Goal: Use online tool/utility: Utilize a website feature to perform a specific function

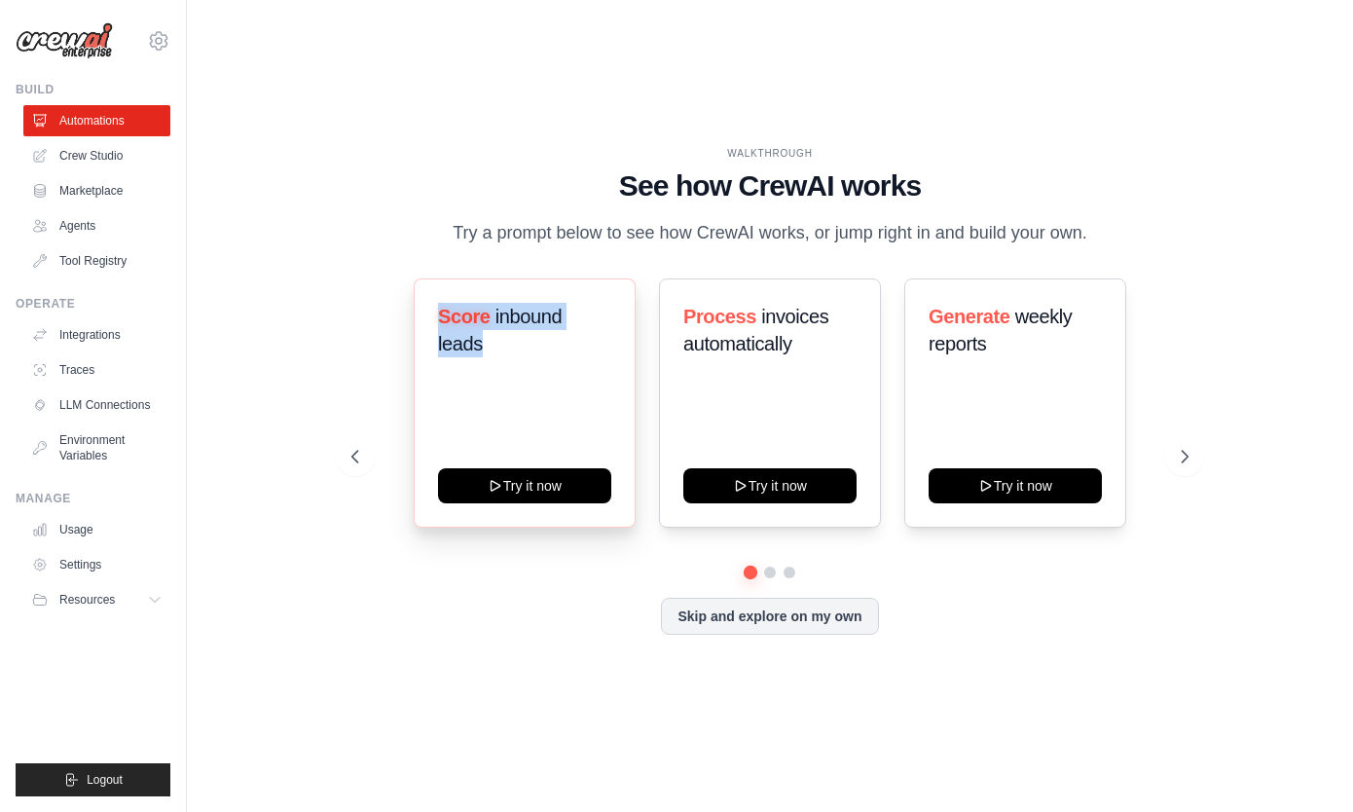
drag, startPoint x: 492, startPoint y: 363, endPoint x: 435, endPoint y: 332, distance: 65.3
click at [435, 332] on div "Score inbound leads Try it now" at bounding box center [525, 402] width 222 height 249
copy h3 "Score inbound leads"
click at [1183, 466] on icon at bounding box center [1186, 456] width 19 height 19
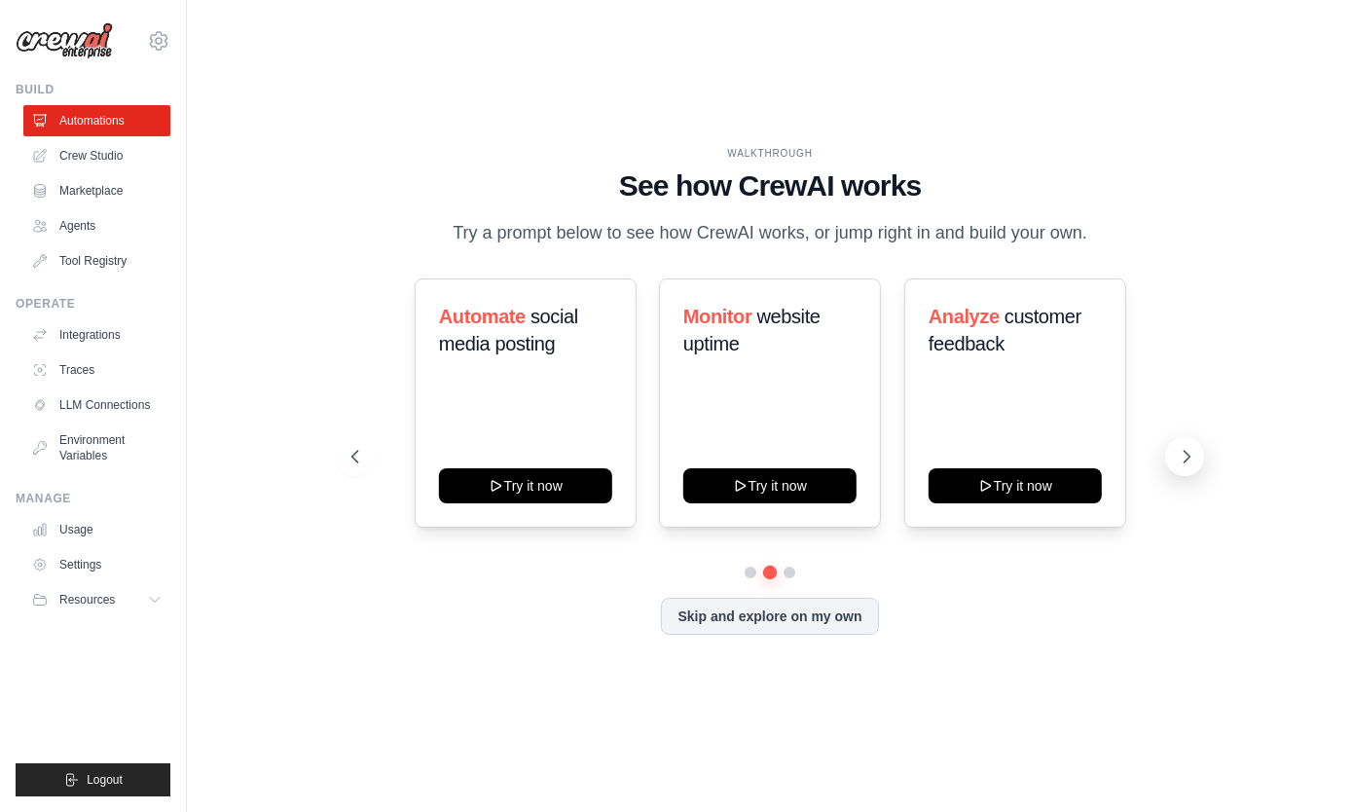
click at [1185, 462] on icon at bounding box center [1186, 457] width 6 height 12
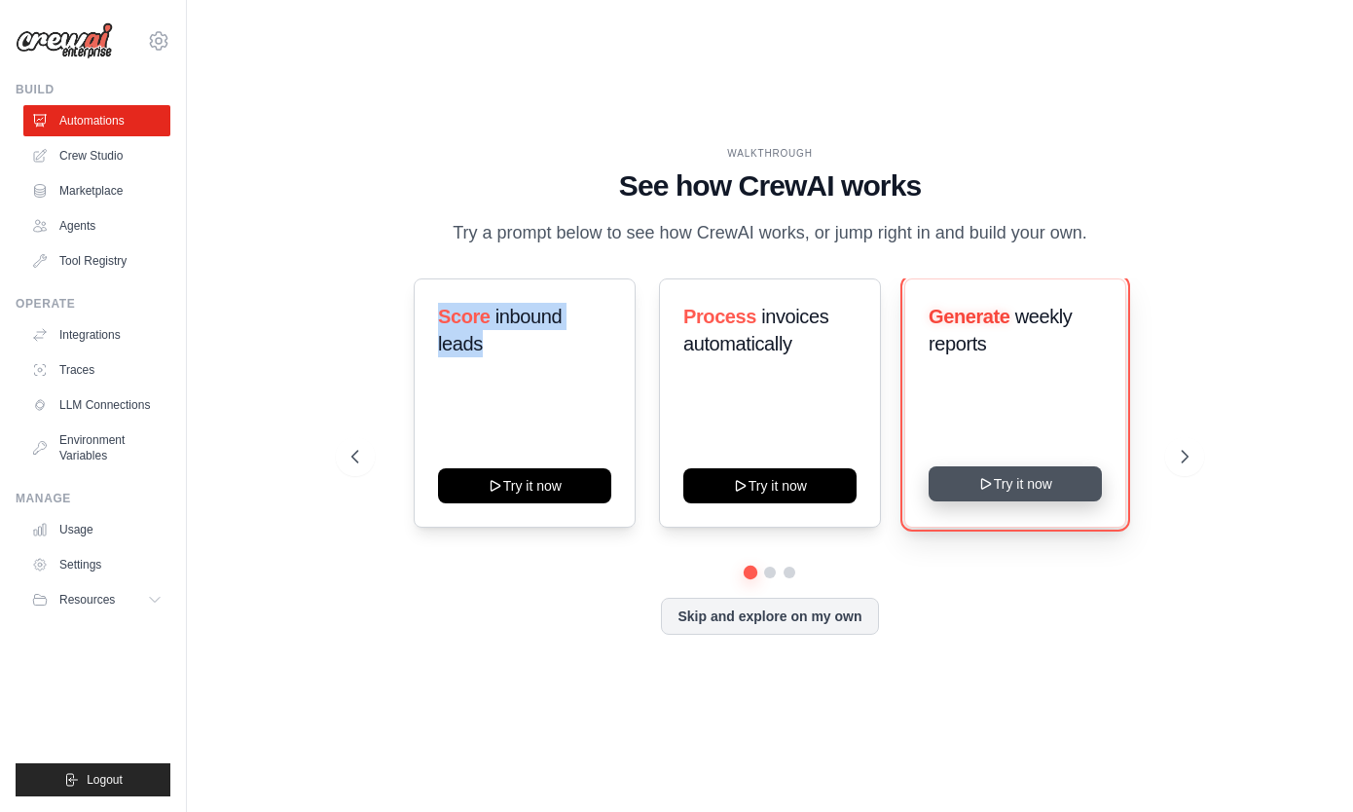
click at [1046, 501] on button "Try it now" at bounding box center [1014, 483] width 173 height 35
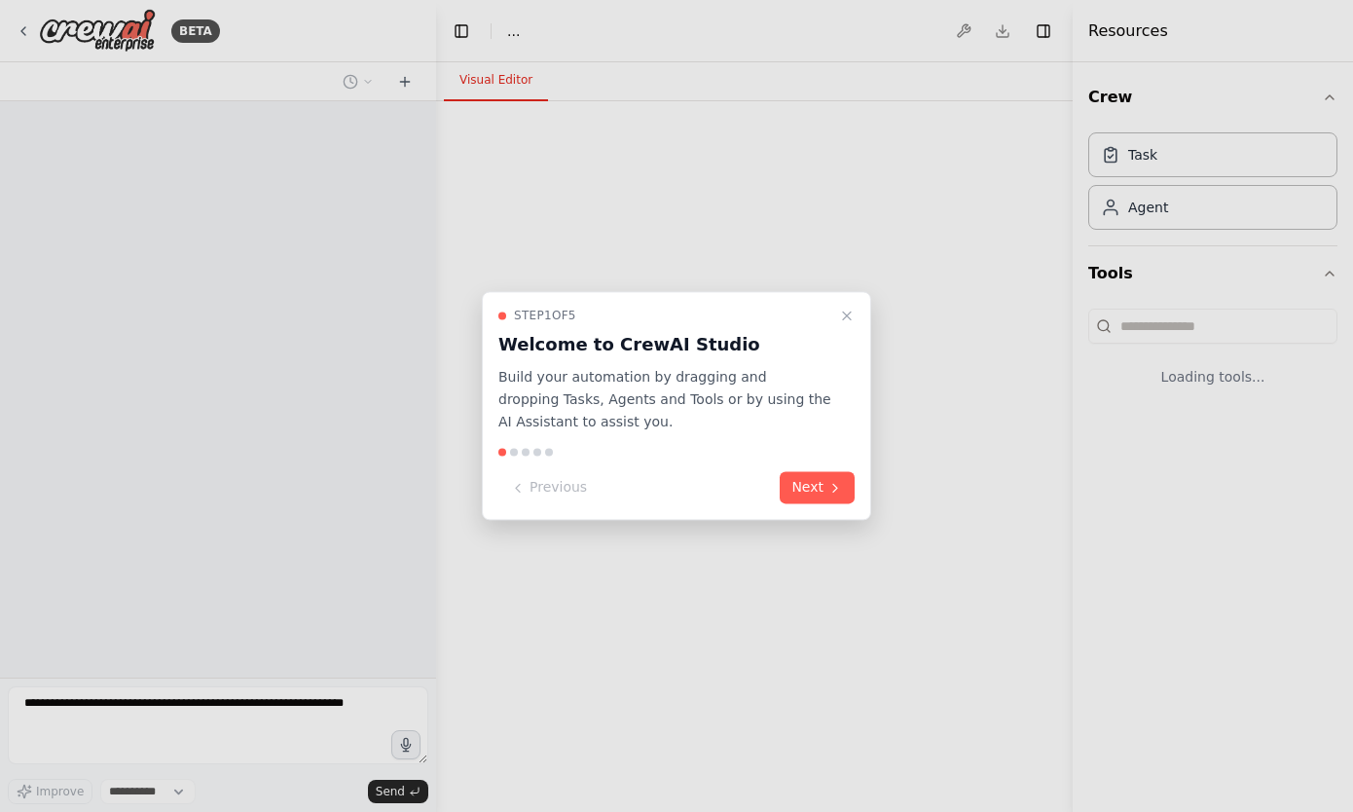
select select "****"
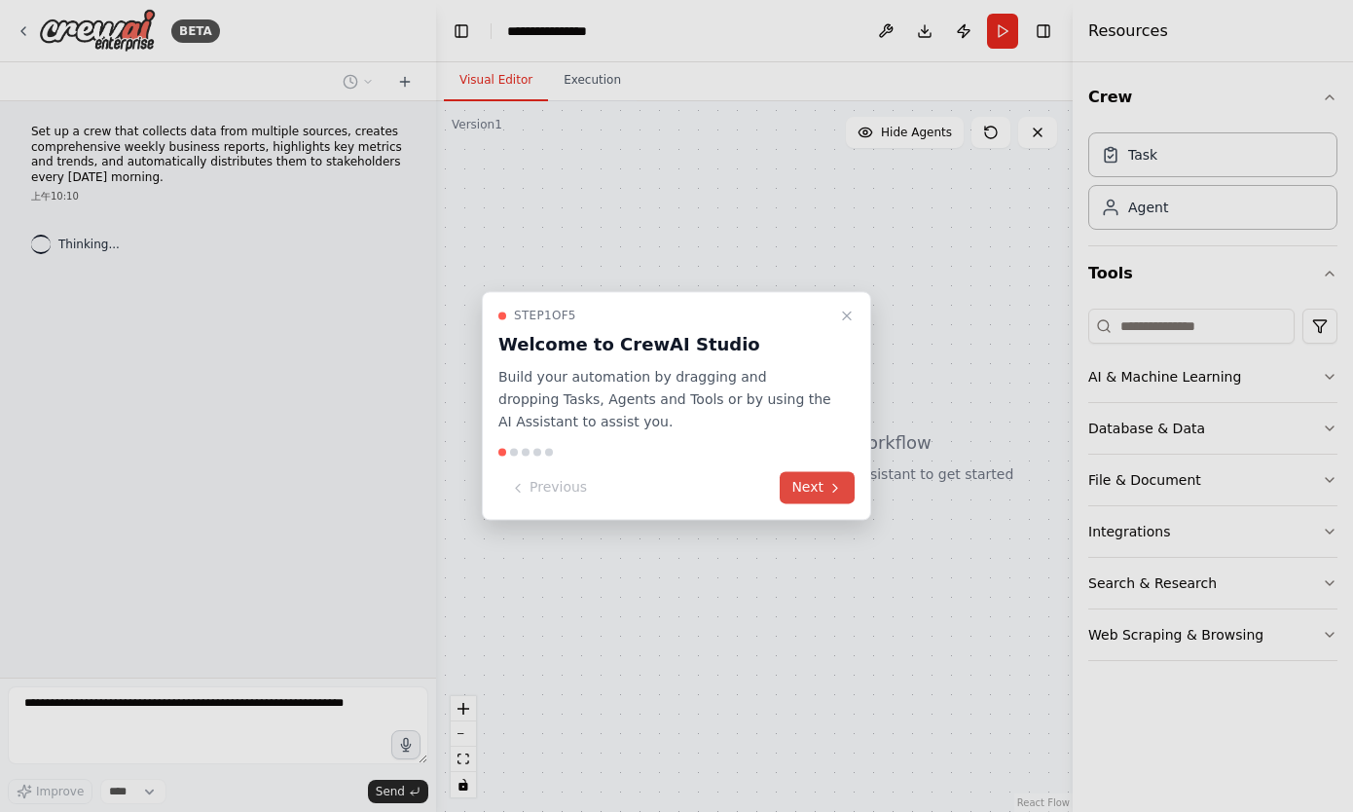
click at [826, 490] on button "Next" at bounding box center [817, 488] width 75 height 32
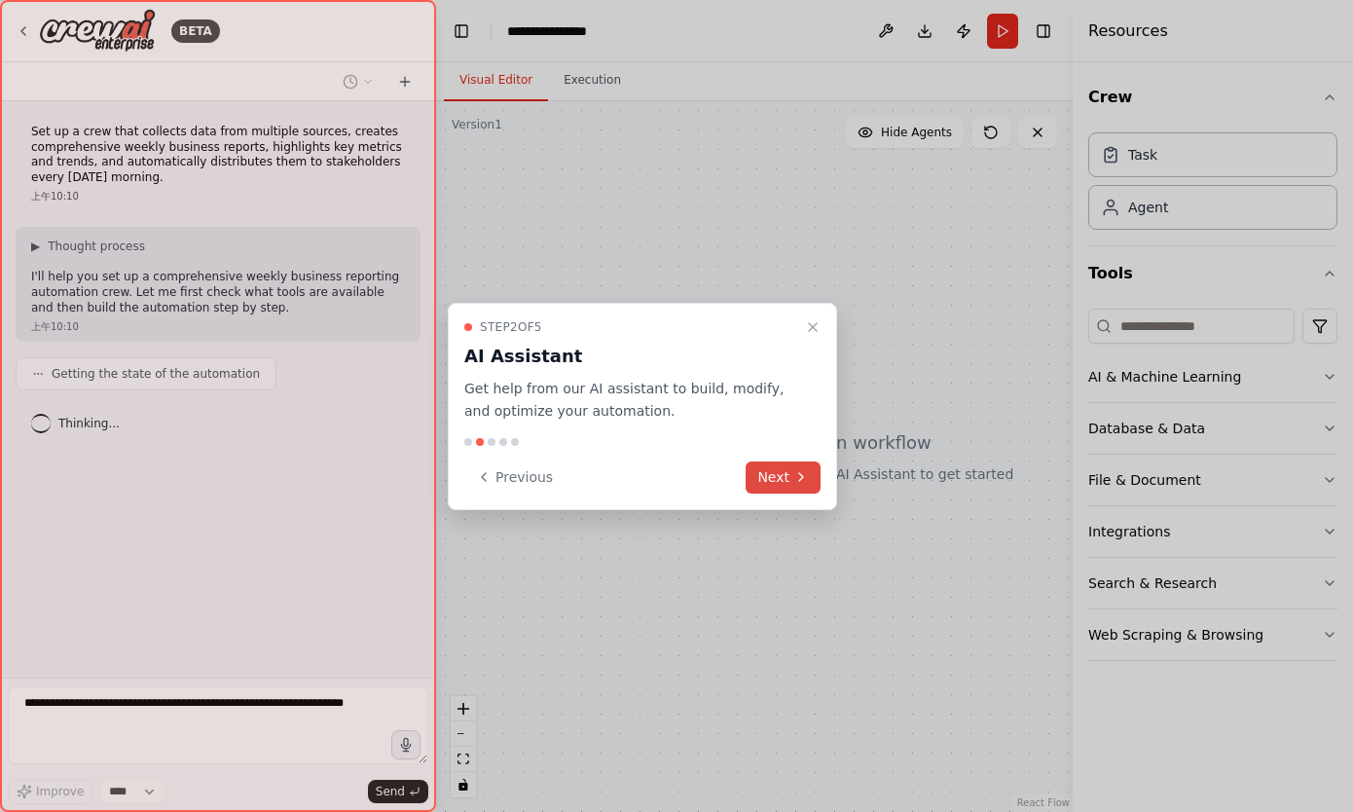
click at [788, 476] on button "Next" at bounding box center [782, 477] width 75 height 32
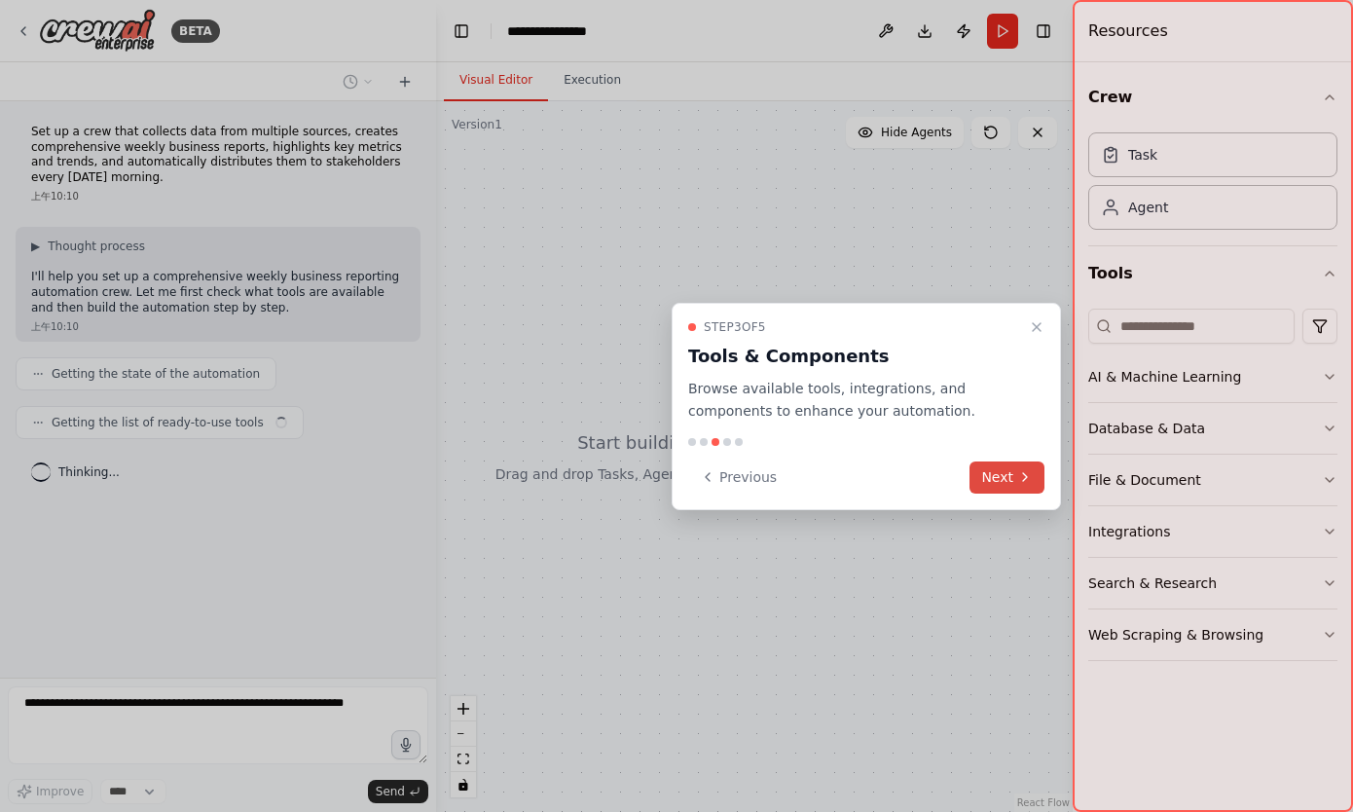
click at [1014, 474] on button "Next" at bounding box center [1006, 477] width 75 height 32
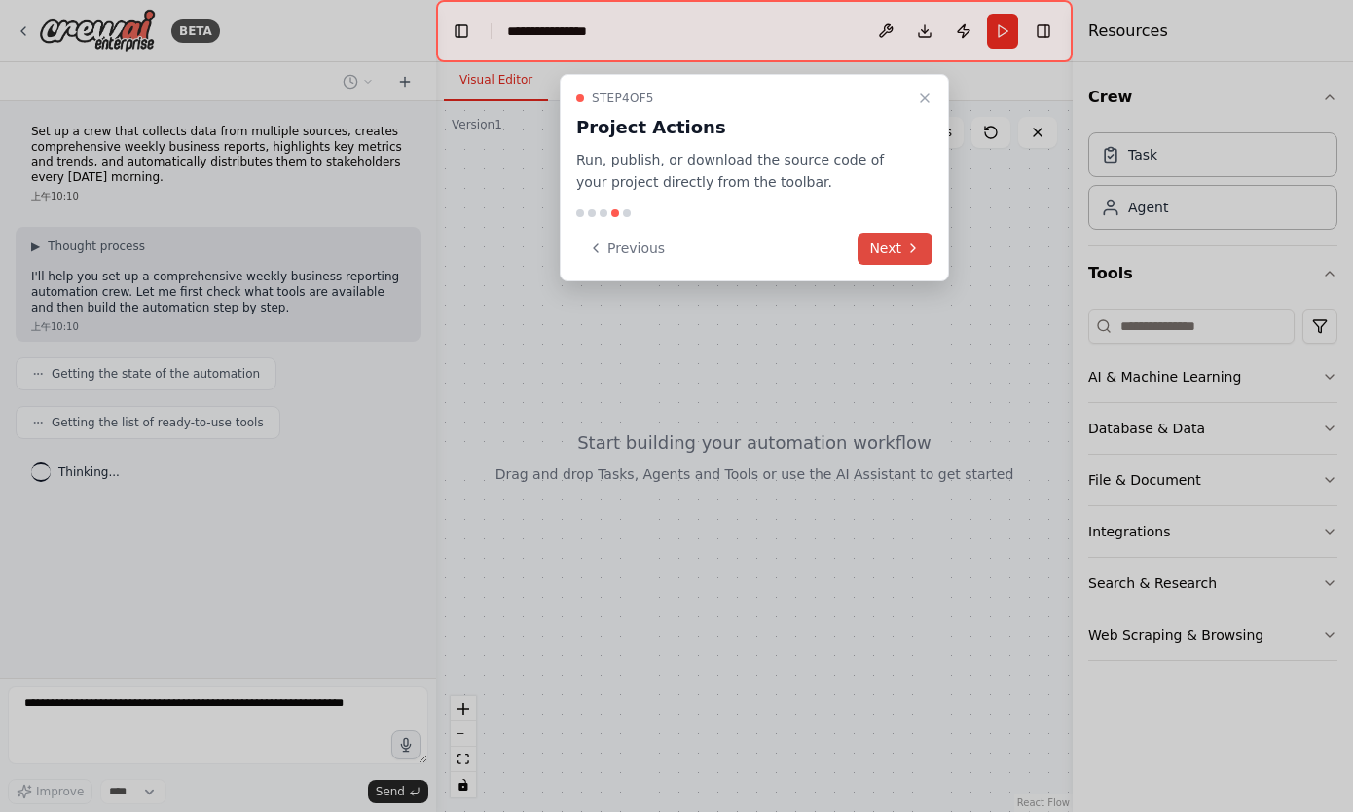
click at [901, 249] on button "Next" at bounding box center [894, 249] width 75 height 32
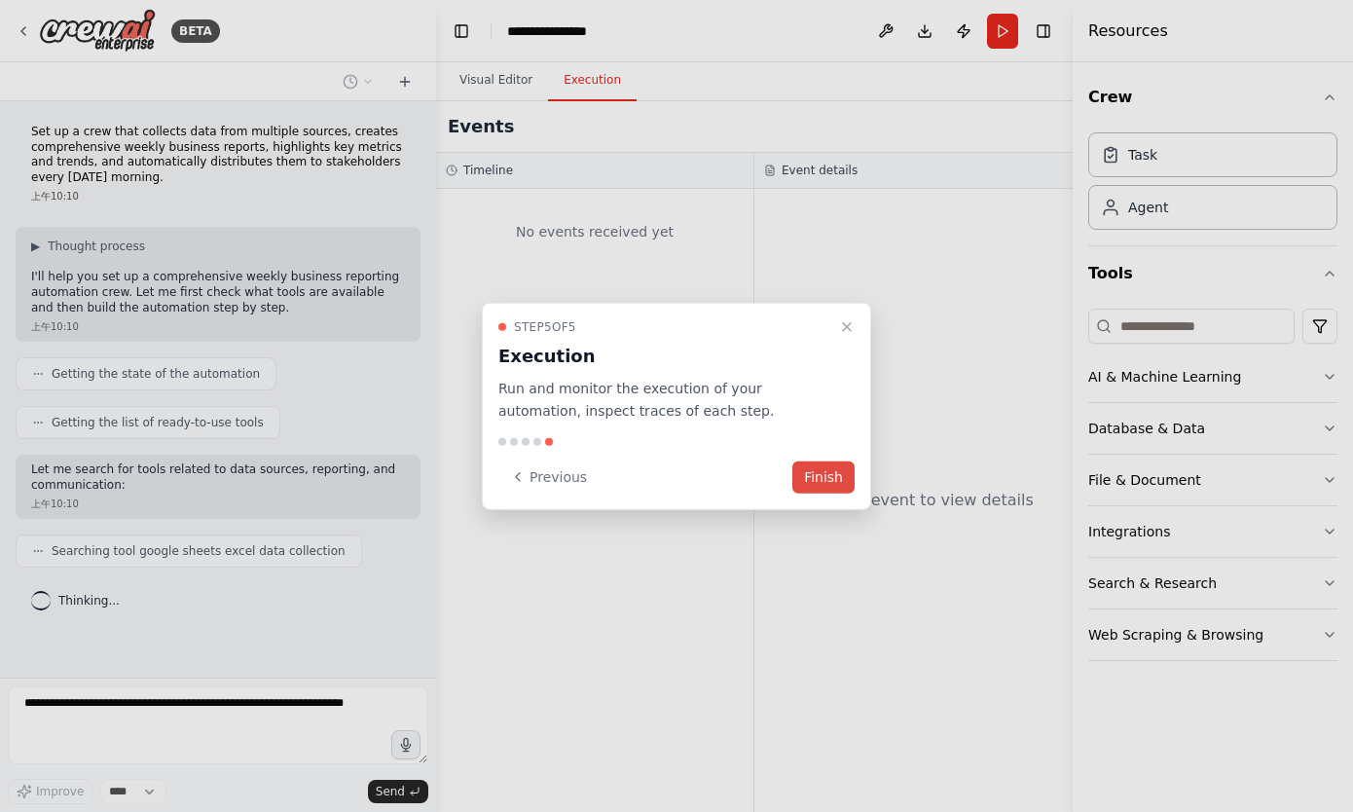
click at [830, 470] on button "Finish" at bounding box center [823, 476] width 62 height 32
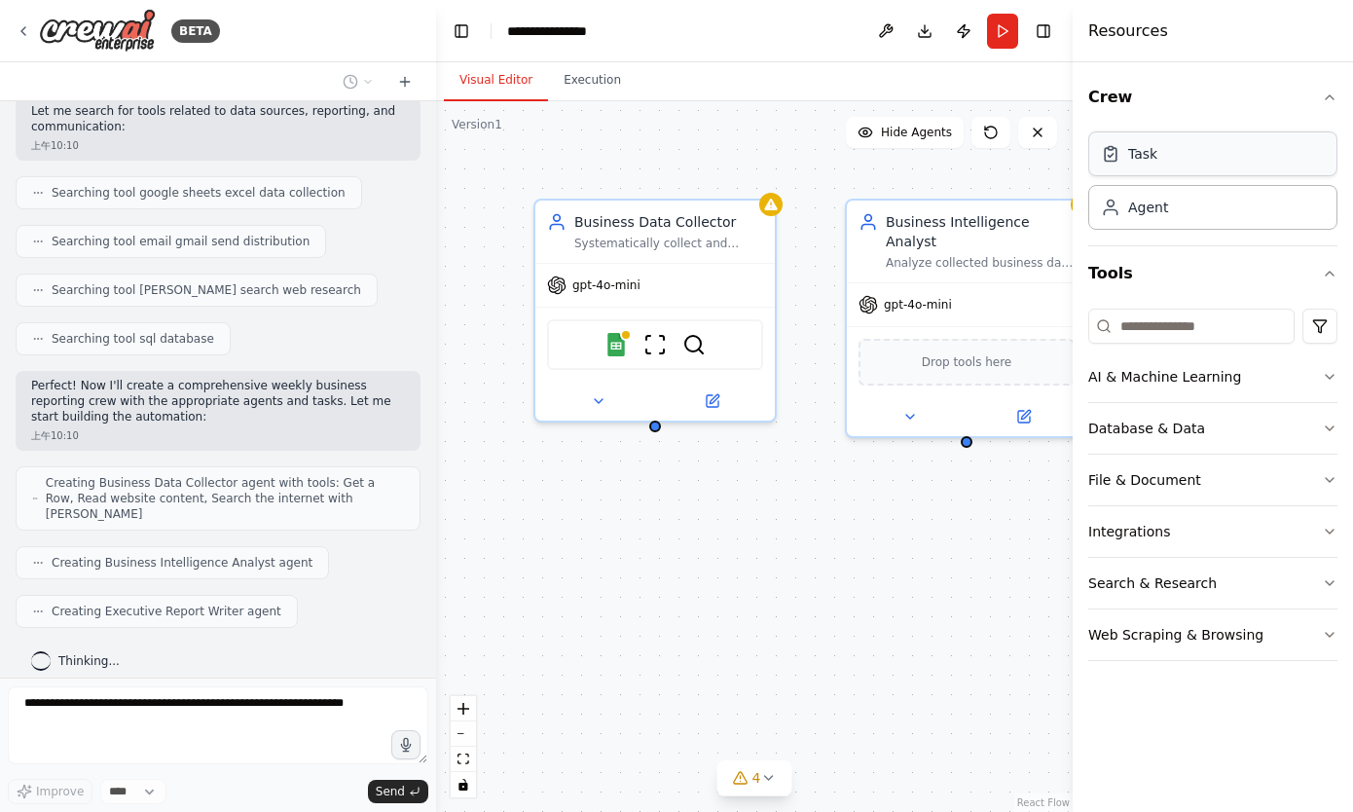
scroll to position [422, 0]
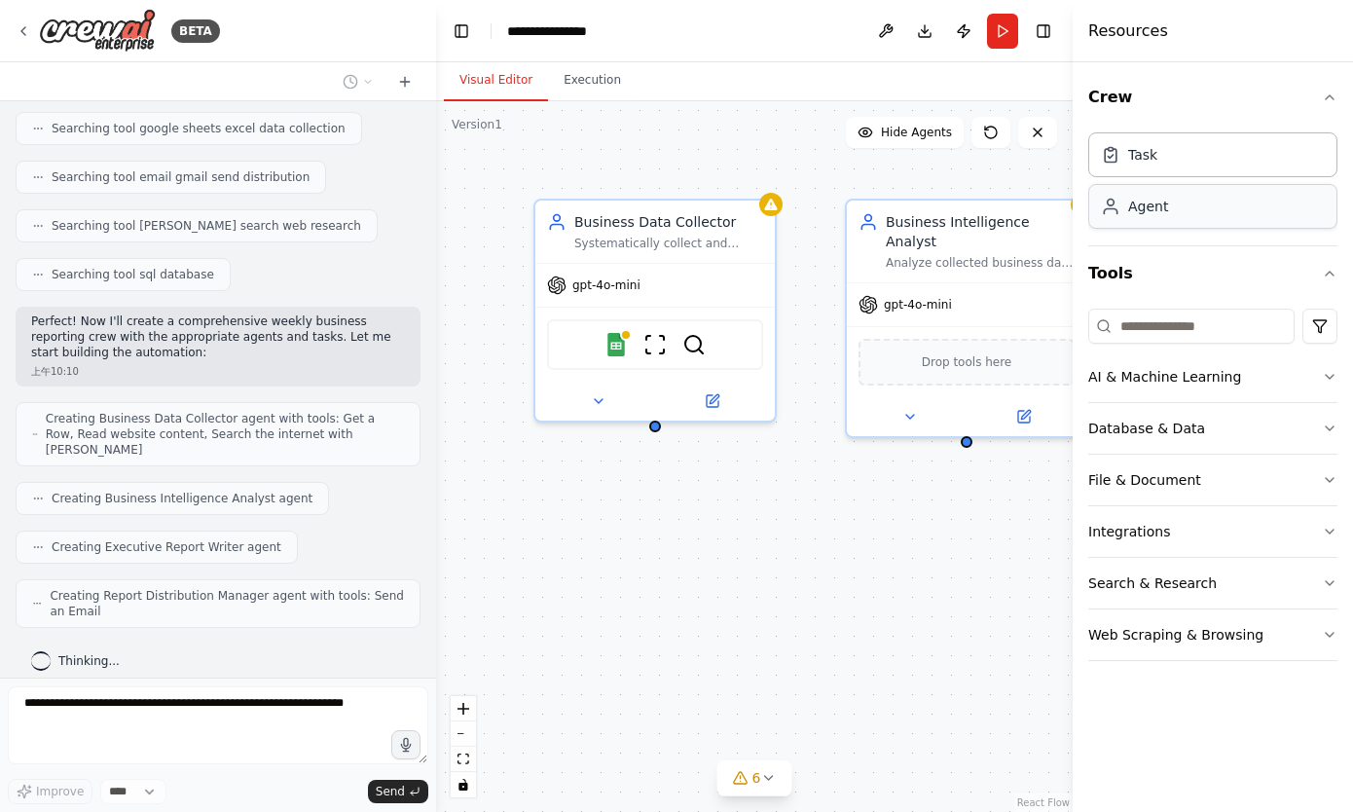
click at [1247, 211] on div "Agent" at bounding box center [1212, 206] width 249 height 45
click at [1311, 93] on button "Crew" at bounding box center [1212, 97] width 249 height 55
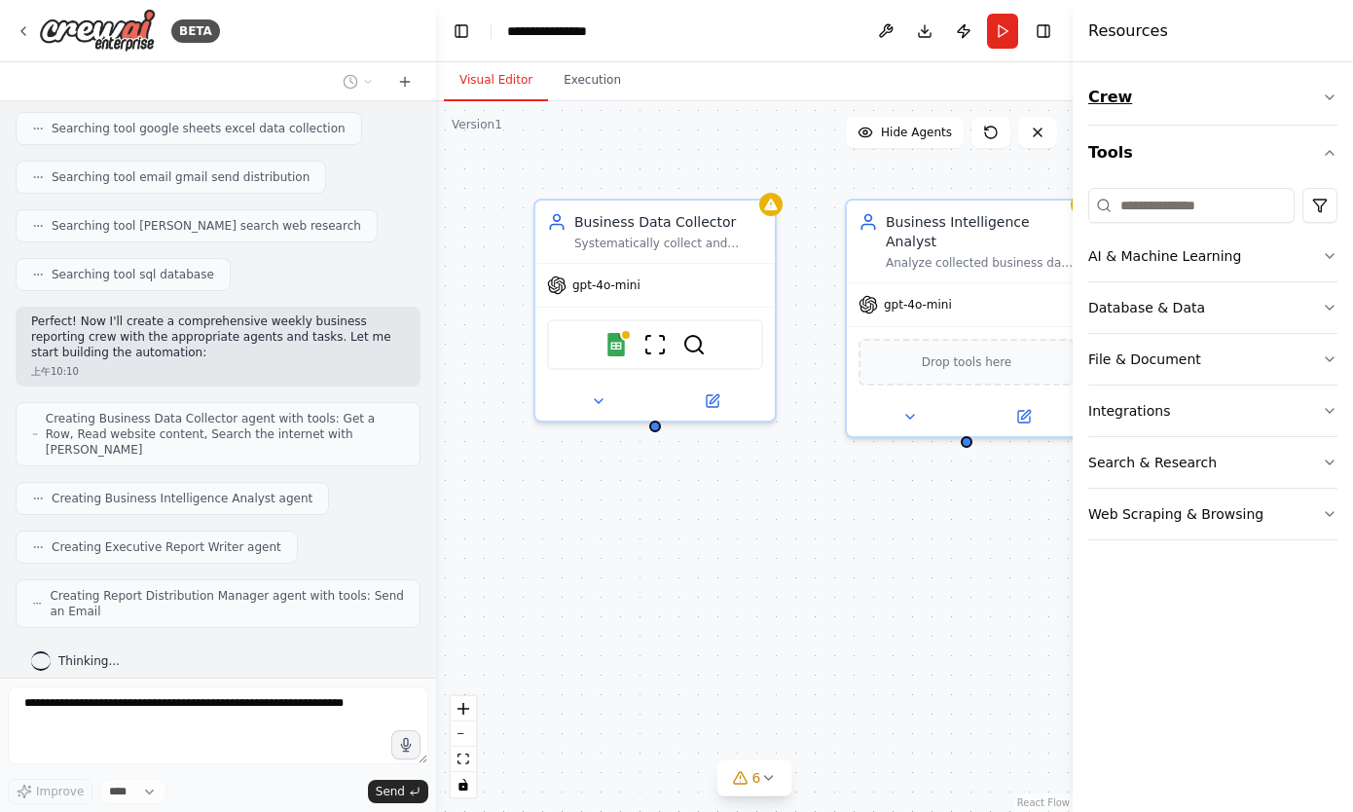
click at [1311, 93] on button "Crew" at bounding box center [1212, 97] width 249 height 55
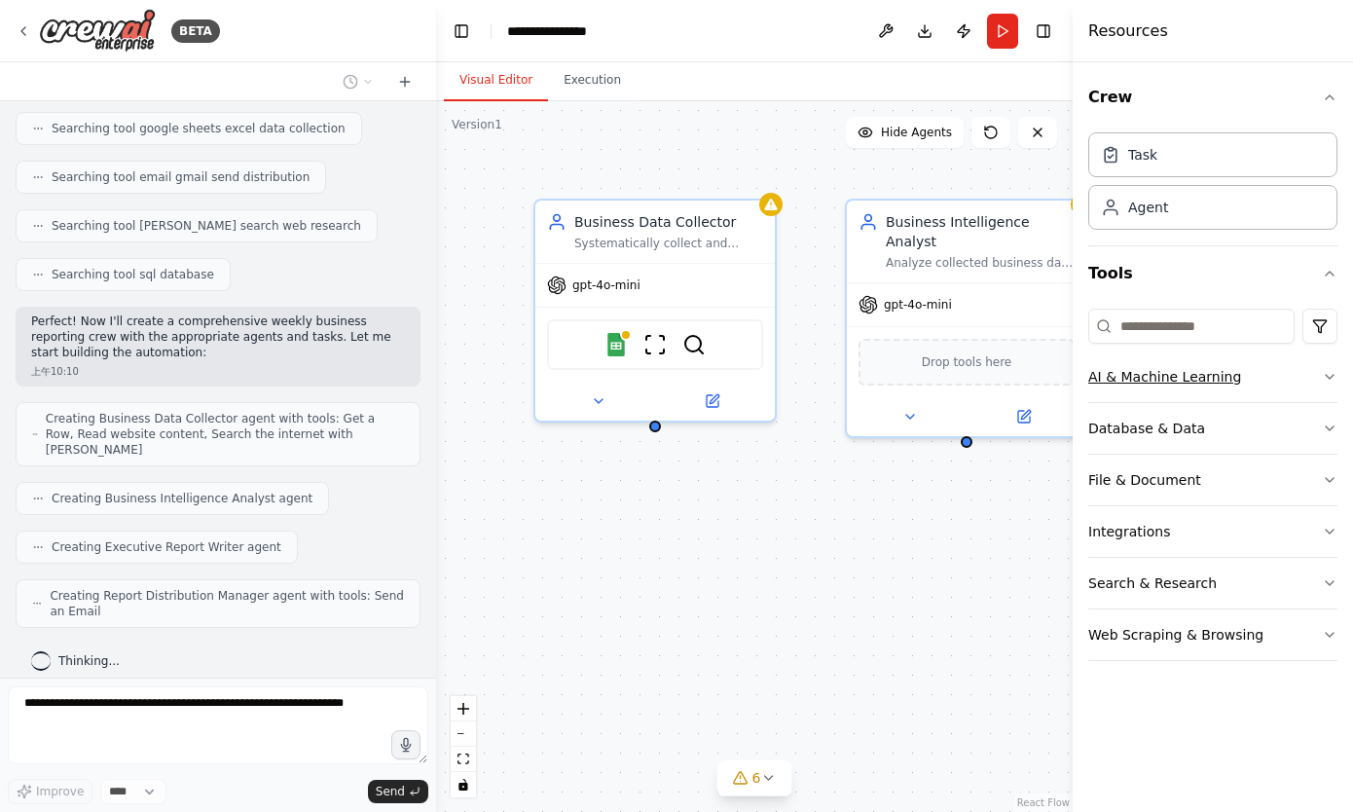
click at [1329, 374] on icon "button" at bounding box center [1330, 377] width 16 height 16
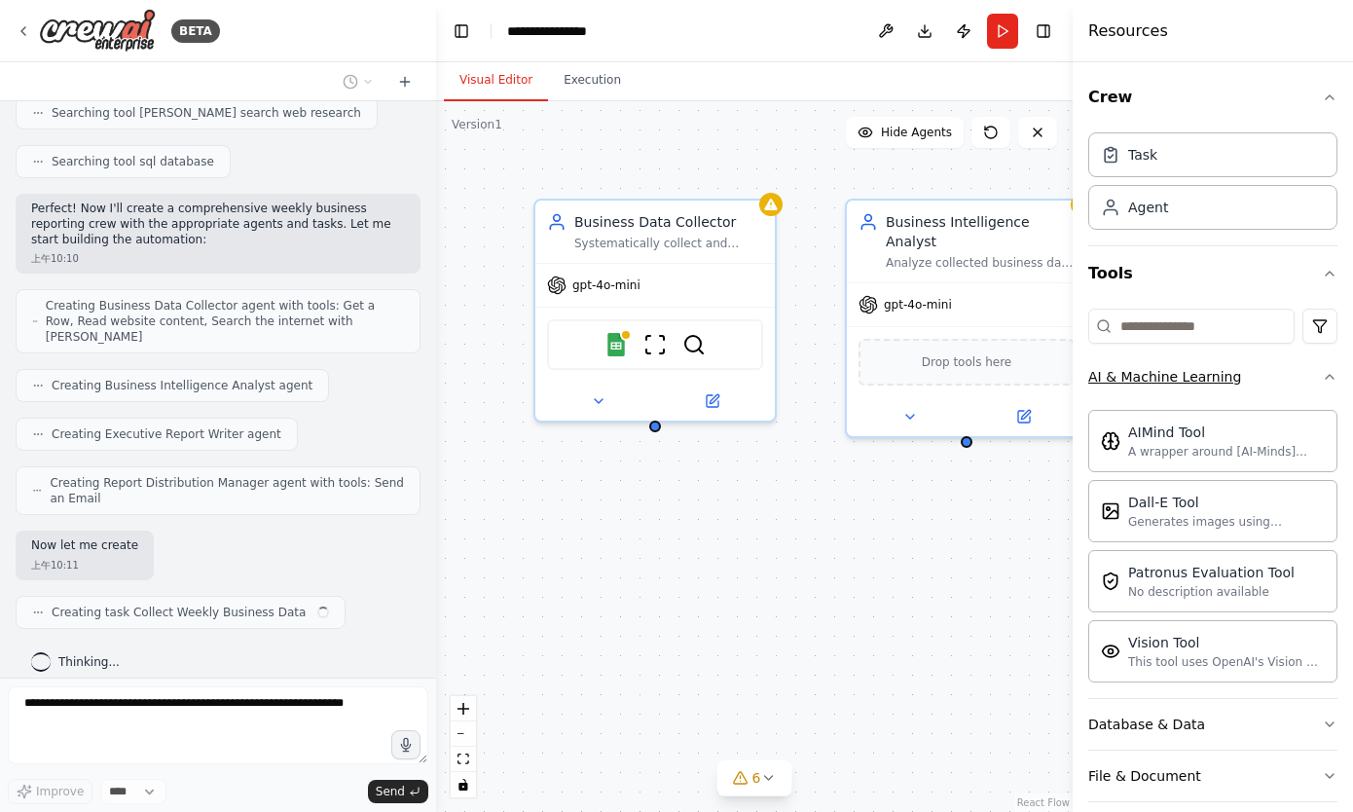
click at [1327, 374] on icon "button" at bounding box center [1330, 377] width 16 height 16
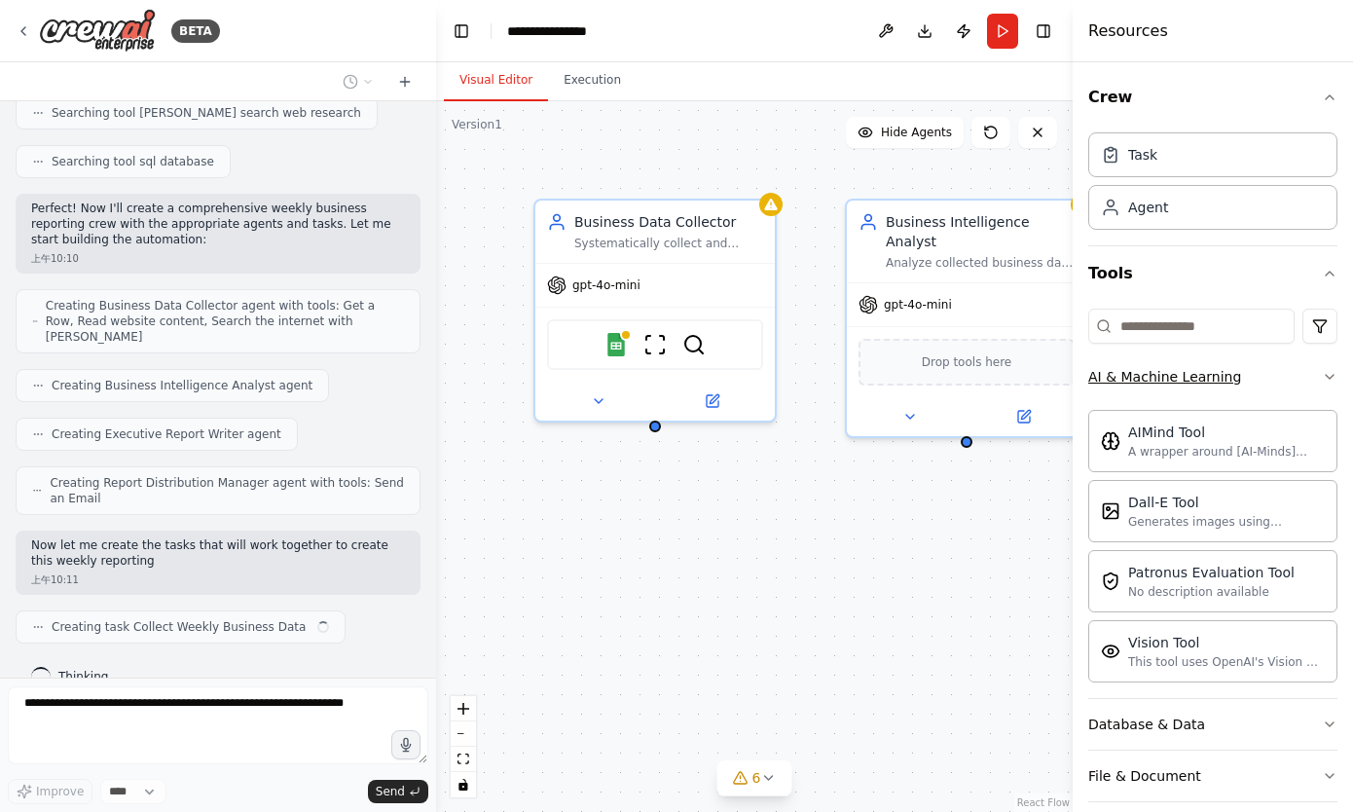
scroll to position [551, 0]
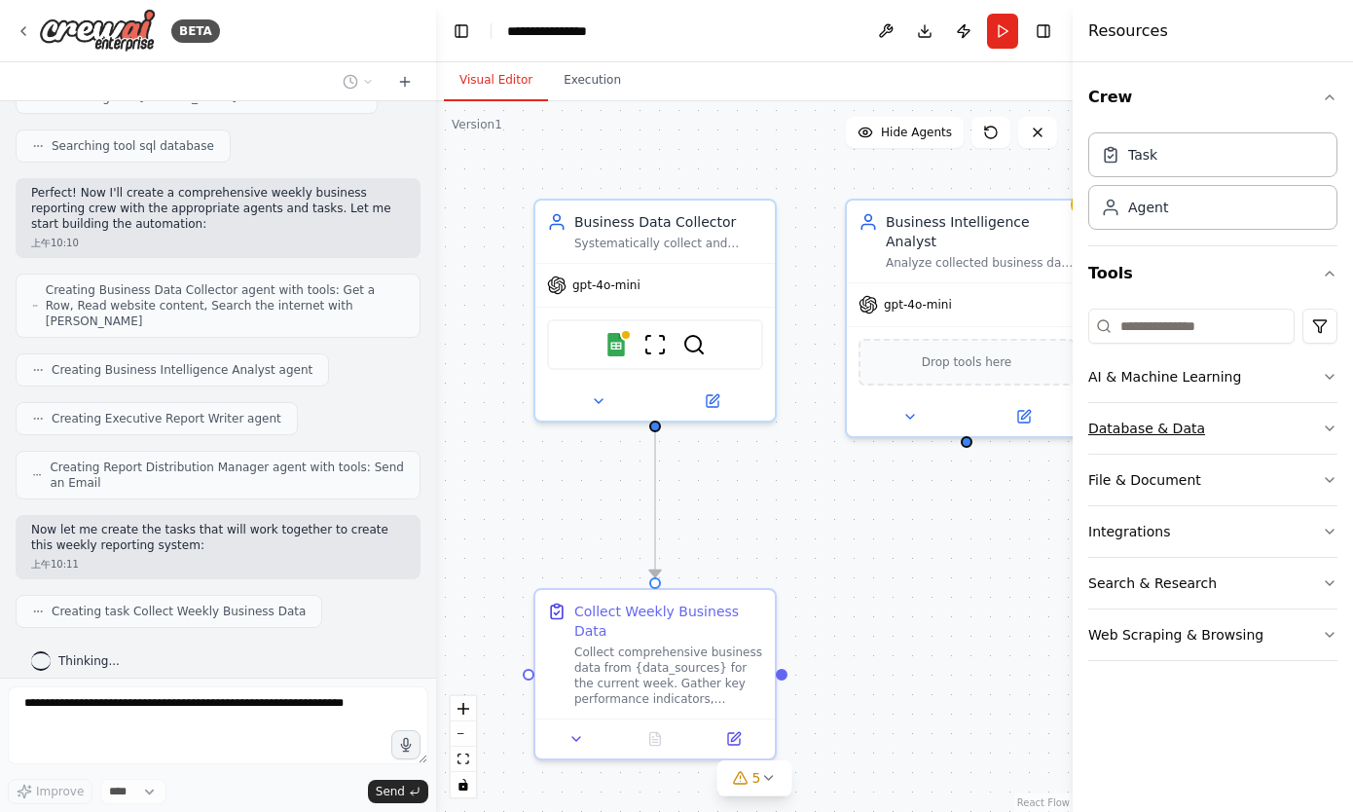
click at [1322, 429] on icon "button" at bounding box center [1330, 428] width 16 height 16
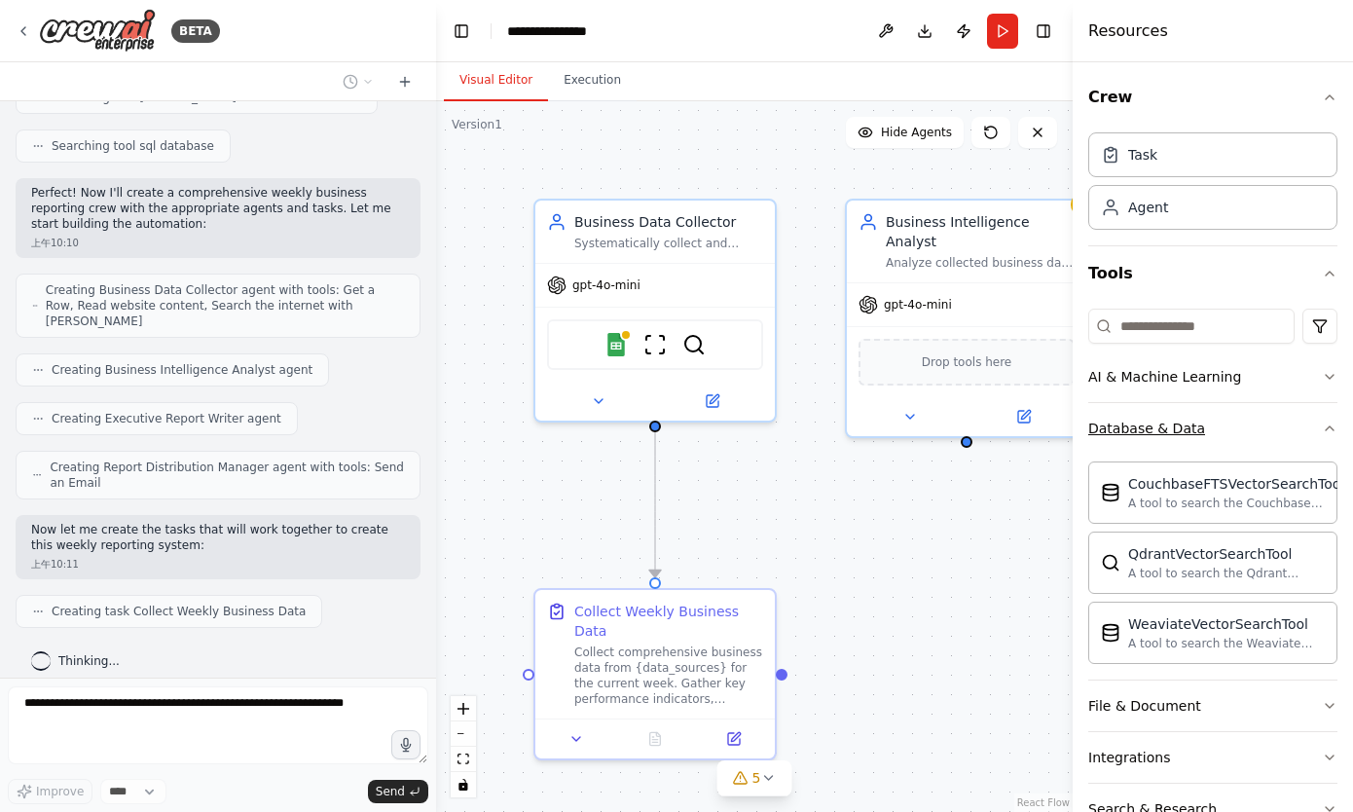
click at [1327, 433] on icon "button" at bounding box center [1330, 428] width 16 height 16
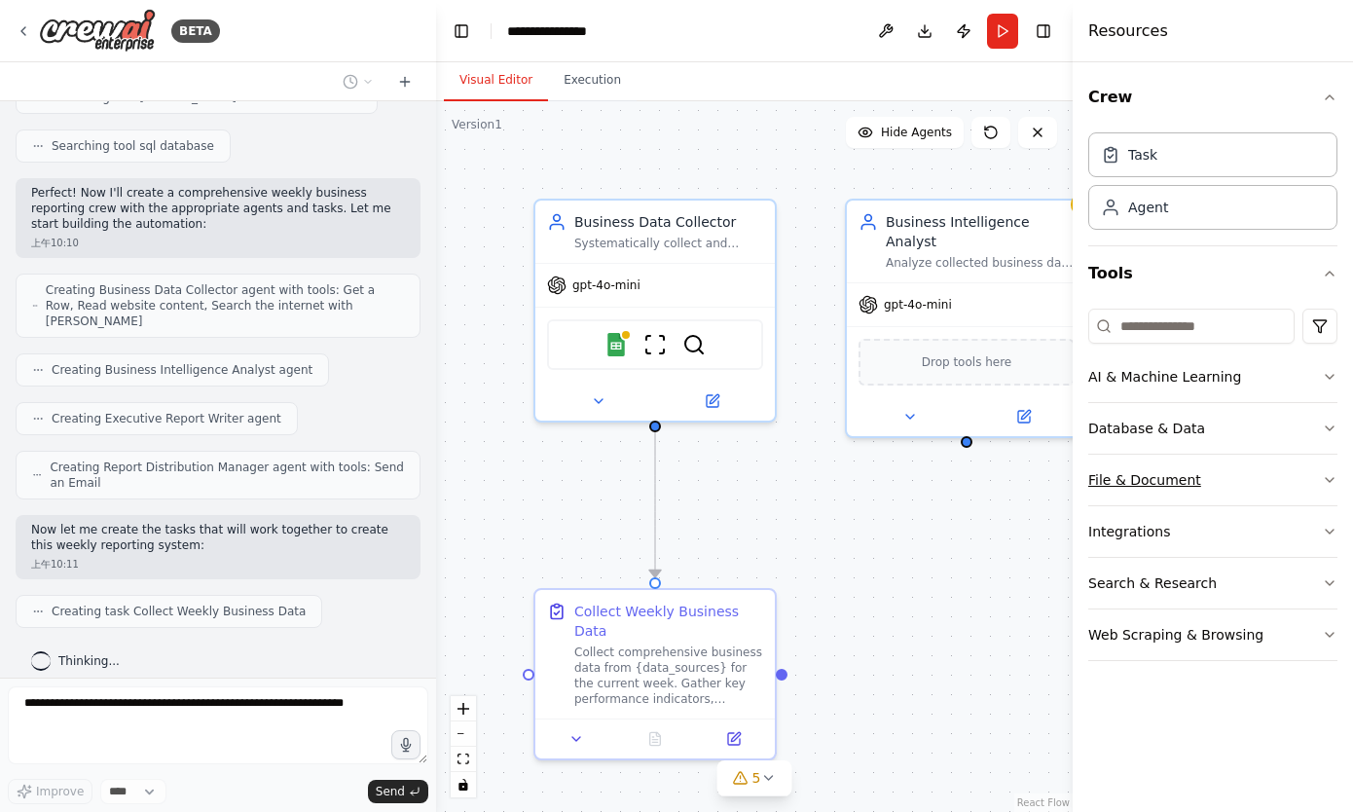
click at [1317, 485] on button "File & Document" at bounding box center [1212, 479] width 249 height 51
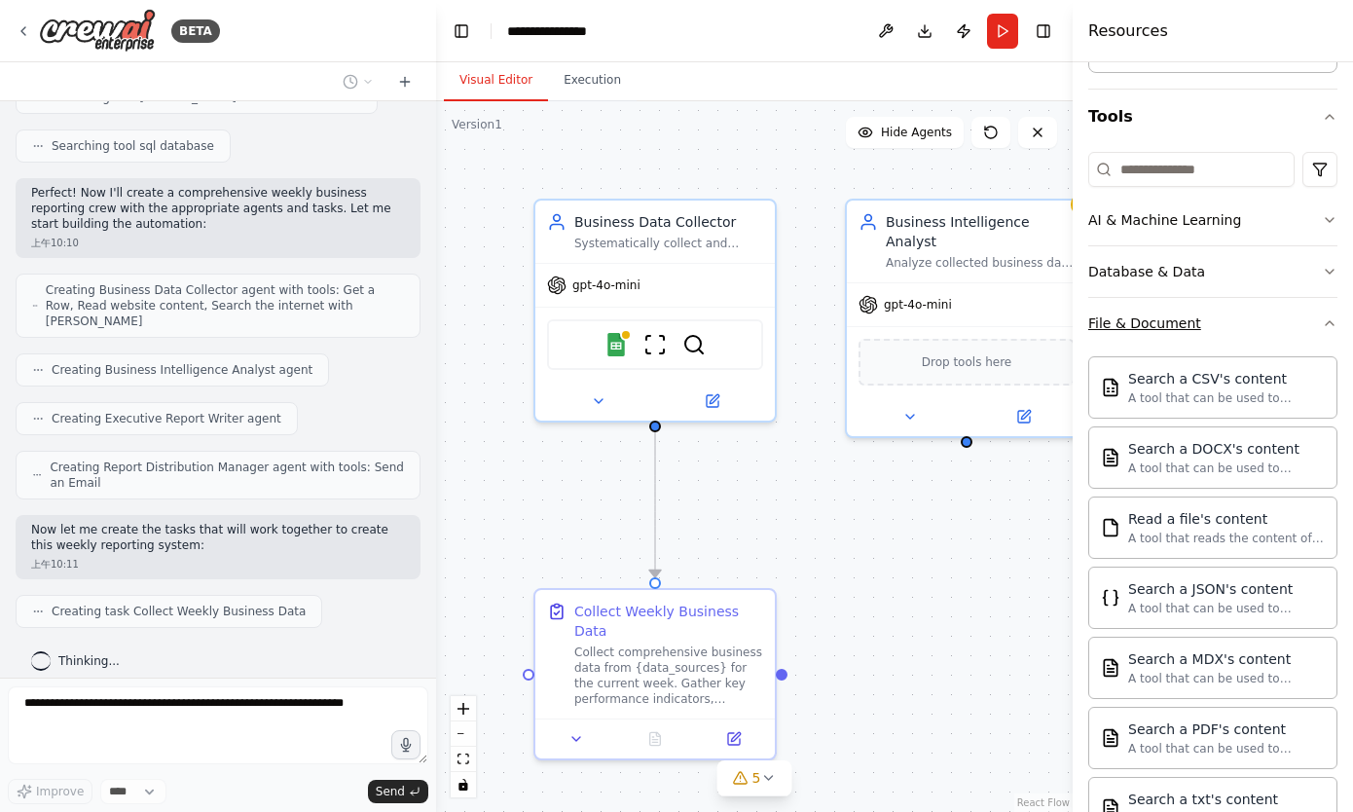
scroll to position [160, 0]
click at [1324, 318] on icon "button" at bounding box center [1330, 320] width 16 height 16
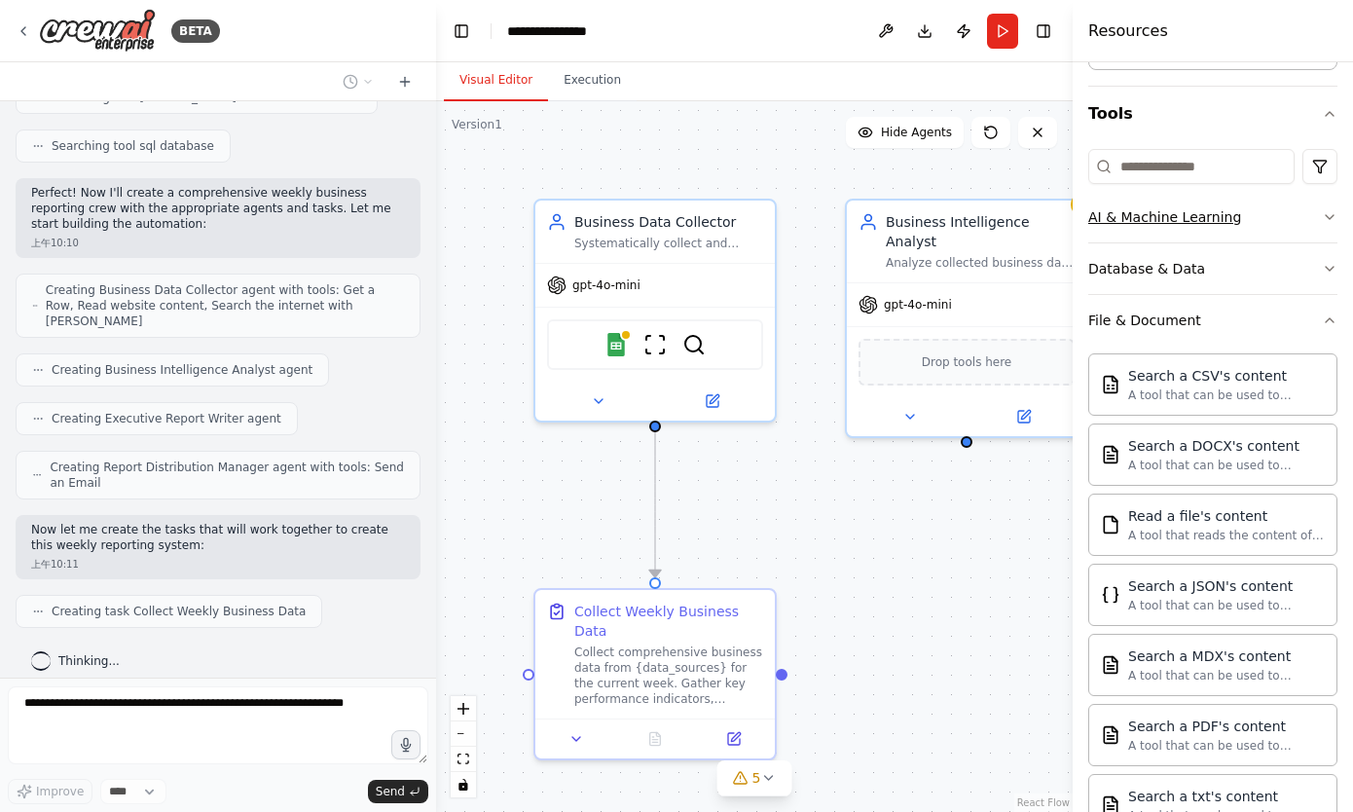
scroll to position [0, 0]
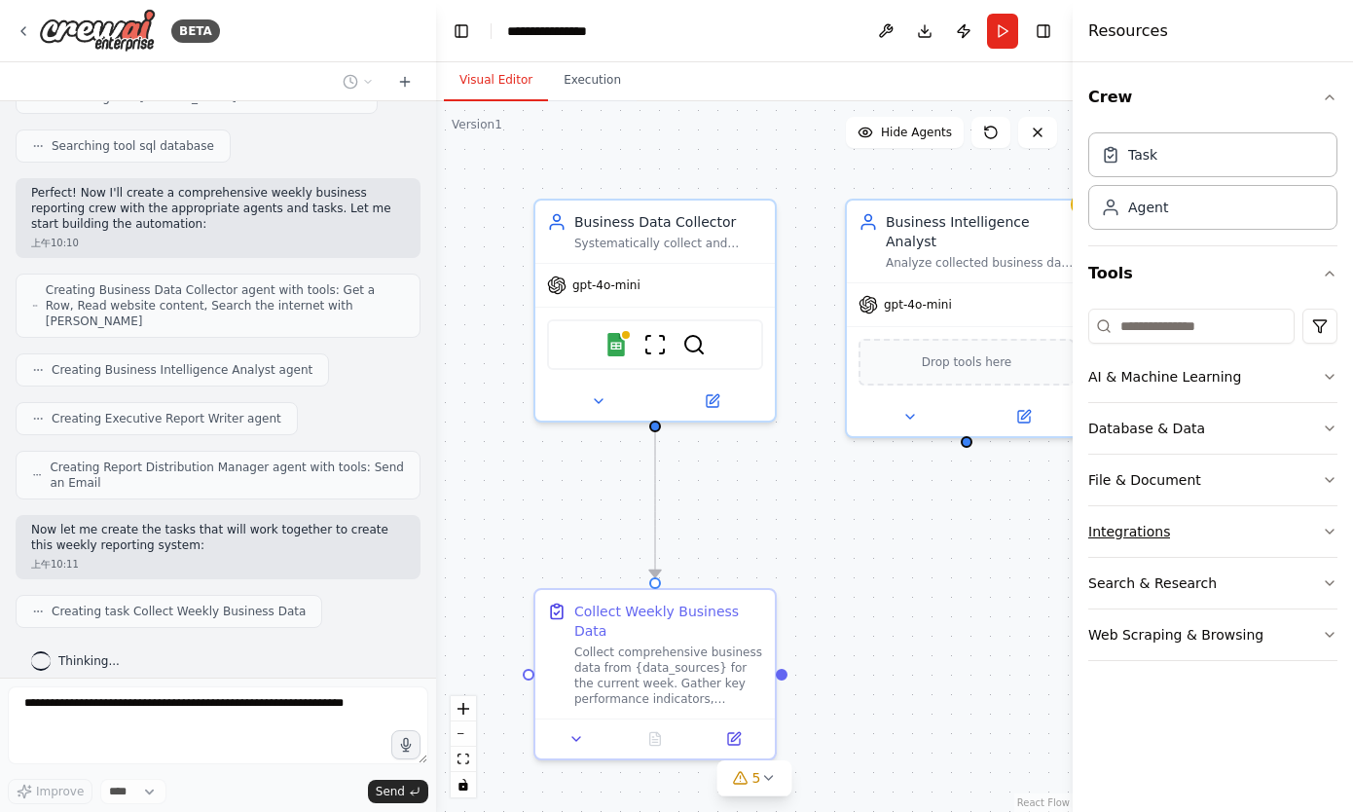
click at [1309, 522] on button "Integrations" at bounding box center [1212, 531] width 249 height 51
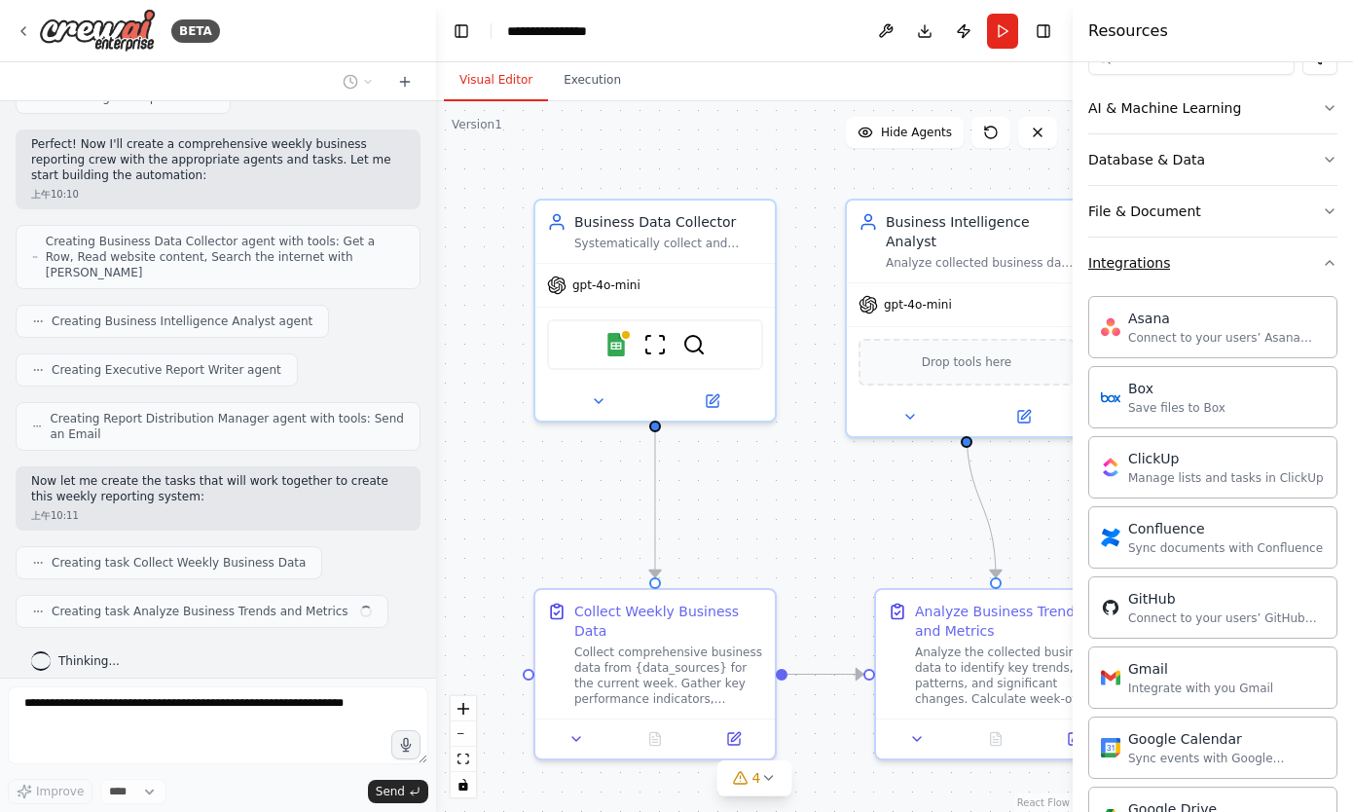
scroll to position [272, 0]
click at [1305, 249] on button "Integrations" at bounding box center [1212, 260] width 249 height 51
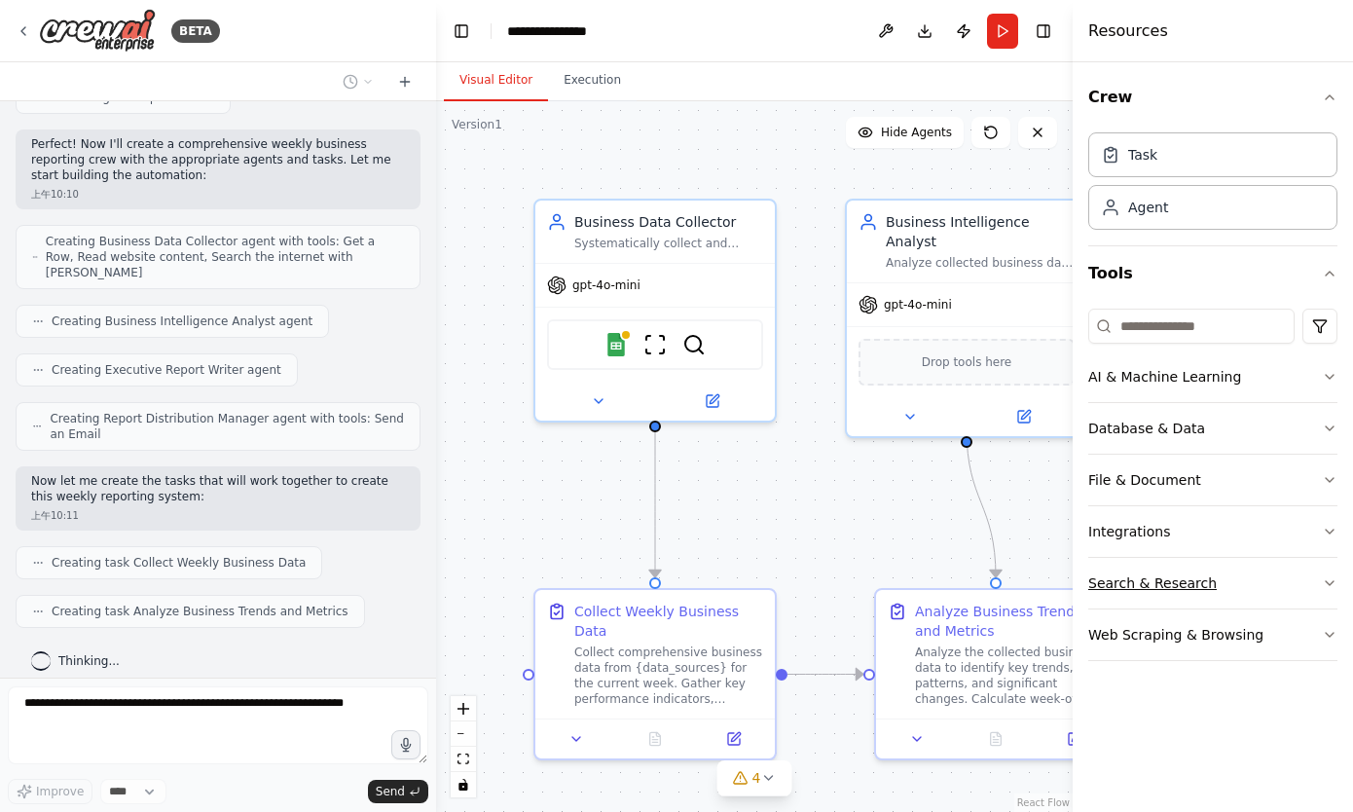
click at [1274, 597] on button "Search & Research" at bounding box center [1212, 583] width 249 height 51
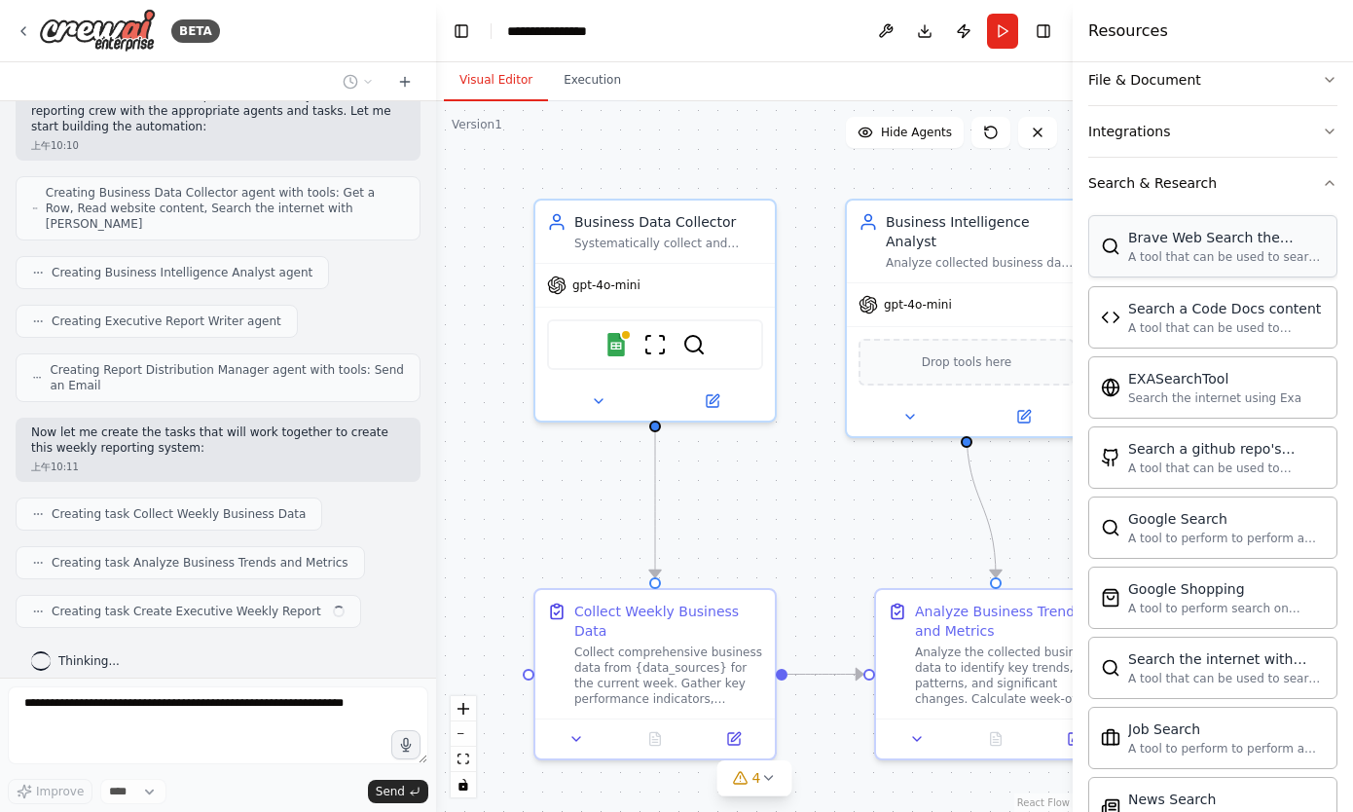
scroll to position [379, 0]
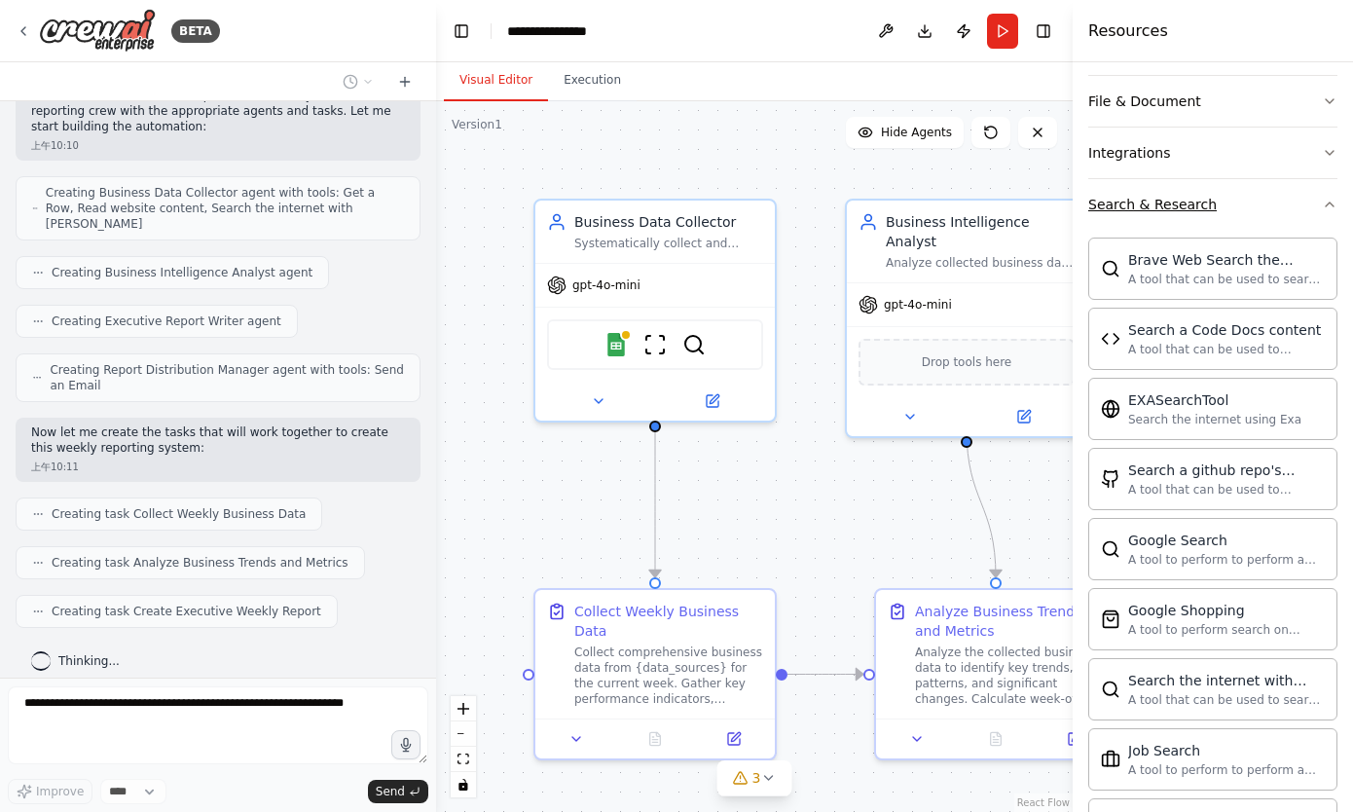
click at [1307, 197] on button "Search & Research" at bounding box center [1212, 204] width 249 height 51
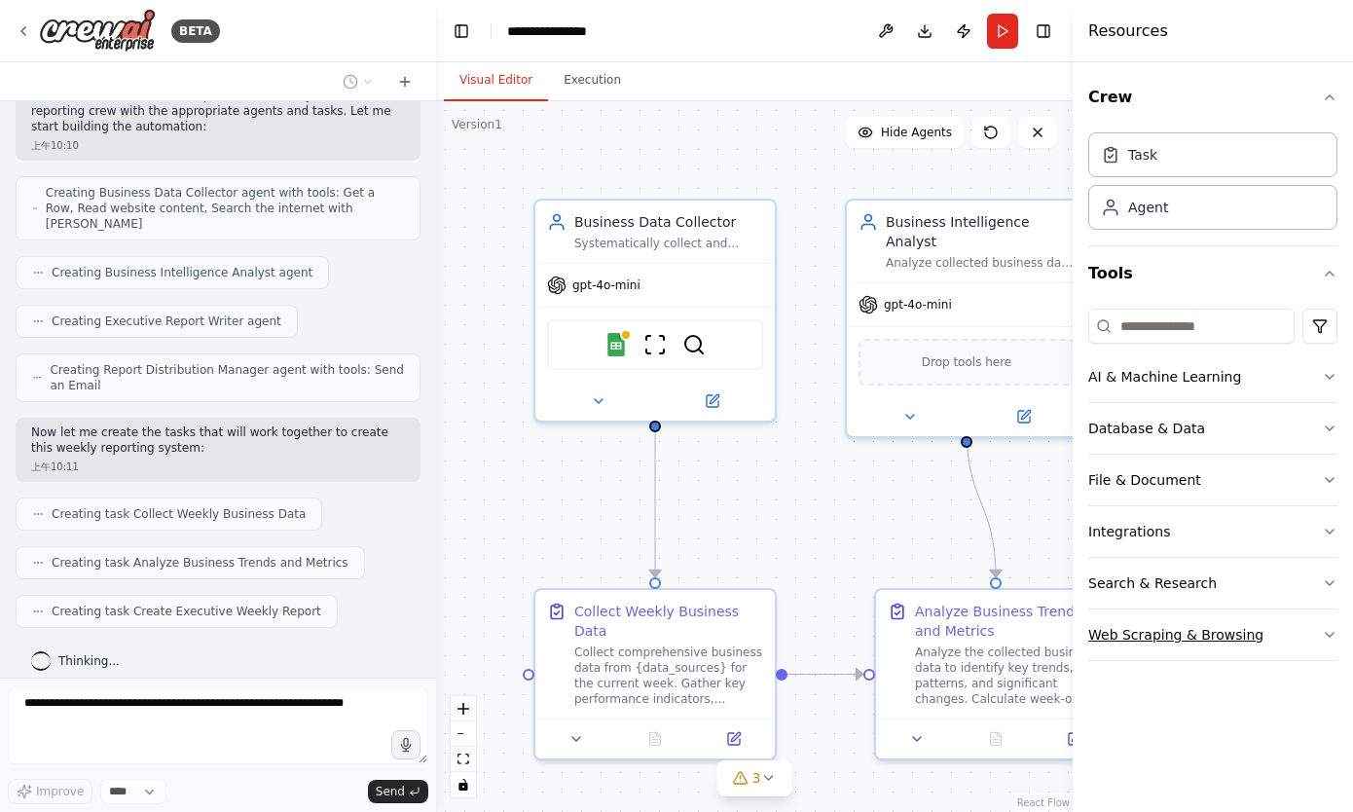
click at [1271, 644] on button "Web Scraping & Browsing" at bounding box center [1212, 634] width 249 height 51
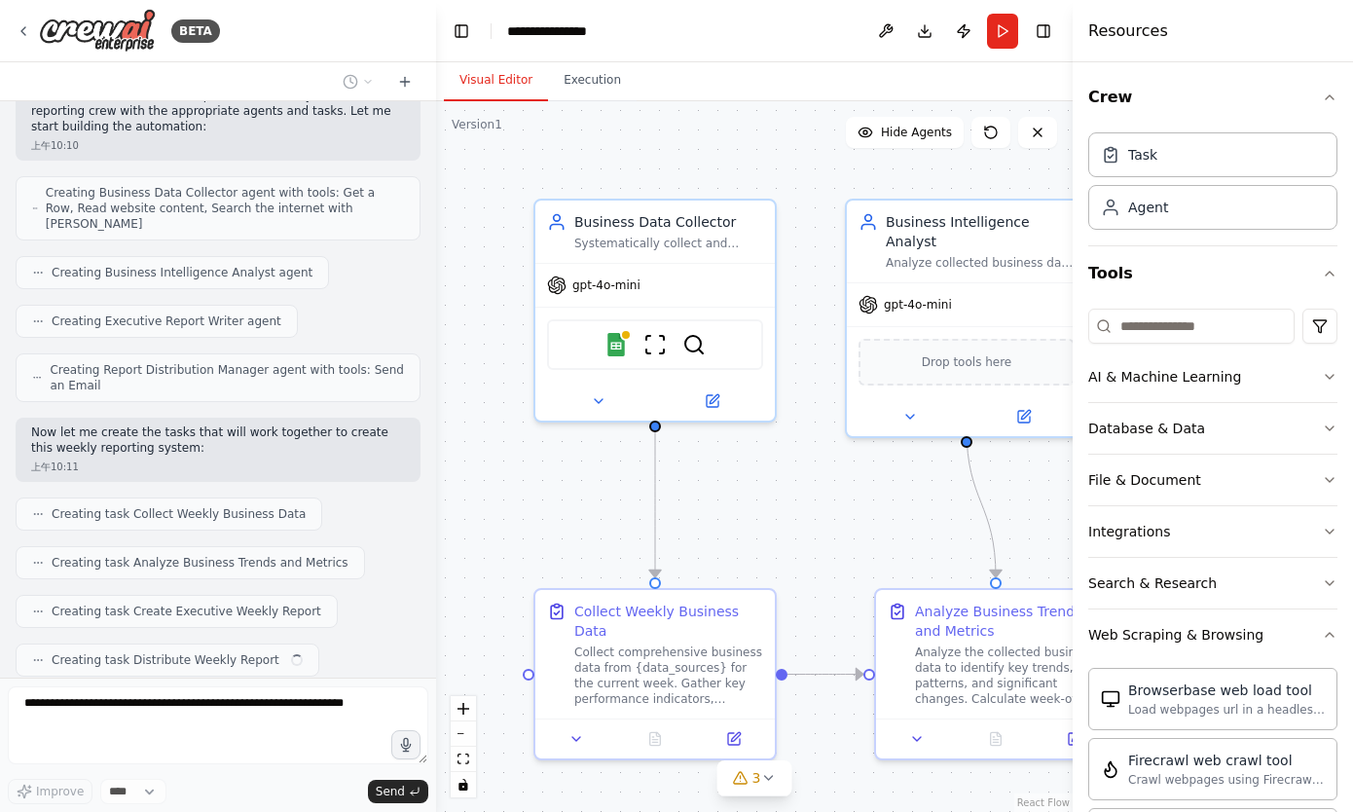
scroll to position [697, 0]
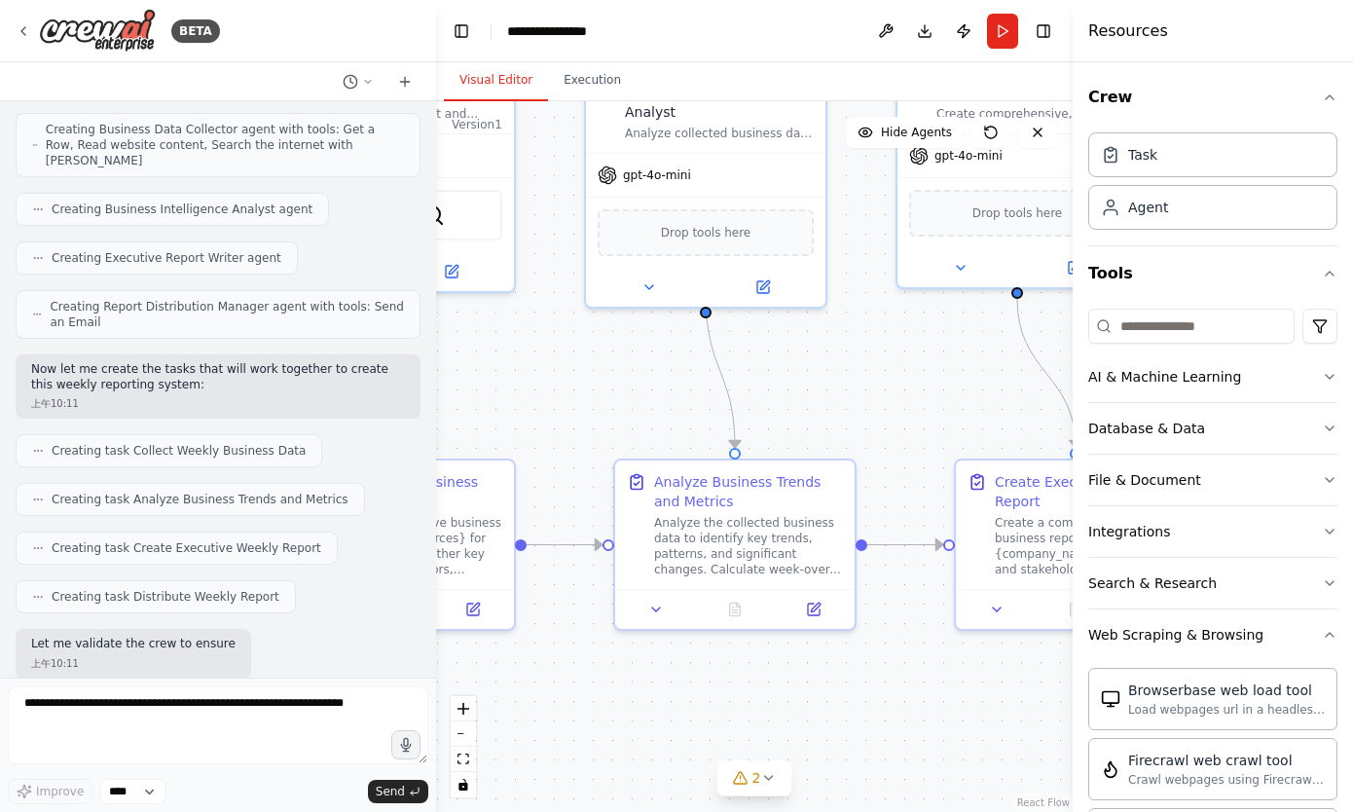
drag, startPoint x: 750, startPoint y: 547, endPoint x: 490, endPoint y: 418, distance: 291.2
click at [490, 418] on div ".deletable-edge-delete-btn { width: 20px; height: 20px; border: 0px solid #ffff…" at bounding box center [754, 456] width 636 height 710
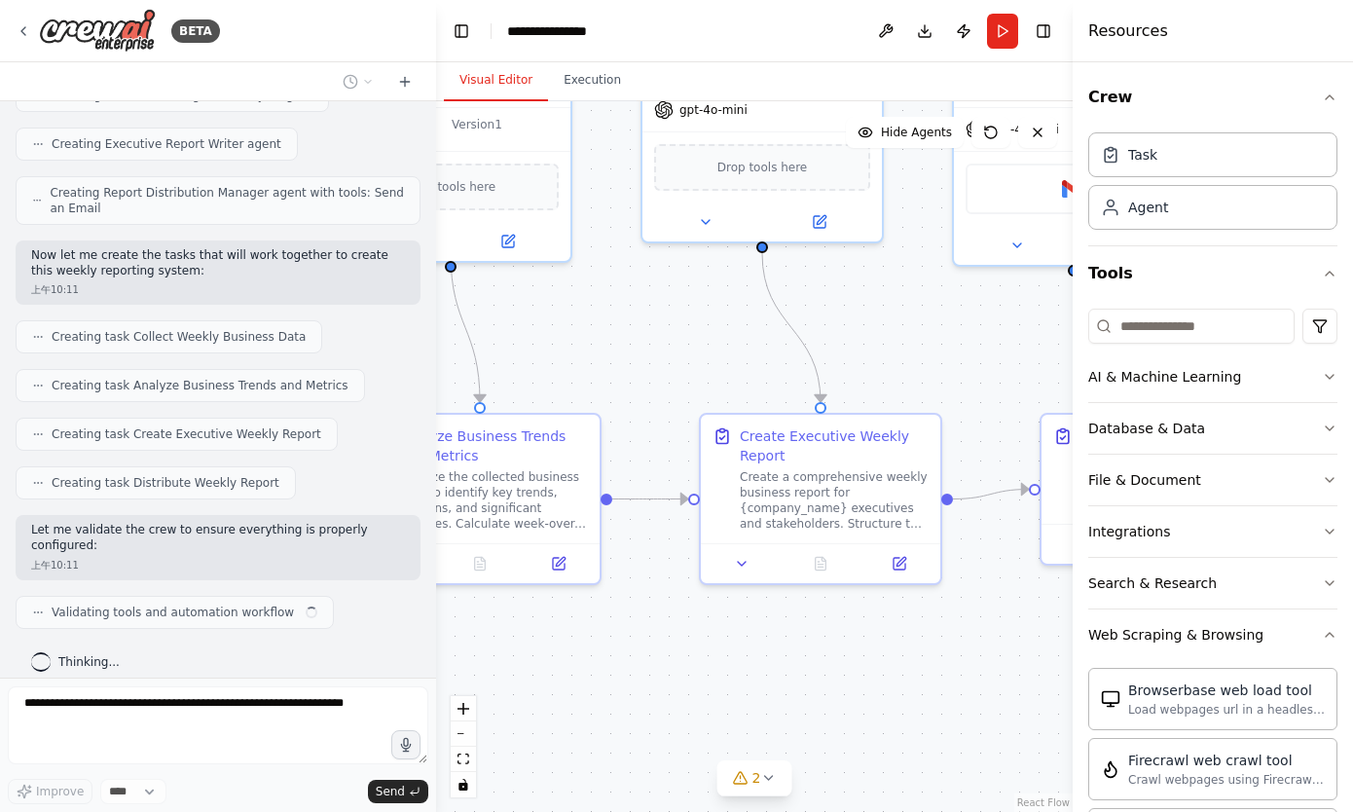
drag, startPoint x: 872, startPoint y: 384, endPoint x: 617, endPoint y: 339, distance: 259.1
click at [617, 339] on div ".deletable-edge-delete-btn { width: 20px; height: 20px; border: 0px solid #ffff…" at bounding box center [754, 456] width 636 height 710
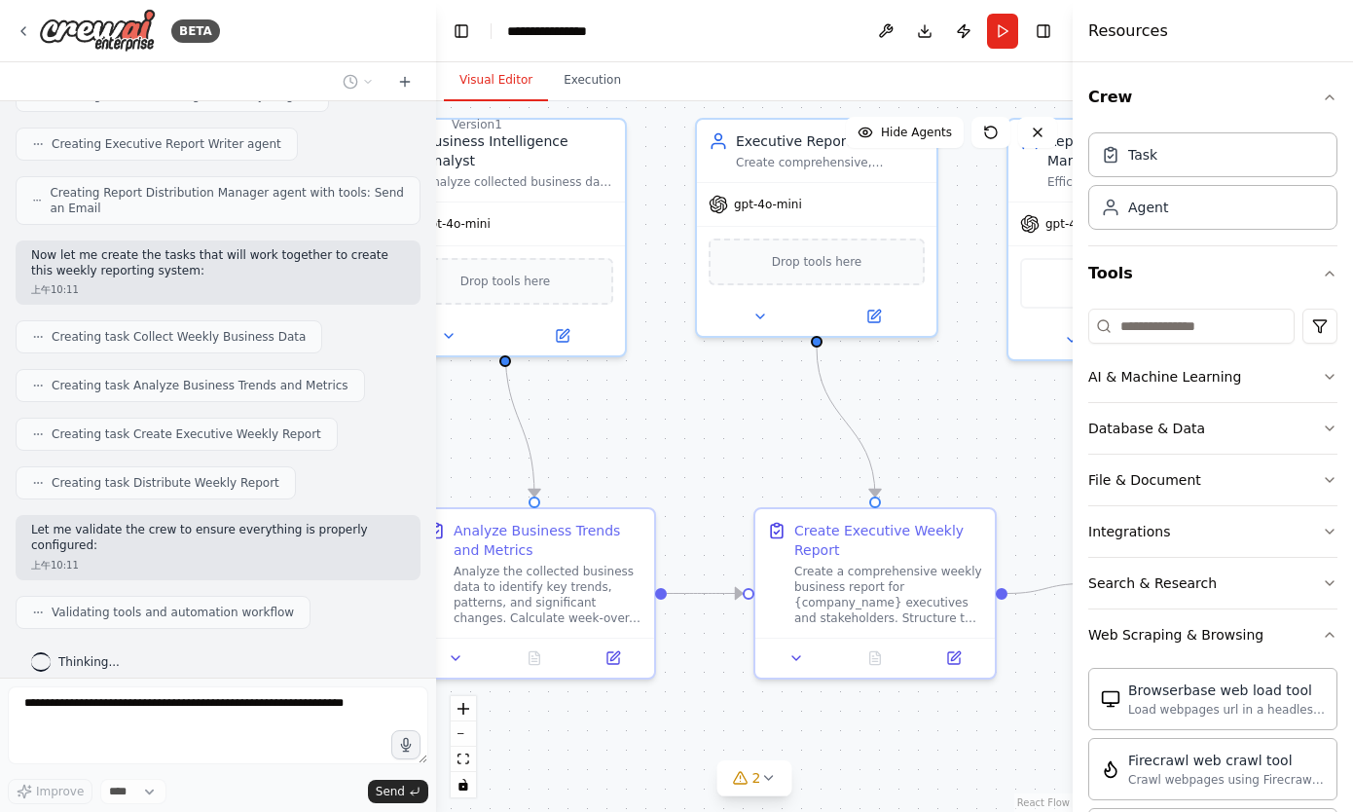
drag, startPoint x: 946, startPoint y: 341, endPoint x: 1000, endPoint y: 435, distance: 109.0
click at [1000, 435] on div ".deletable-edge-delete-btn { width: 20px; height: 20px; border: 0px solid #ffff…" at bounding box center [754, 456] width 636 height 710
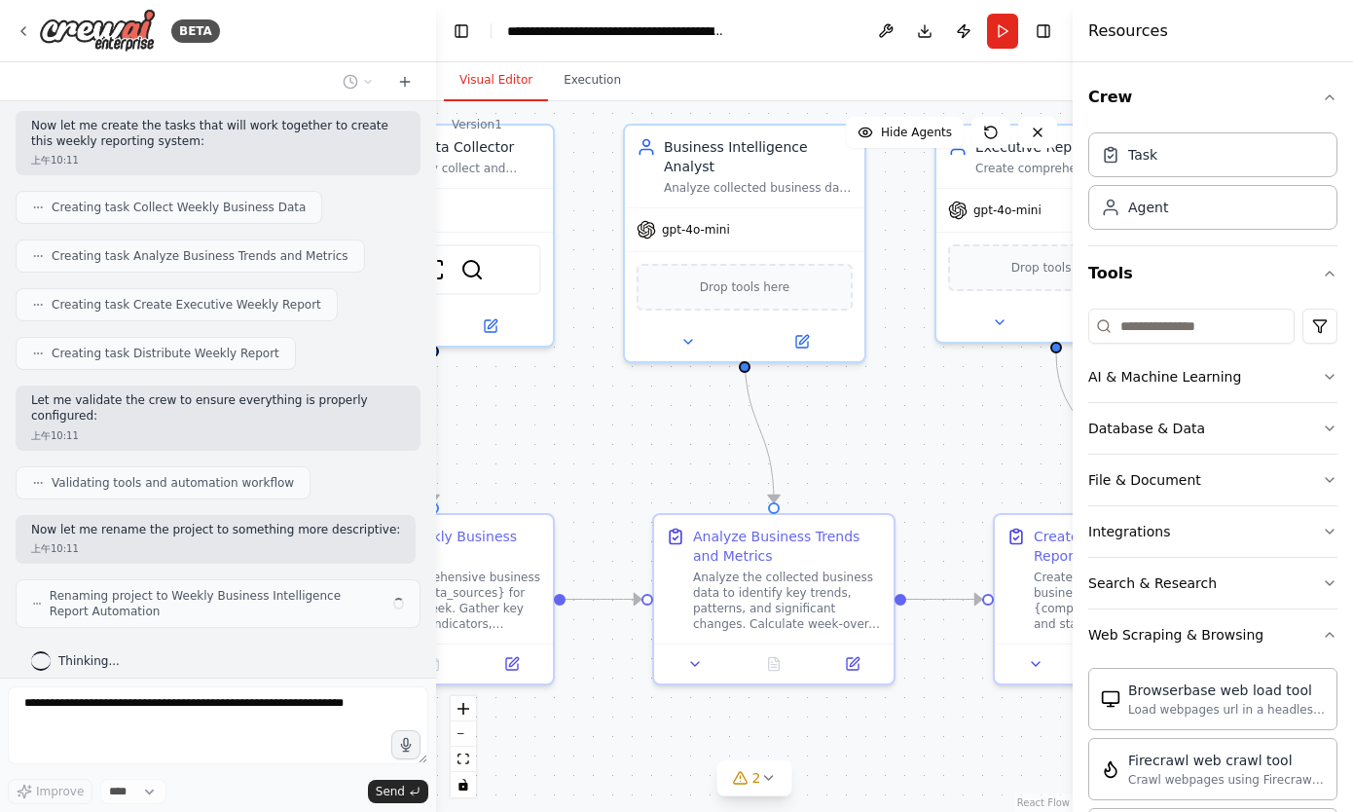
drag, startPoint x: 733, startPoint y: 418, endPoint x: 972, endPoint y: 424, distance: 239.5
click at [972, 424] on div ".deletable-edge-delete-btn { width: 20px; height: 20px; border: 0px solid #ffff…" at bounding box center [754, 456] width 636 height 710
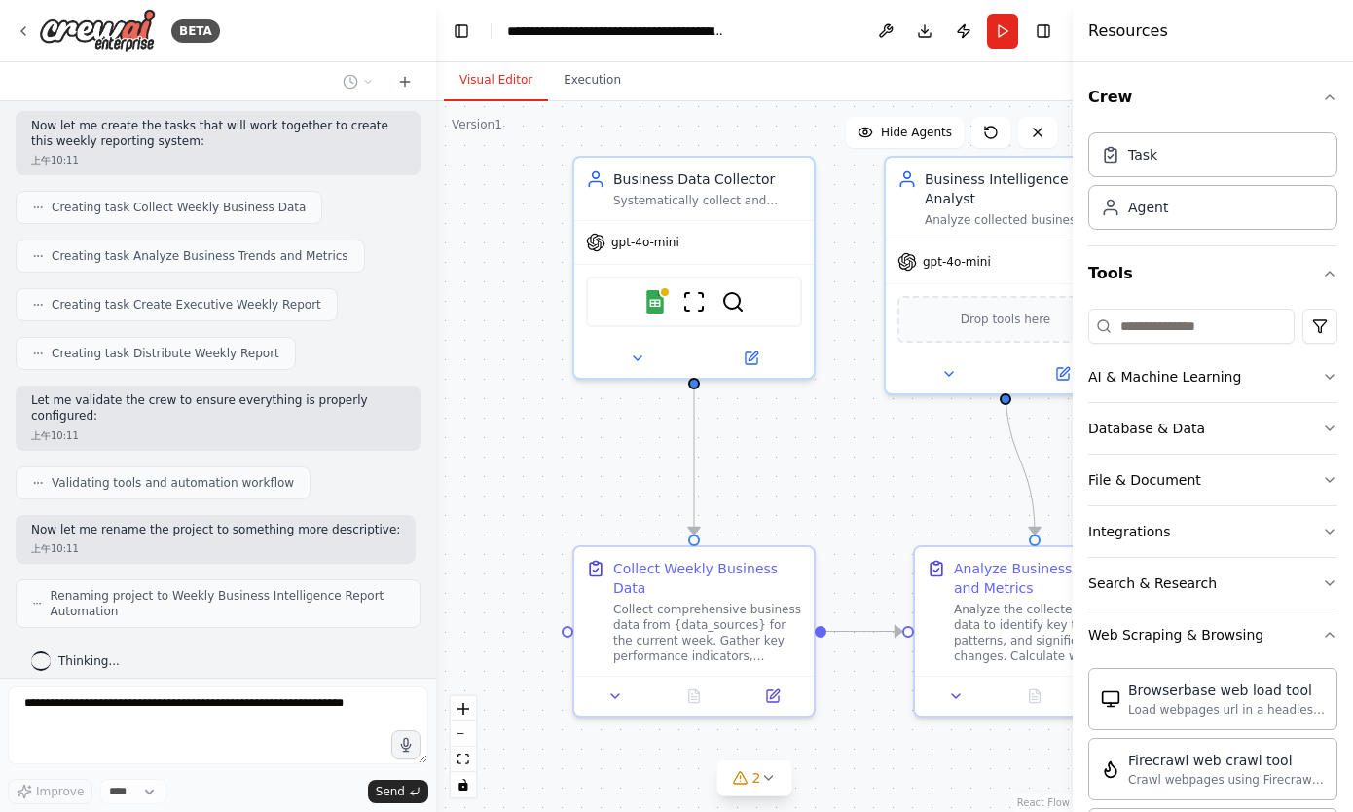
drag, startPoint x: 635, startPoint y: 434, endPoint x: 895, endPoint y: 466, distance: 262.8
click at [895, 466] on div ".deletable-edge-delete-btn { width: 20px; height: 20px; border: 0px solid #ffff…" at bounding box center [754, 456] width 636 height 710
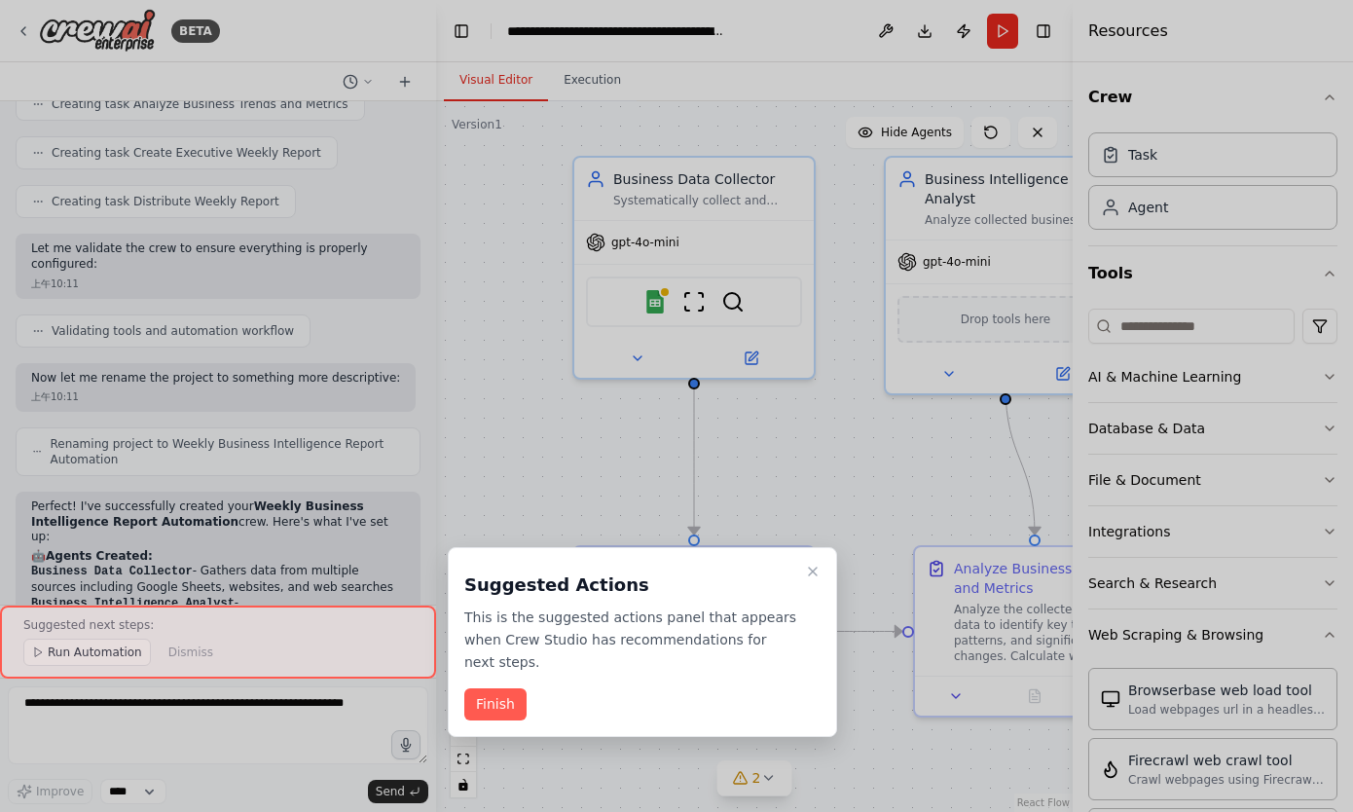
drag, startPoint x: 877, startPoint y: 484, endPoint x: 823, endPoint y: 467, distance: 56.0
click at [823, 467] on div at bounding box center [676, 406] width 1353 height 812
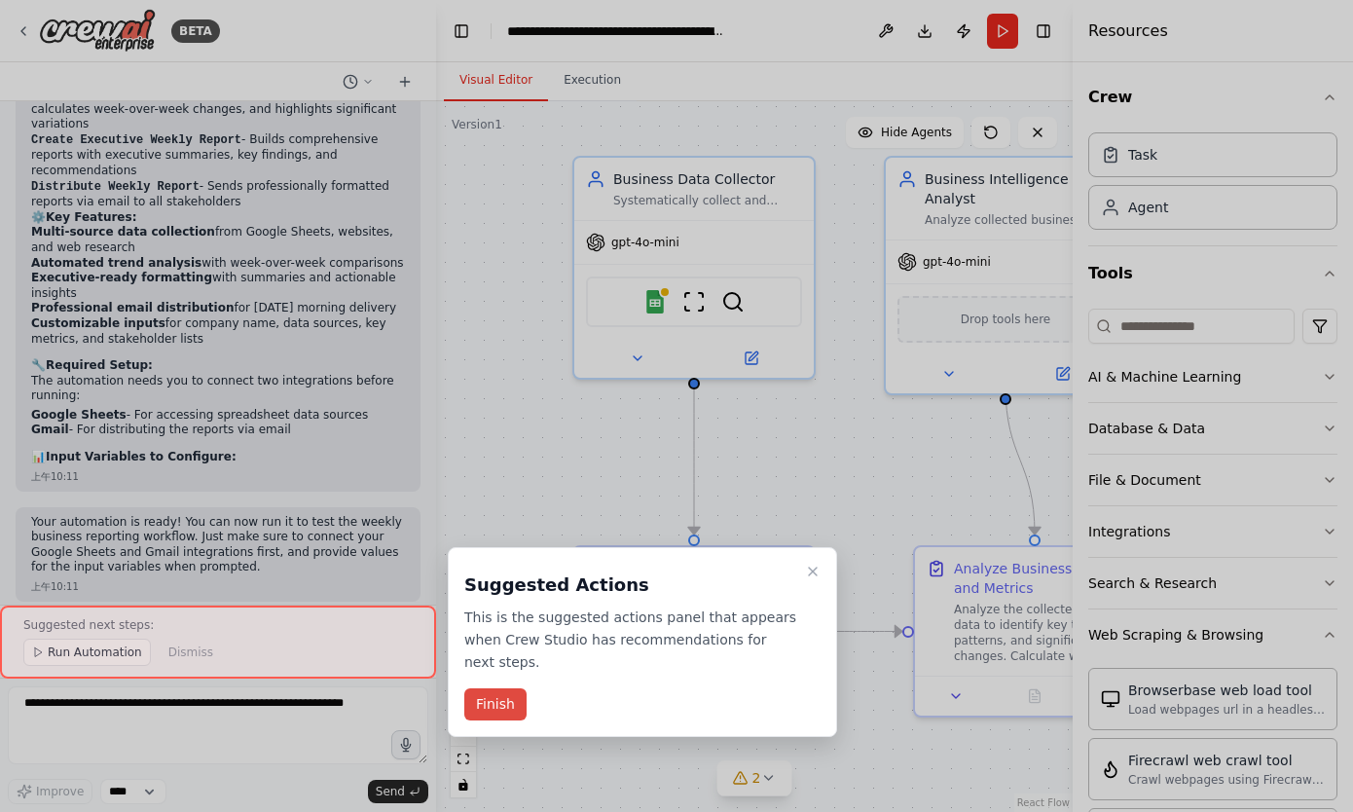
click at [506, 709] on button "Finish" at bounding box center [495, 704] width 62 height 32
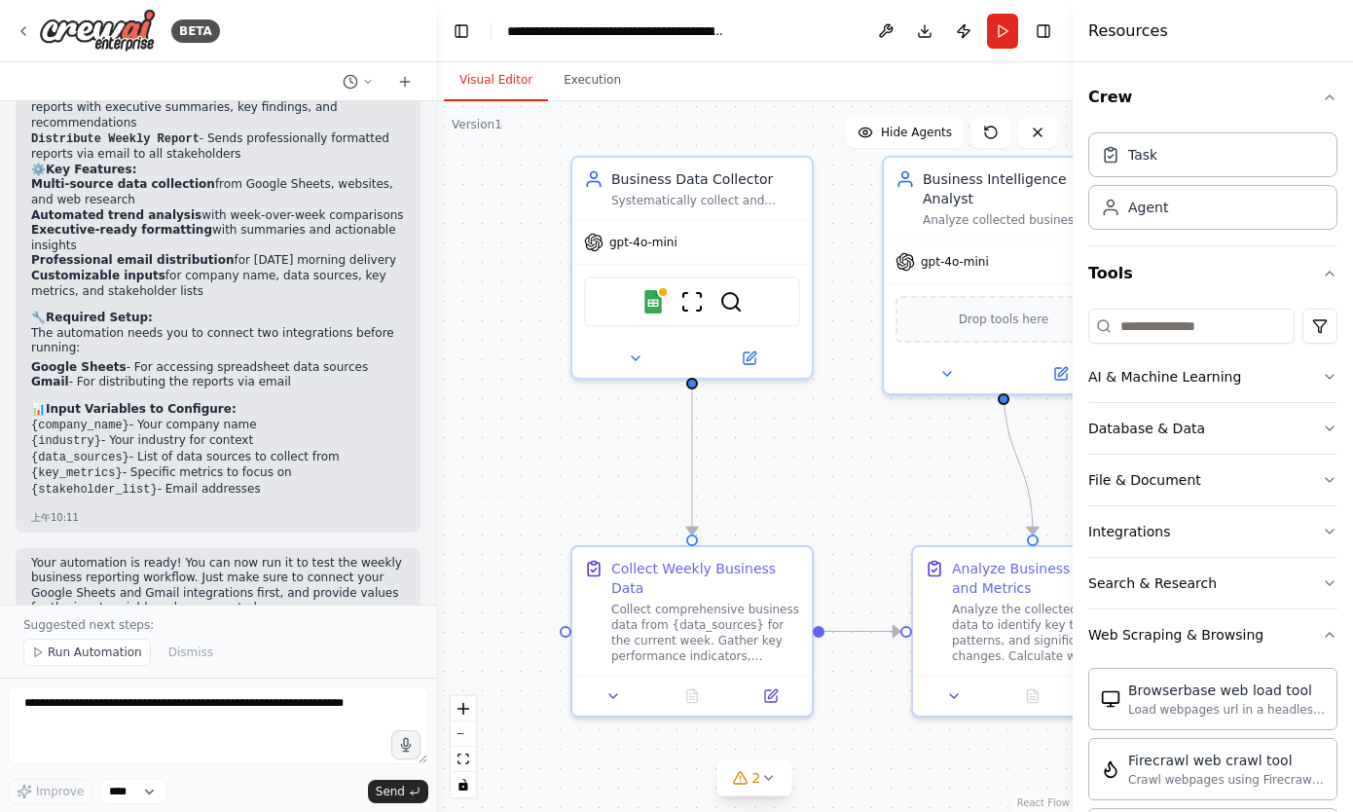
scroll to position [1820, 0]
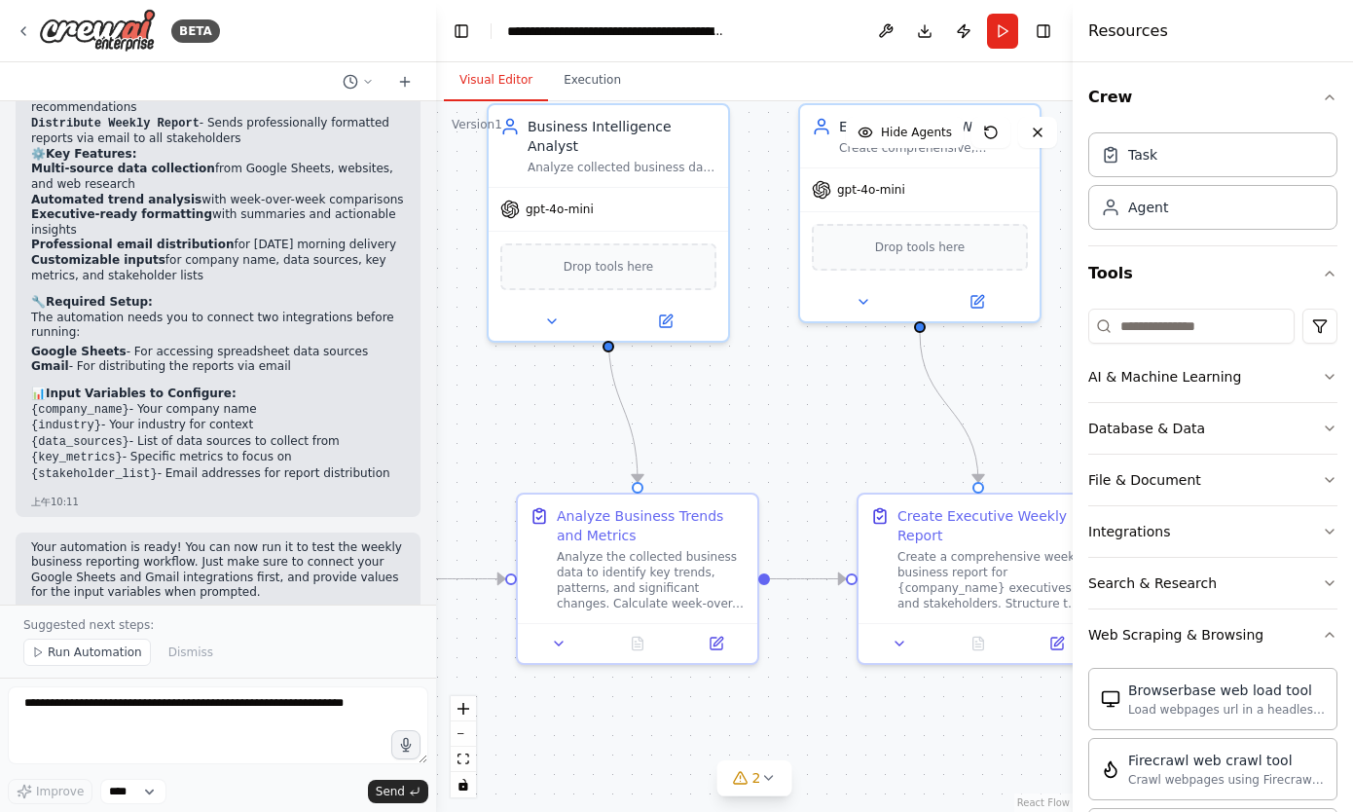
drag, startPoint x: 909, startPoint y: 442, endPoint x: 512, endPoint y: 389, distance: 400.5
click at [512, 389] on div ".deletable-edge-delete-btn { width: 20px; height: 20px; border: 0px solid #ffff…" at bounding box center [754, 456] width 636 height 710
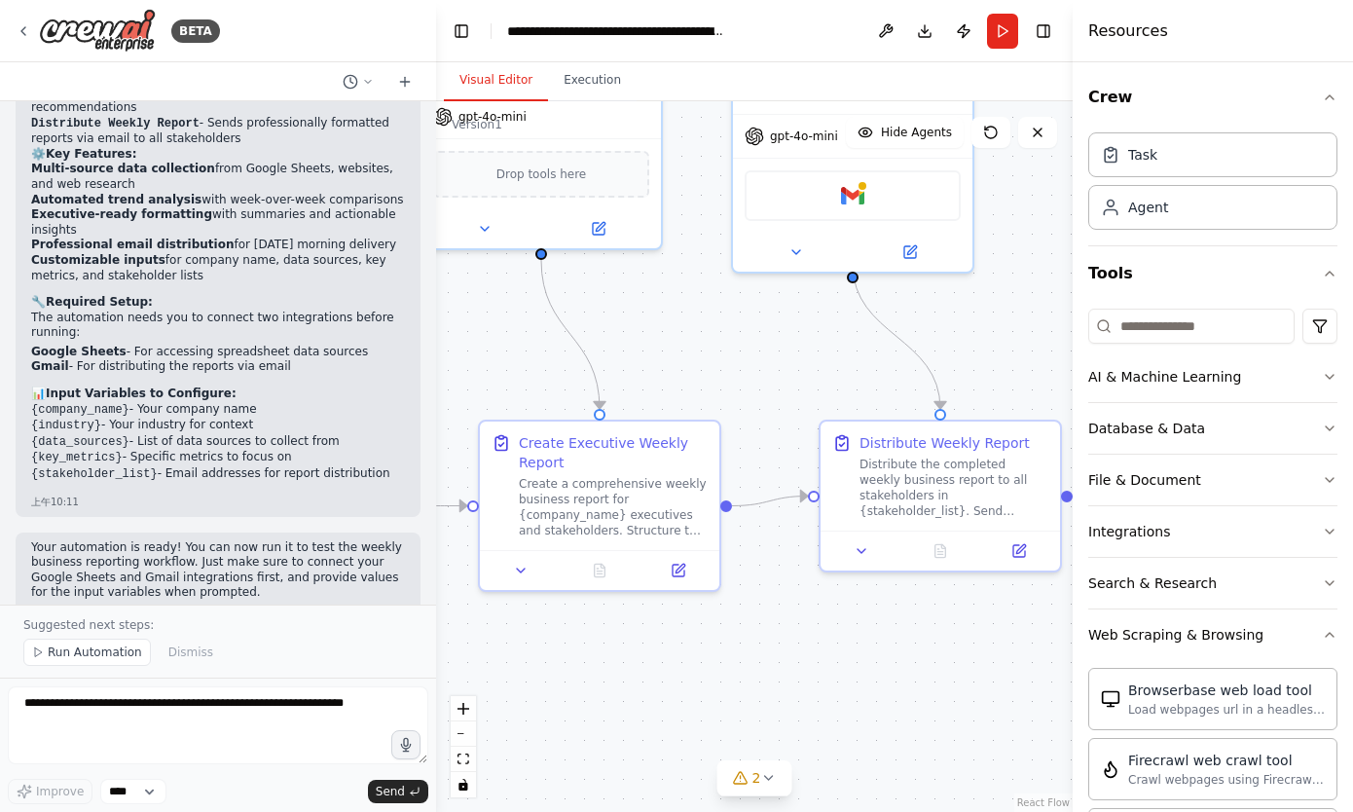
drag, startPoint x: 830, startPoint y: 418, endPoint x: 453, endPoint y: 345, distance: 384.6
click at [453, 345] on div ".deletable-edge-delete-btn { width: 20px; height: 20px; border: 0px solid #ffff…" at bounding box center [754, 456] width 636 height 710
click at [93, 651] on span "Run Automation" at bounding box center [95, 652] width 94 height 16
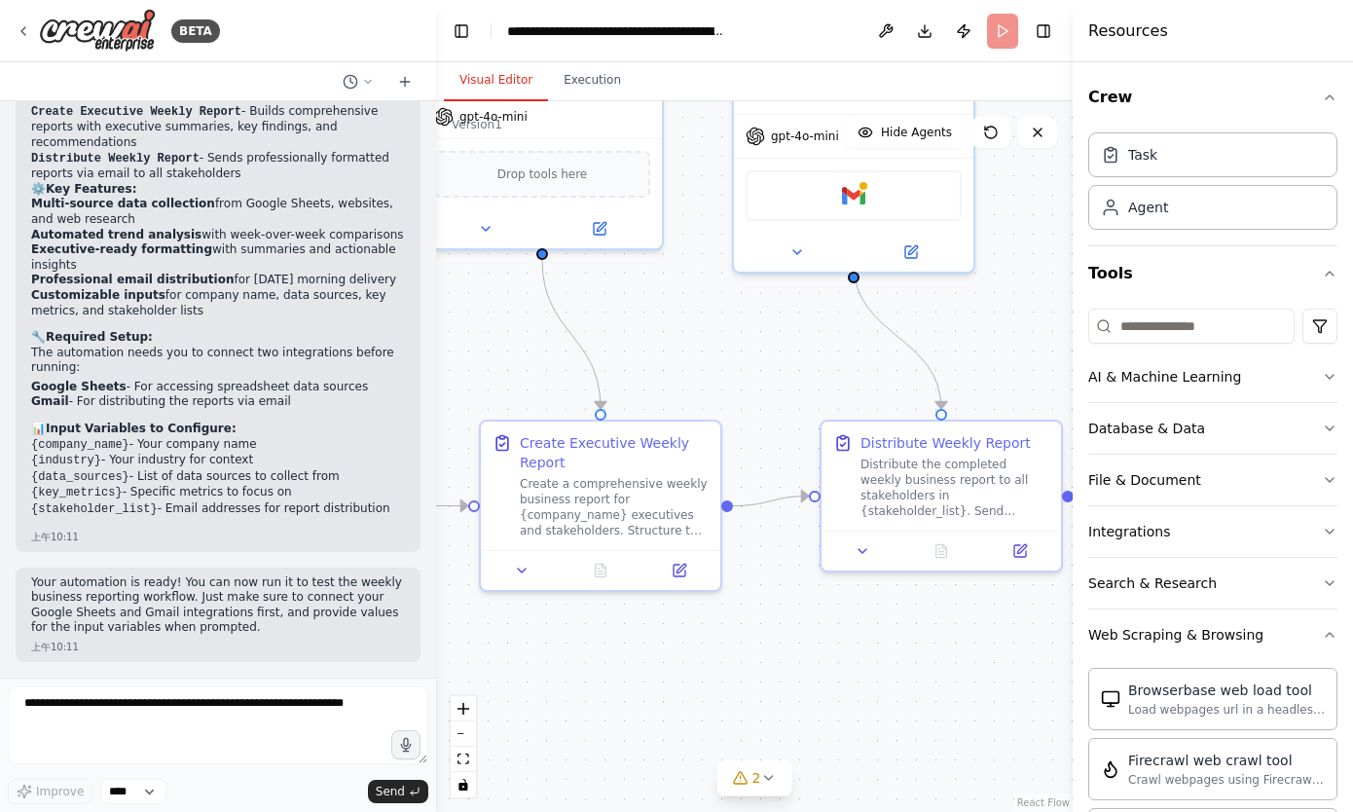
scroll to position [1747, 0]
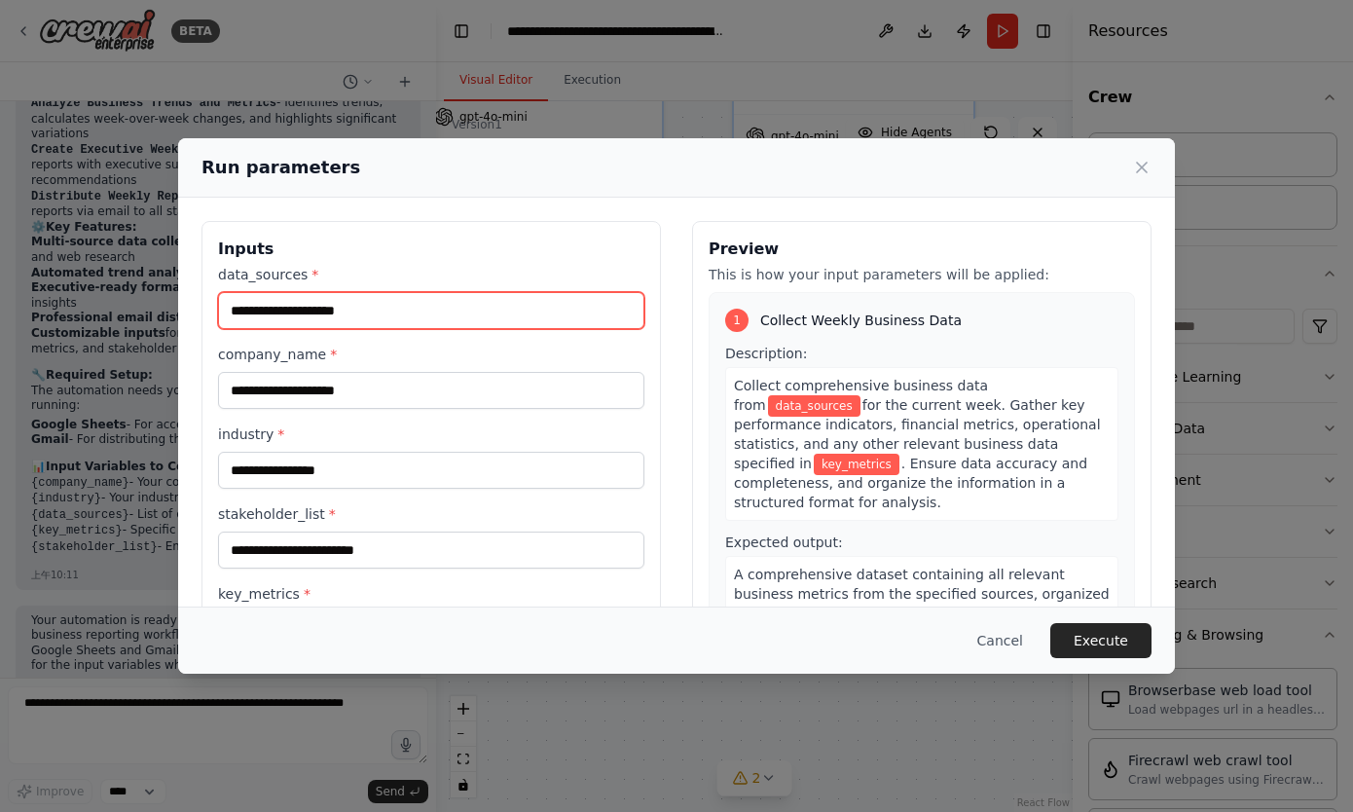
click at [529, 317] on input "data_sources *" at bounding box center [431, 310] width 426 height 37
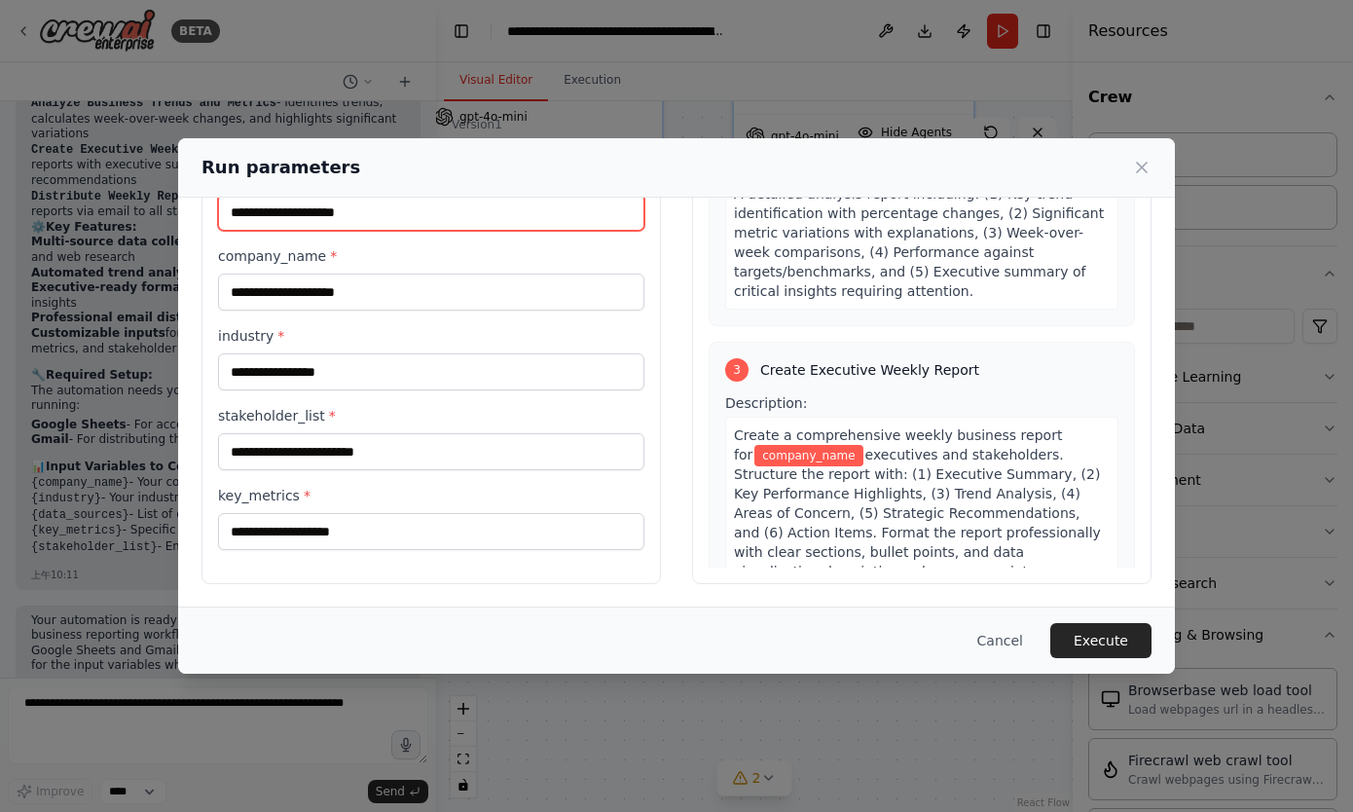
scroll to position [0, 0]
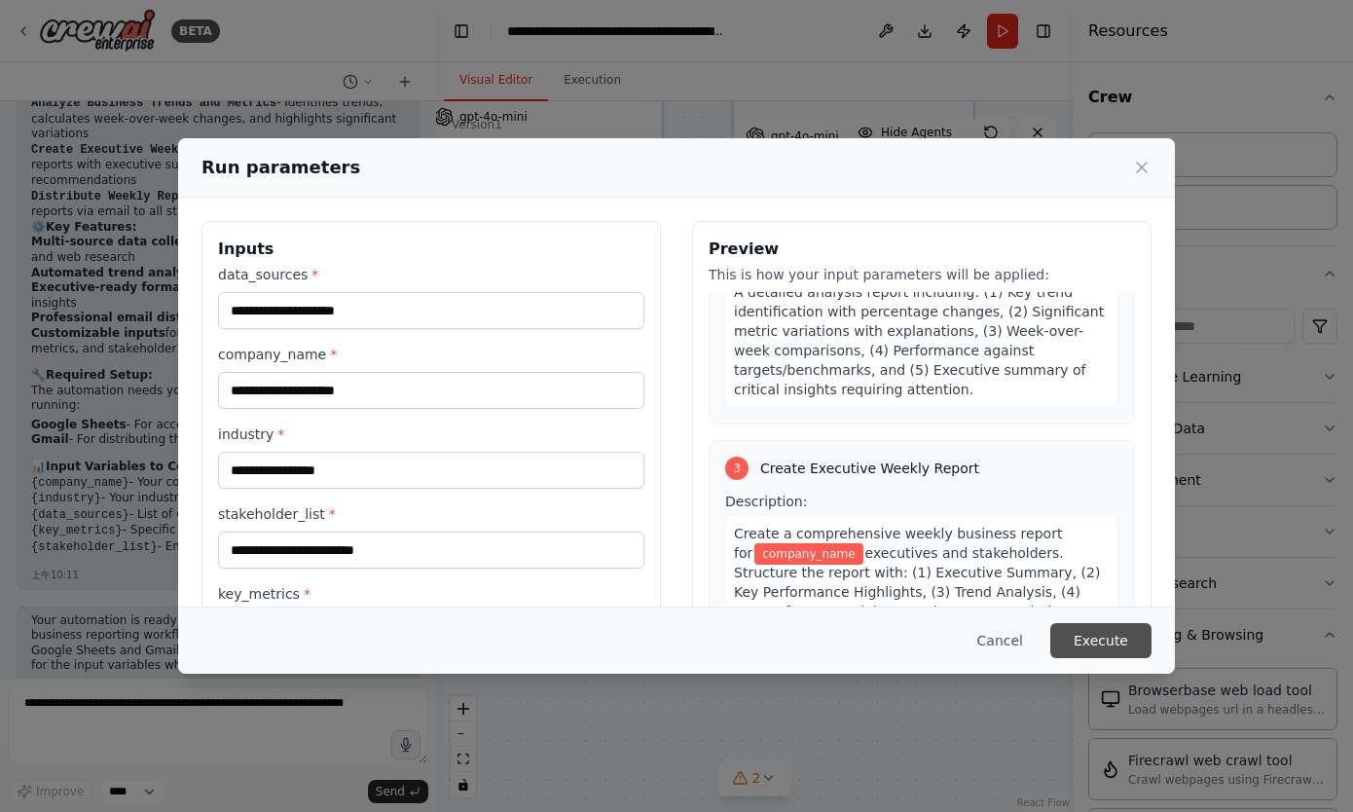
click at [1115, 643] on button "Execute" at bounding box center [1100, 640] width 101 height 35
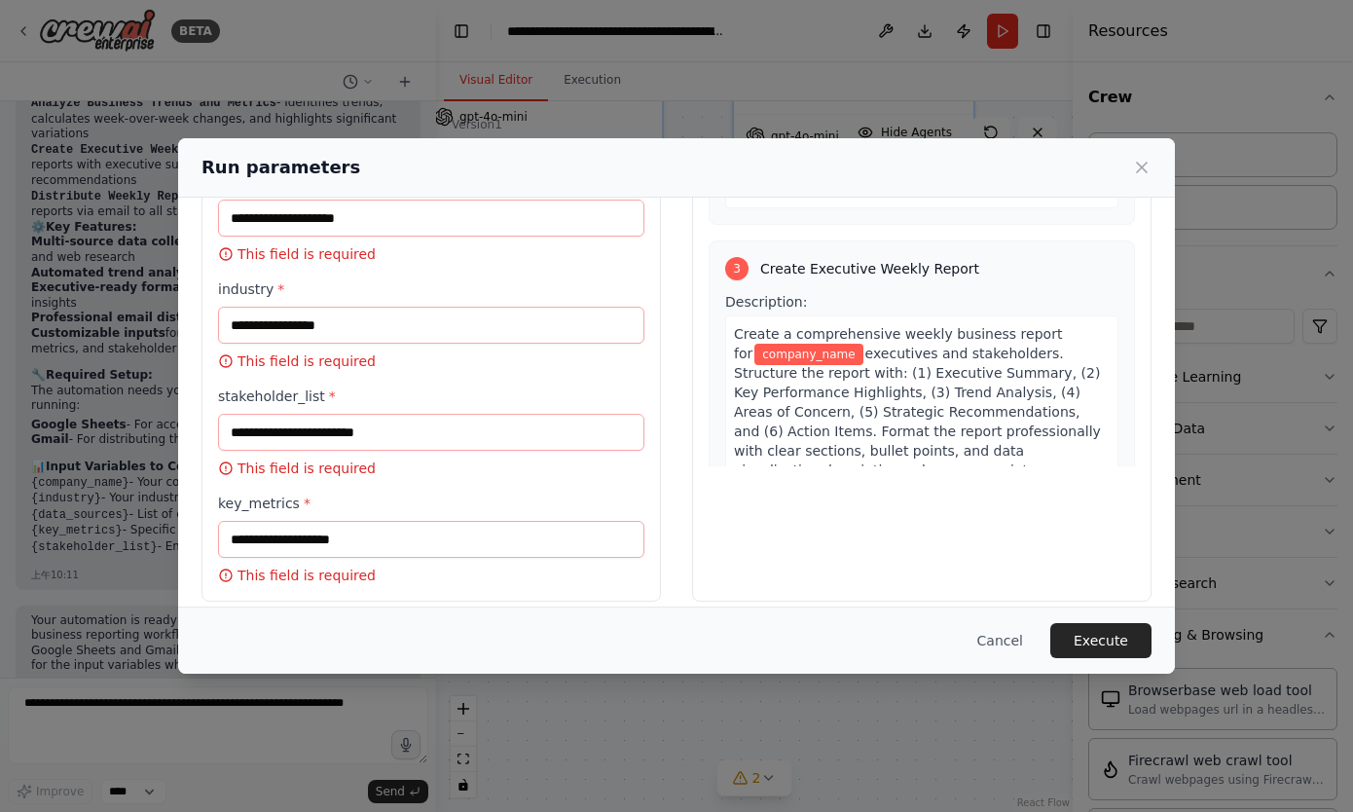
scroll to position [187, 0]
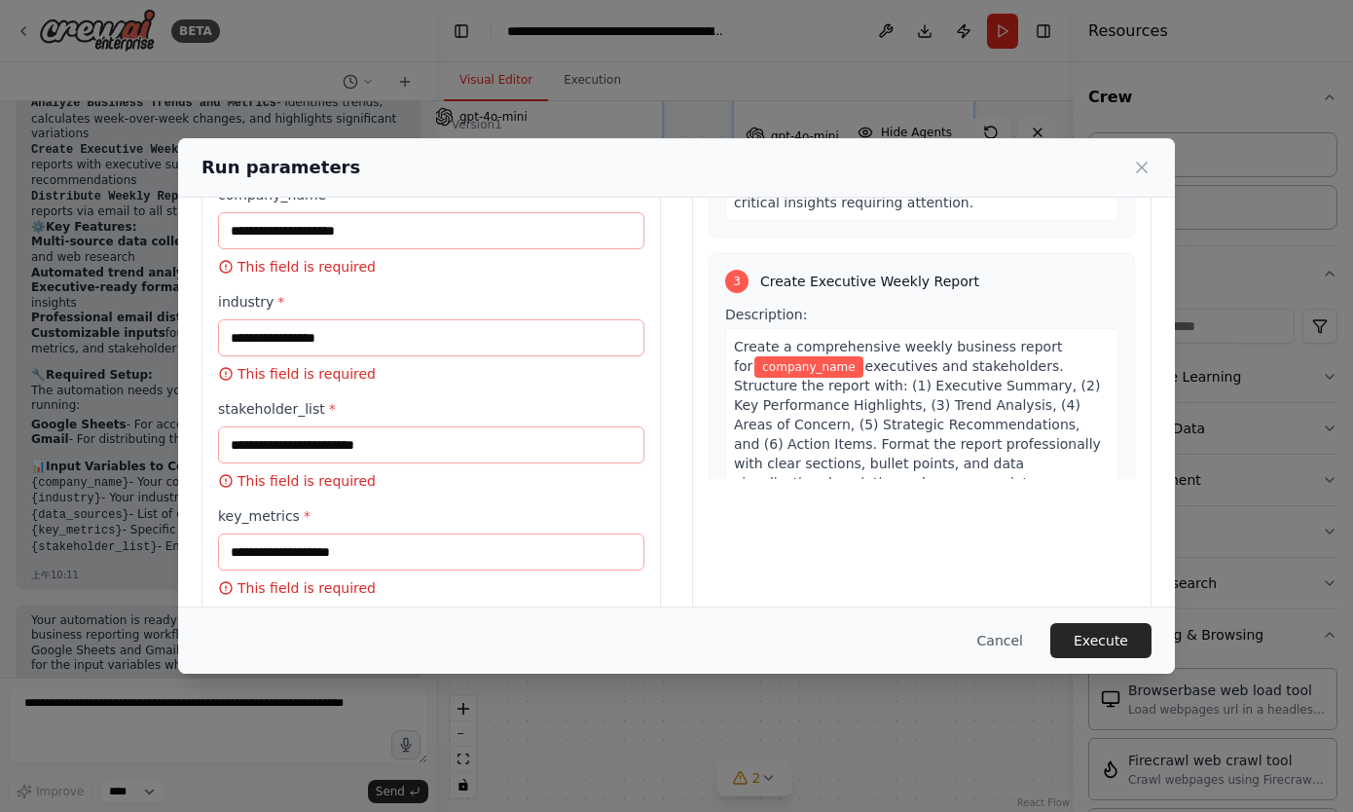
click at [853, 513] on div "Expected output: A polished, executive-ready weekly business report in professi…" at bounding box center [921, 601] width 393 height 177
click at [732, 709] on div "Run parameters Inputs data_sources * This field is required company_name * This…" at bounding box center [676, 406] width 1353 height 812
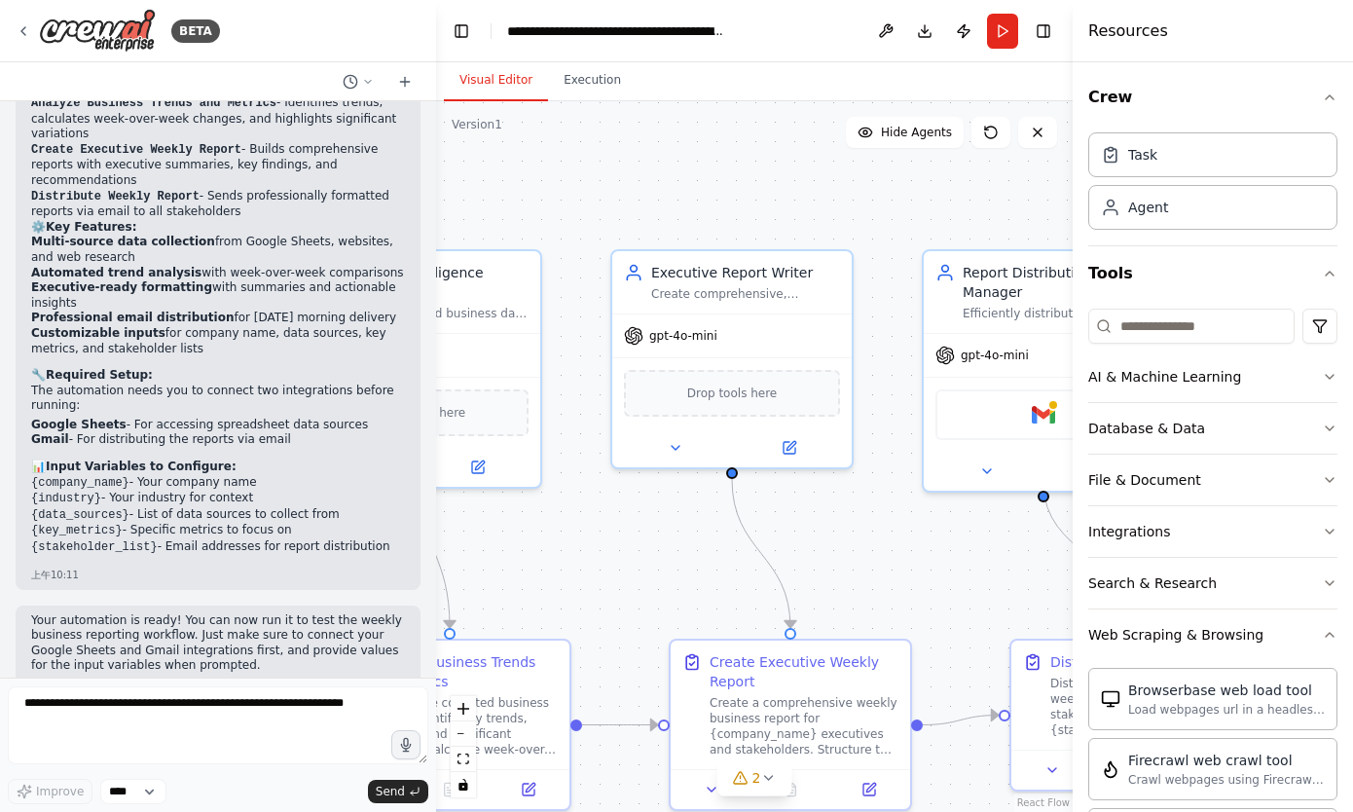
drag, startPoint x: 712, startPoint y: 317, endPoint x: 907, endPoint y: 545, distance: 299.6
click at [907, 545] on div ".deletable-edge-delete-btn { width: 20px; height: 20px; border: 0px solid #ffff…" at bounding box center [754, 456] width 636 height 710
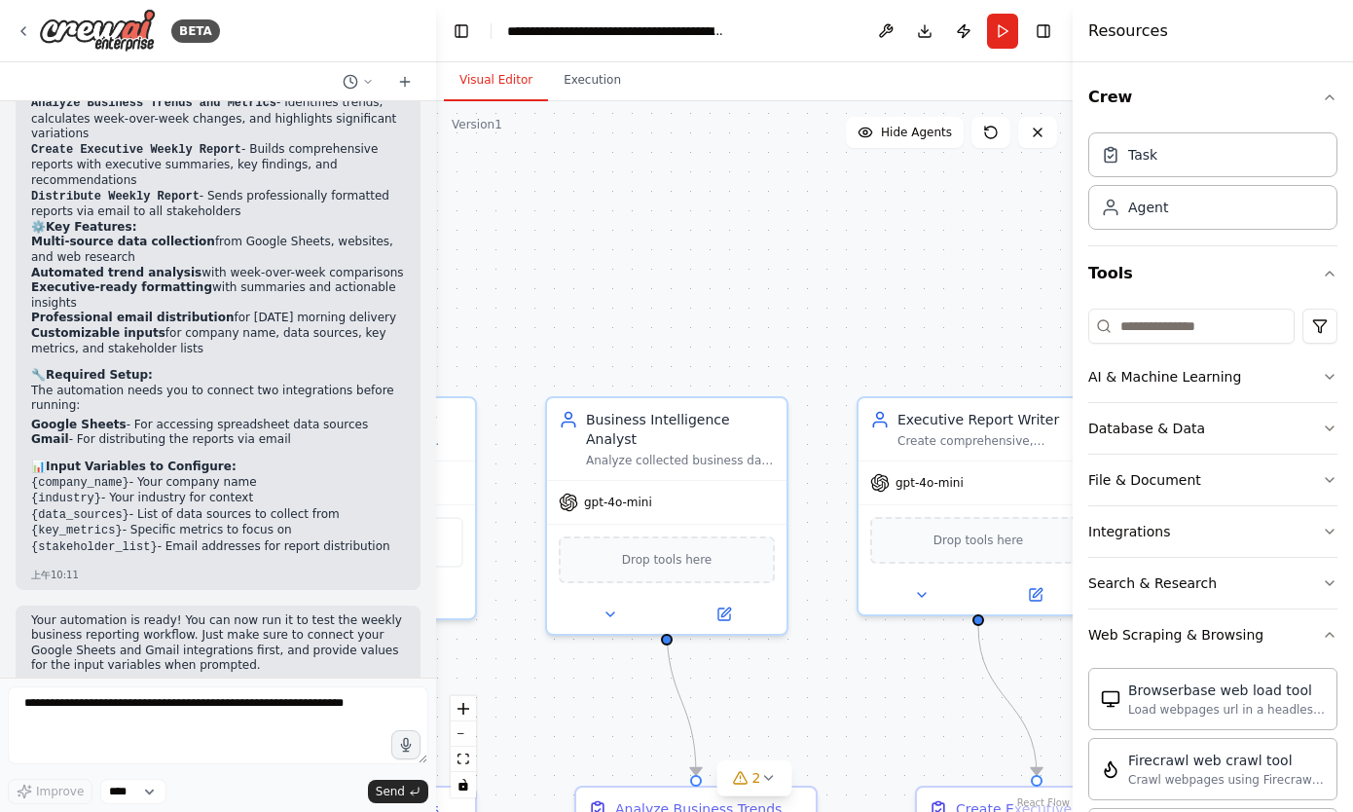
drag, startPoint x: 664, startPoint y: 191, endPoint x: 905, endPoint y: 329, distance: 278.1
click at [905, 329] on div ".deletable-edge-delete-btn { width: 20px; height: 20px; border: 0px solid #ffff…" at bounding box center [754, 456] width 636 height 710
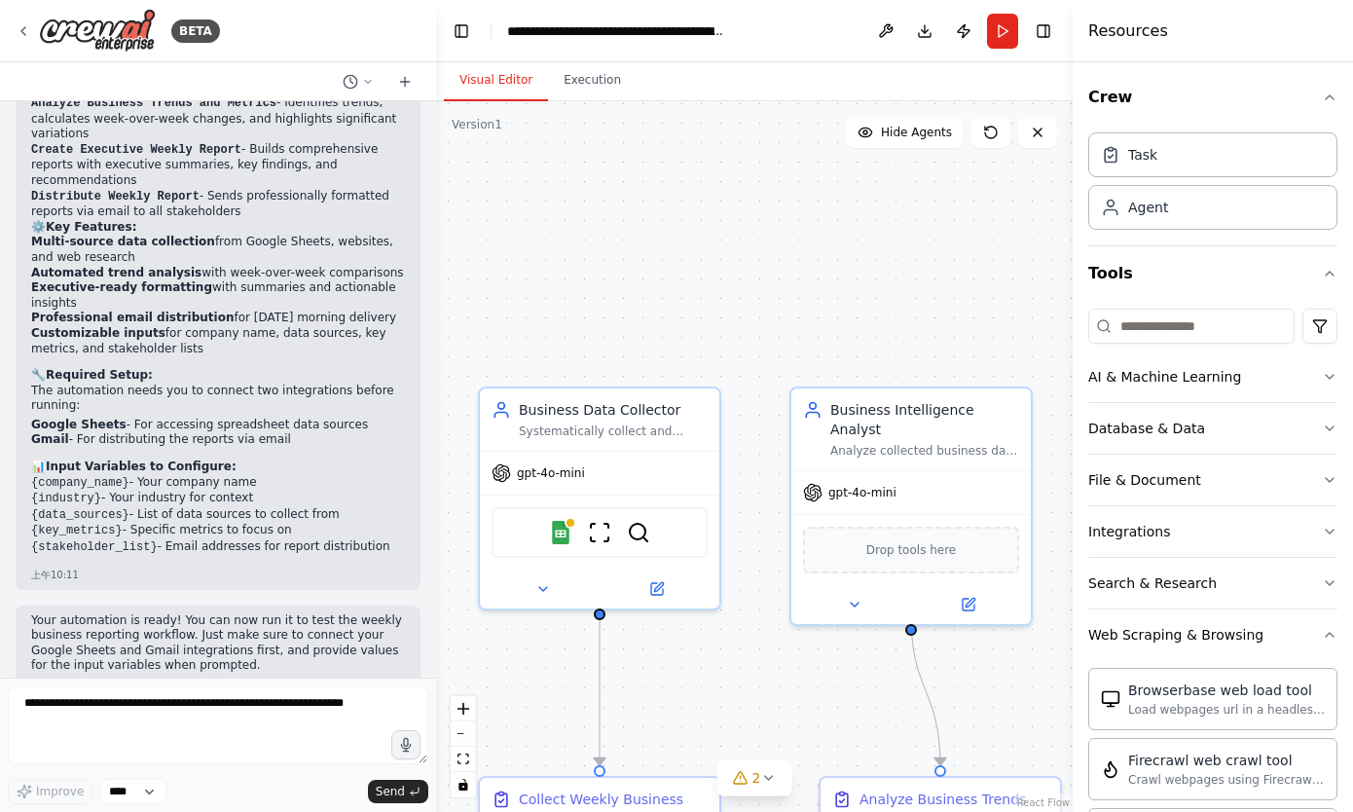
drag, startPoint x: 660, startPoint y: 274, endPoint x: 904, endPoint y: 265, distance: 244.5
click at [904, 265] on div ".deletable-edge-delete-btn { width: 20px; height: 20px; border: 0px solid #ffff…" at bounding box center [754, 456] width 636 height 710
click at [1000, 24] on button "Run" at bounding box center [1002, 31] width 31 height 35
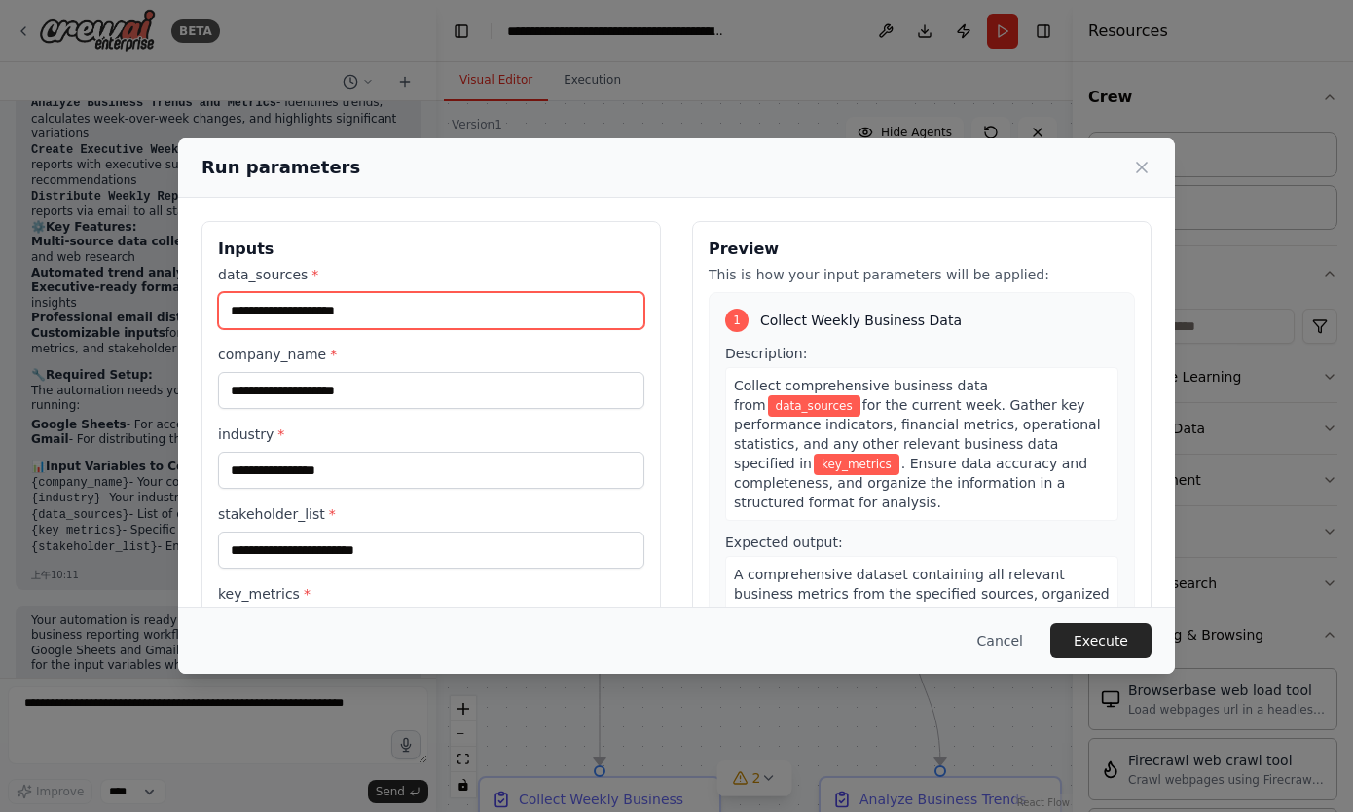
click at [373, 313] on input "data_sources *" at bounding box center [431, 310] width 426 height 37
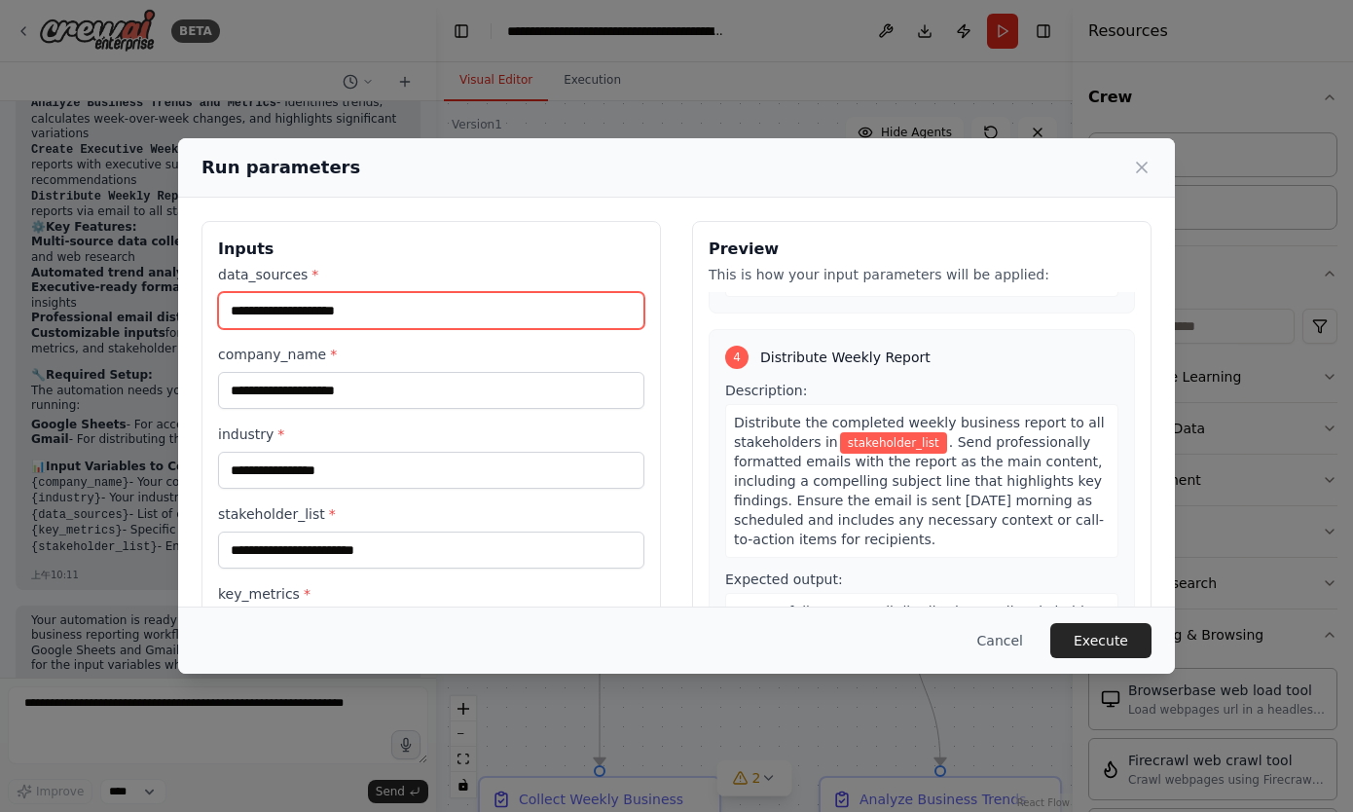
scroll to position [98, 0]
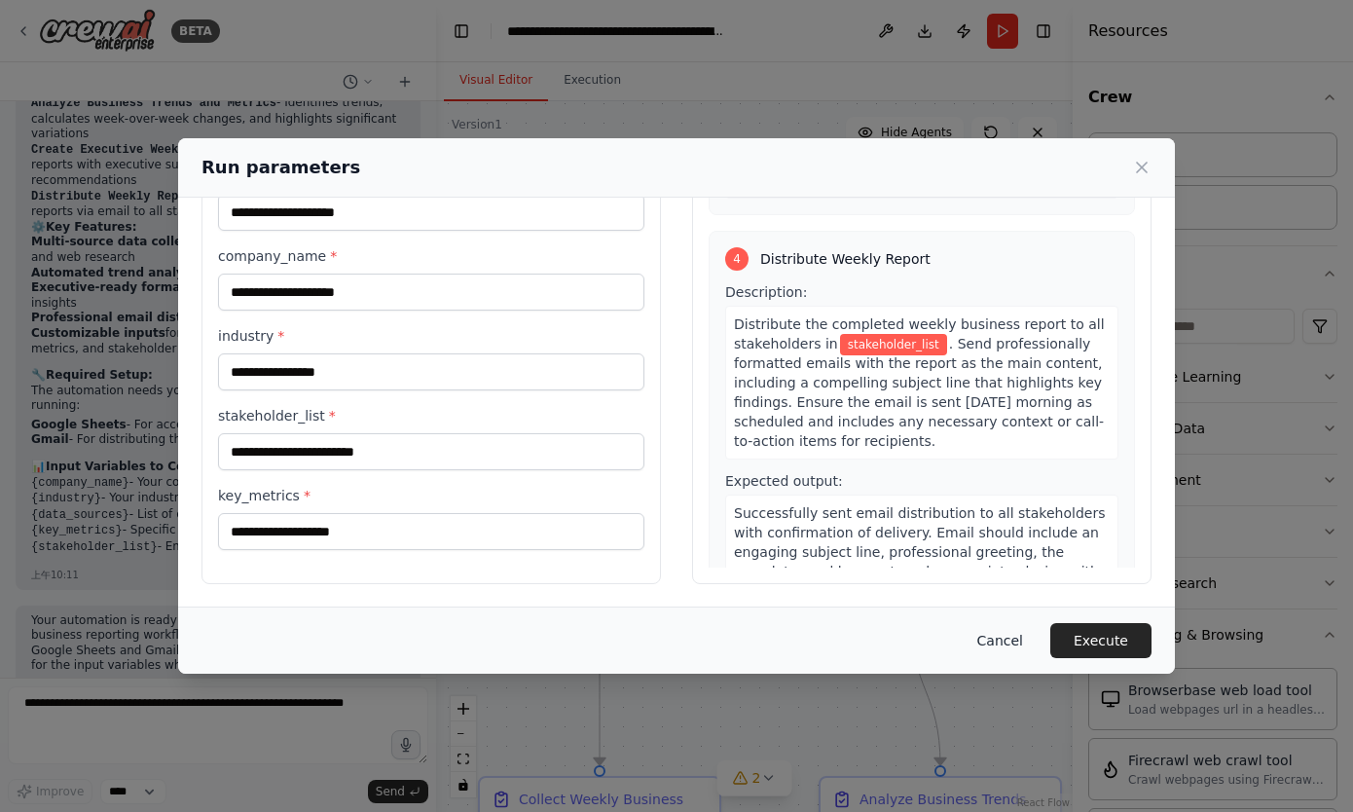
click at [1004, 643] on button "Cancel" at bounding box center [1000, 640] width 77 height 35
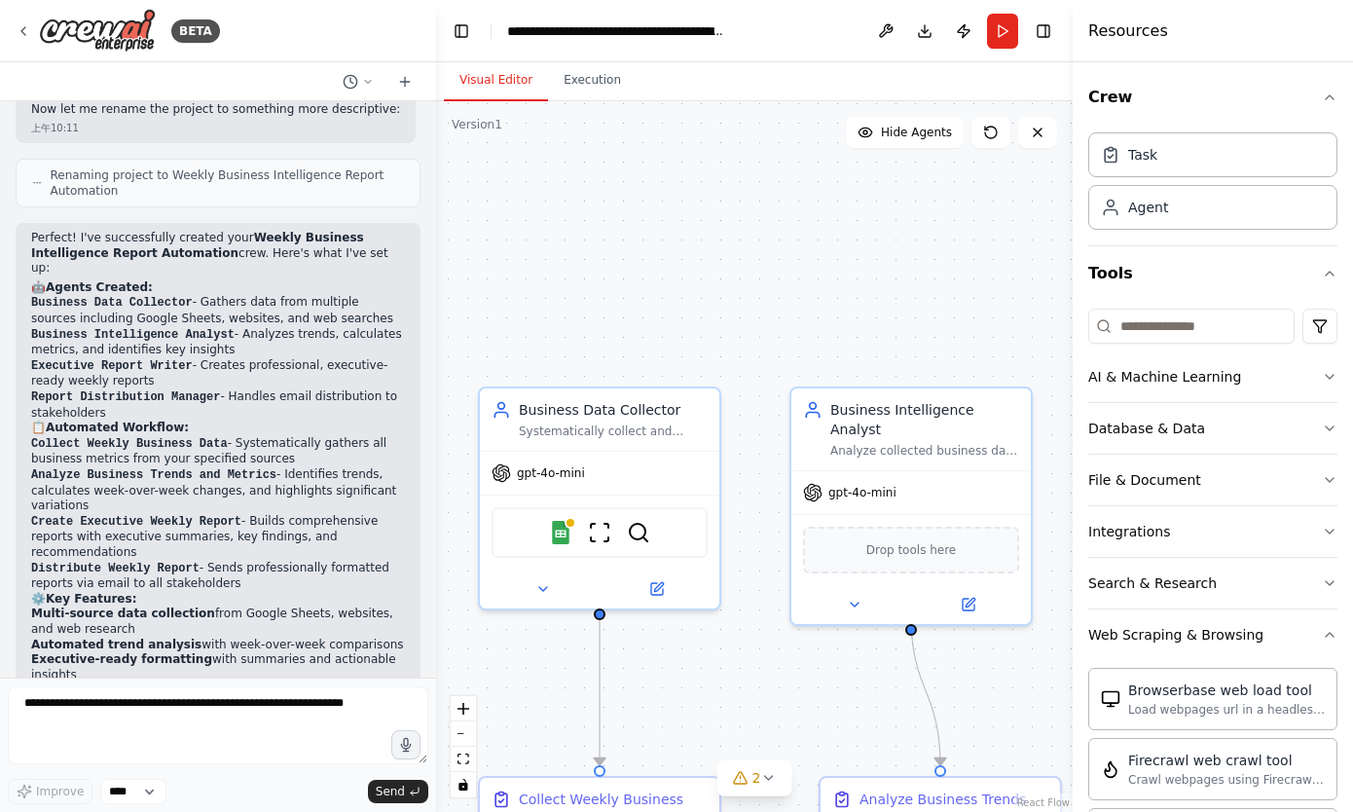
scroll to position [1329, 0]
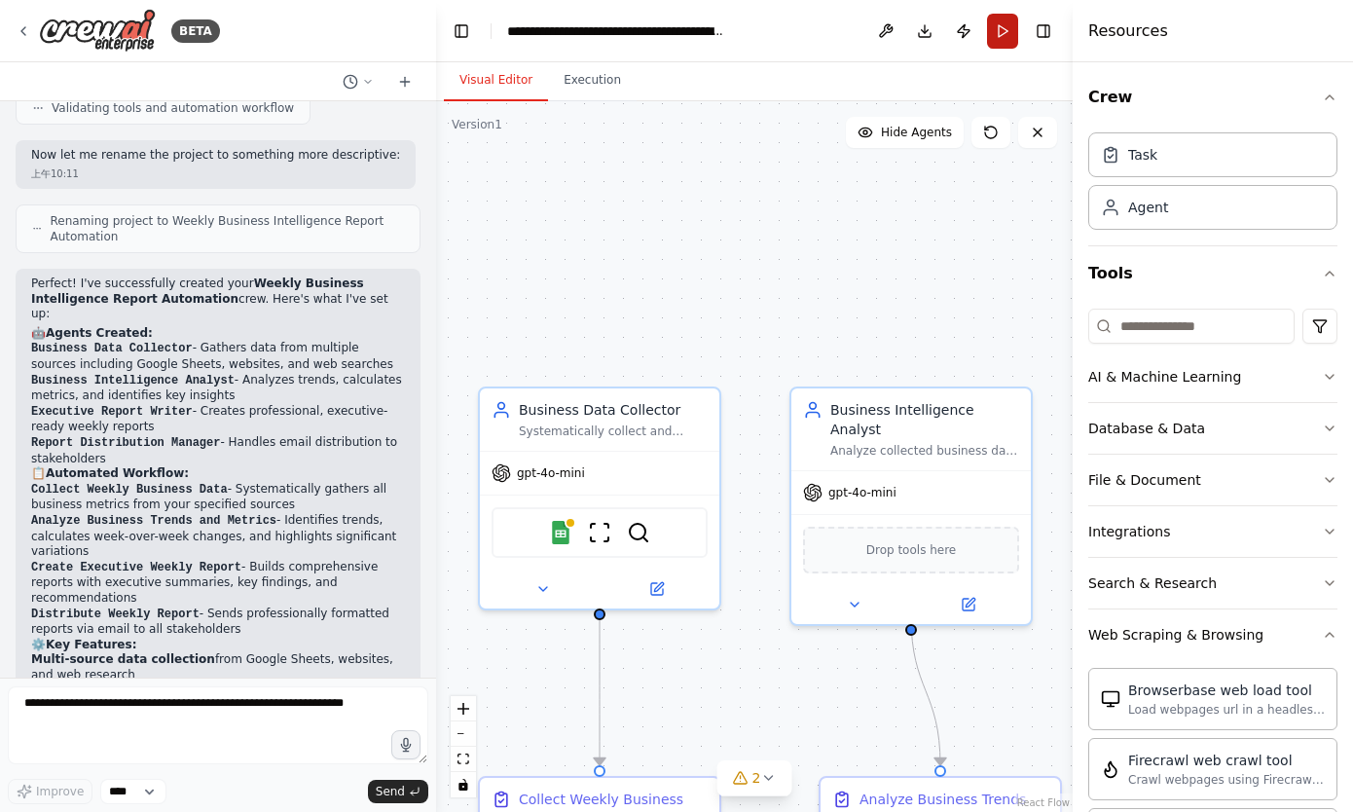
click at [1000, 42] on button "Run" at bounding box center [1002, 31] width 31 height 35
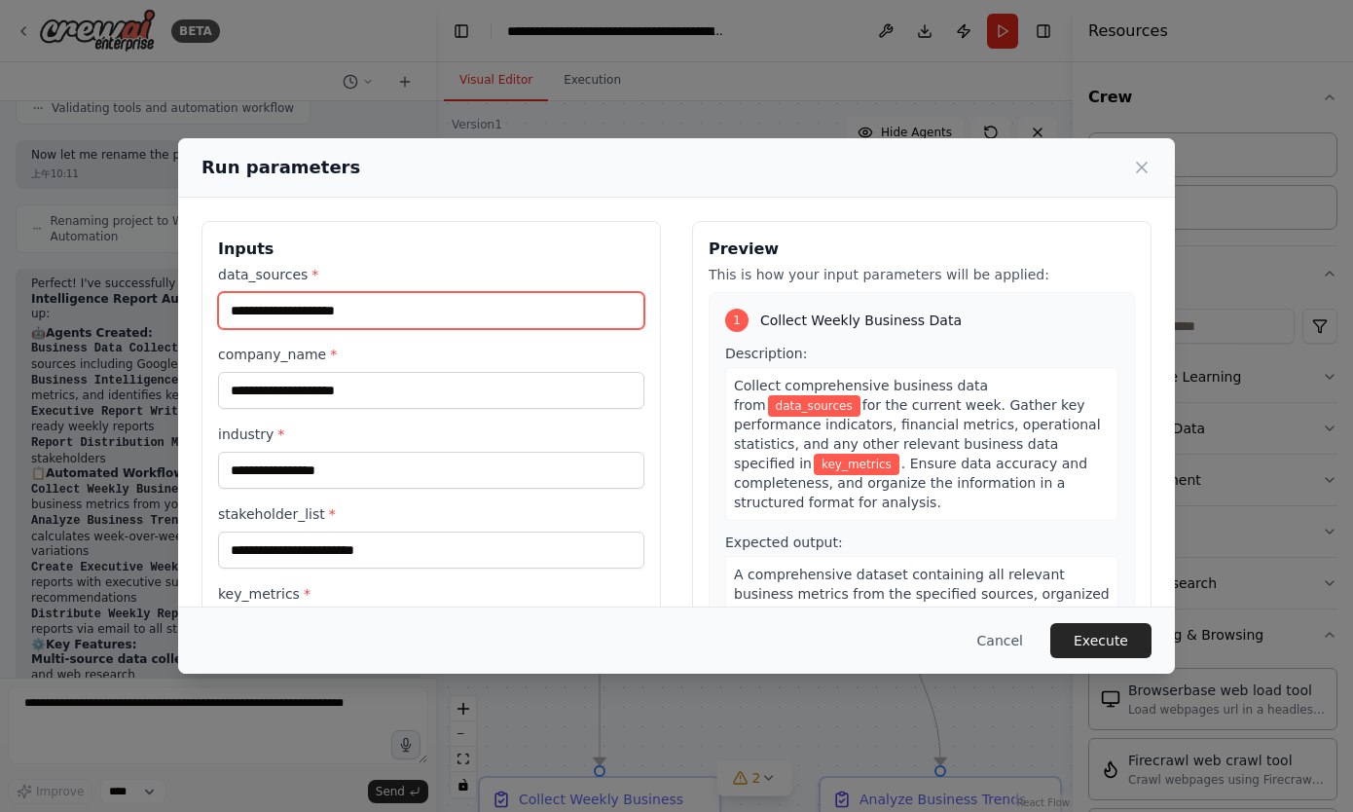
click at [396, 315] on input "data_sources *" at bounding box center [431, 310] width 426 height 37
type input "*"
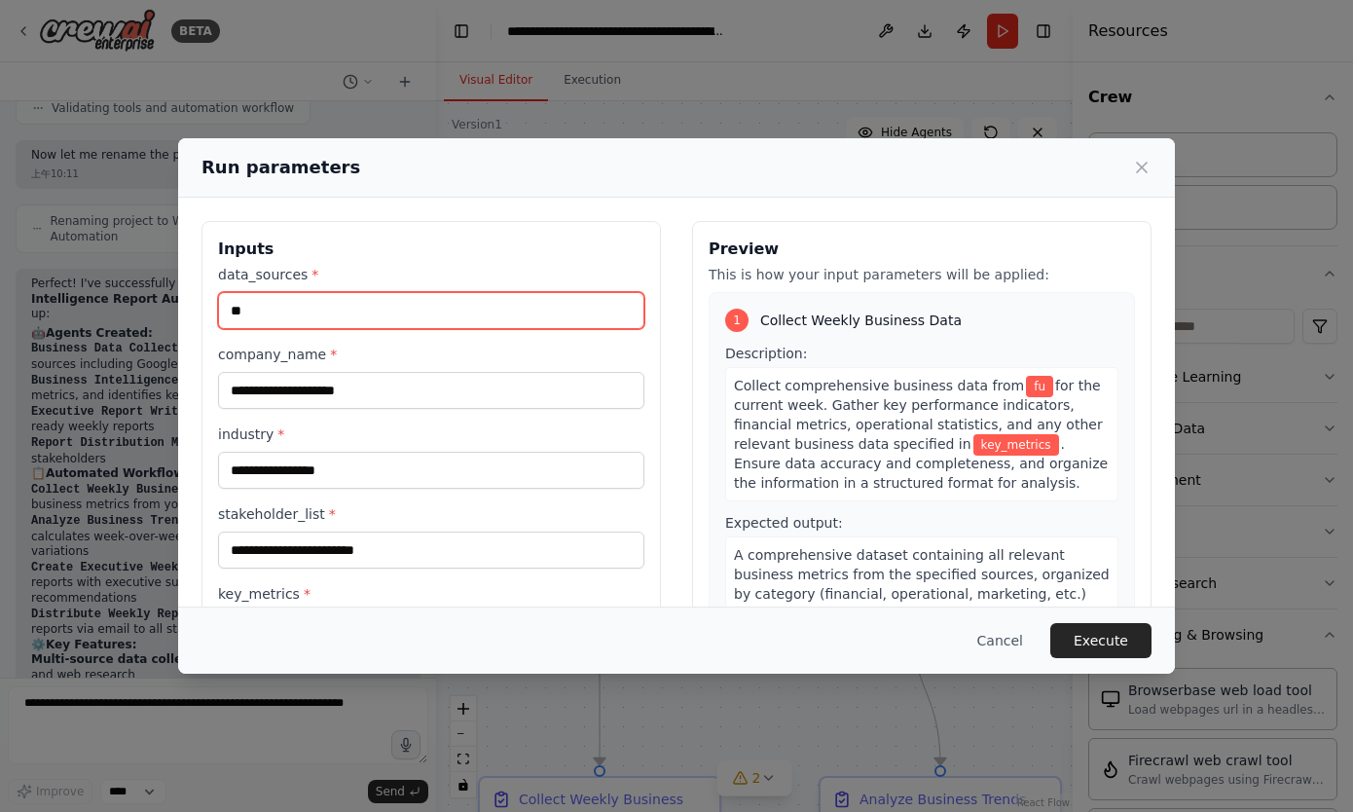
type input "*"
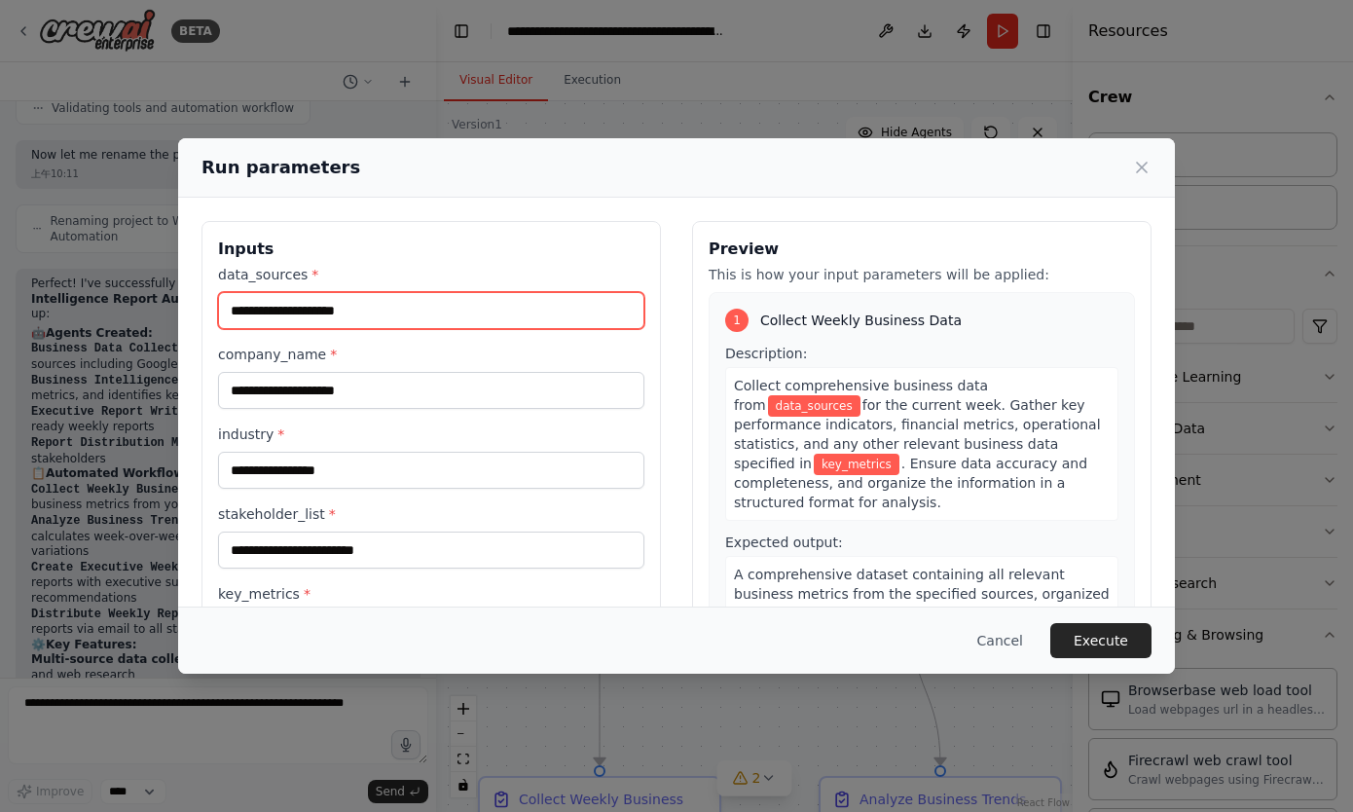
type input "*"
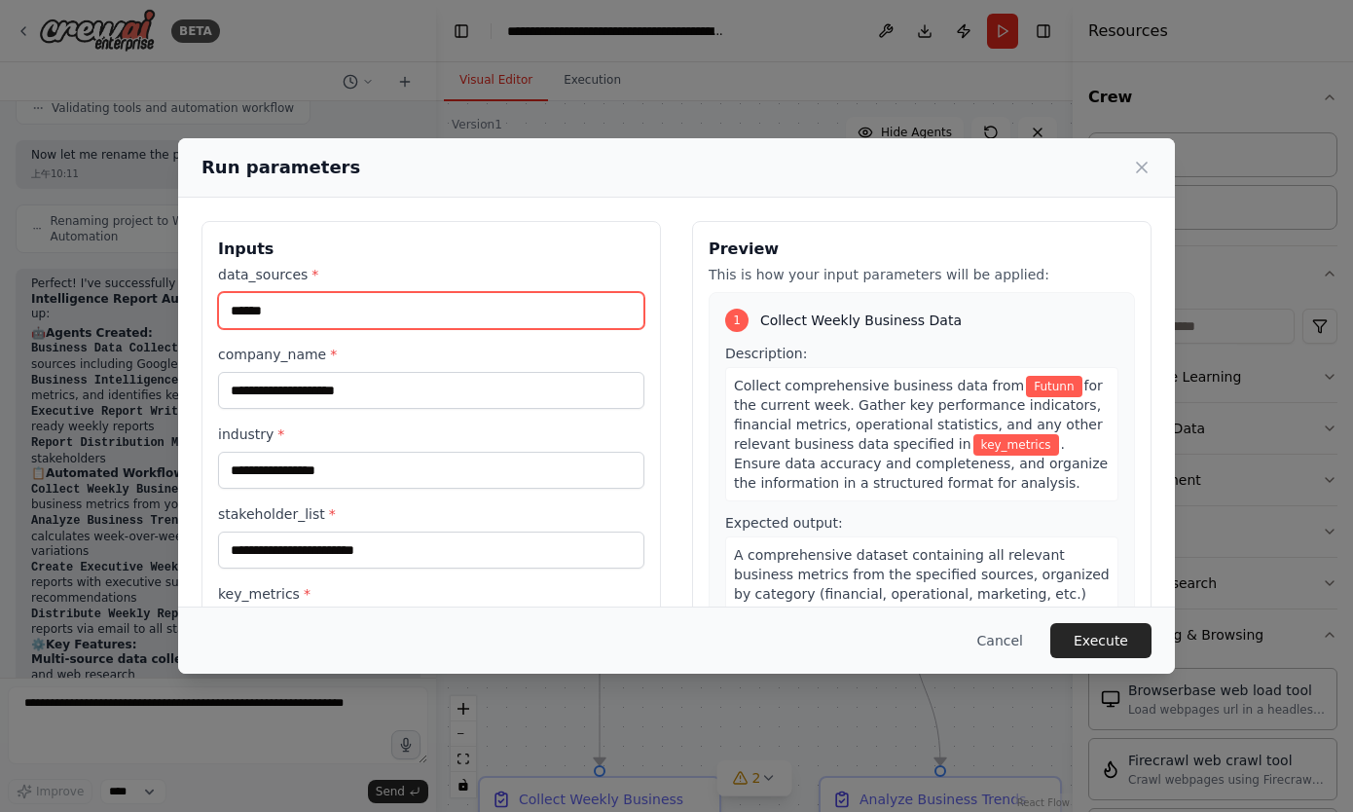
type input "******"
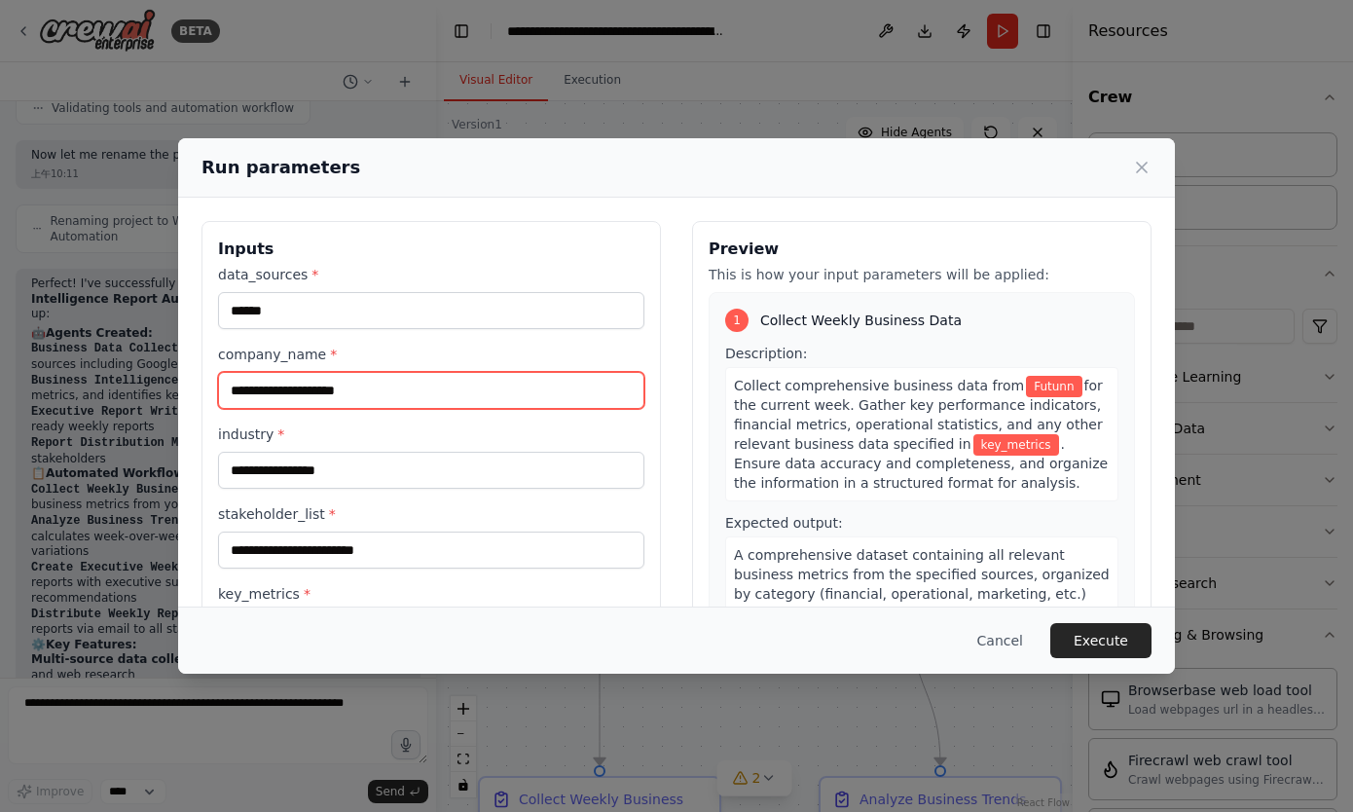
click at [319, 401] on input "company_name *" at bounding box center [431, 390] width 426 height 37
type input "*********"
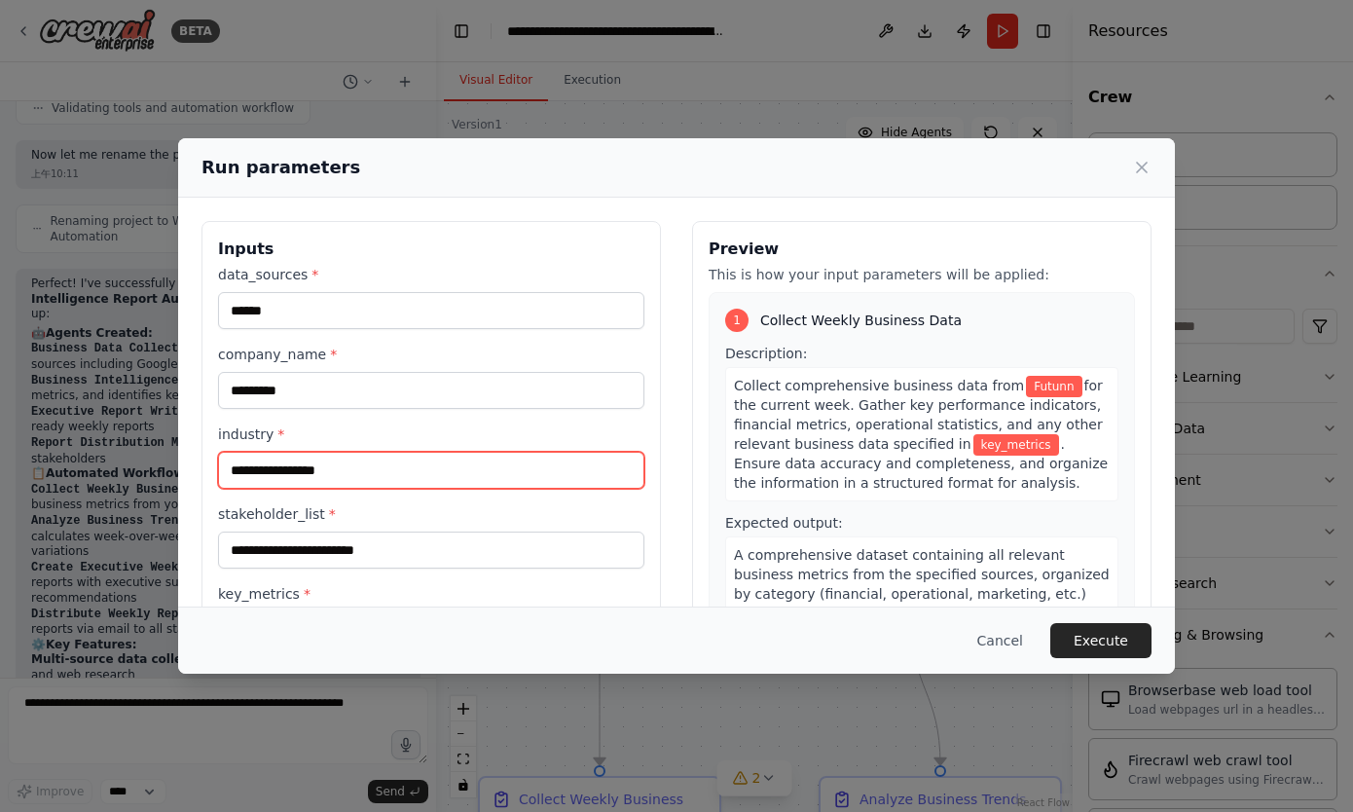
click at [335, 465] on input "industry *" at bounding box center [431, 470] width 426 height 37
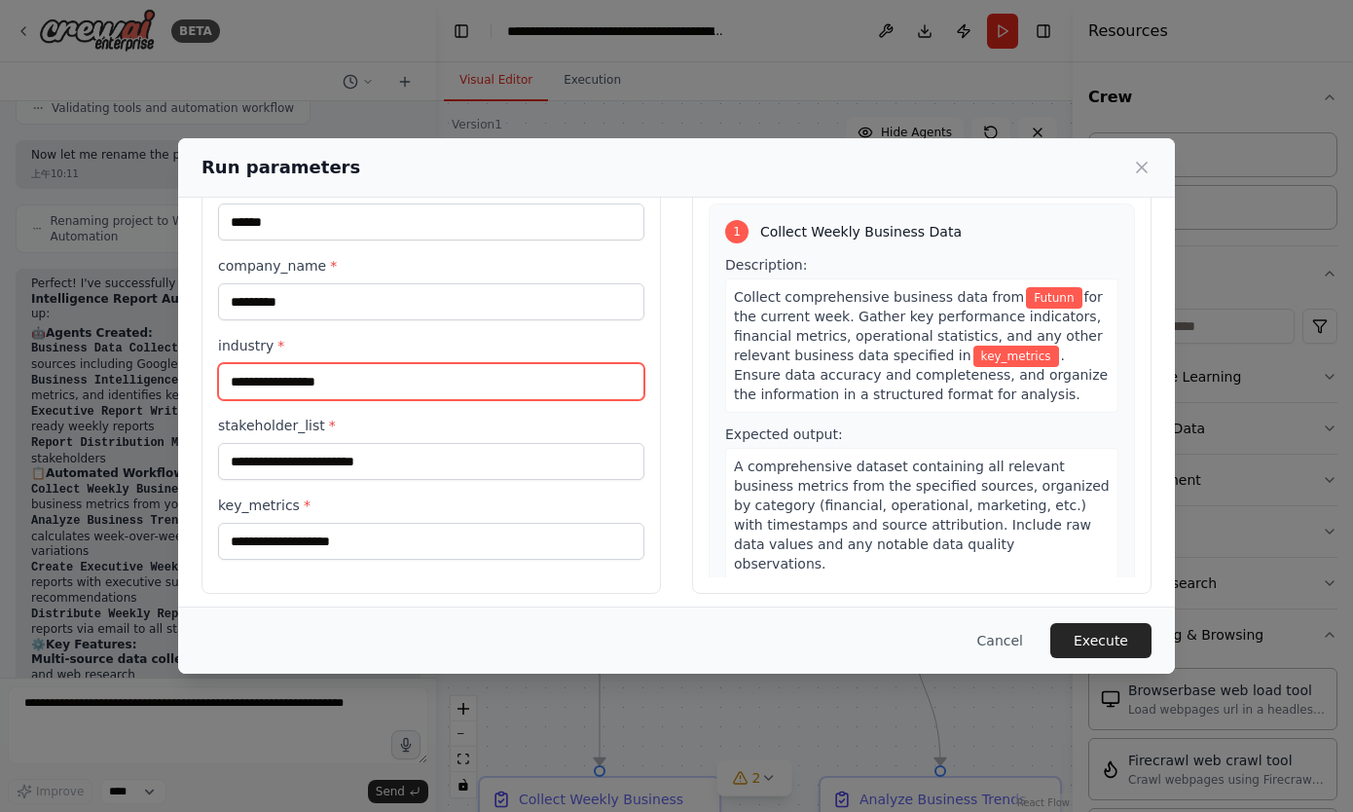
scroll to position [98, 0]
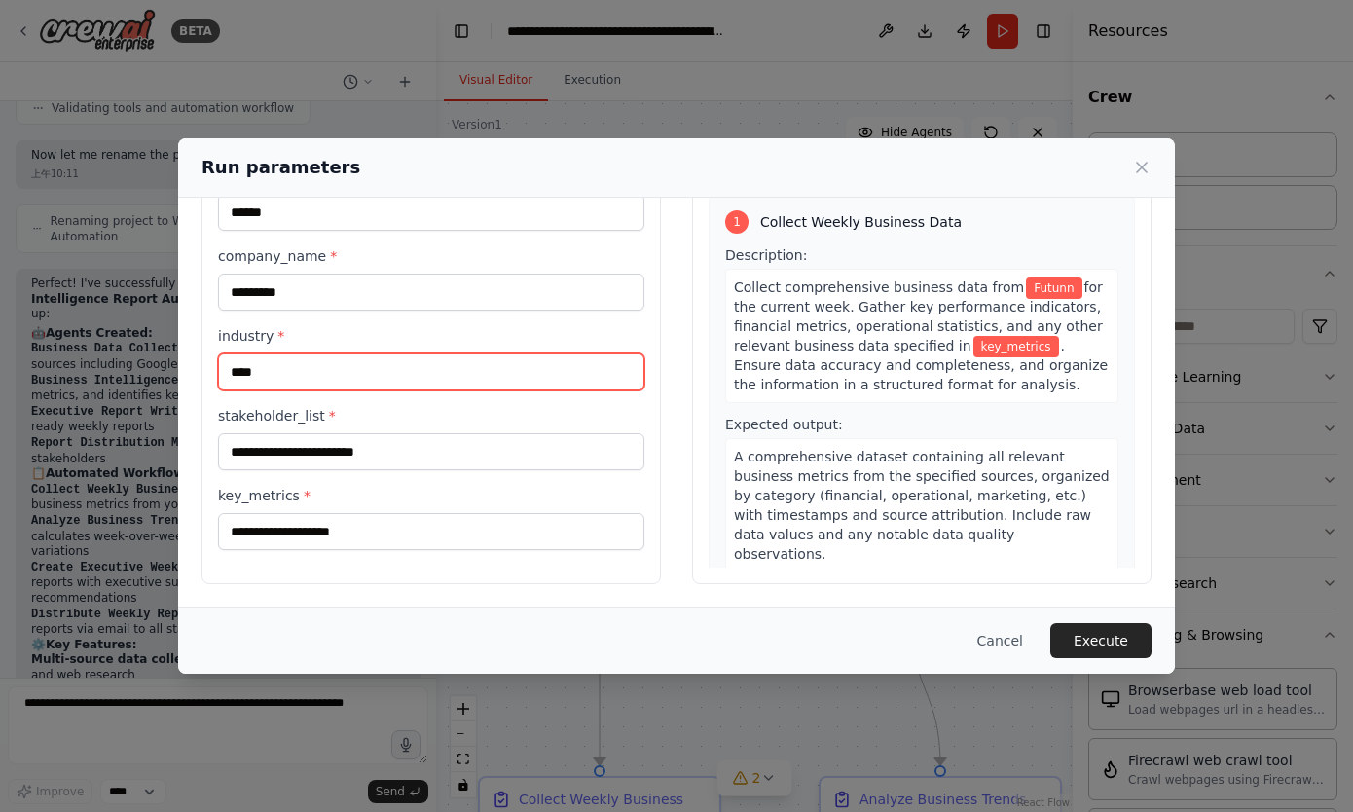
type input "****"
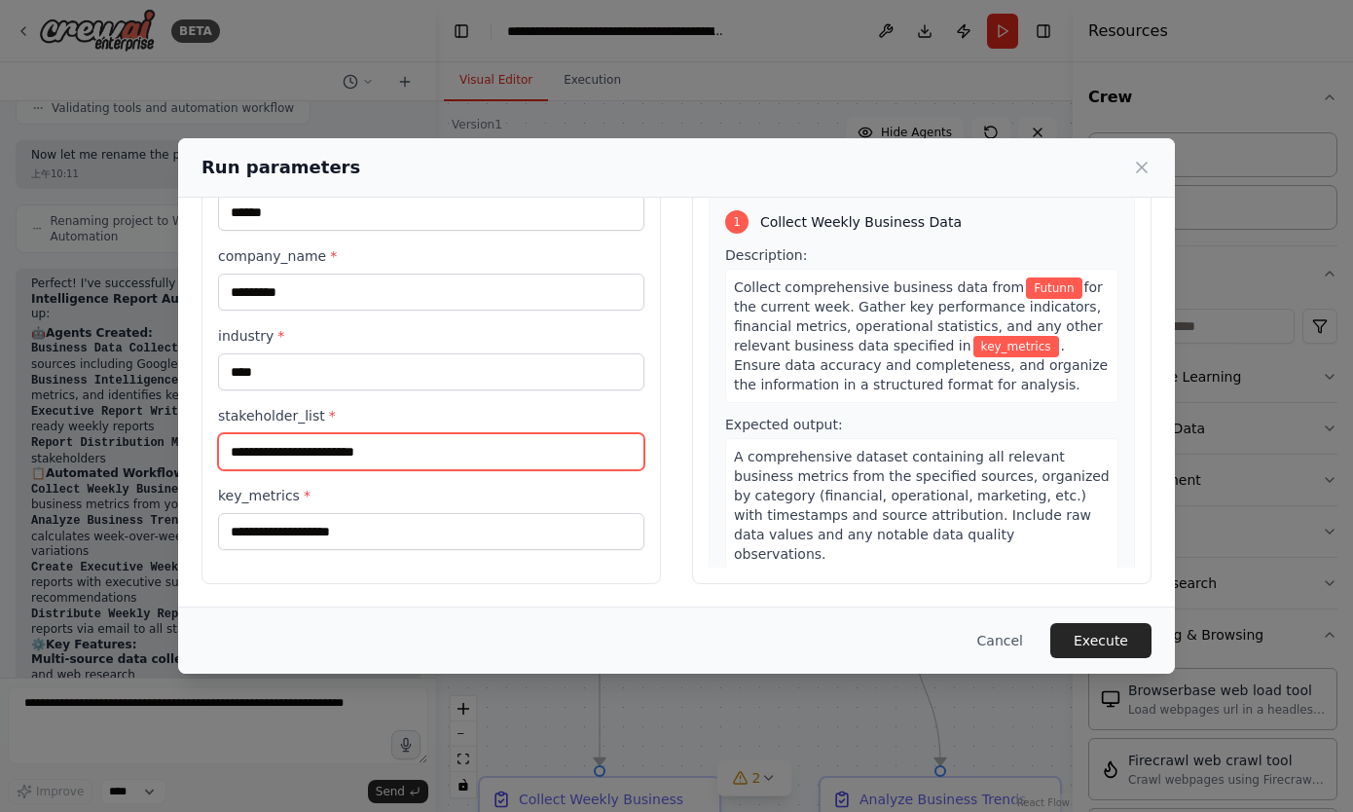
click at [514, 464] on input "stakeholder_list *" at bounding box center [431, 451] width 426 height 37
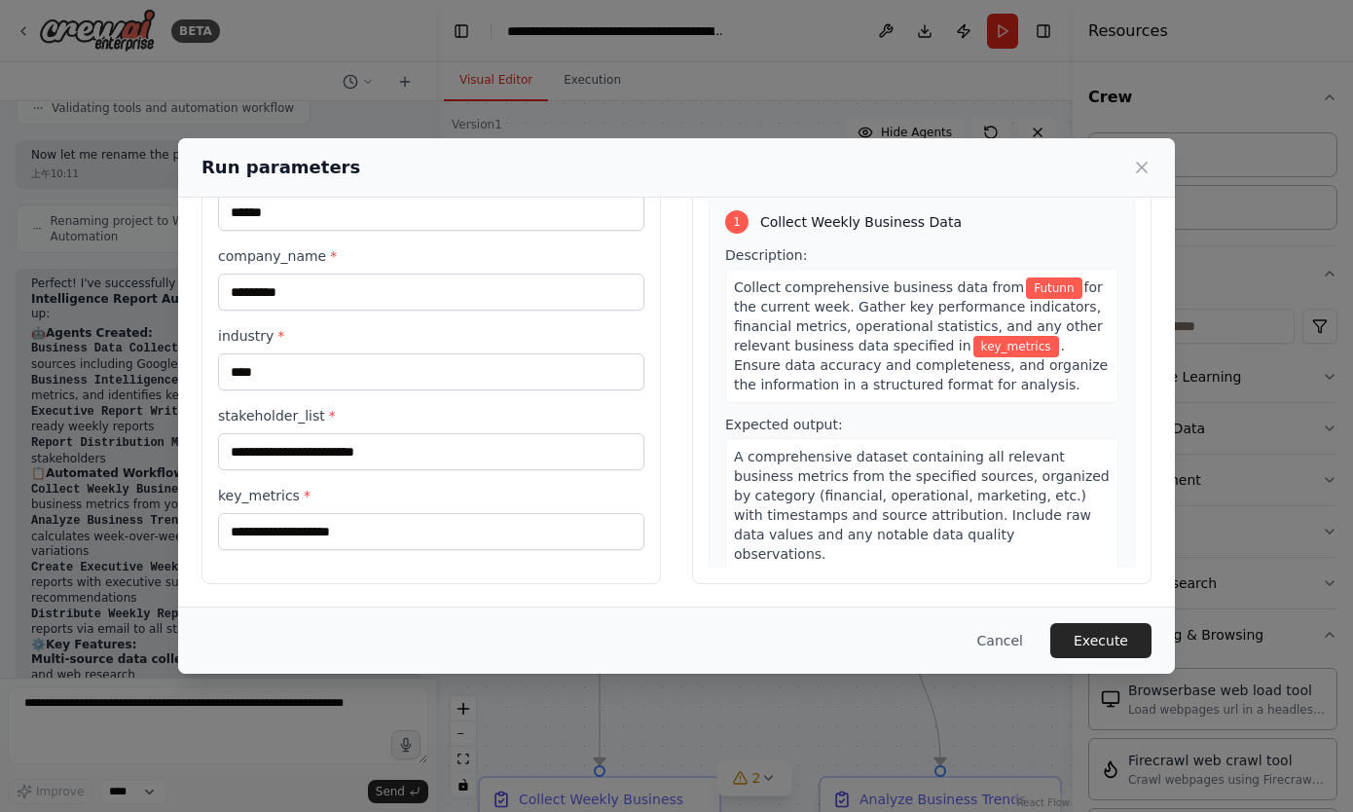
click at [296, 418] on label "stakeholder_list *" at bounding box center [431, 415] width 426 height 19
click at [296, 433] on input "stakeholder_list *" at bounding box center [431, 451] width 426 height 37
click at [296, 418] on label "stakeholder_list *" at bounding box center [431, 415] width 426 height 19
click at [296, 433] on input "stakeholder_list *" at bounding box center [431, 451] width 426 height 37
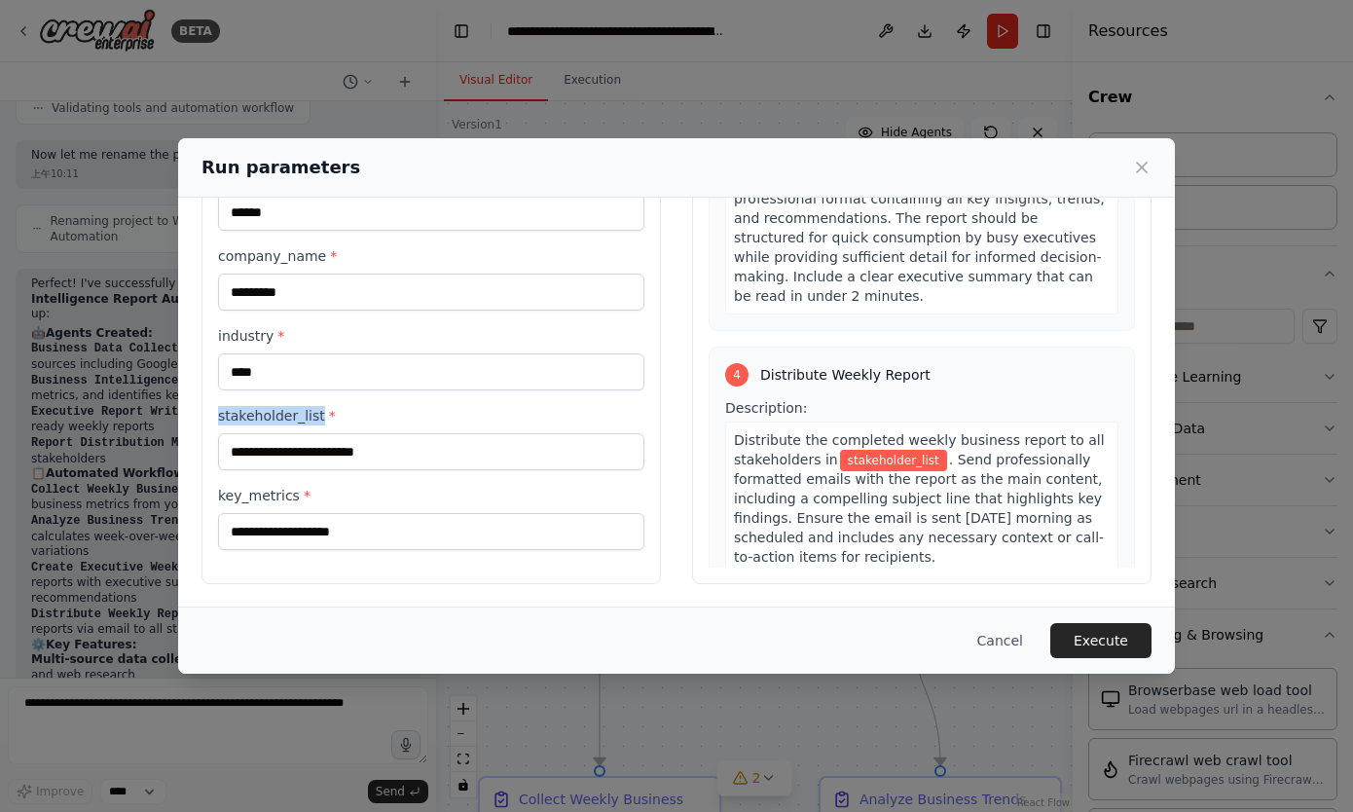
scroll to position [1178, 0]
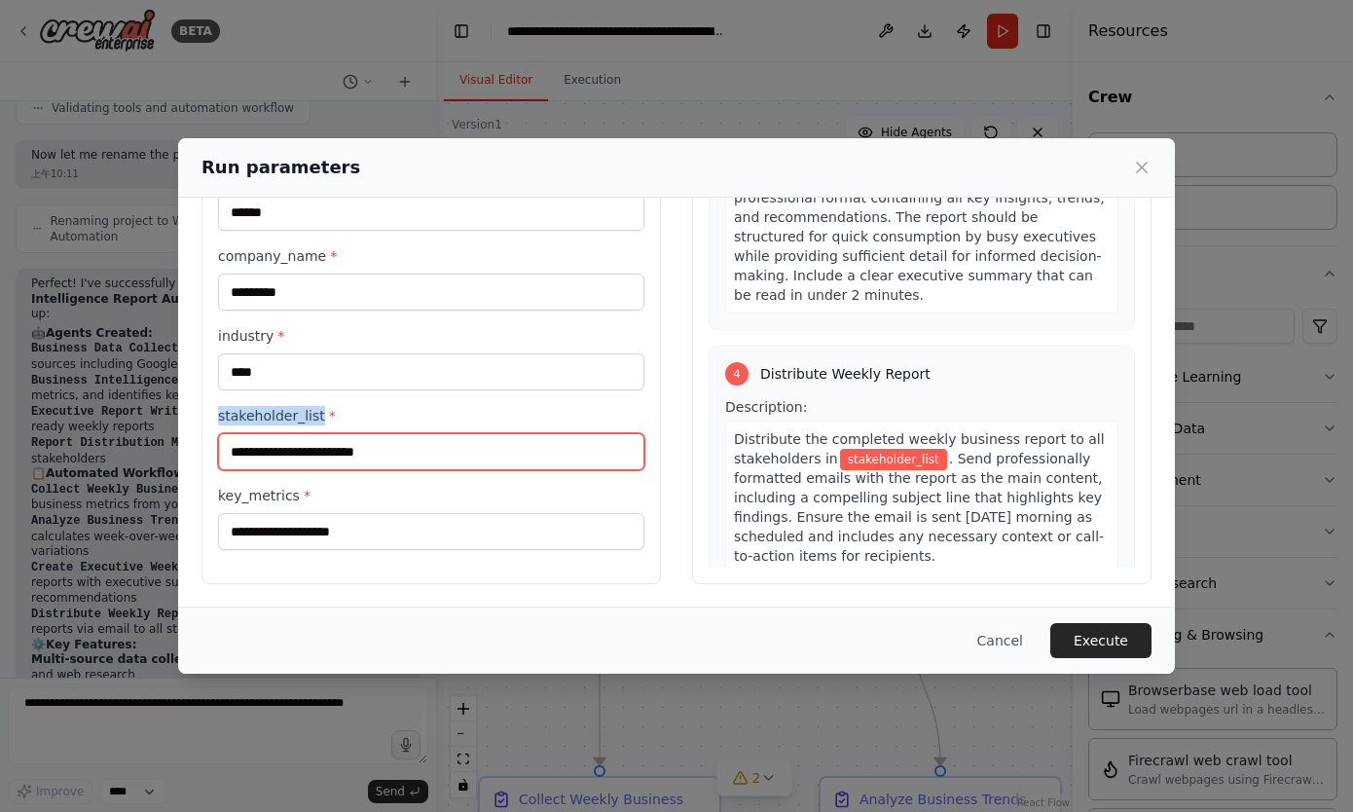
click at [300, 452] on input "stakeholder_list *" at bounding box center [431, 451] width 426 height 37
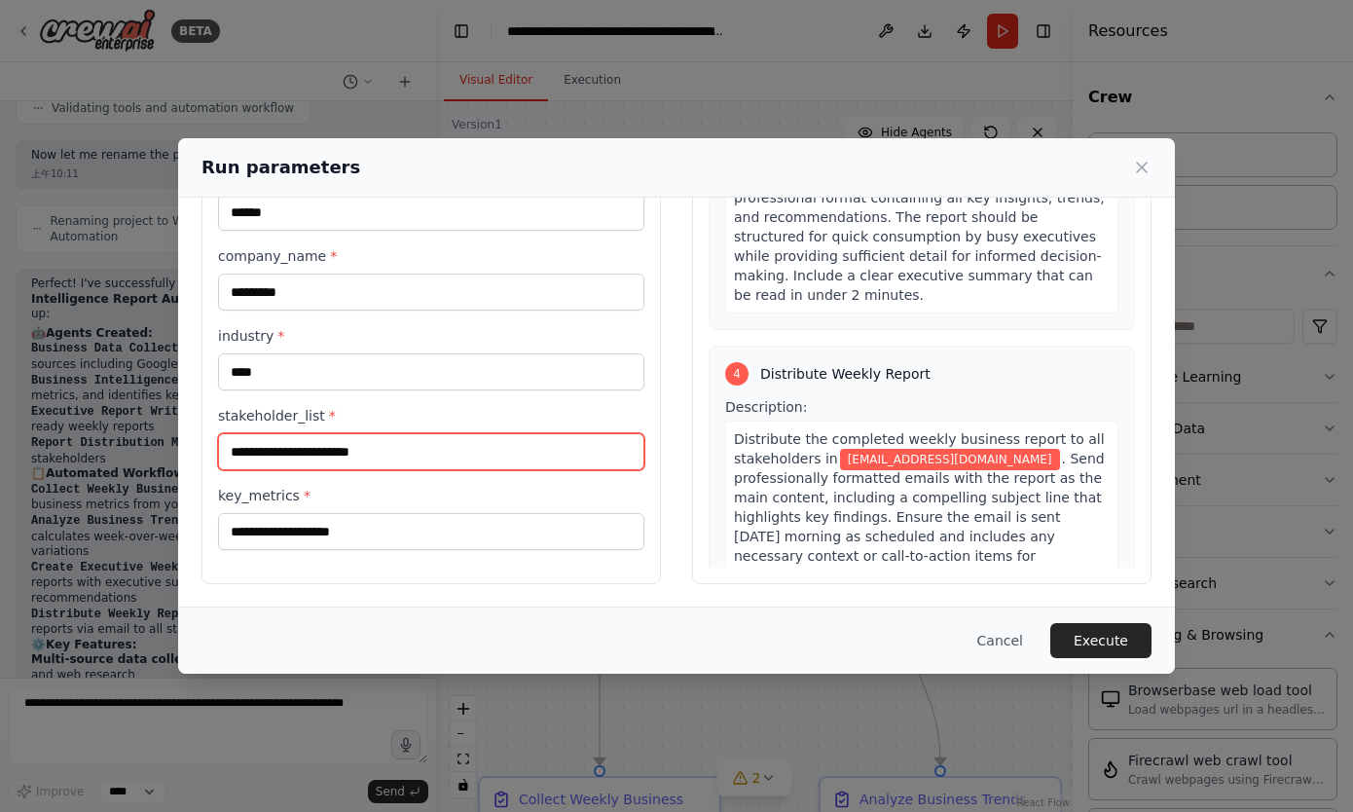
type input "**********"
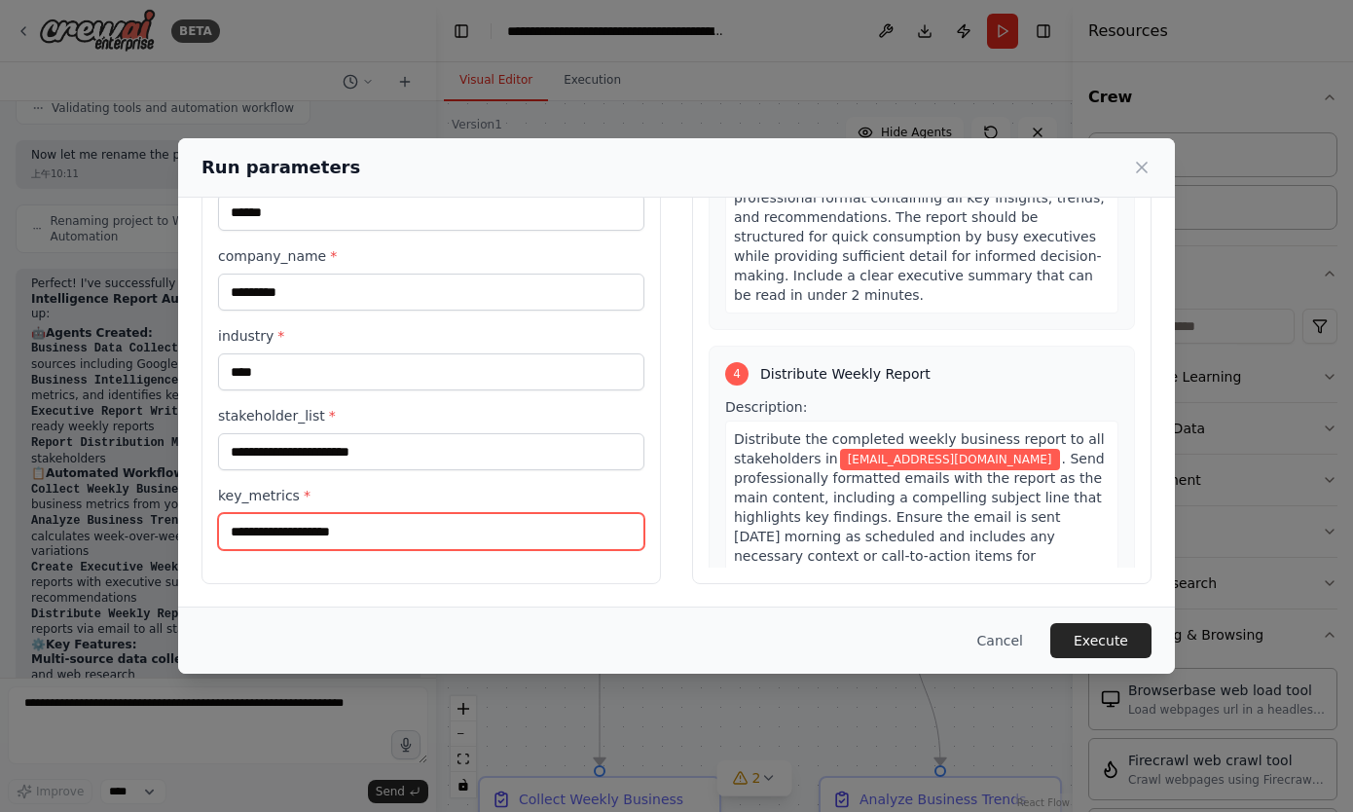
click at [390, 529] on input "key_metrics *" at bounding box center [431, 531] width 426 height 37
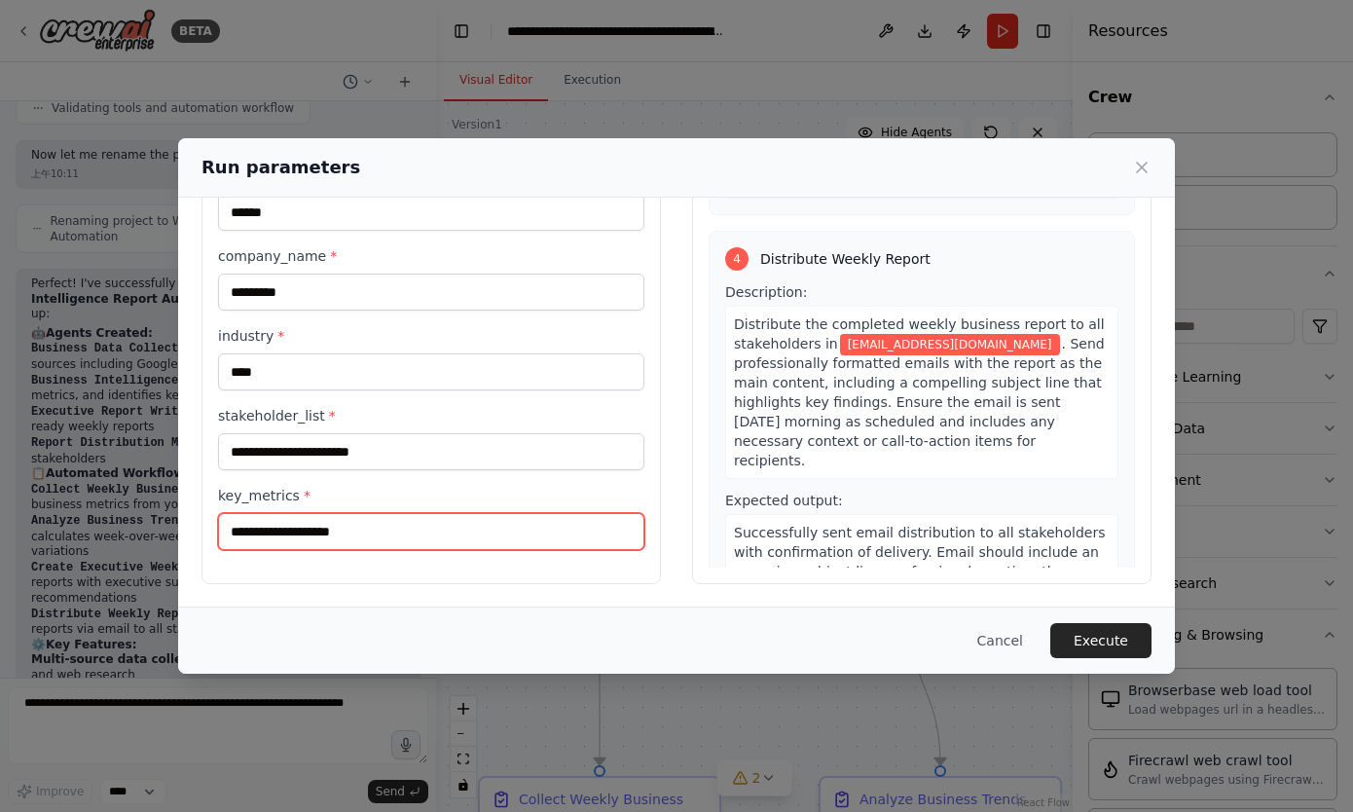
click at [456, 531] on input "key_metrics *" at bounding box center [431, 531] width 426 height 37
type input "*********"
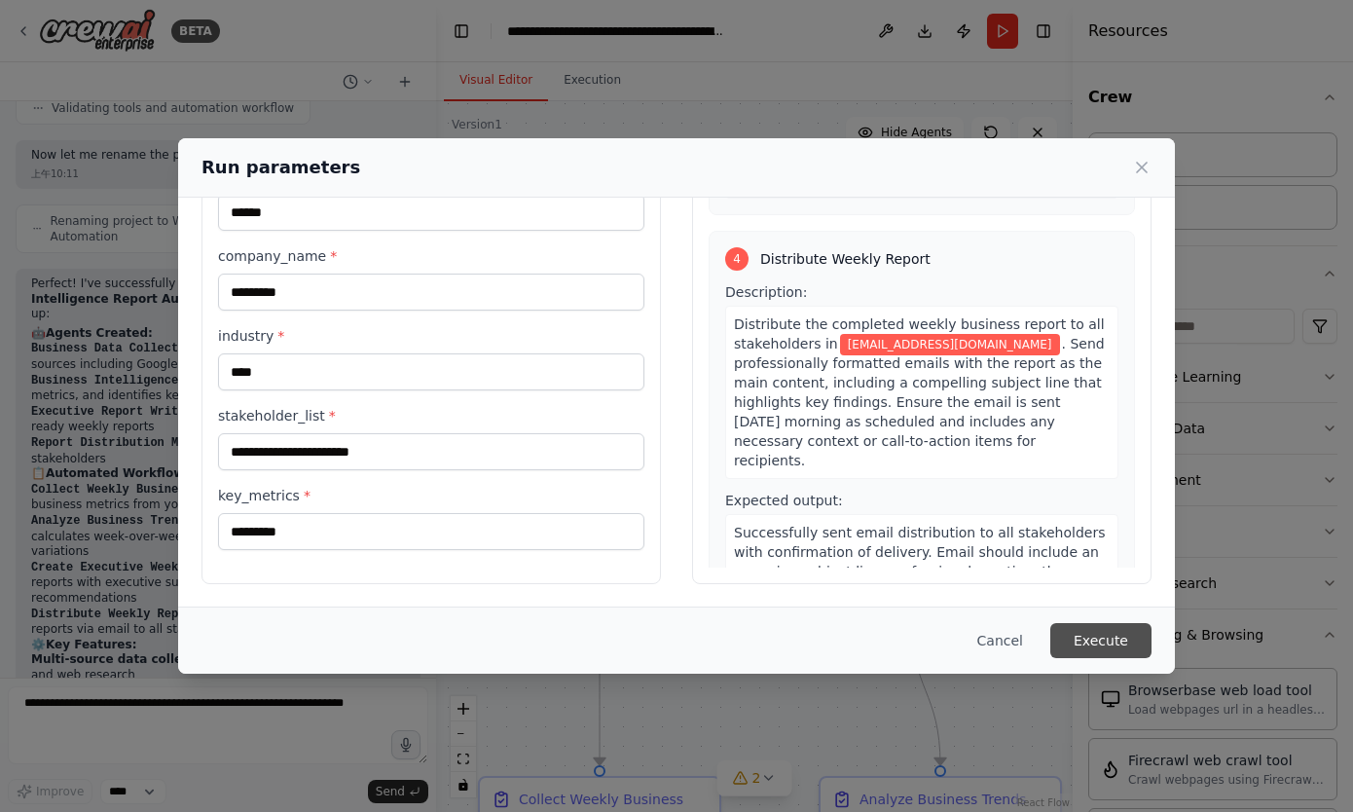
click at [1119, 639] on button "Execute" at bounding box center [1100, 640] width 101 height 35
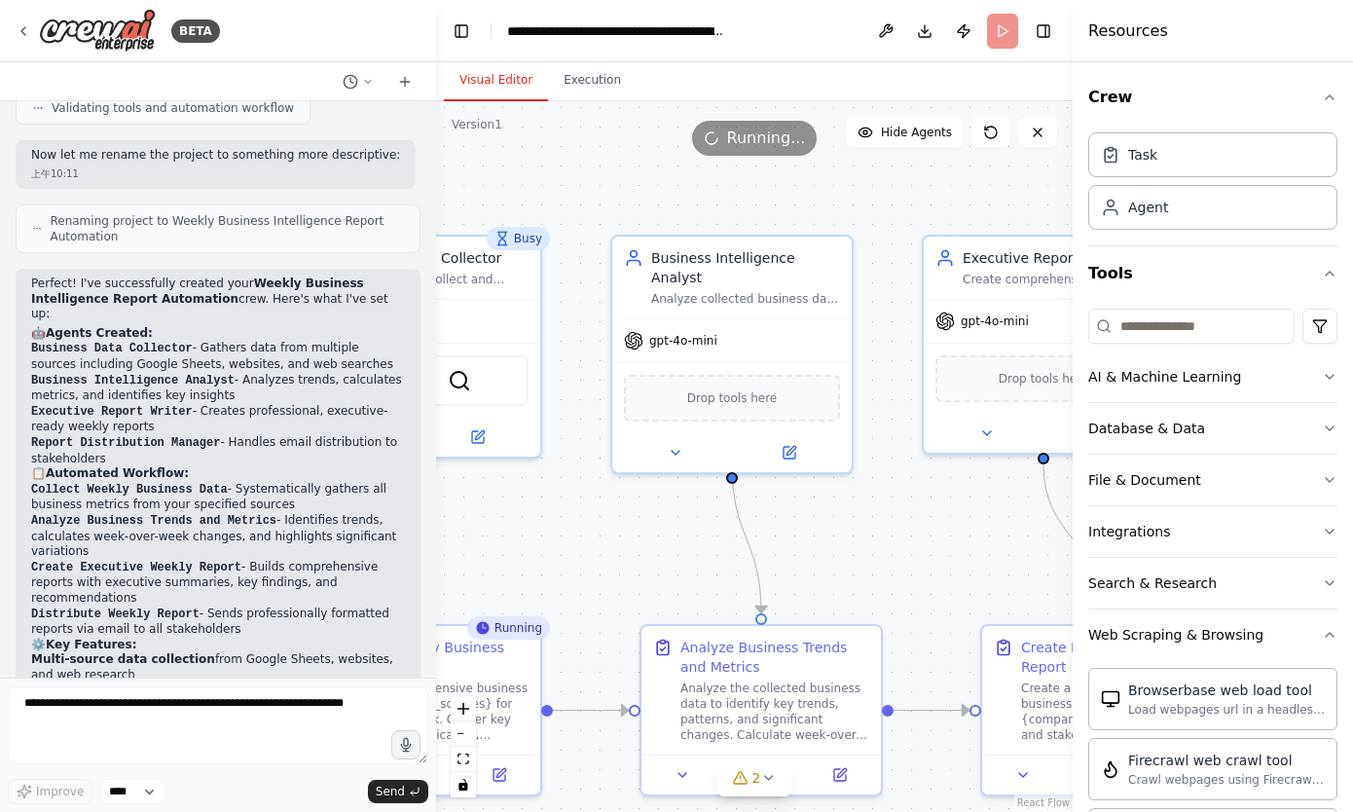
drag, startPoint x: 836, startPoint y: 287, endPoint x: 657, endPoint y: 134, distance: 235.4
click at [657, 134] on div "Version 1 Show Tools Hide Agents .deletable-edge-delete-btn { width: 20px; heig…" at bounding box center [754, 456] width 636 height 710
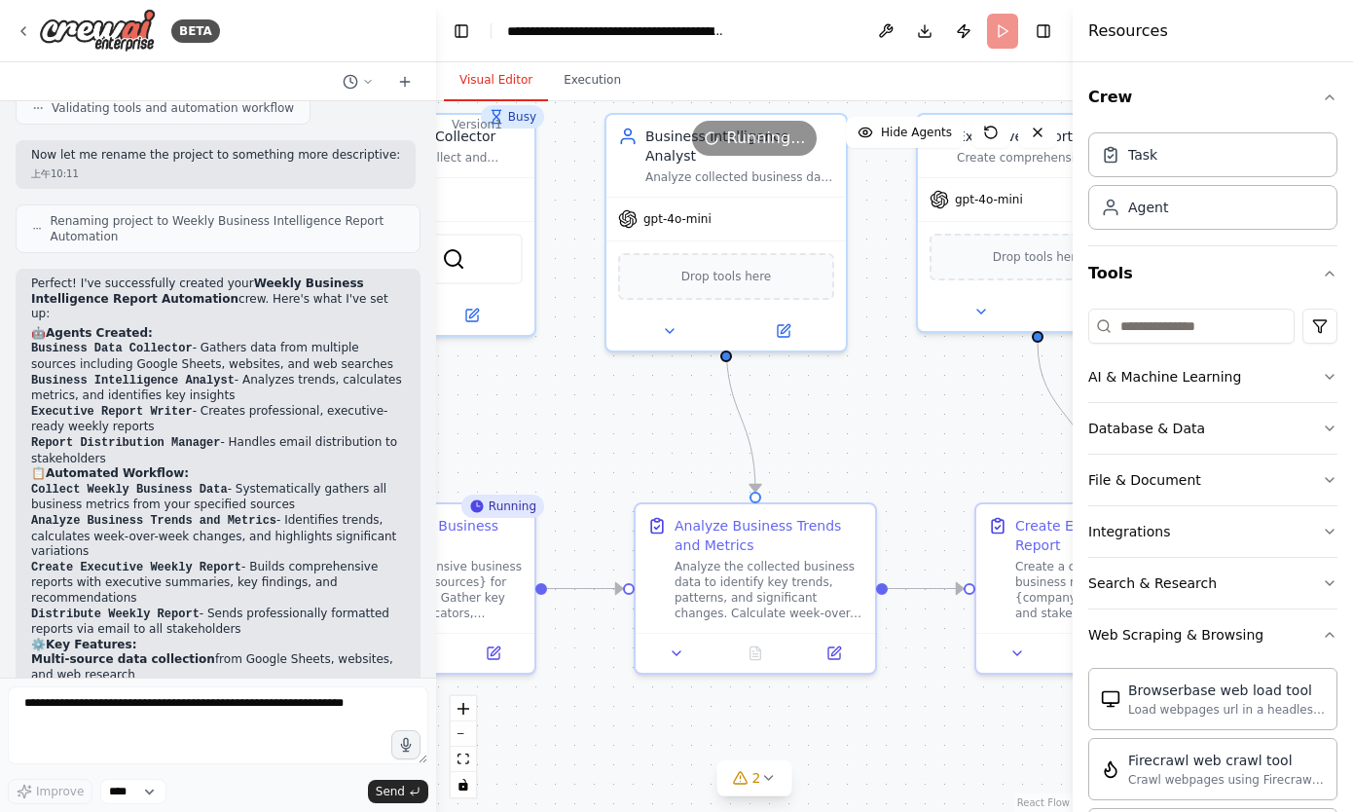
drag, startPoint x: 613, startPoint y: 552, endPoint x: 607, endPoint y: 431, distance: 120.8
click at [607, 431] on div ".deletable-edge-delete-btn { width: 20px; height: 20px; border: 0px solid #ffff…" at bounding box center [754, 456] width 636 height 710
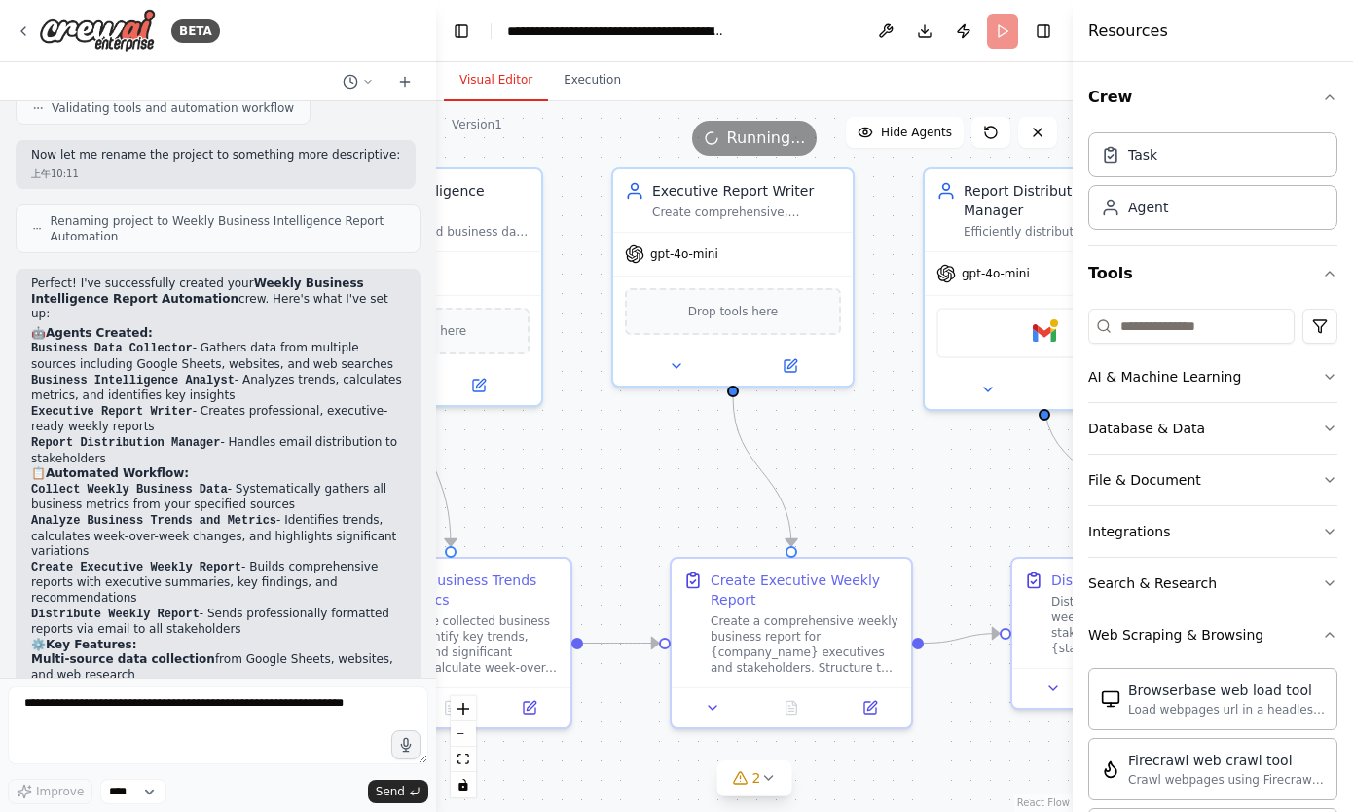
drag, startPoint x: 852, startPoint y: 449, endPoint x: 547, endPoint y: 503, distance: 309.5
click at [547, 503] on div ".deletable-edge-delete-btn { width: 20px; height: 20px; border: 0px solid #ffff…" at bounding box center [754, 456] width 636 height 710
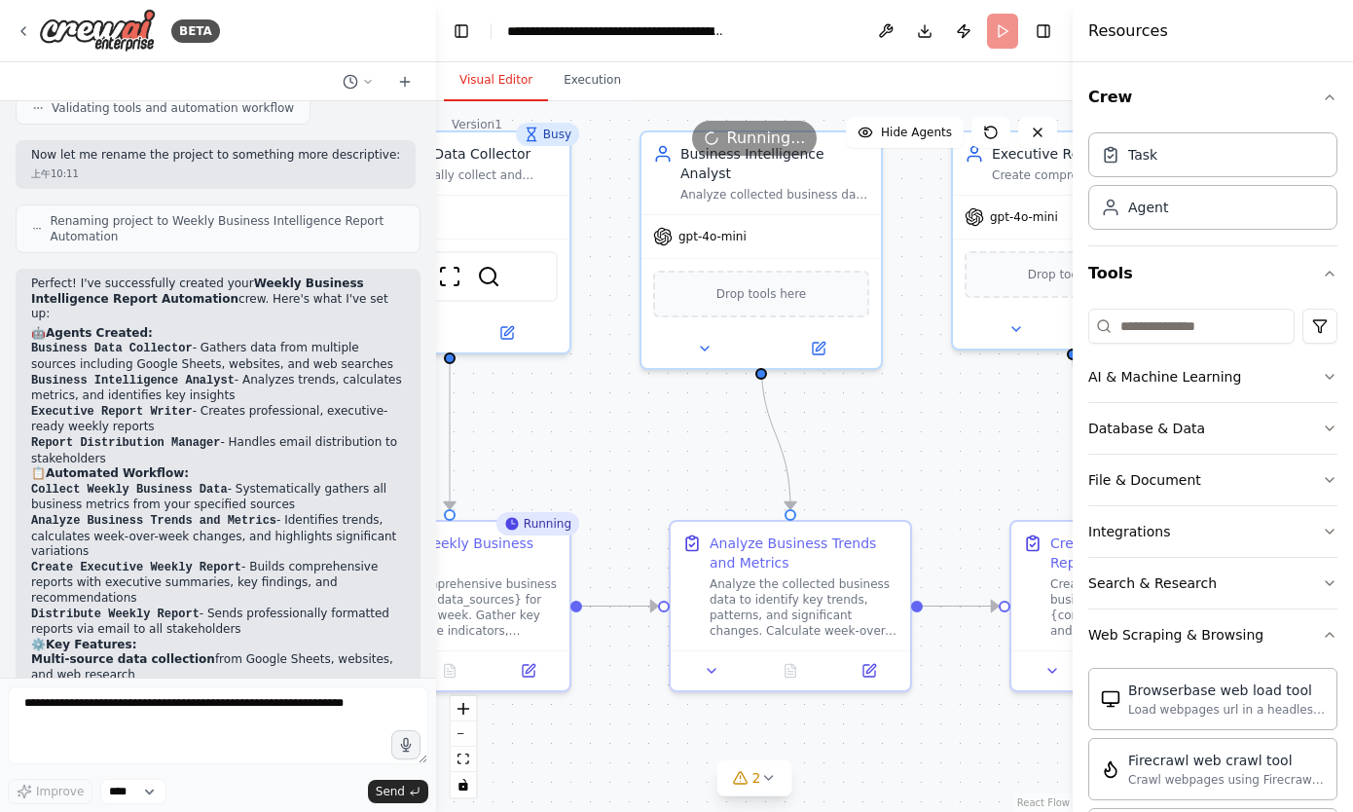
drag, startPoint x: 589, startPoint y: 485, endPoint x: 928, endPoint y: 448, distance: 341.7
click at [928, 448] on div ".deletable-edge-delete-btn { width: 20px; height: 20px; border: 0px solid #ffff…" at bounding box center [754, 456] width 636 height 710
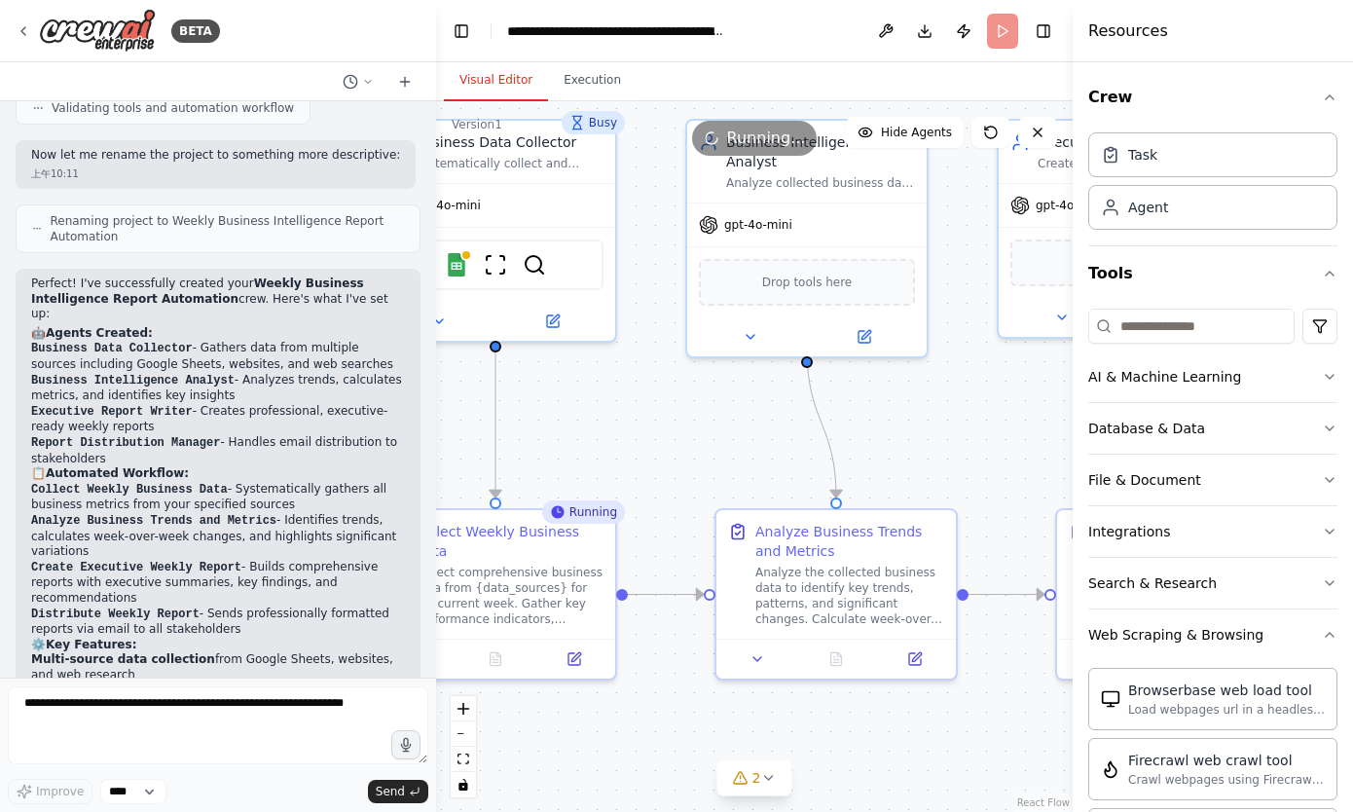
drag, startPoint x: 611, startPoint y: 470, endPoint x: 657, endPoint y: 458, distance: 47.2
click at [657, 458] on div ".deletable-edge-delete-btn { width: 20px; height: 20px; border: 0px solid #ffff…" at bounding box center [754, 456] width 636 height 710
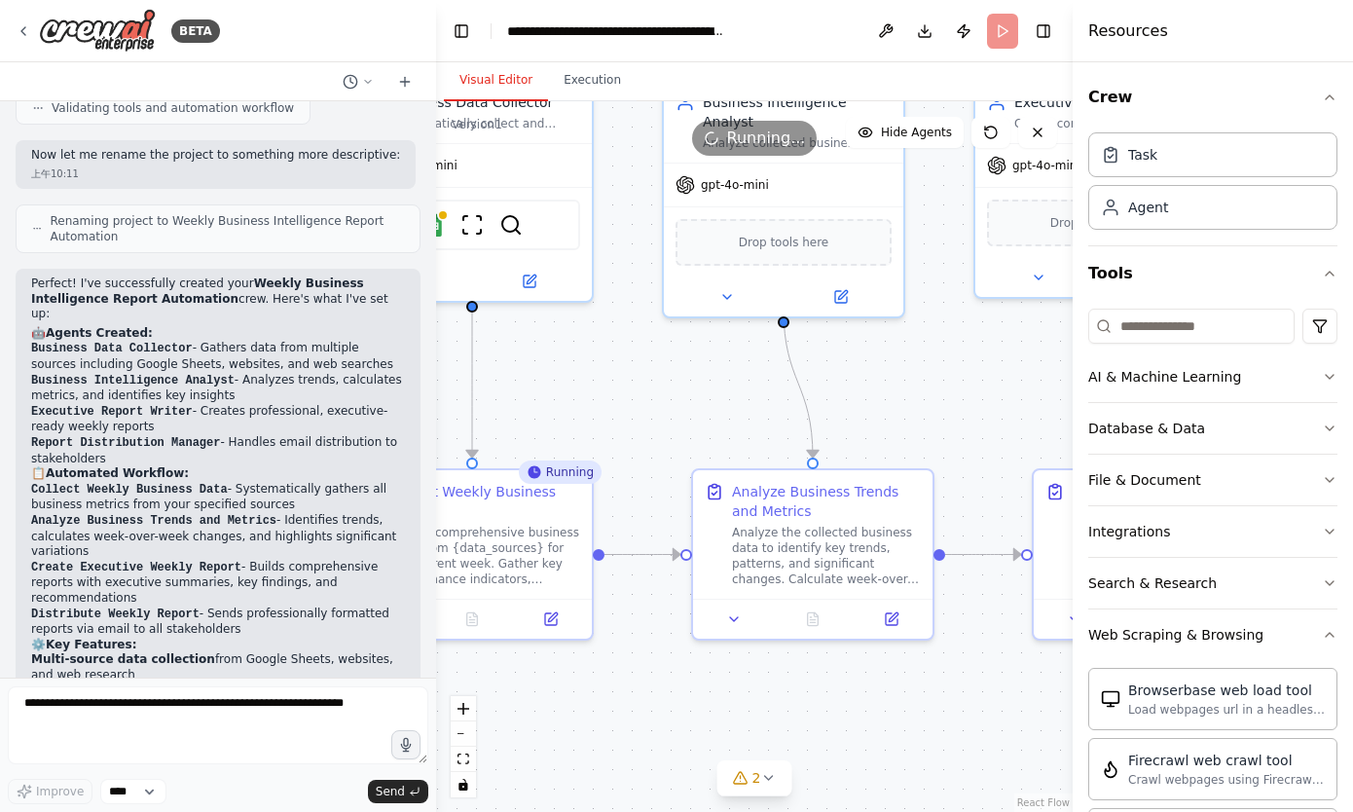
drag, startPoint x: 704, startPoint y: 445, endPoint x: 678, endPoint y: 404, distance: 48.1
click at [678, 404] on div ".deletable-edge-delete-btn { width: 20px; height: 20px; border: 0px solid #ffff…" at bounding box center [754, 456] width 636 height 710
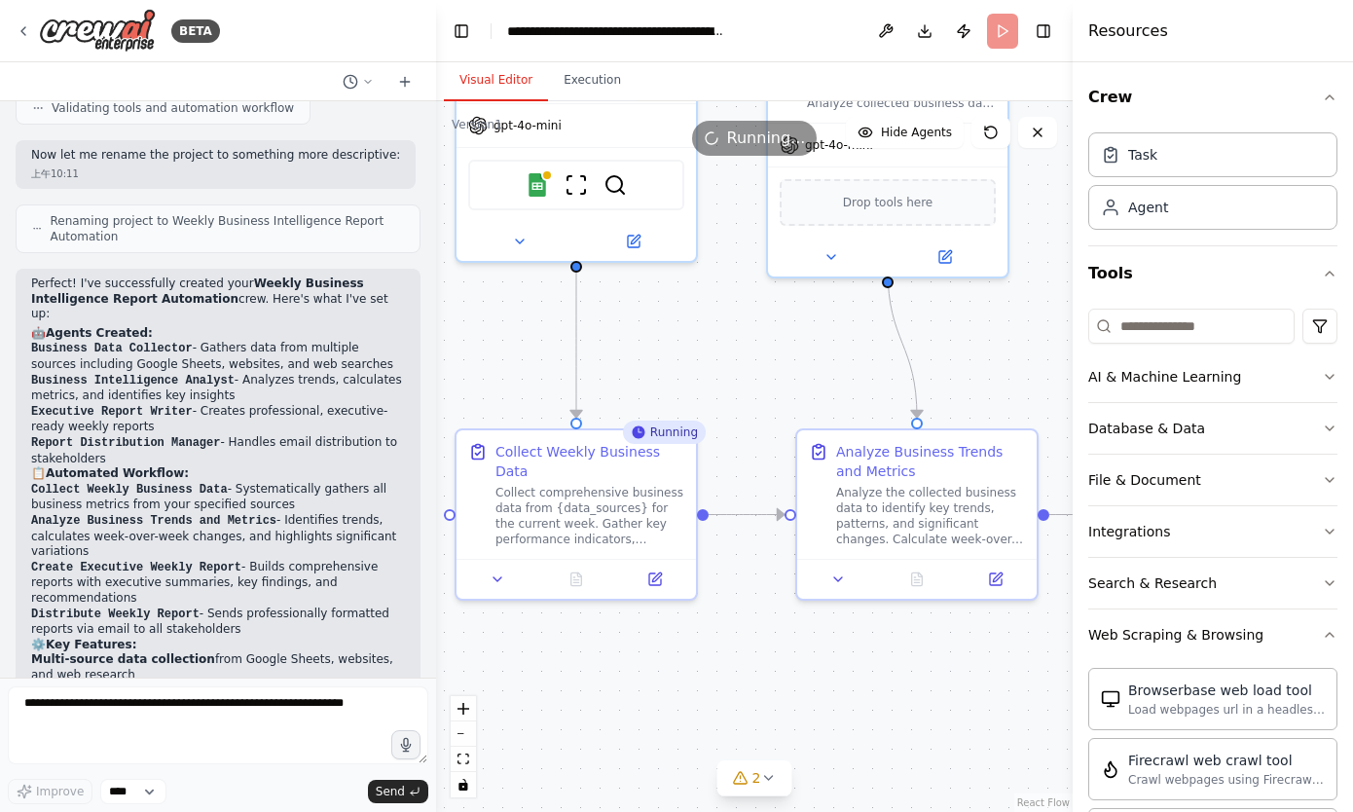
drag, startPoint x: 764, startPoint y: 382, endPoint x: 870, endPoint y: 344, distance: 113.0
click at [870, 344] on div ".deletable-edge-delete-btn { width: 20px; height: 20px; border: 0px solid #ffff…" at bounding box center [754, 456] width 636 height 710
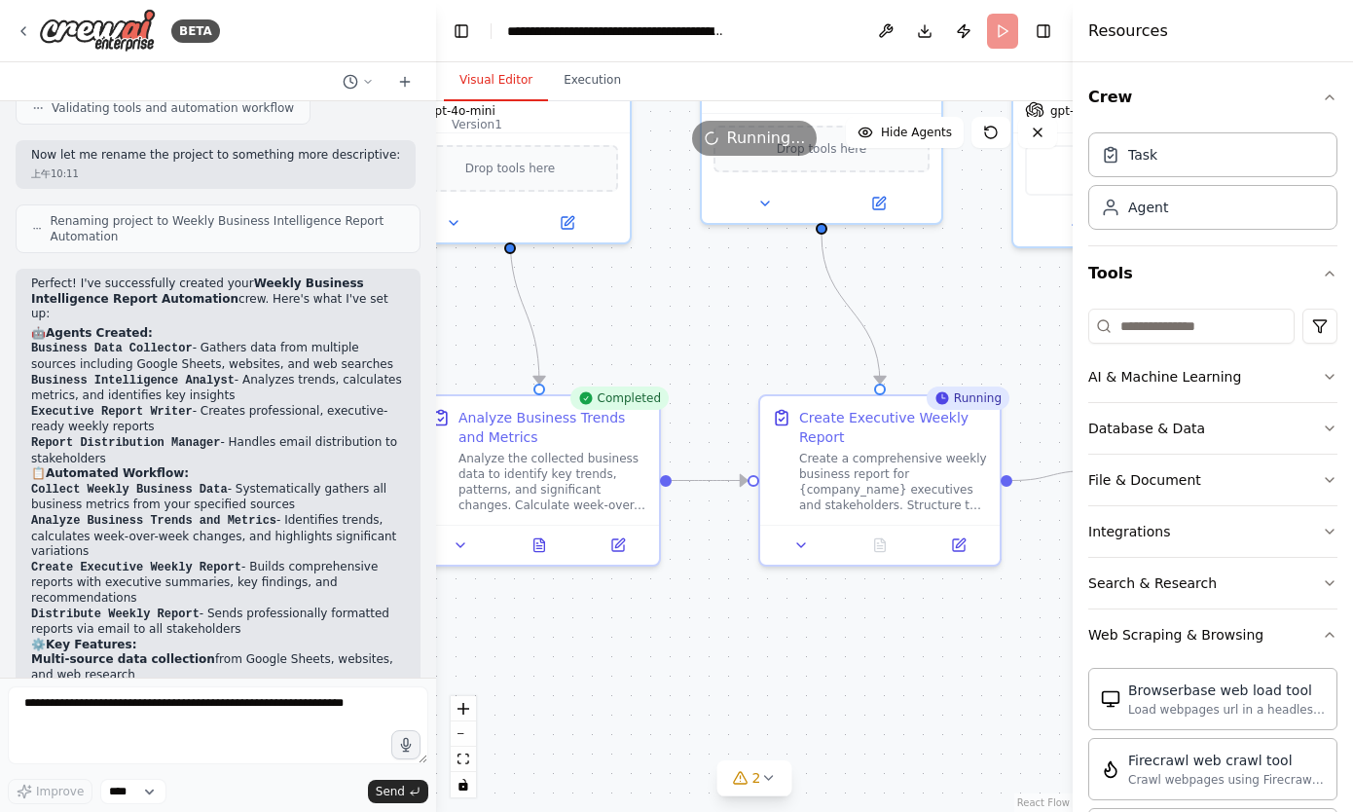
drag, startPoint x: 816, startPoint y: 371, endPoint x: 438, endPoint y: 337, distance: 379.1
click at [438, 337] on div ".deletable-edge-delete-btn { width: 20px; height: 20px; border: 0px solid #ffff…" at bounding box center [754, 456] width 636 height 710
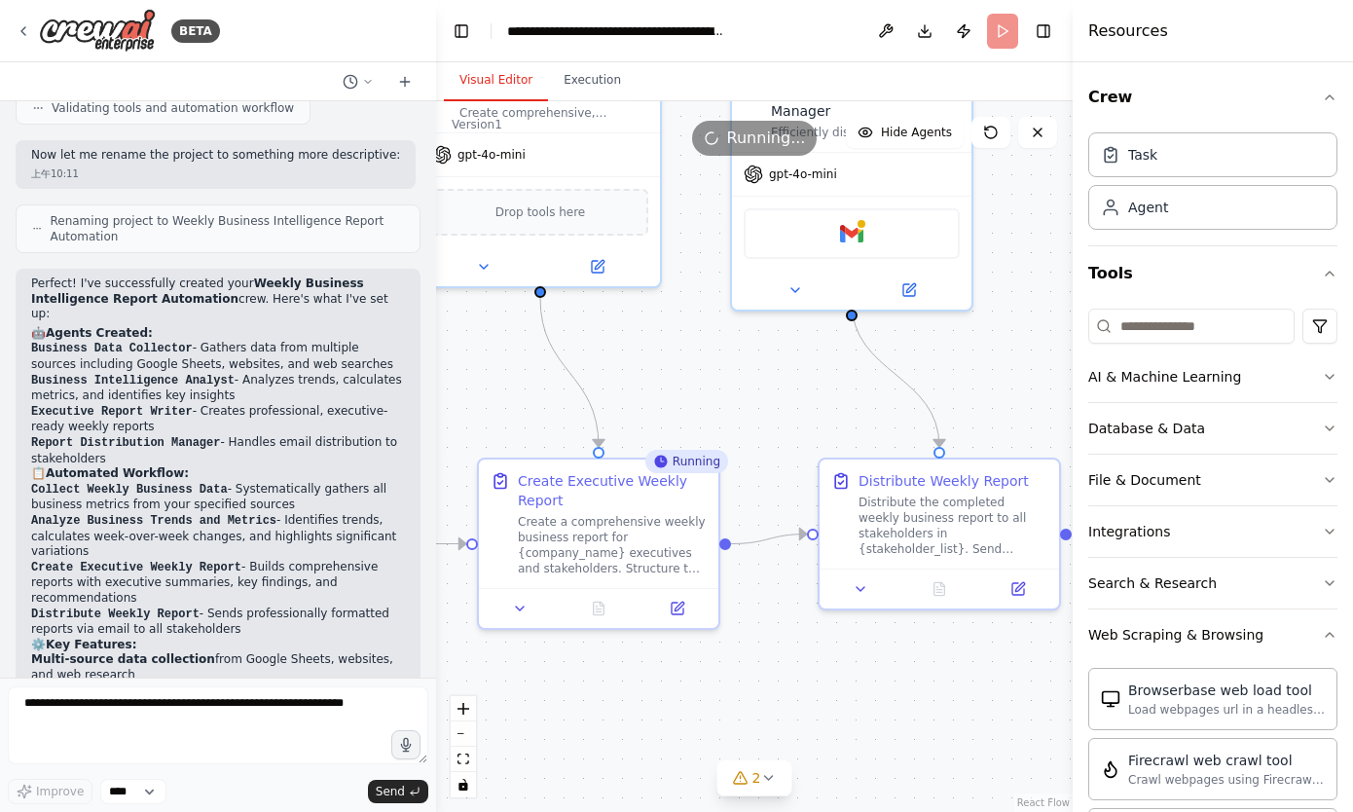
drag, startPoint x: 683, startPoint y: 334, endPoint x: 402, endPoint y: 397, distance: 288.3
click at [402, 397] on div "BETA Set up a crew that collects data from multiple sources, creates comprehens…" at bounding box center [676, 406] width 1353 height 812
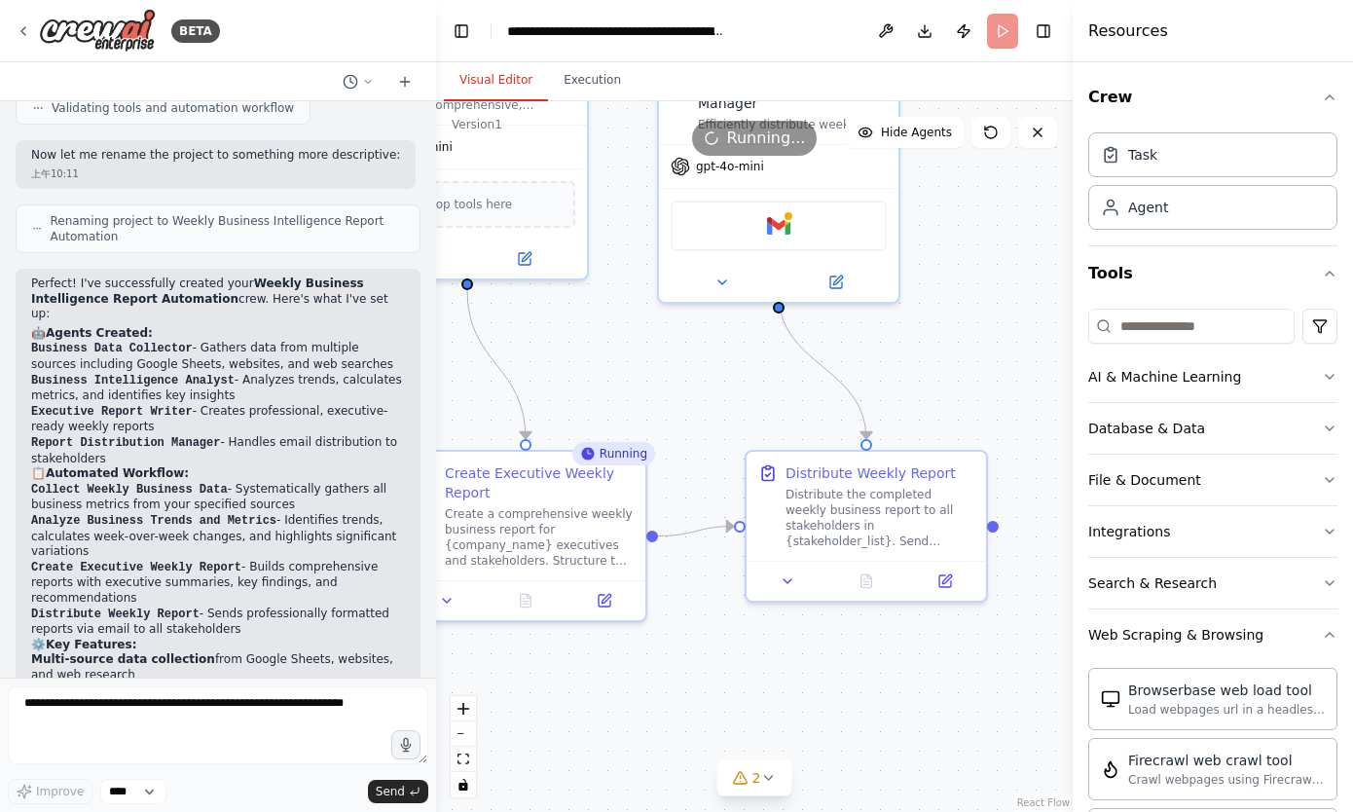
drag, startPoint x: 721, startPoint y: 401, endPoint x: 536, endPoint y: 364, distance: 188.6
click at [536, 364] on div ".deletable-edge-delete-btn { width: 20px; height: 20px; border: 0px solid #ffff…" at bounding box center [754, 456] width 636 height 710
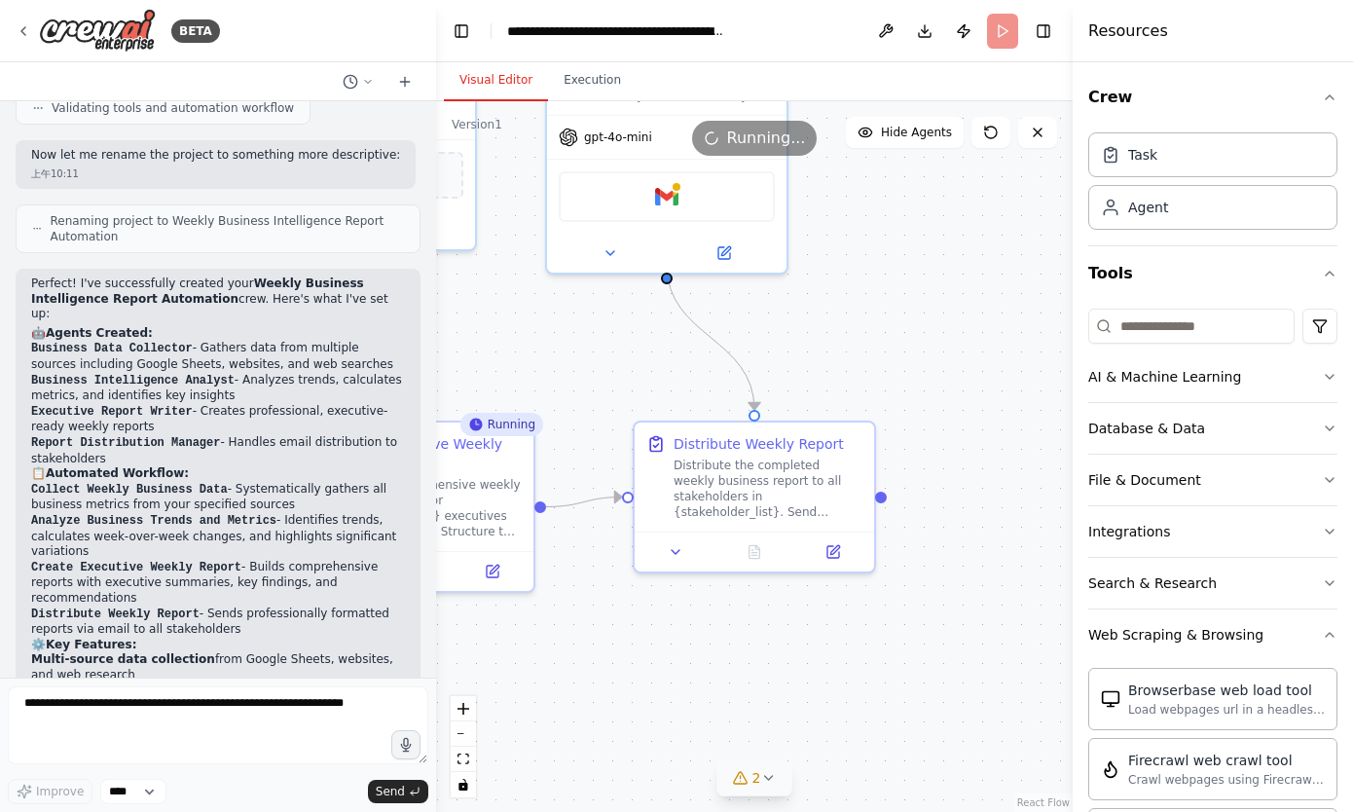
click at [774, 778] on icon at bounding box center [768, 778] width 16 height 16
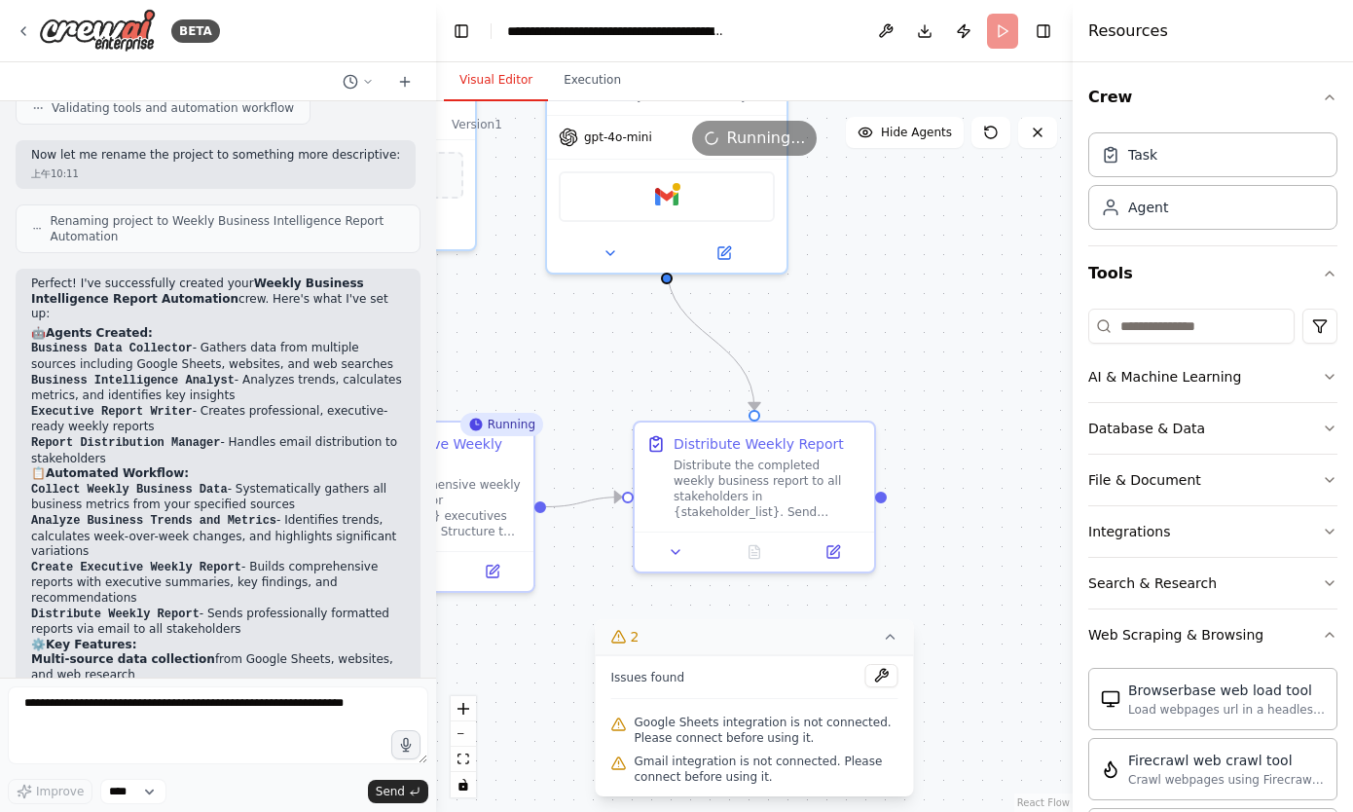
click at [892, 637] on icon at bounding box center [891, 637] width 8 height 4
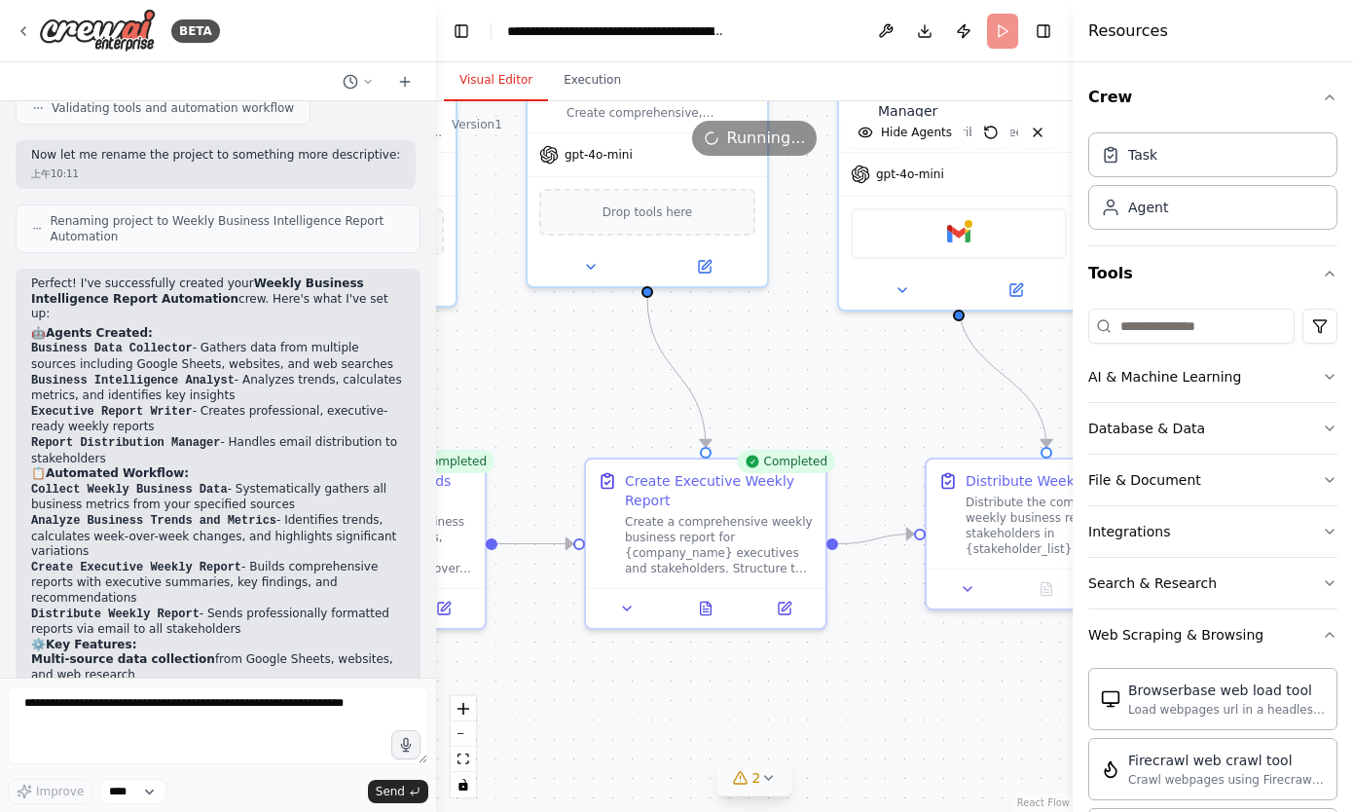
drag, startPoint x: 661, startPoint y: 635, endPoint x: 953, endPoint y: 672, distance: 294.3
click at [953, 672] on div ".deletable-edge-delete-btn { width: 20px; height: 20px; border: 0px solid #ffff…" at bounding box center [754, 456] width 636 height 710
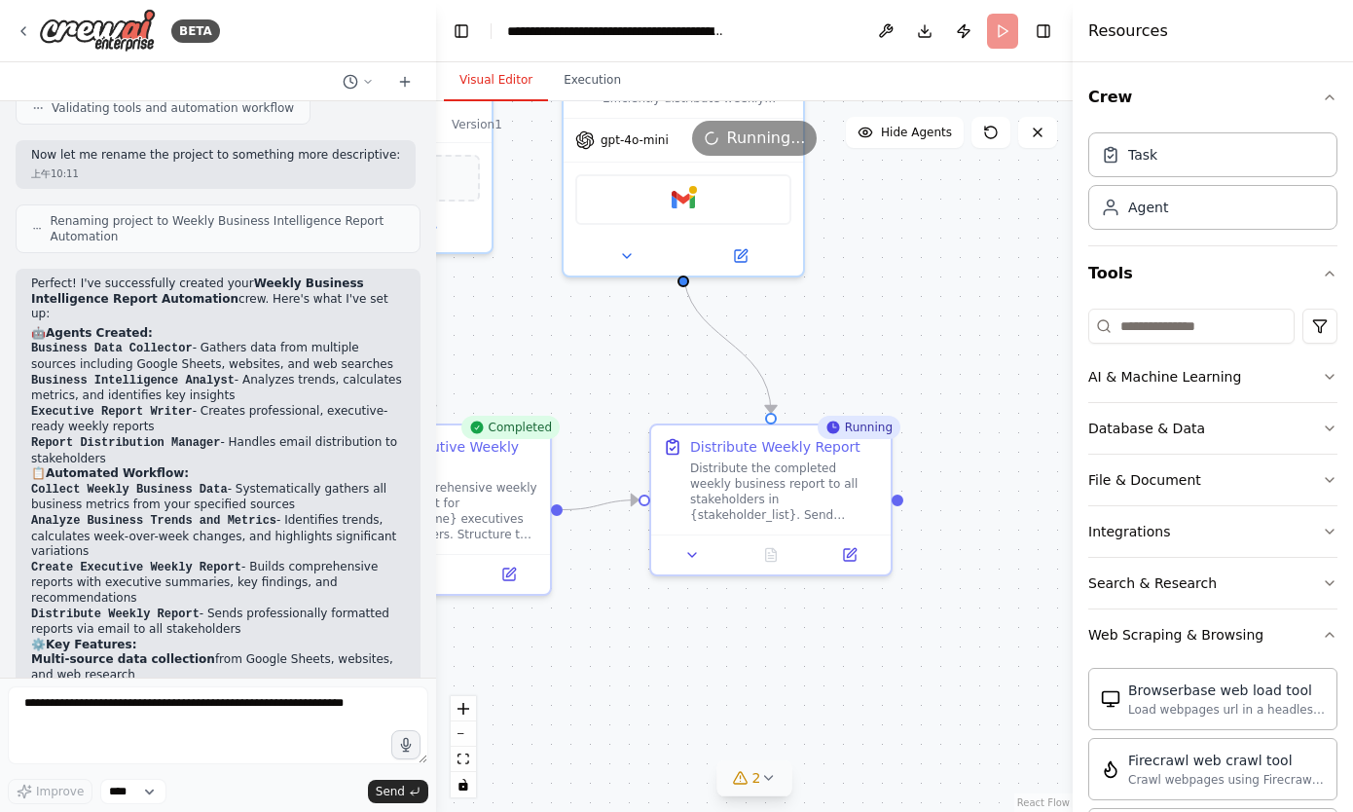
drag, startPoint x: 820, startPoint y: 680, endPoint x: 544, endPoint y: 646, distance: 278.5
click at [544, 646] on div ".deletable-edge-delete-btn { width: 20px; height: 20px; border: 0px solid #ffff…" at bounding box center [754, 456] width 636 height 710
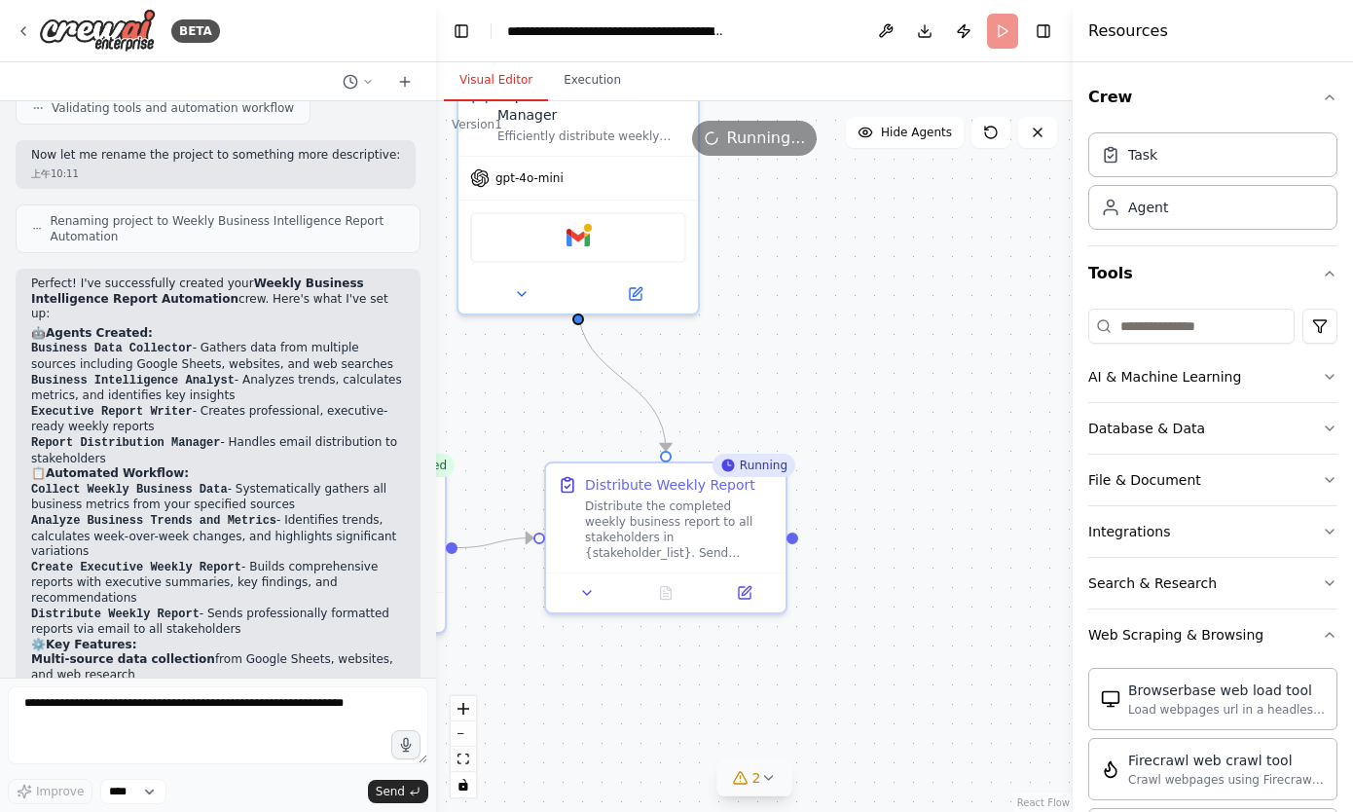
drag, startPoint x: 804, startPoint y: 647, endPoint x: 700, endPoint y: 685, distance: 110.8
click at [700, 685] on div ".deletable-edge-delete-btn { width: 20px; height: 20px; border: 0px solid #ffff…" at bounding box center [754, 456] width 636 height 710
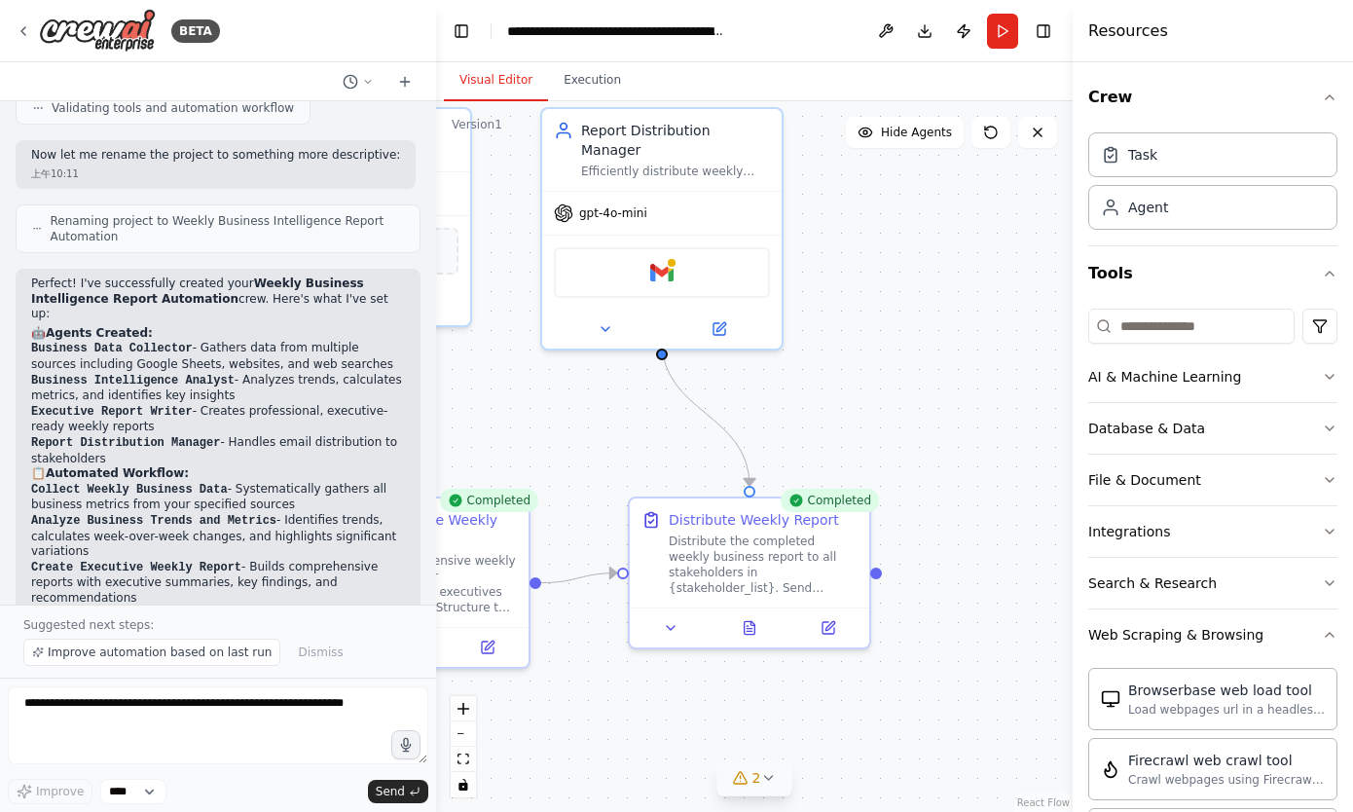
drag, startPoint x: 918, startPoint y: 399, endPoint x: 1001, endPoint y: 434, distance: 90.7
click at [1001, 434] on div ".deletable-edge-delete-btn { width: 20px; height: 20px; border: 0px solid #ffff…" at bounding box center [754, 456] width 636 height 710
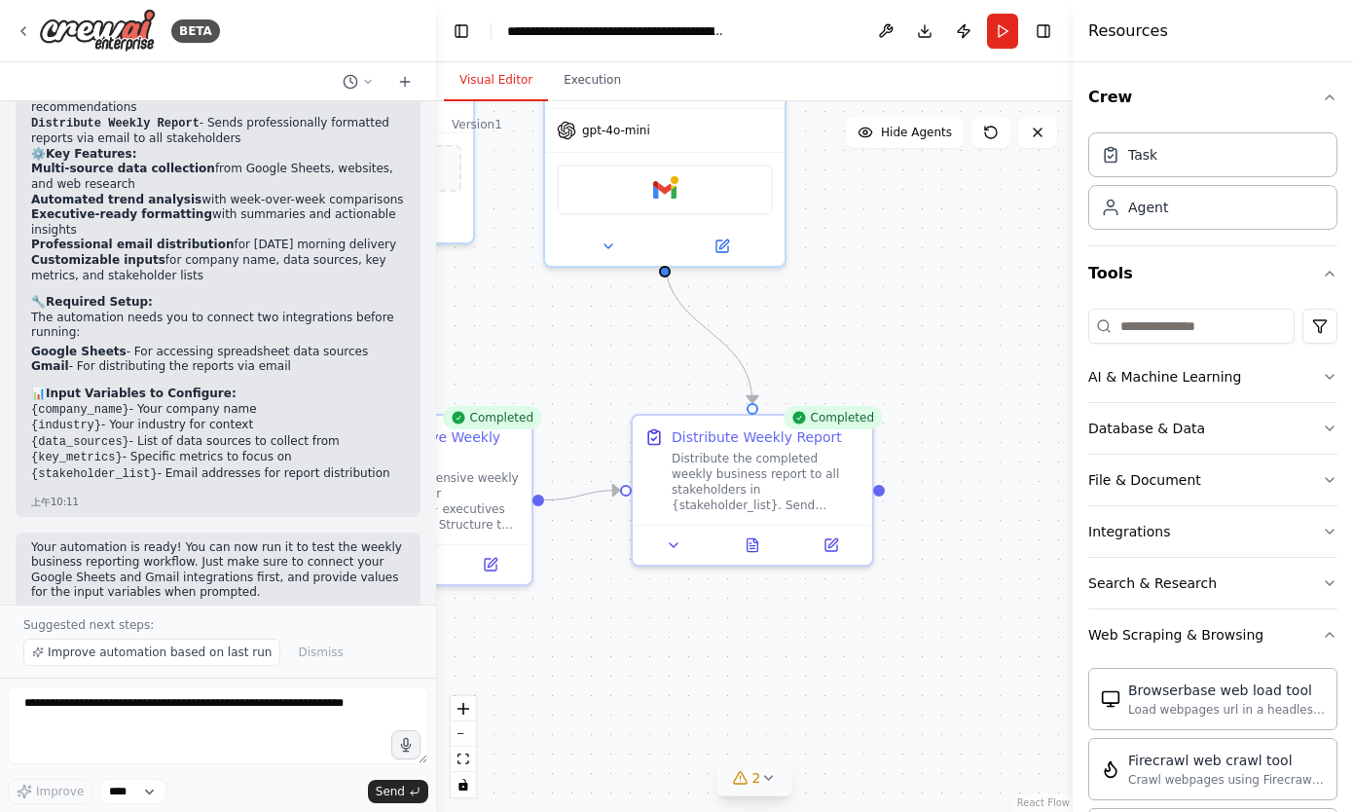
drag, startPoint x: 962, startPoint y: 533, endPoint x: 964, endPoint y: 451, distance: 82.8
click at [964, 451] on div ".deletable-edge-delete-btn { width: 20px; height: 20px; border: 0px solid #ffff…" at bounding box center [754, 456] width 636 height 710
click at [752, 778] on span "2" at bounding box center [756, 777] width 9 height 19
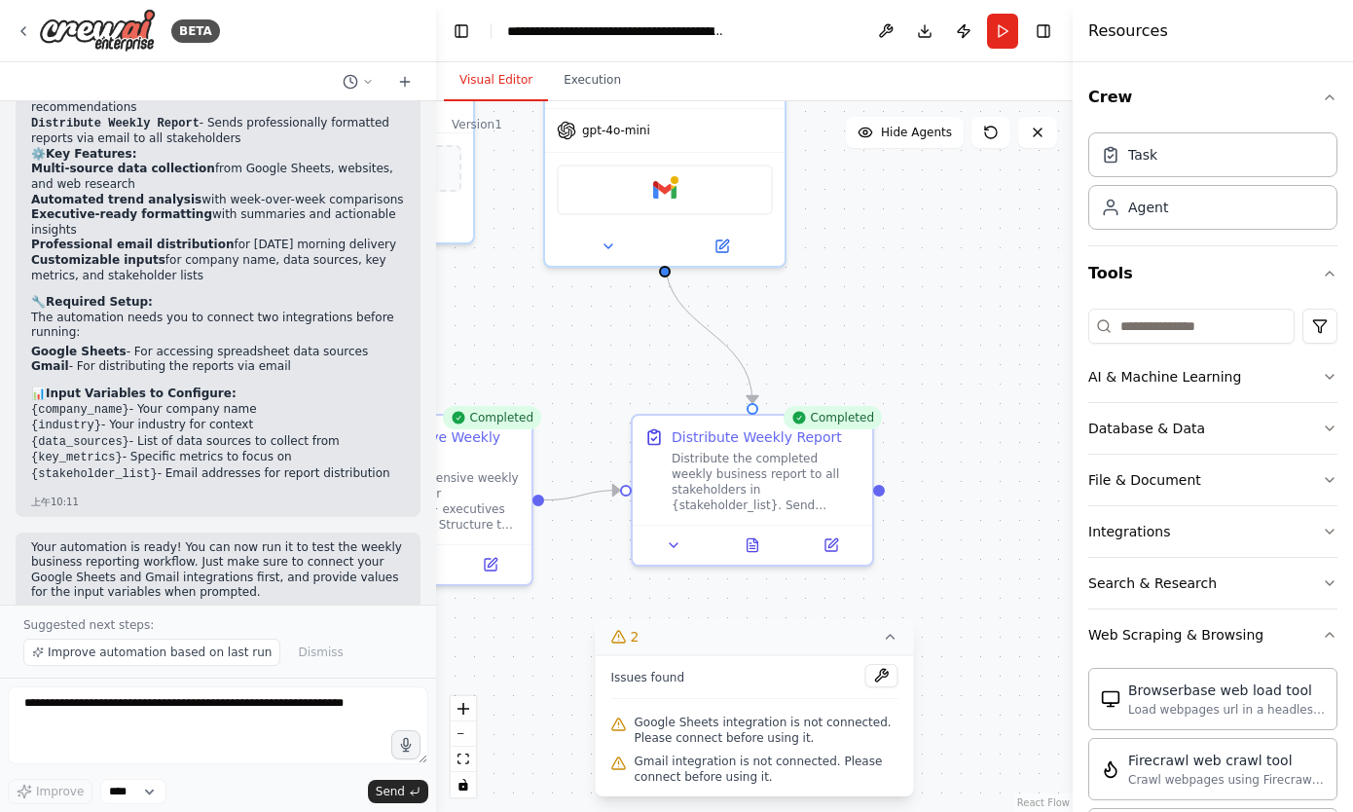
click at [891, 636] on icon at bounding box center [891, 637] width 8 height 4
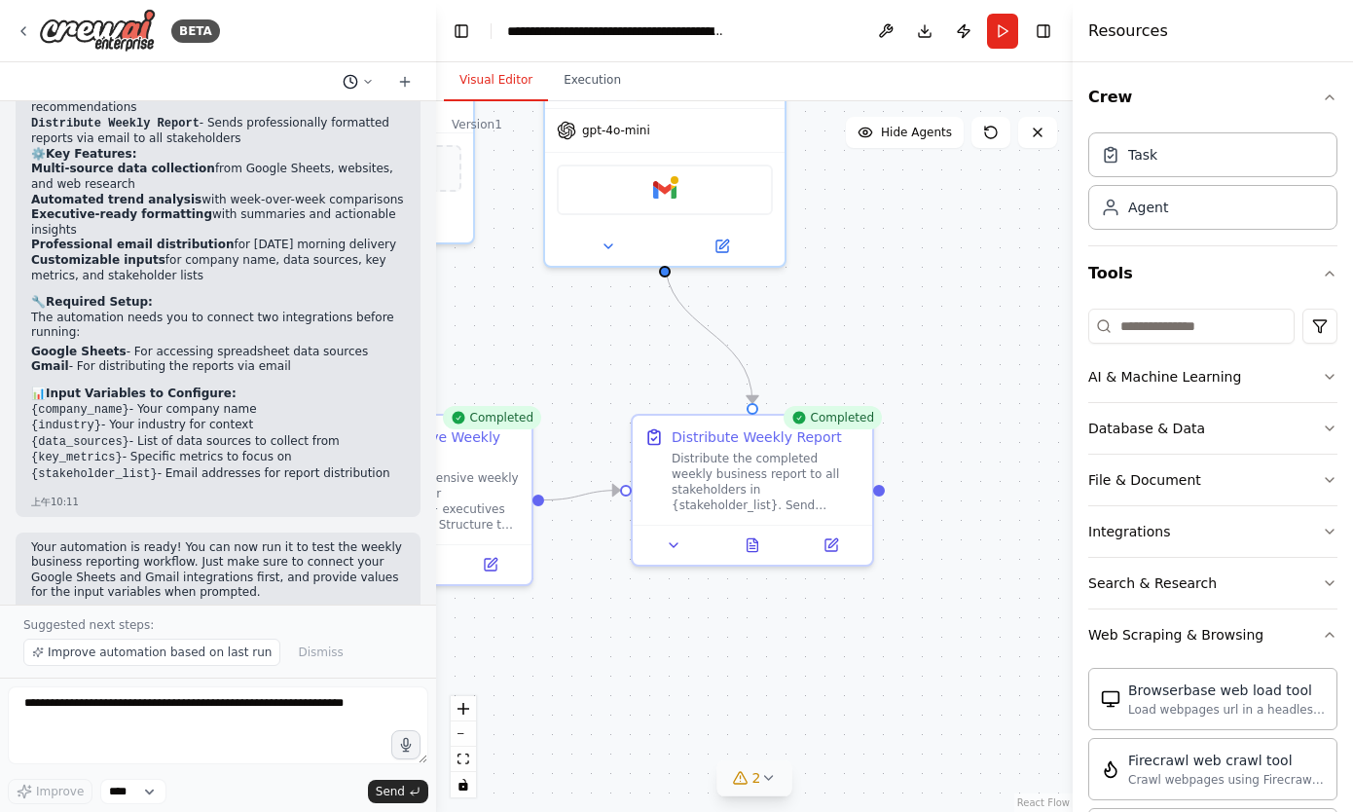
click at [357, 80] on icon at bounding box center [351, 82] width 16 height 16
click at [357, 80] on div at bounding box center [218, 406] width 436 height 812
click at [752, 62] on div "Visual Editor Execution" at bounding box center [754, 81] width 636 height 39
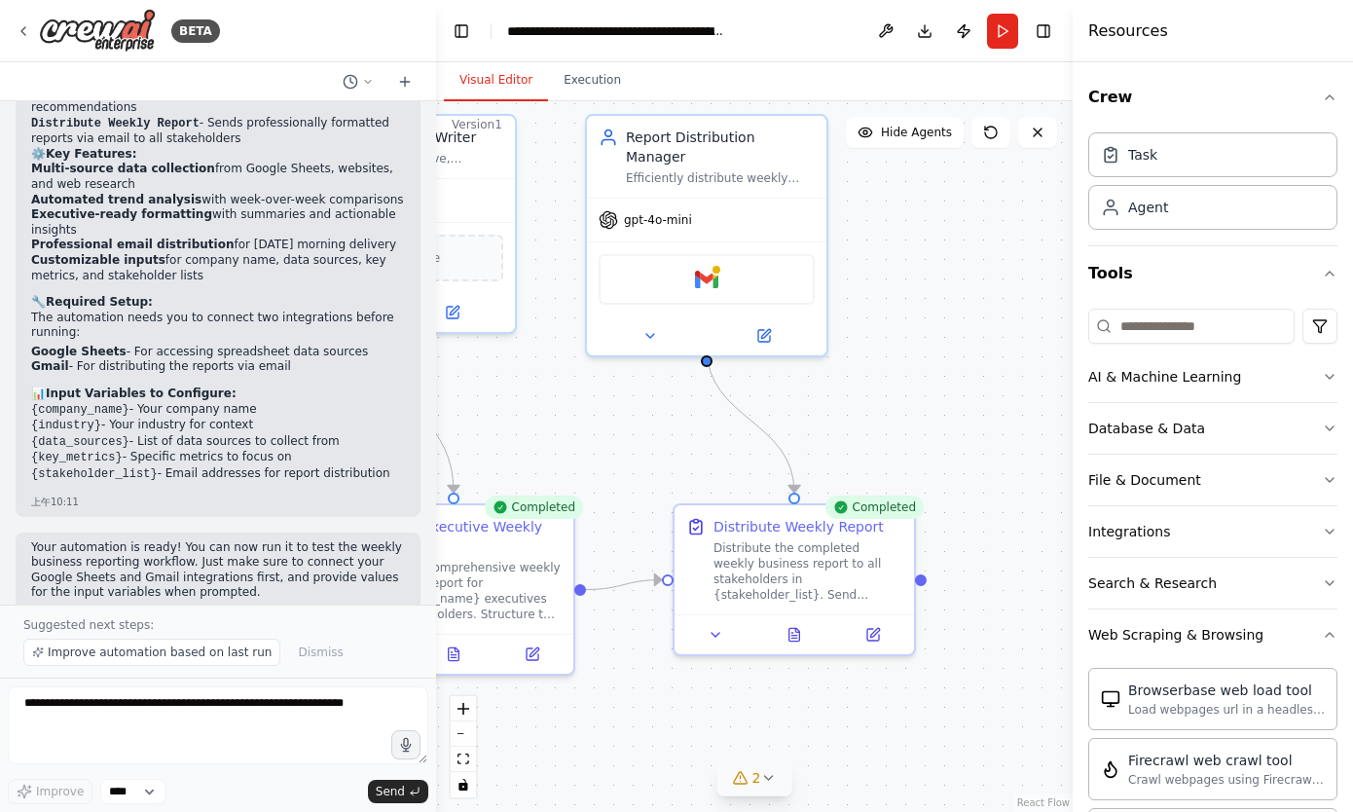
drag, startPoint x: 854, startPoint y: 279, endPoint x: 895, endPoint y: 369, distance: 98.8
click at [895, 369] on div ".deletable-edge-delete-btn { width: 20px; height: 20px; border: 0px solid #ffff…" at bounding box center [754, 456] width 636 height 710
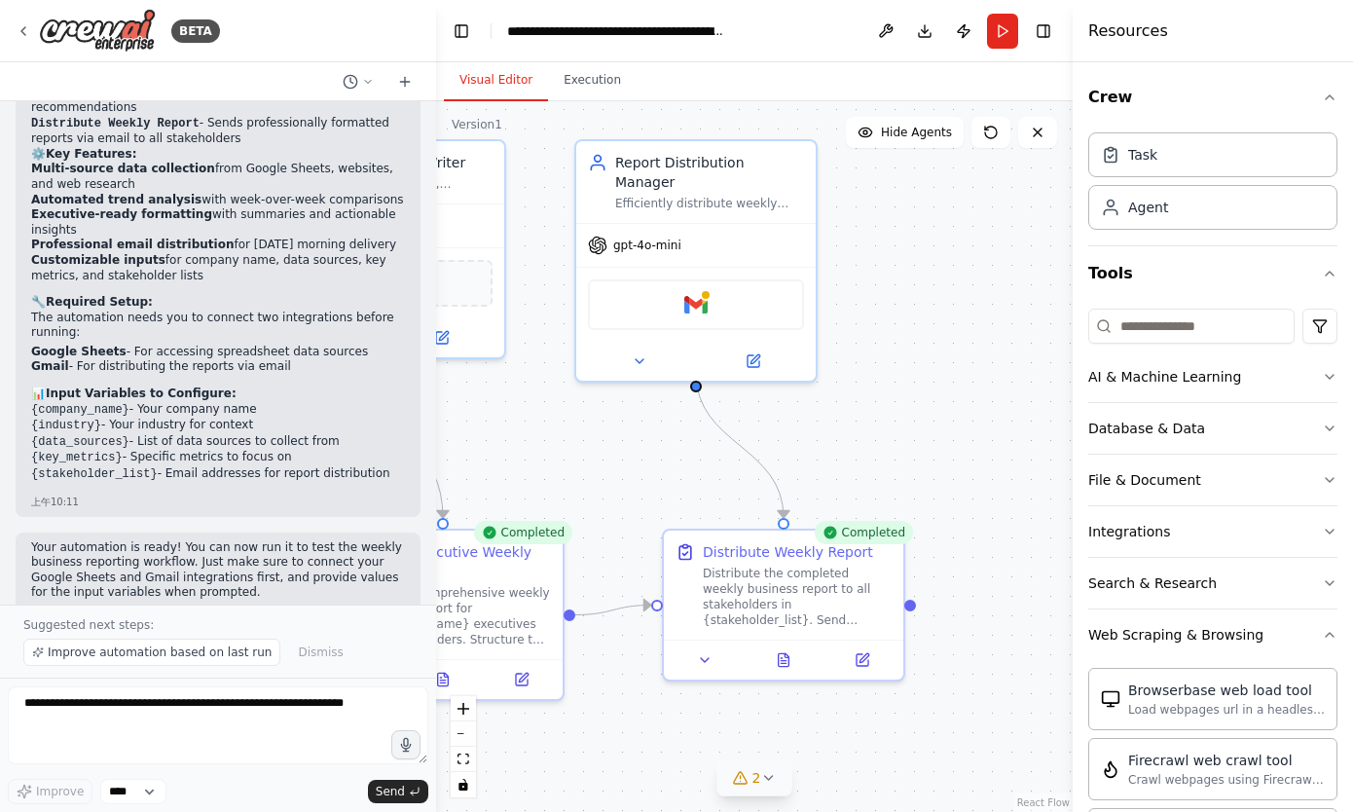
drag, startPoint x: 950, startPoint y: 387, endPoint x: 939, endPoint y: 413, distance: 27.5
click at [939, 413] on div ".deletable-edge-delete-btn { width: 20px; height: 20px; border: 0px solid #ffff…" at bounding box center [754, 456] width 636 height 710
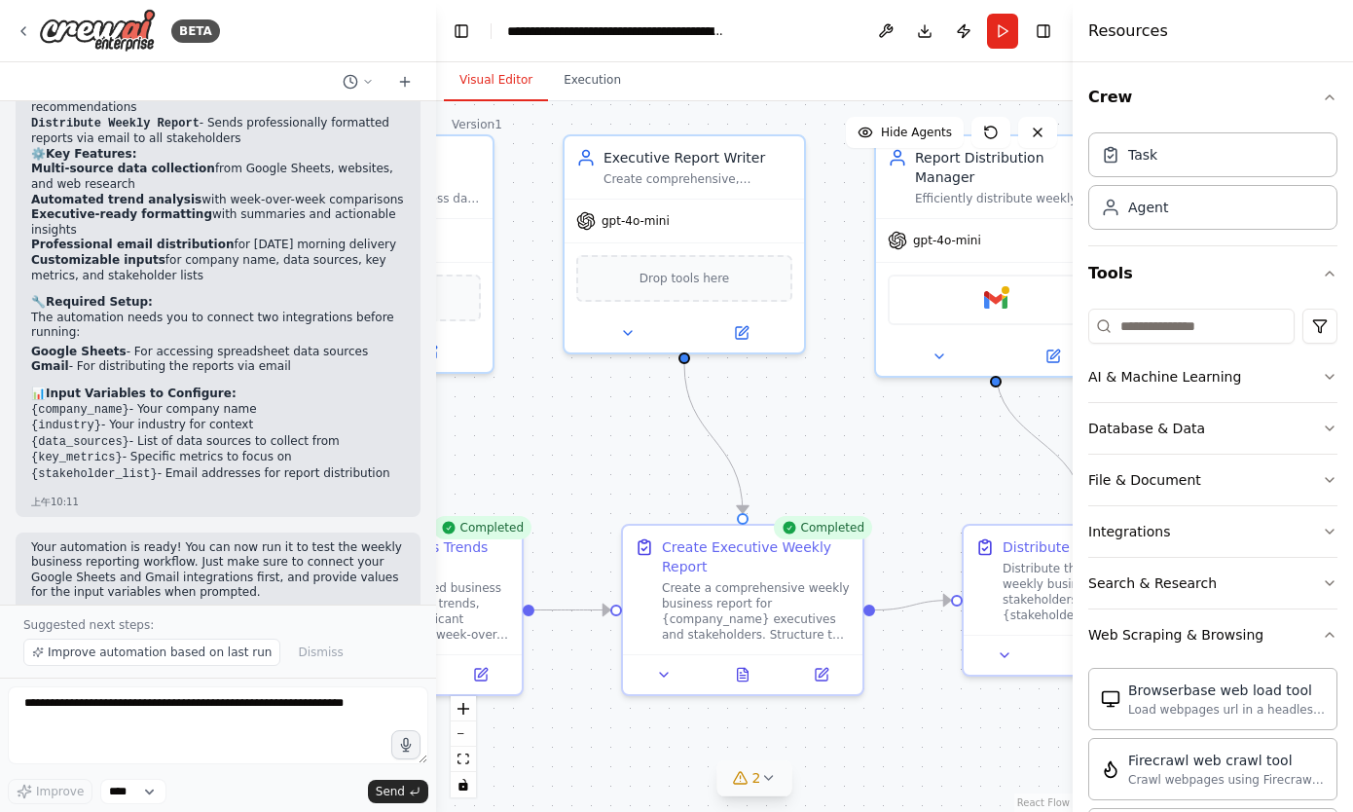
drag, startPoint x: 587, startPoint y: 425, endPoint x: 888, endPoint y: 420, distance: 300.8
click at [888, 420] on div ".deletable-edge-delete-btn { width: 20px; height: 20px; border: 0px solid #ffff…" at bounding box center [754, 456] width 636 height 710
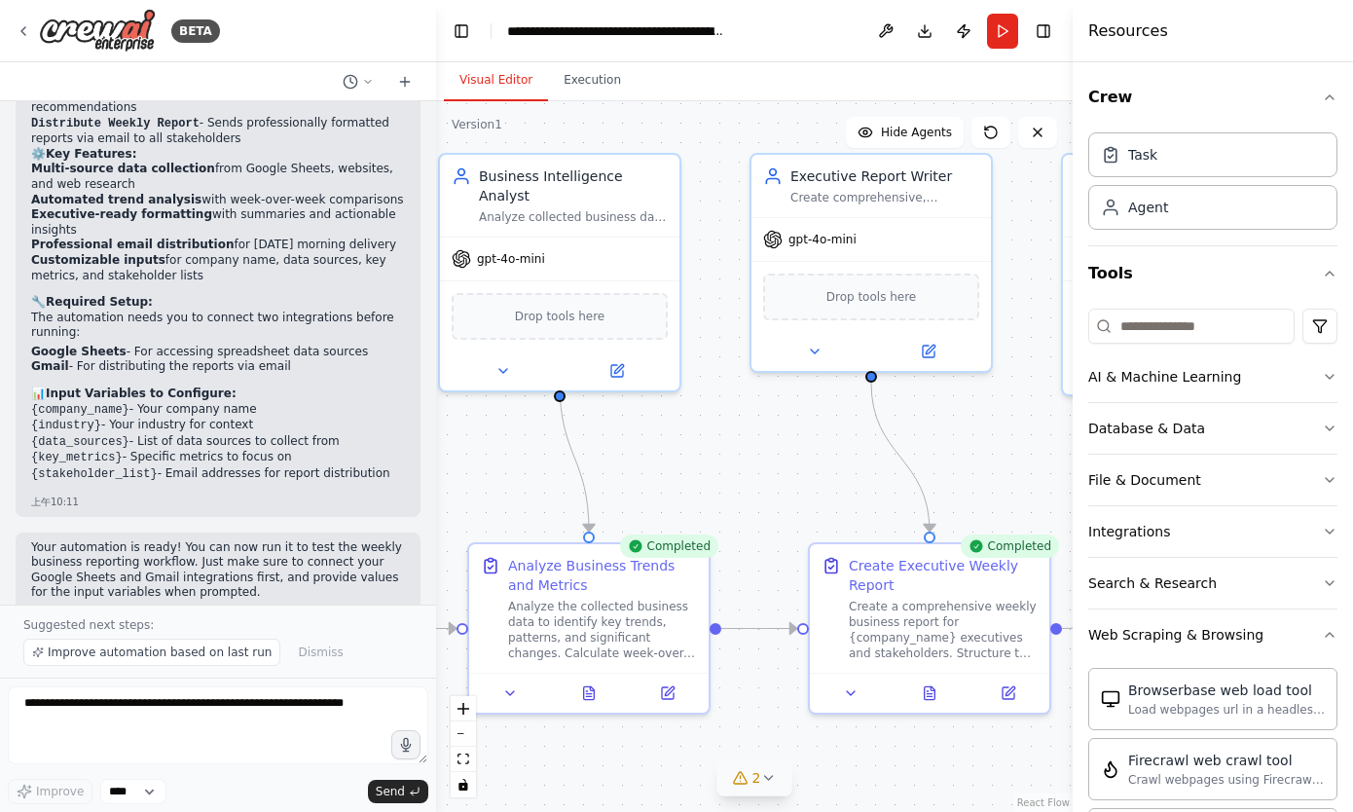
drag, startPoint x: 579, startPoint y: 427, endPoint x: 765, endPoint y: 446, distance: 186.8
click at [765, 446] on div ".deletable-edge-delete-btn { width: 20px; height: 20px; border: 0px solid #ffff…" at bounding box center [754, 456] width 636 height 710
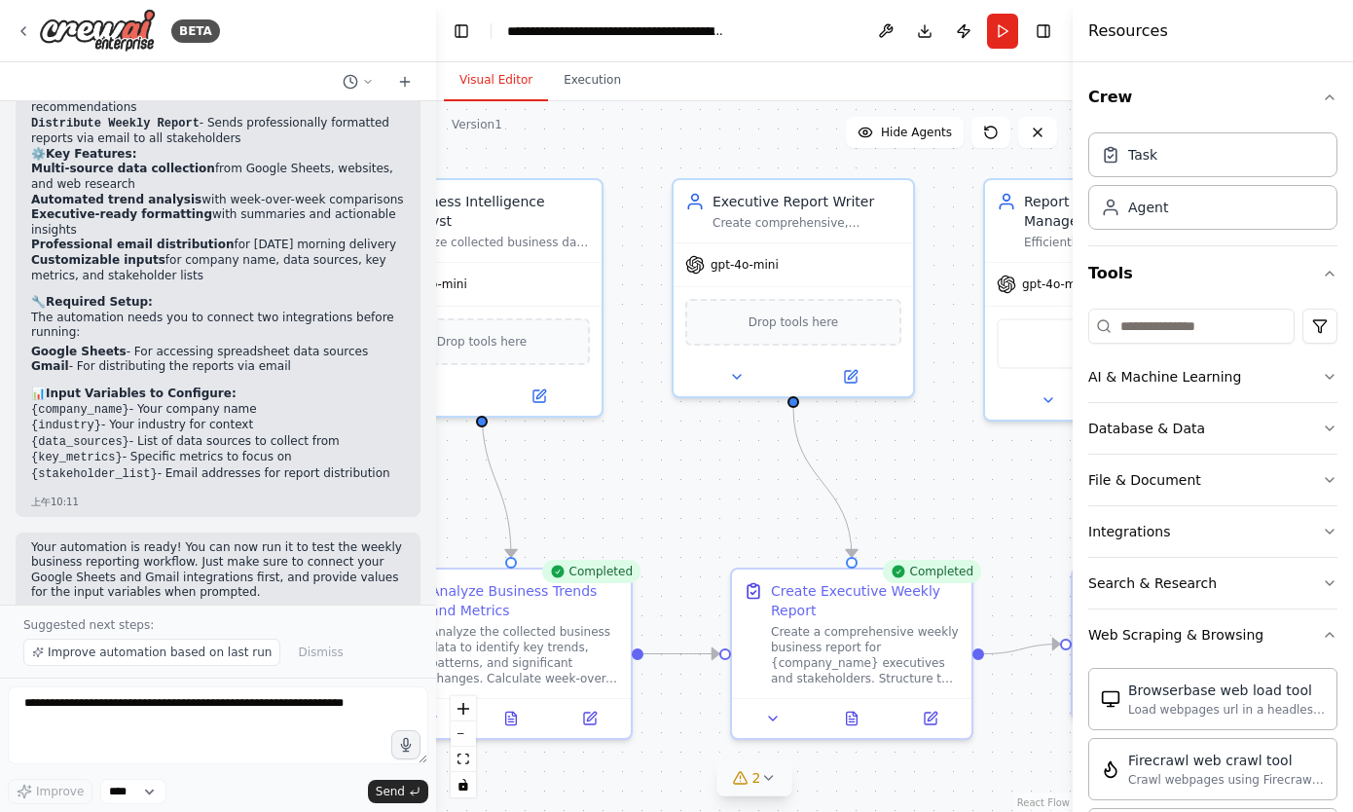
drag, startPoint x: 709, startPoint y: 441, endPoint x: 630, endPoint y: 466, distance: 83.7
click at [630, 466] on div ".deletable-edge-delete-btn { width: 20px; height: 20px; border: 0px solid #ffff…" at bounding box center [754, 456] width 636 height 710
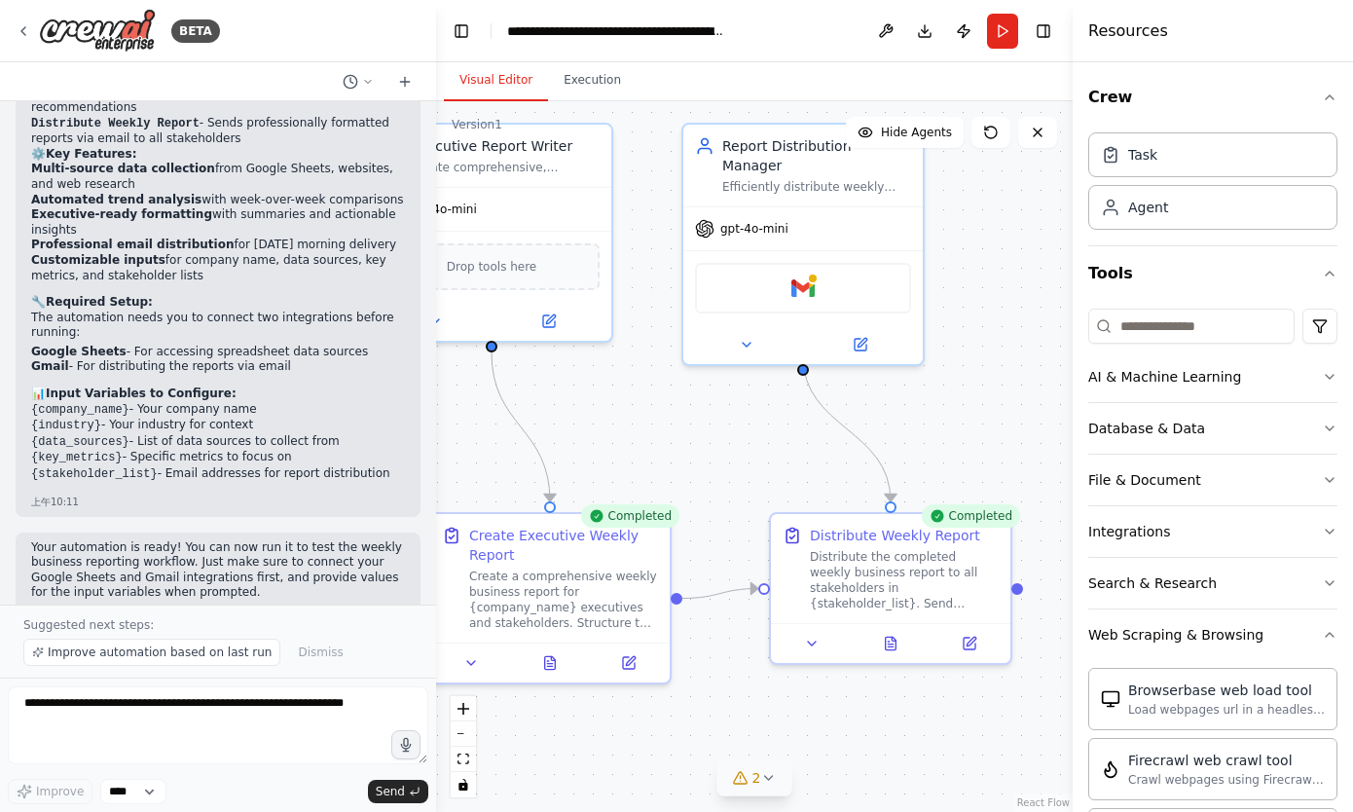
drag, startPoint x: 909, startPoint y: 467, endPoint x: 609, endPoint y: 412, distance: 304.8
click at [609, 412] on div ".deletable-edge-delete-btn { width: 20px; height: 20px; border: 0px solid #ffff…" at bounding box center [754, 456] width 636 height 710
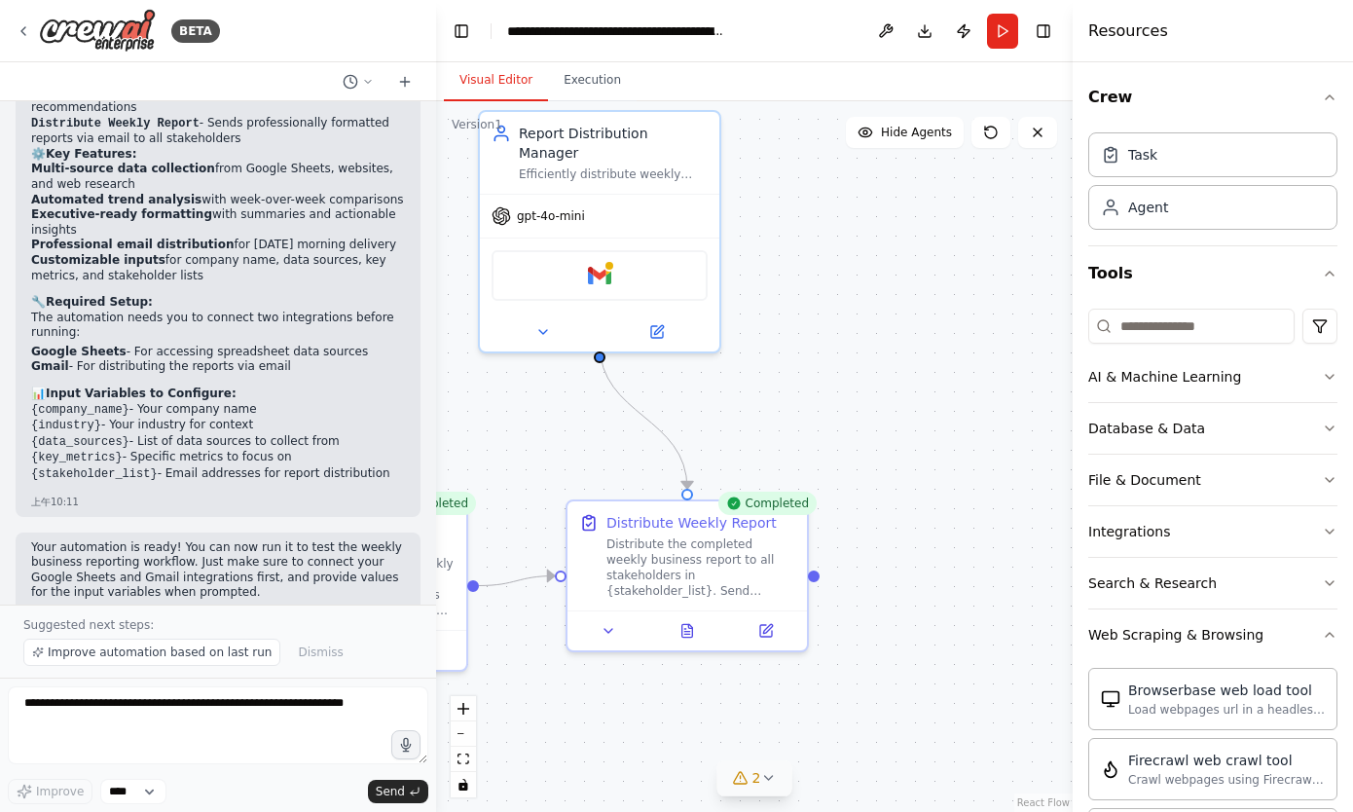
drag, startPoint x: 949, startPoint y: 380, endPoint x: 745, endPoint y: 363, distance: 204.1
click at [745, 363] on div ".deletable-edge-delete-btn { width: 20px; height: 20px; border: 0px solid #ffff…" at bounding box center [754, 456] width 636 height 710
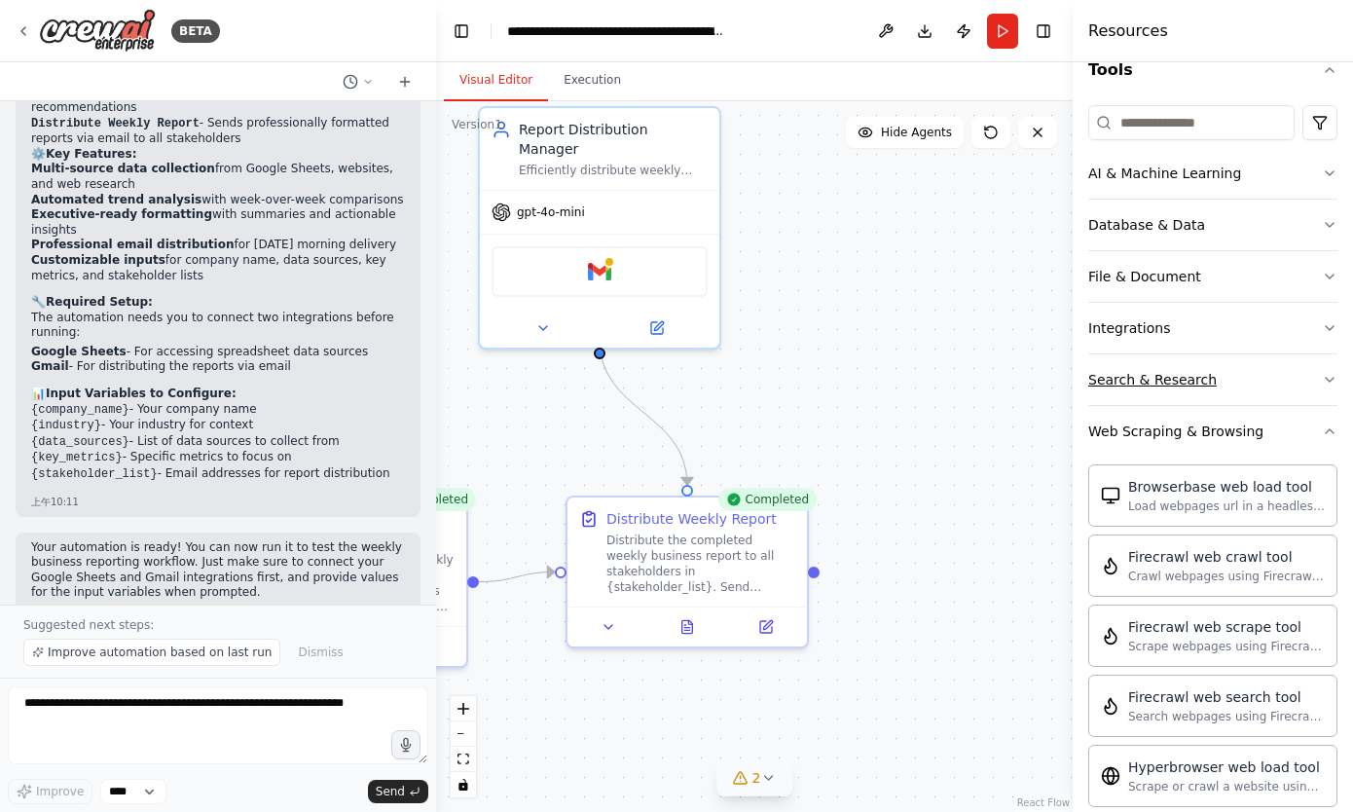
scroll to position [1, 0]
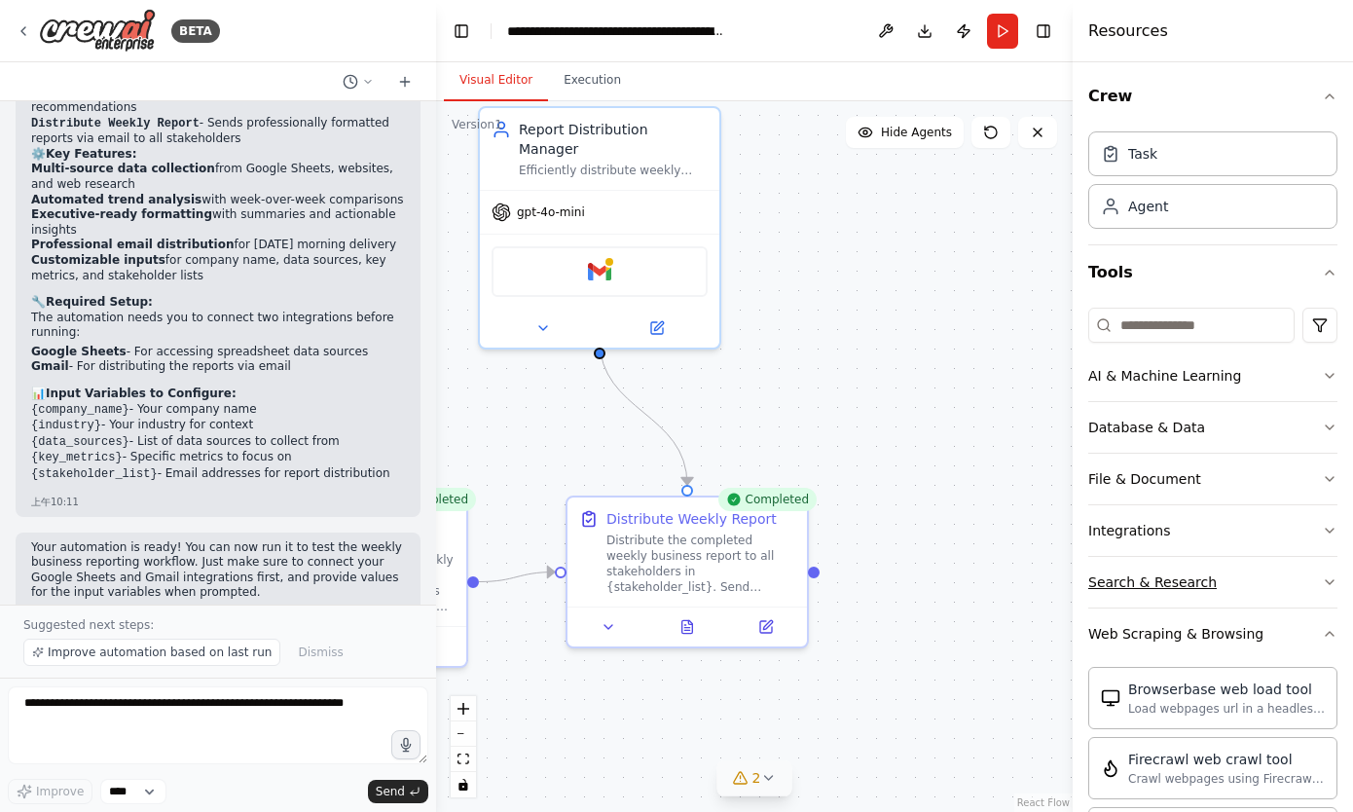
click at [1279, 570] on button "Search & Research" at bounding box center [1212, 582] width 249 height 51
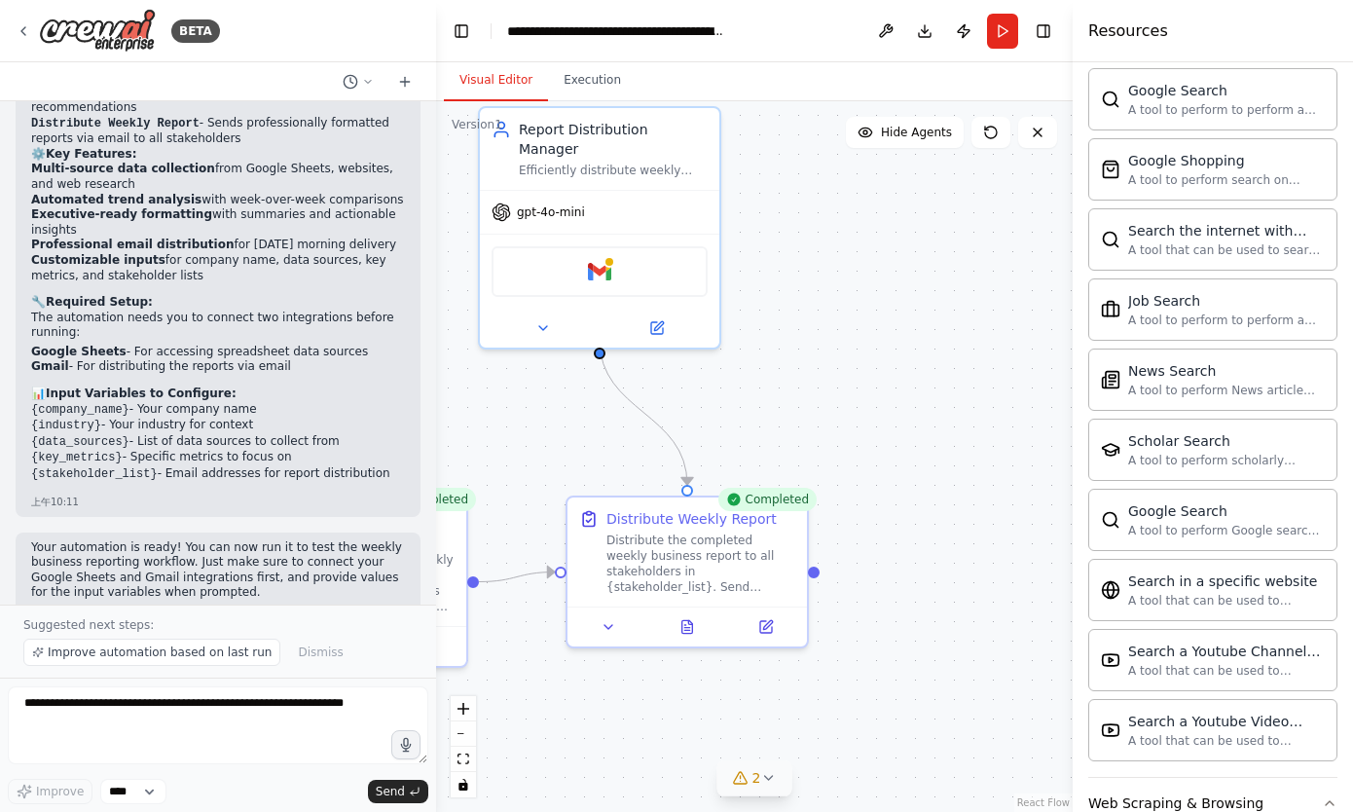
scroll to position [0, 0]
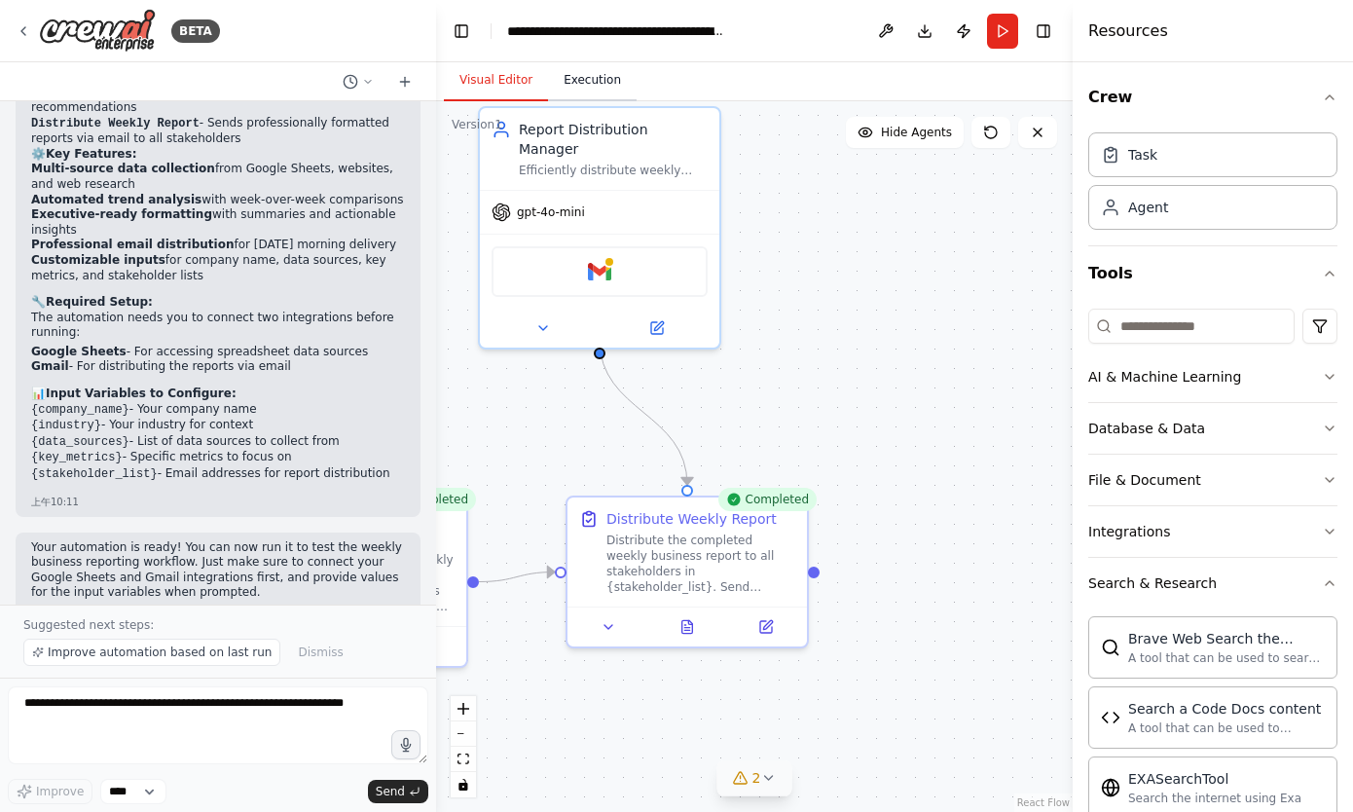
click at [607, 81] on button "Execution" at bounding box center [592, 80] width 89 height 41
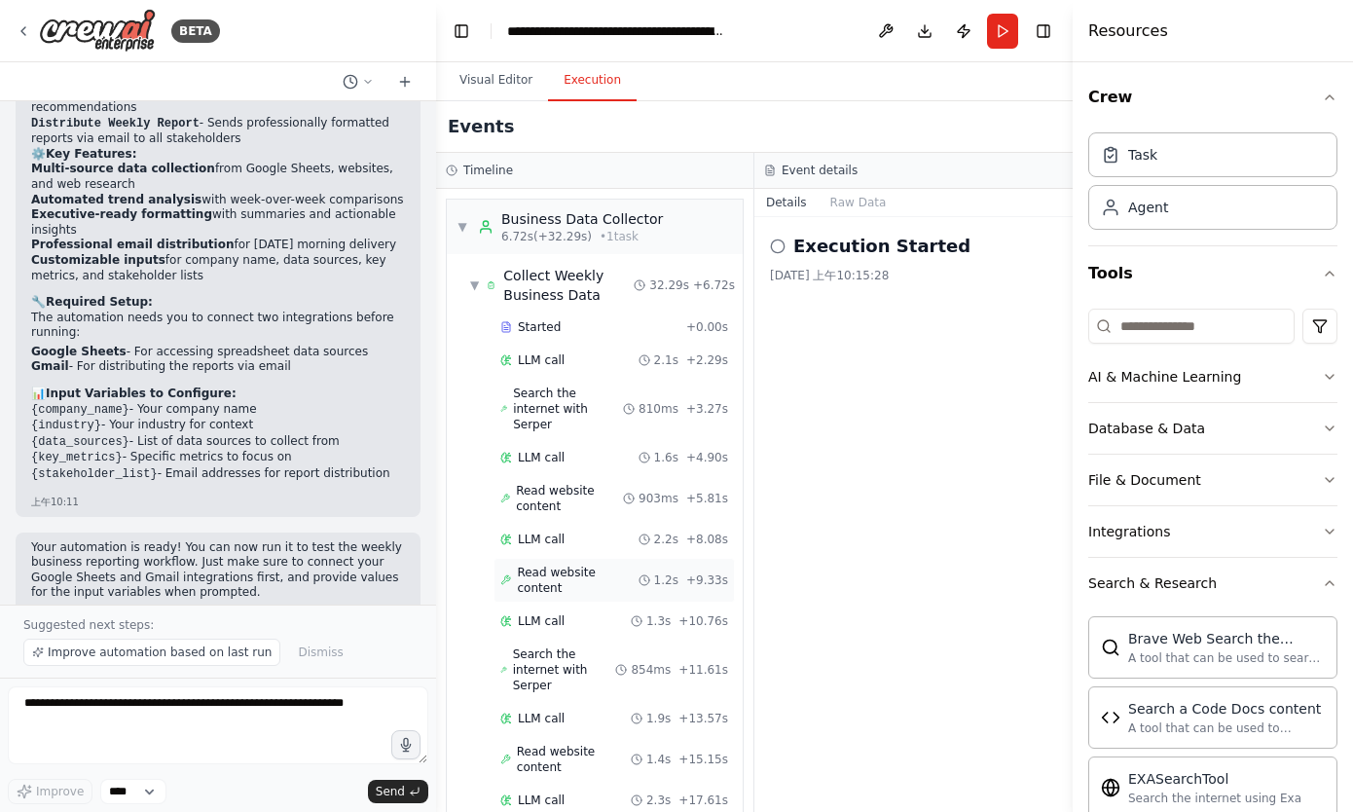
scroll to position [759, 0]
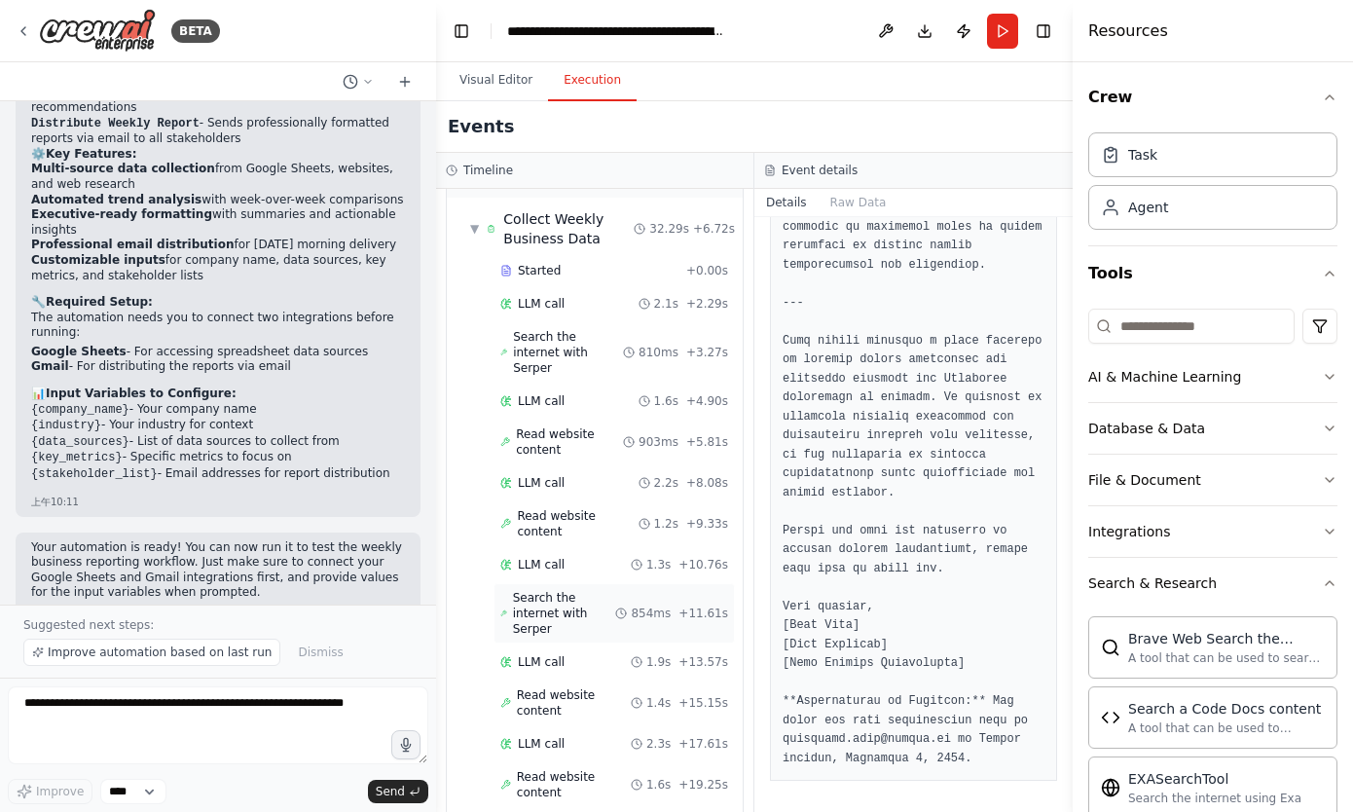
scroll to position [0, 0]
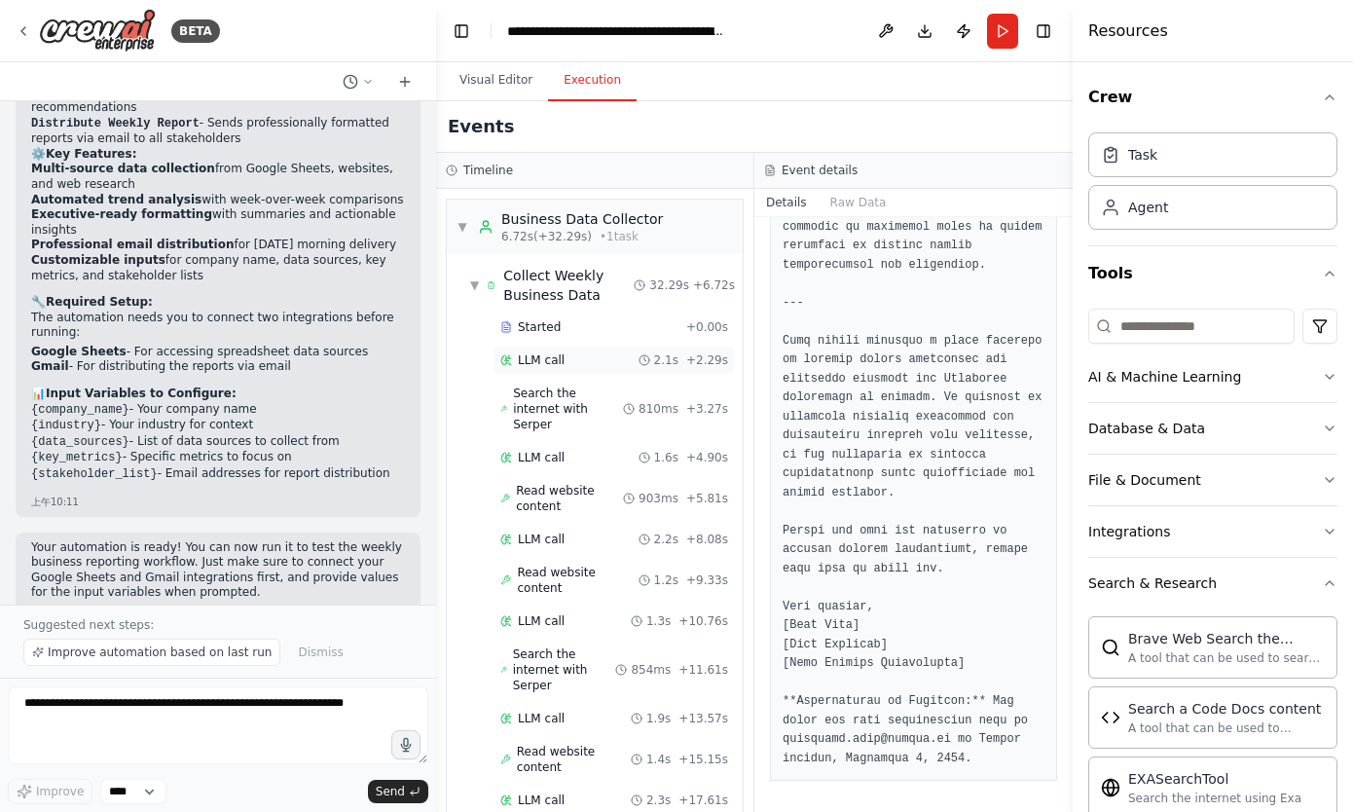
click at [563, 350] on div "LLM call 2.1s + 2.29s" at bounding box center [613, 359] width 241 height 29
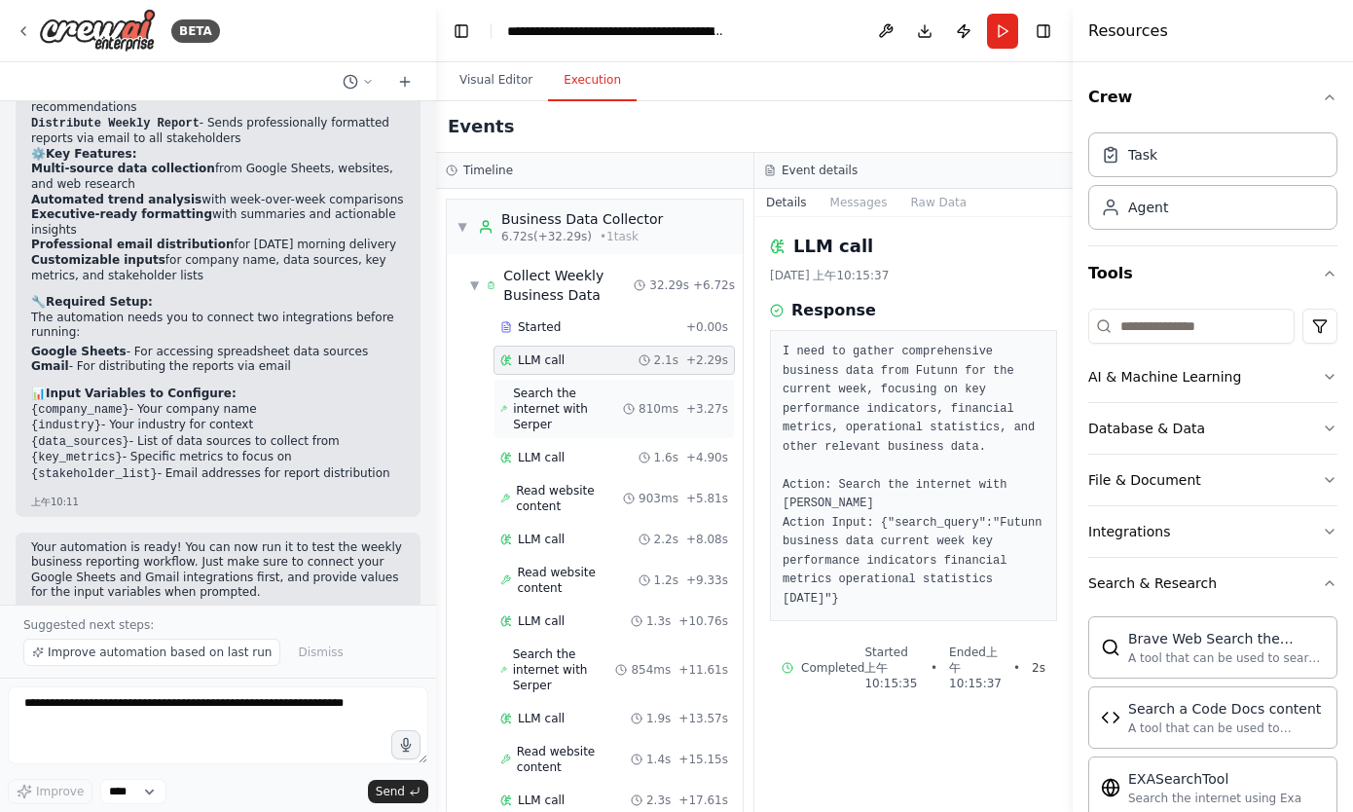
scroll to position [18, 0]
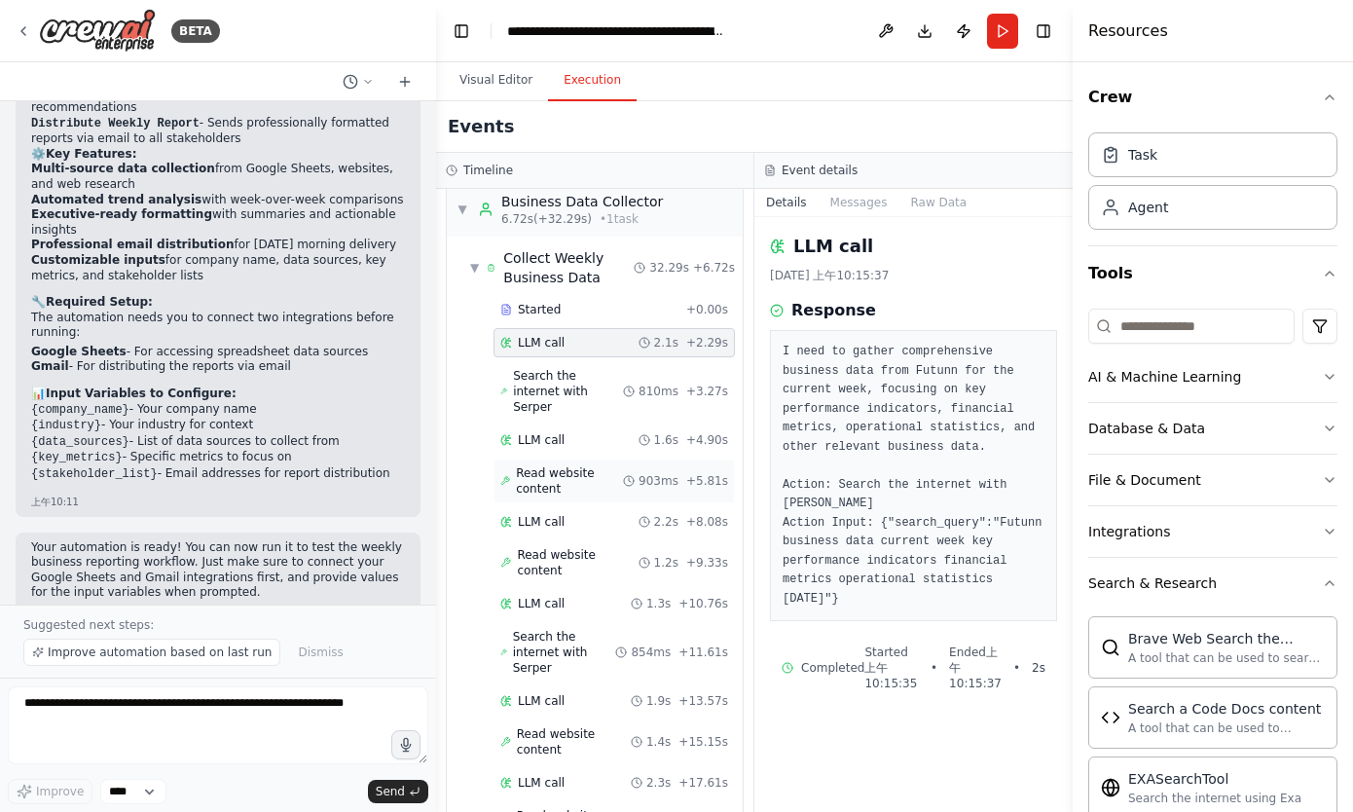
click at [592, 465] on span "Read website content" at bounding box center [569, 480] width 107 height 31
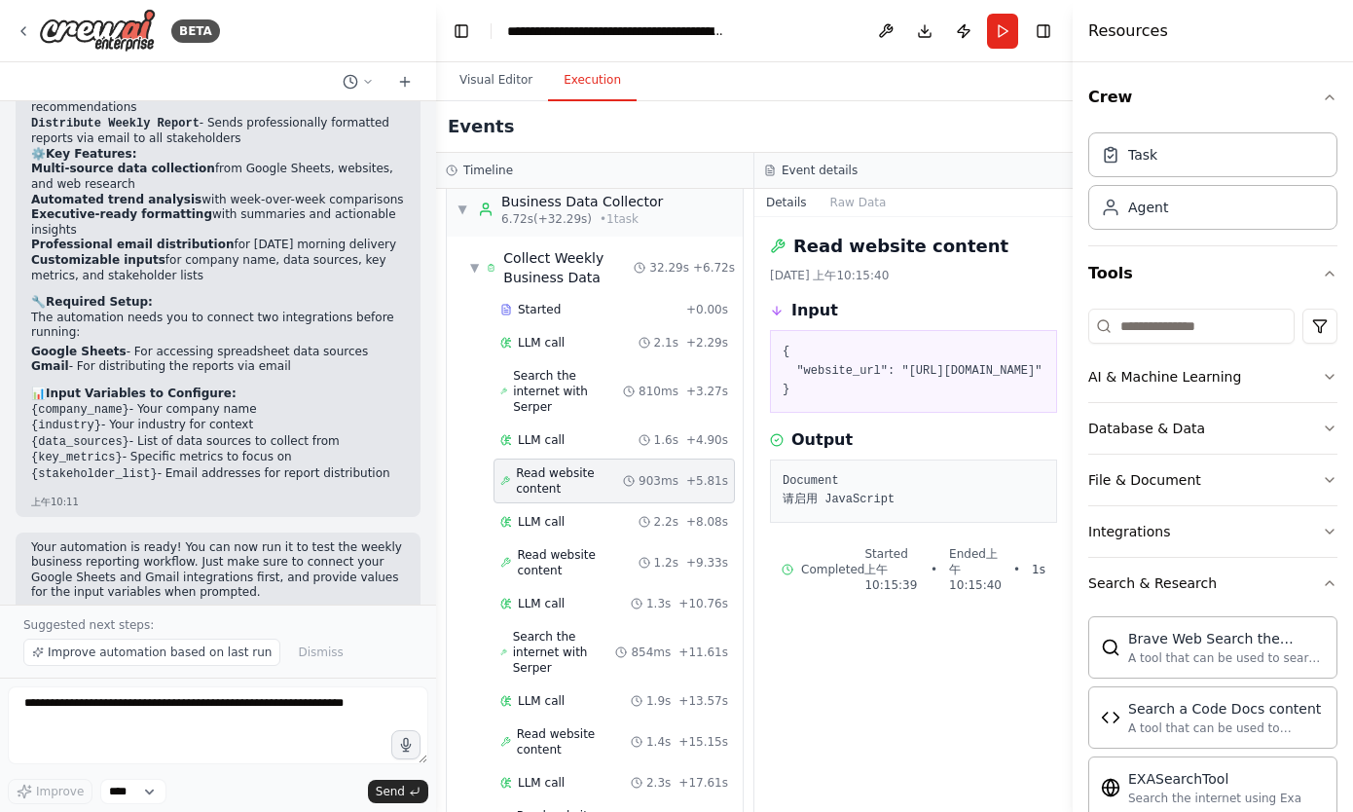
click at [437, 288] on div "▼ Business Data Collector 6.72s (+32.29s) • 1 task ▼ Collect Weekly Business Da…" at bounding box center [594, 500] width 317 height 623
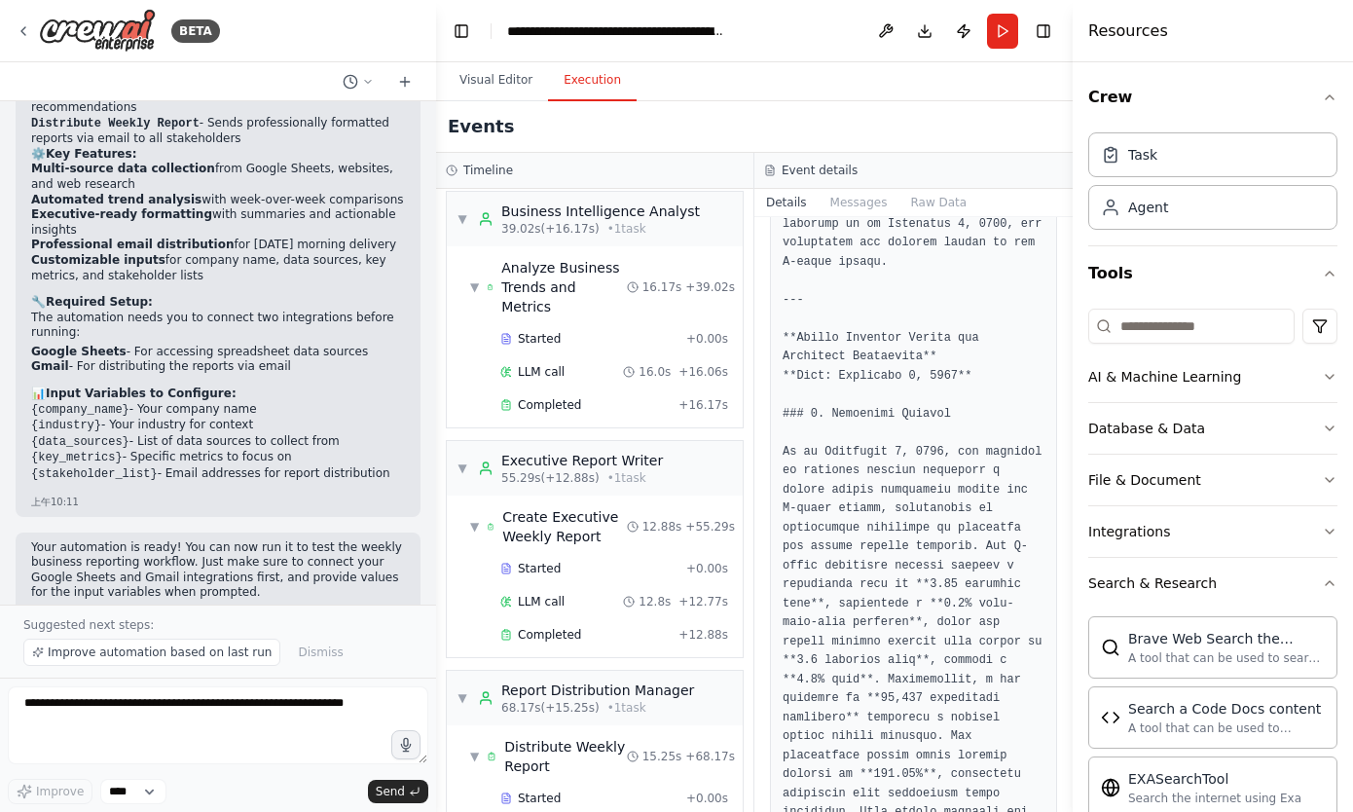
scroll to position [355, 0]
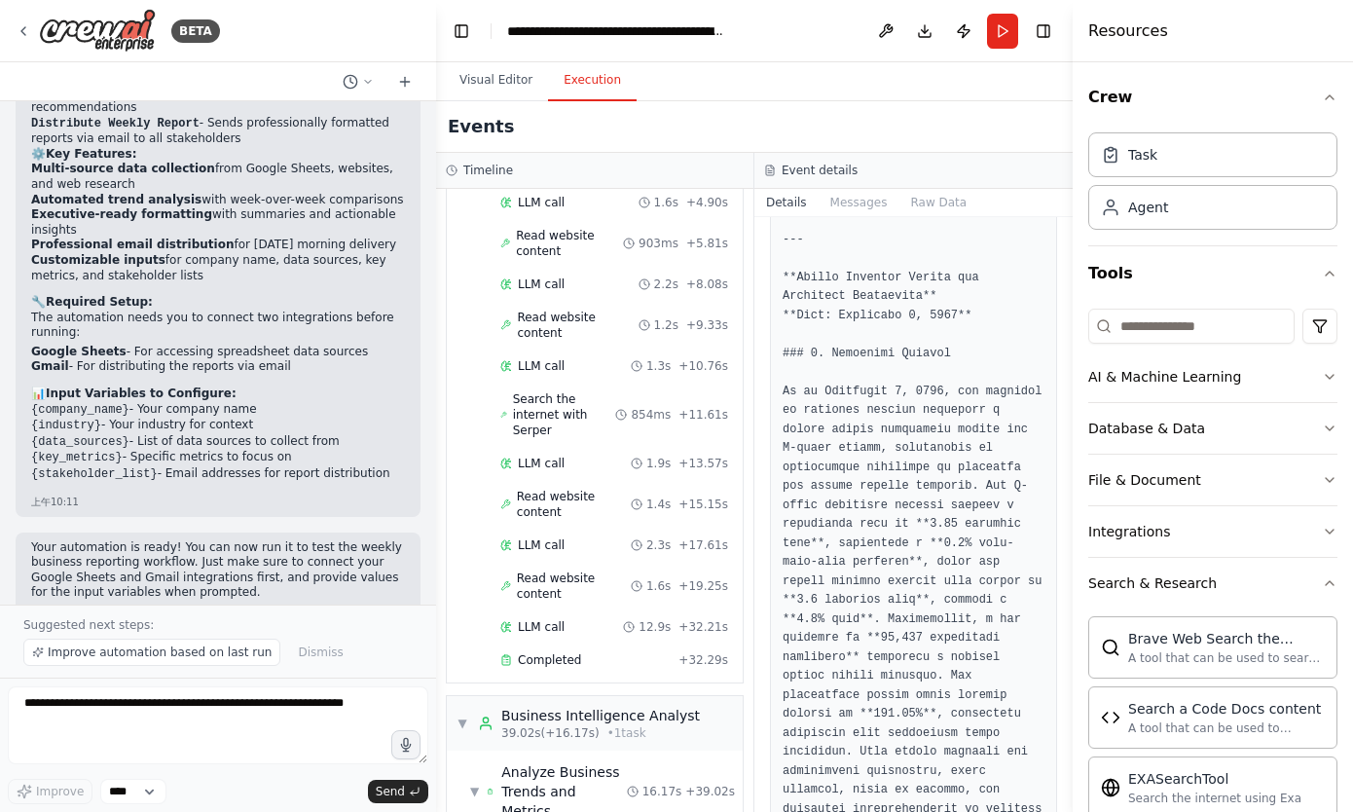
scroll to position [236, 0]
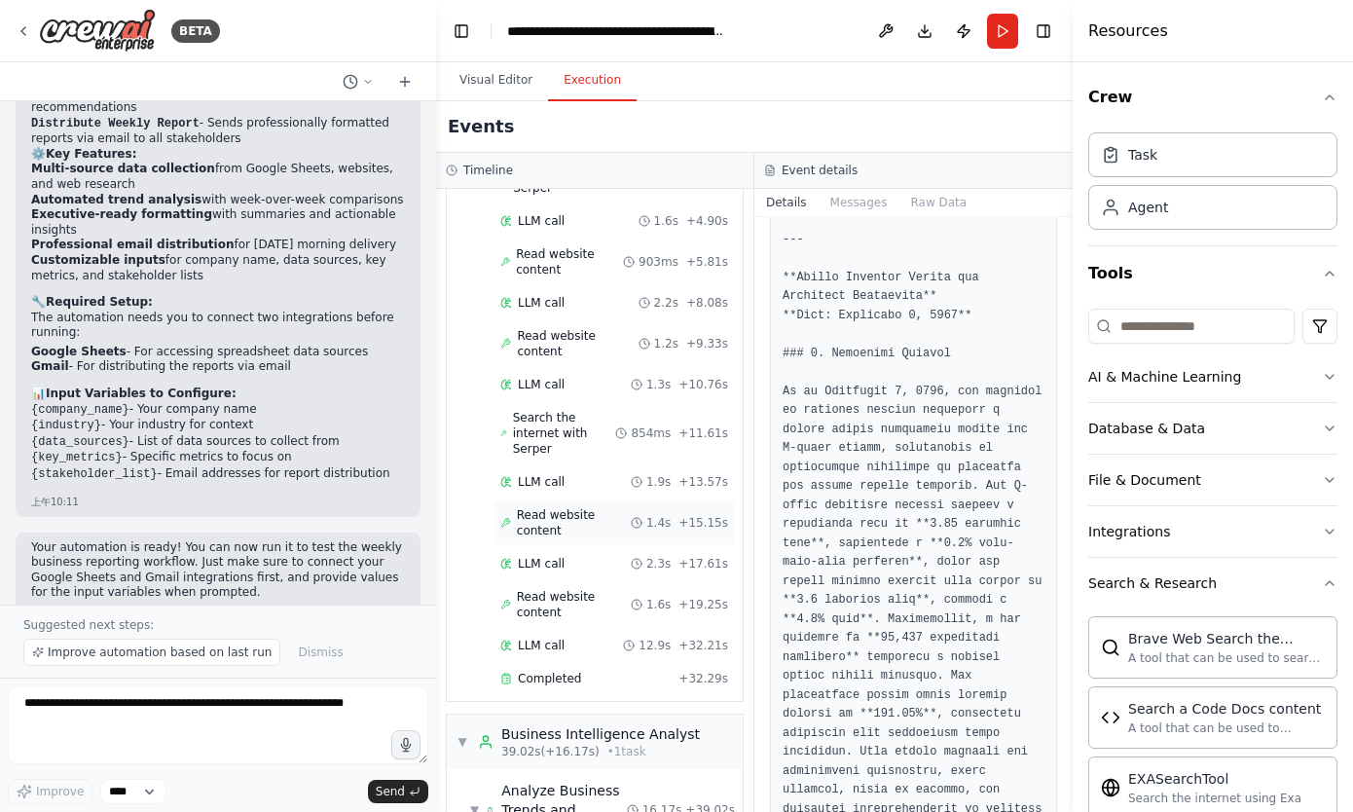
click at [613, 507] on span "Read website content" at bounding box center [574, 522] width 114 height 31
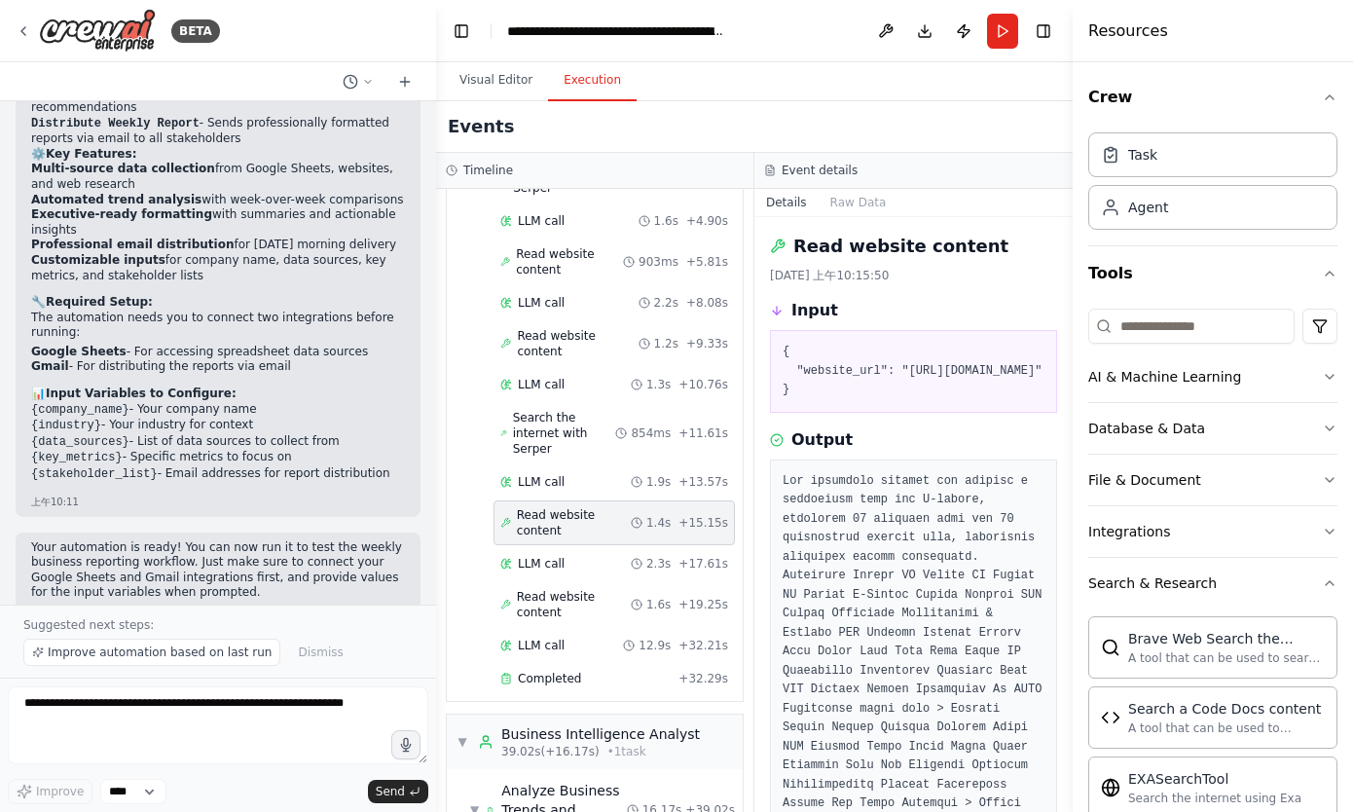
drag, startPoint x: 788, startPoint y: 390, endPoint x: 1000, endPoint y: 426, distance: 214.2
click at [1000, 400] on pre "{ "website_url": "https://news.futunn.com/en/post/61528885/the-financing-balanc…" at bounding box center [913, 371] width 262 height 57
copy pre "https://news.futunn.com/en/post/61528885/the-financing-balance-has-reached-a-hi…"
click at [577, 589] on span "Read website content" at bounding box center [574, 604] width 114 height 31
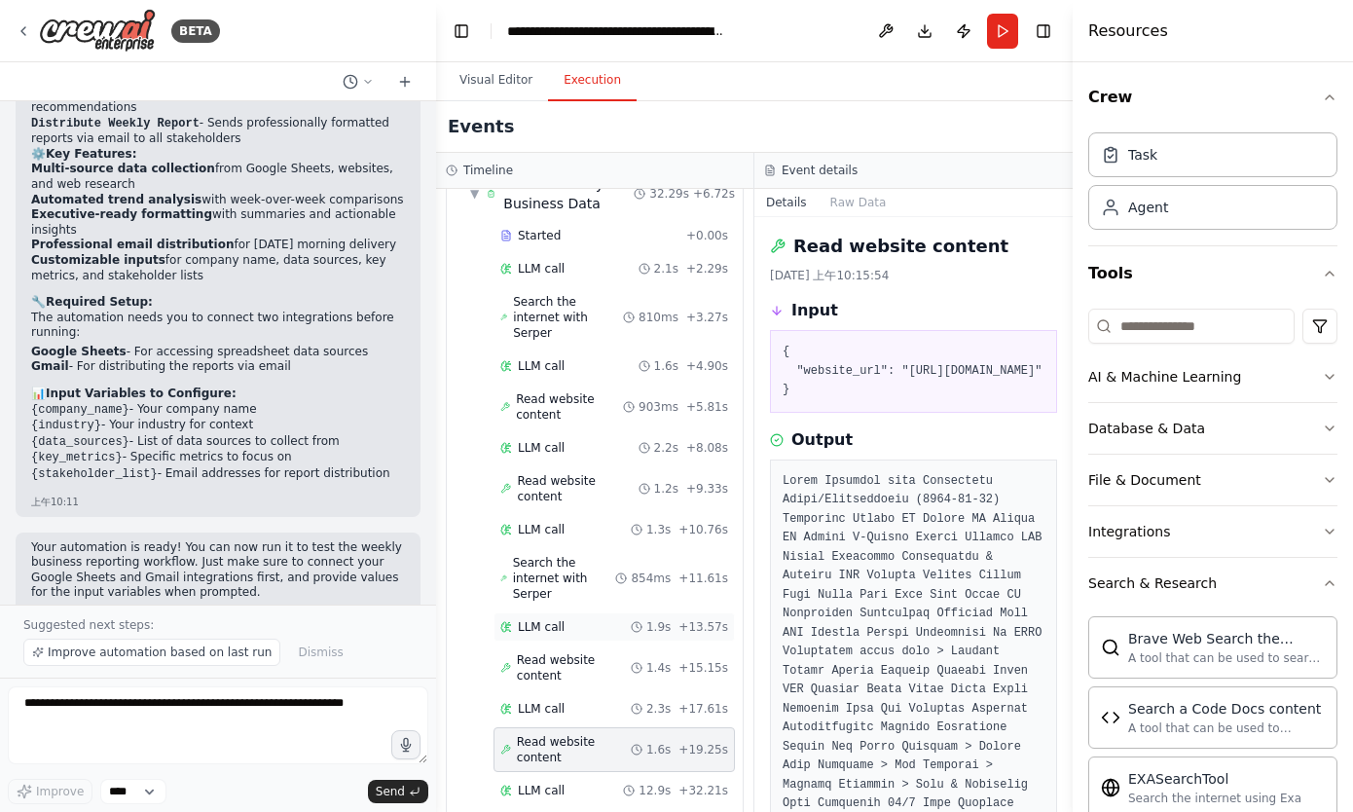
scroll to position [76, 0]
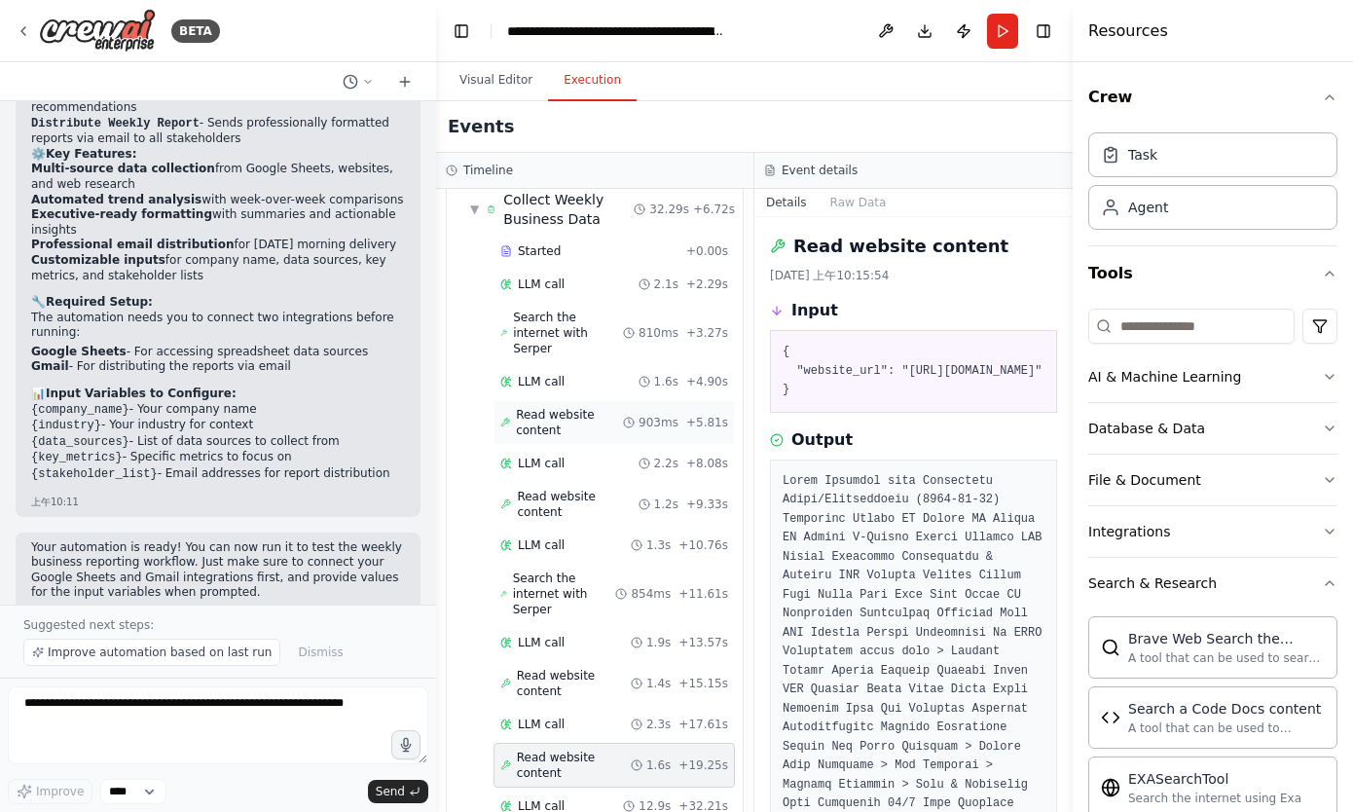
click at [652, 415] on span "903ms" at bounding box center [658, 423] width 40 height 16
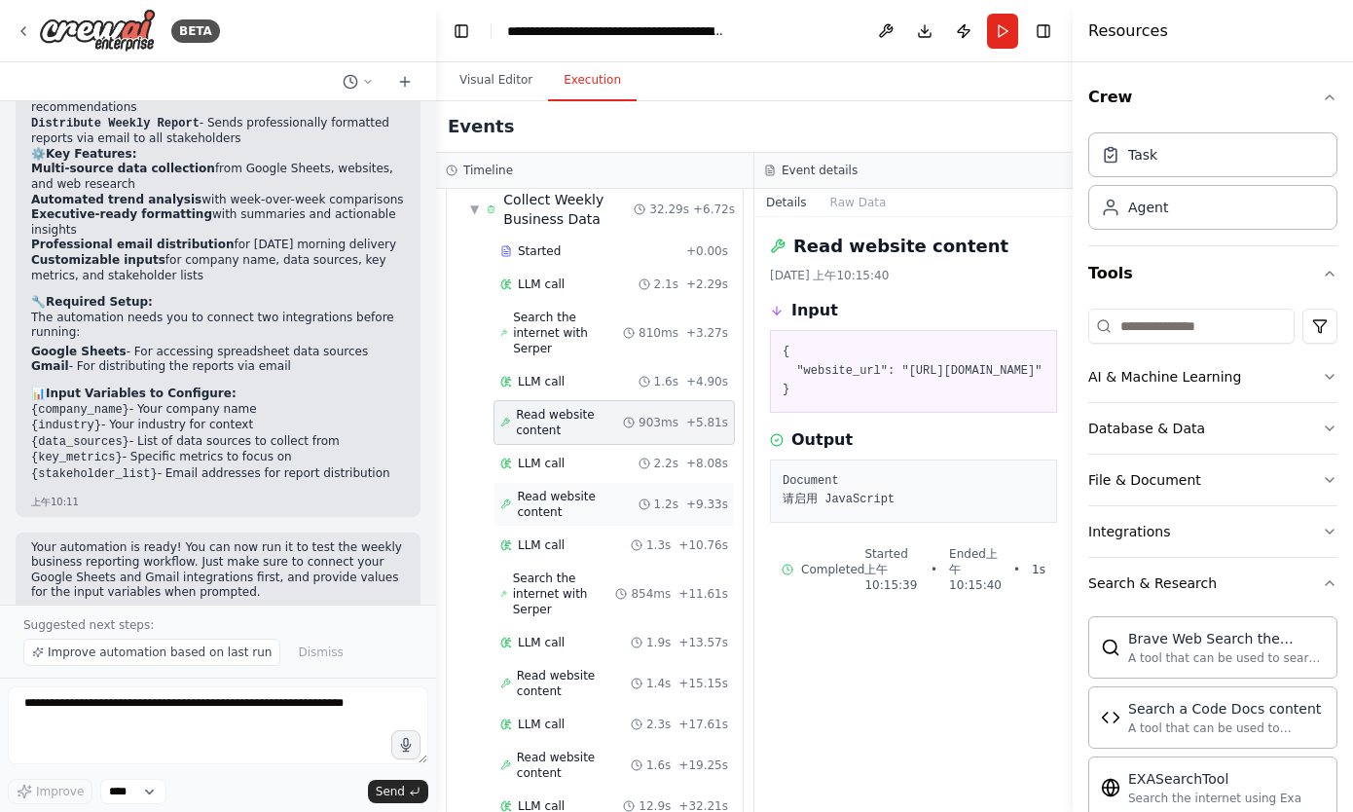
click at [634, 489] on span "Read website content" at bounding box center [577, 504] width 121 height 31
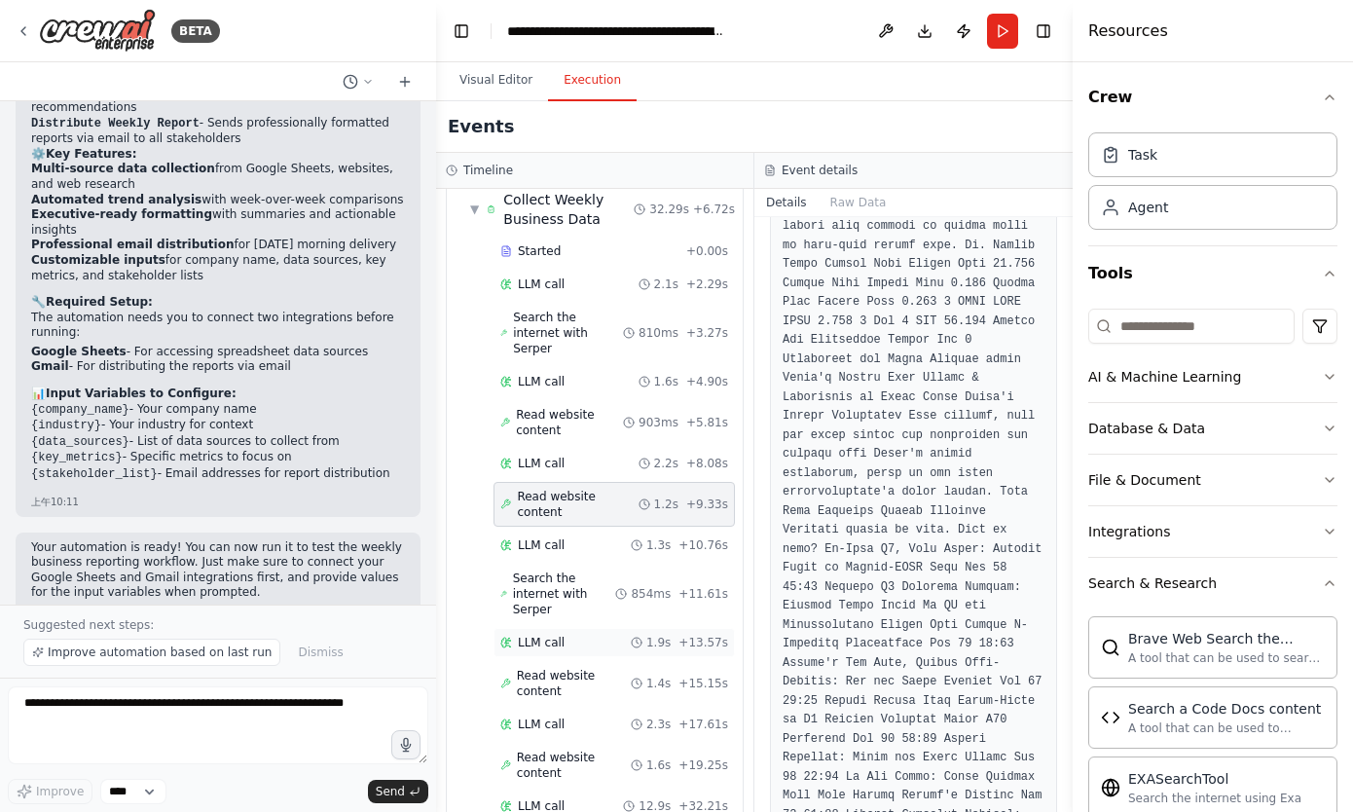
scroll to position [520, 0]
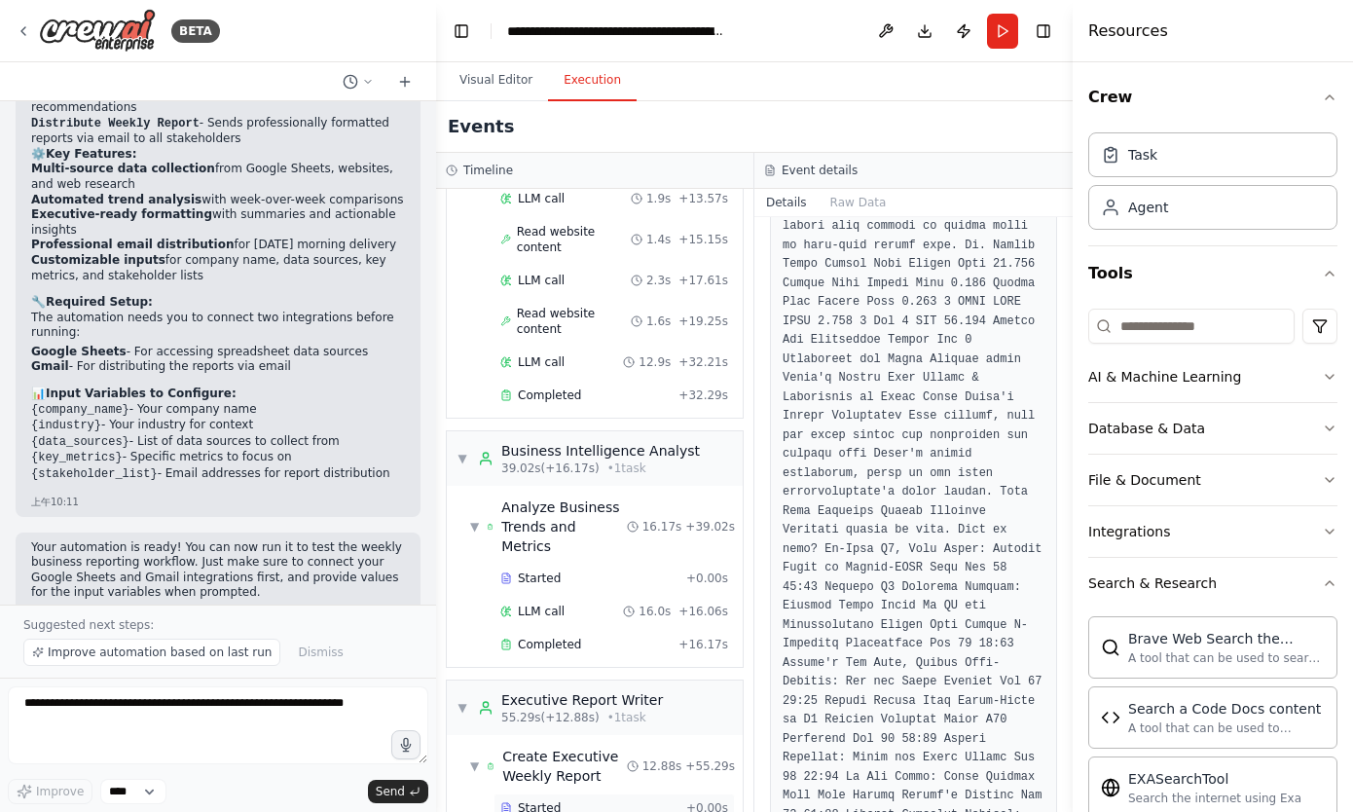
click at [545, 800] on span "Started" at bounding box center [539, 808] width 43 height 16
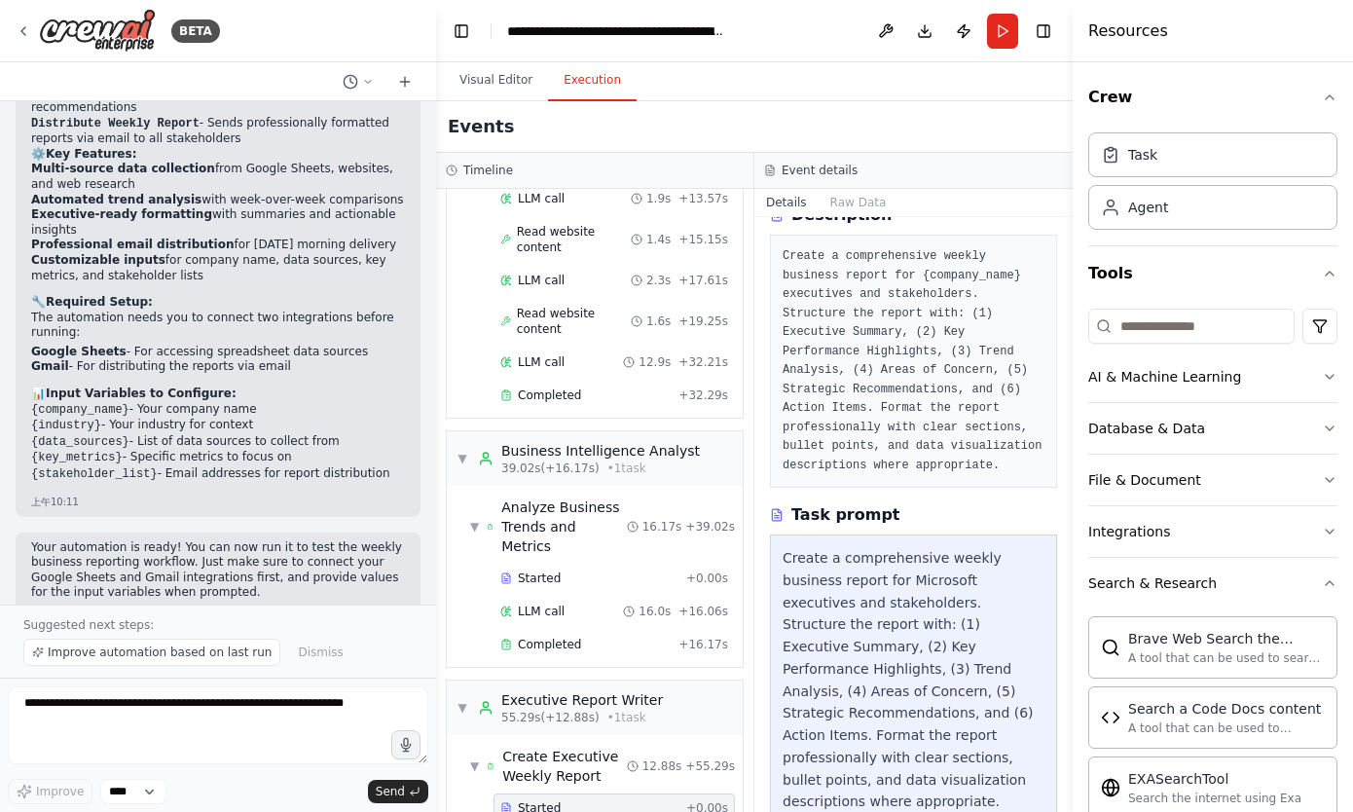
scroll to position [424, 0]
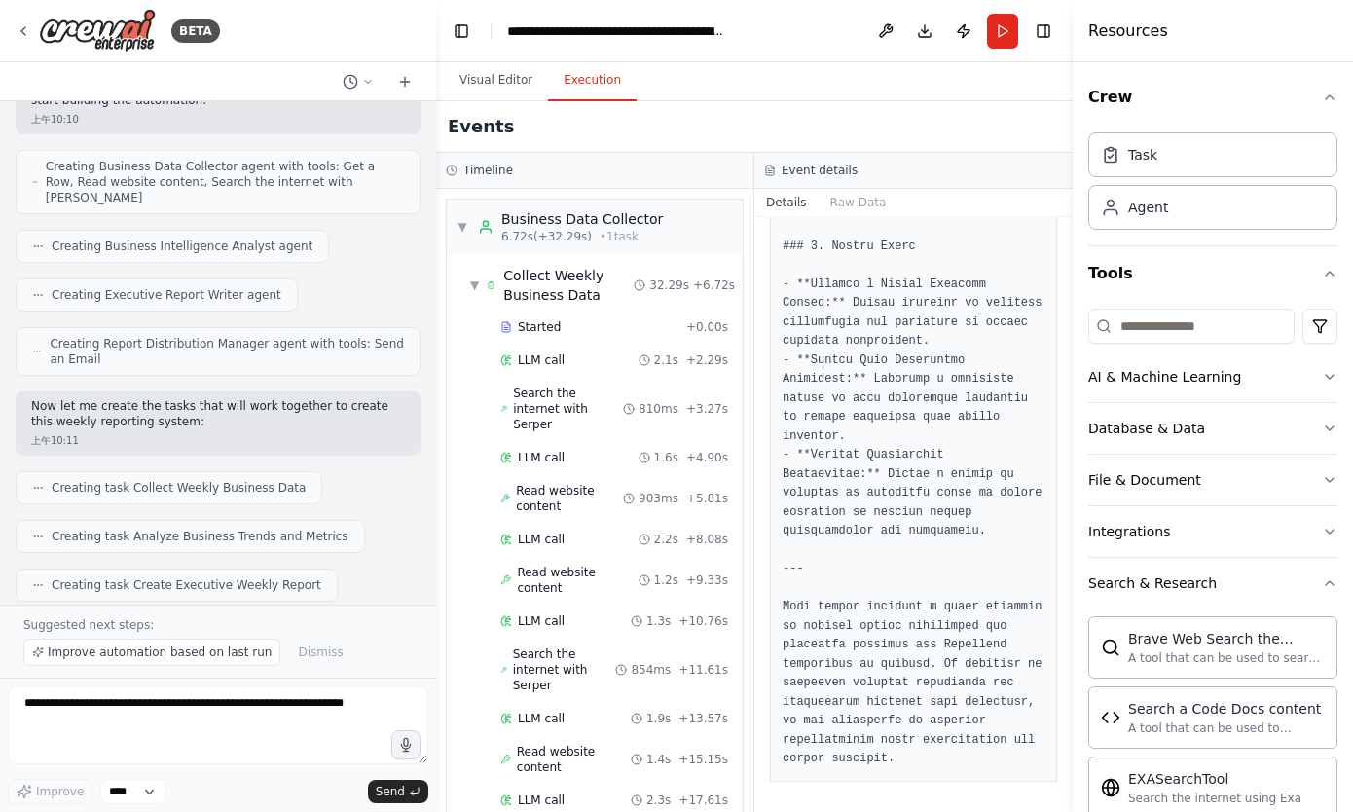
scroll to position [0, 0]
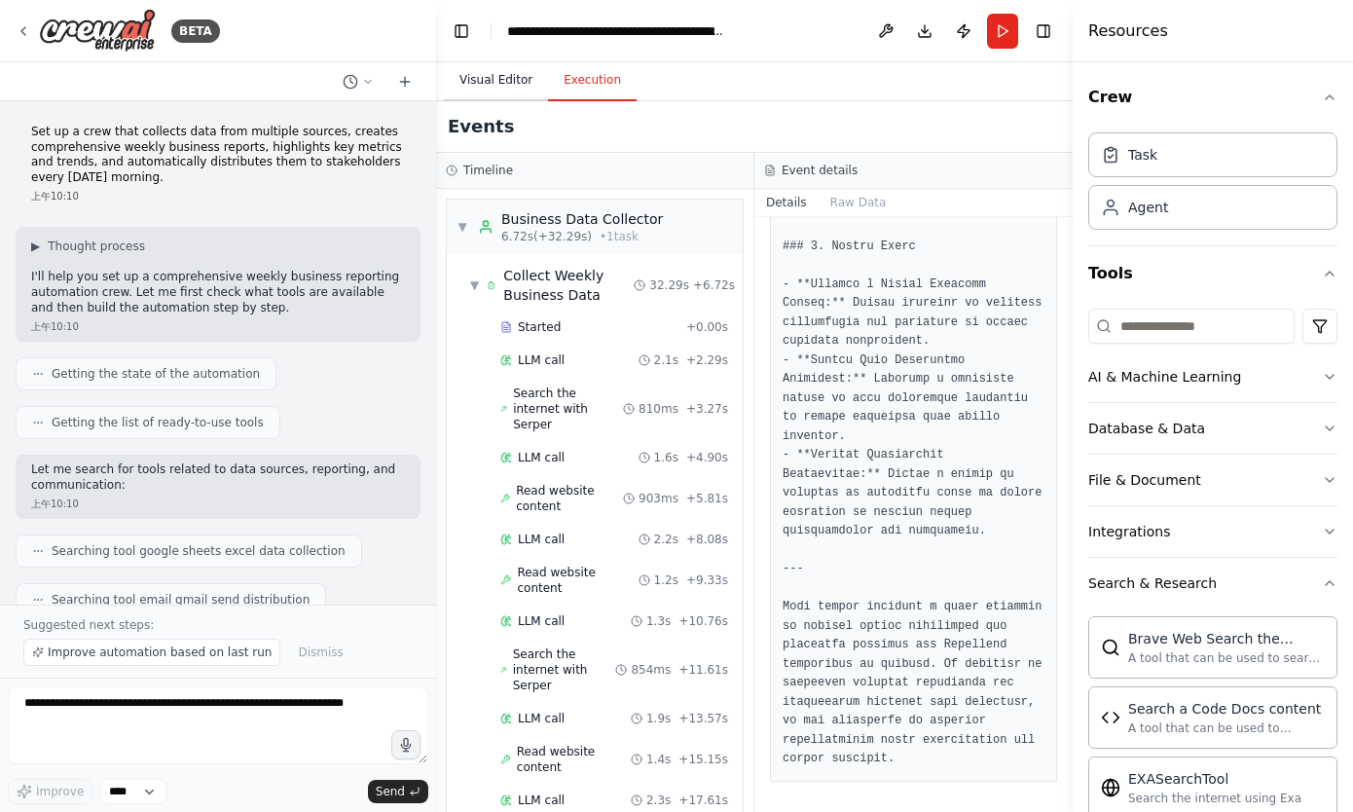
click at [514, 84] on button "Visual Editor" at bounding box center [496, 80] width 104 height 41
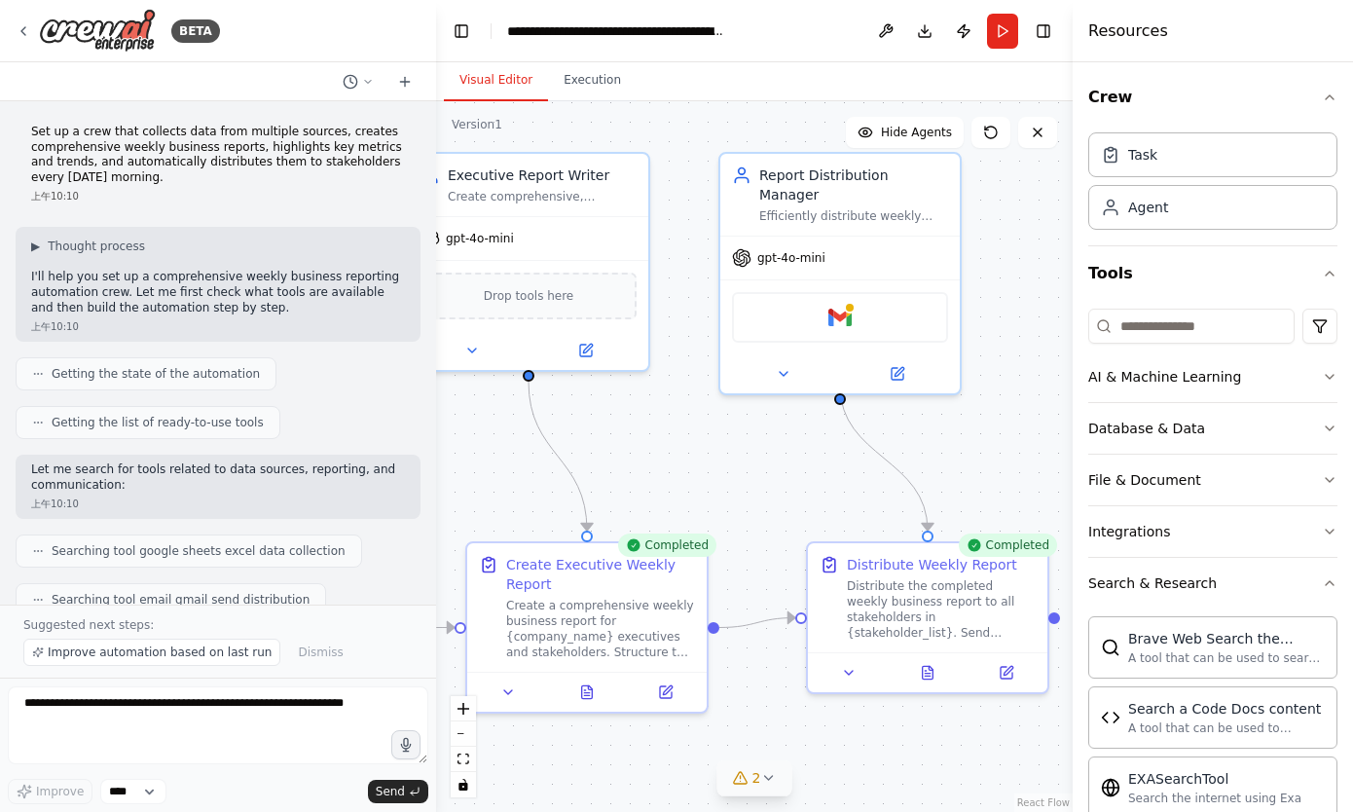
drag, startPoint x: 785, startPoint y: 308, endPoint x: 1026, endPoint y: 353, distance: 244.7
click at [1026, 353] on div ".deletable-edge-delete-btn { width: 20px; height: 20px; border: 0px solid #ffff…" at bounding box center [754, 456] width 636 height 710
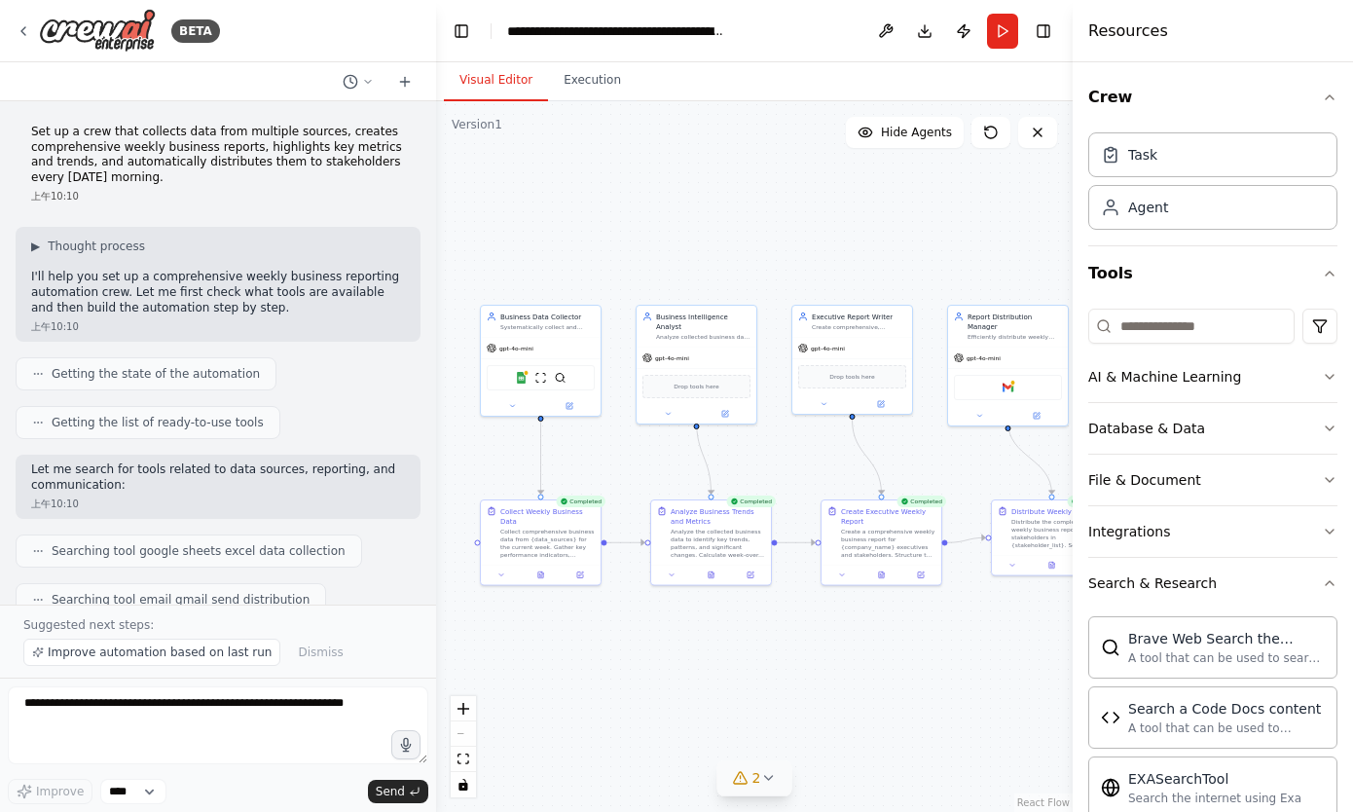
drag, startPoint x: 527, startPoint y: 486, endPoint x: 791, endPoint y: 472, distance: 264.1
click at [791, 472] on div ".deletable-edge-delete-btn { width: 20px; height: 20px; border: 0px solid #ffff…" at bounding box center [754, 456] width 636 height 710
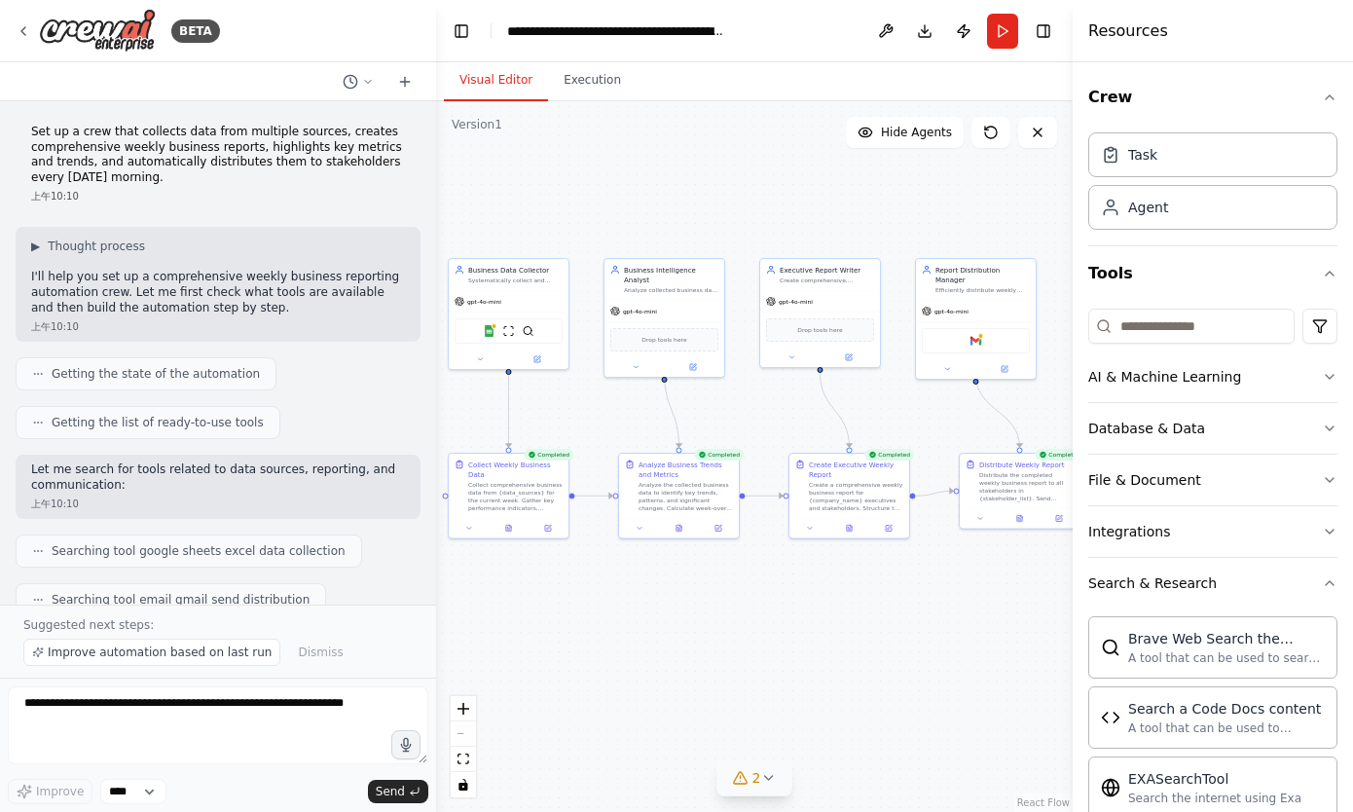
drag, startPoint x: 813, startPoint y: 455, endPoint x: 781, endPoint y: 409, distance: 56.7
click at [781, 409] on div ".deletable-edge-delete-btn { width: 20px; height: 20px; border: 0px solid #ffff…" at bounding box center [754, 456] width 636 height 710
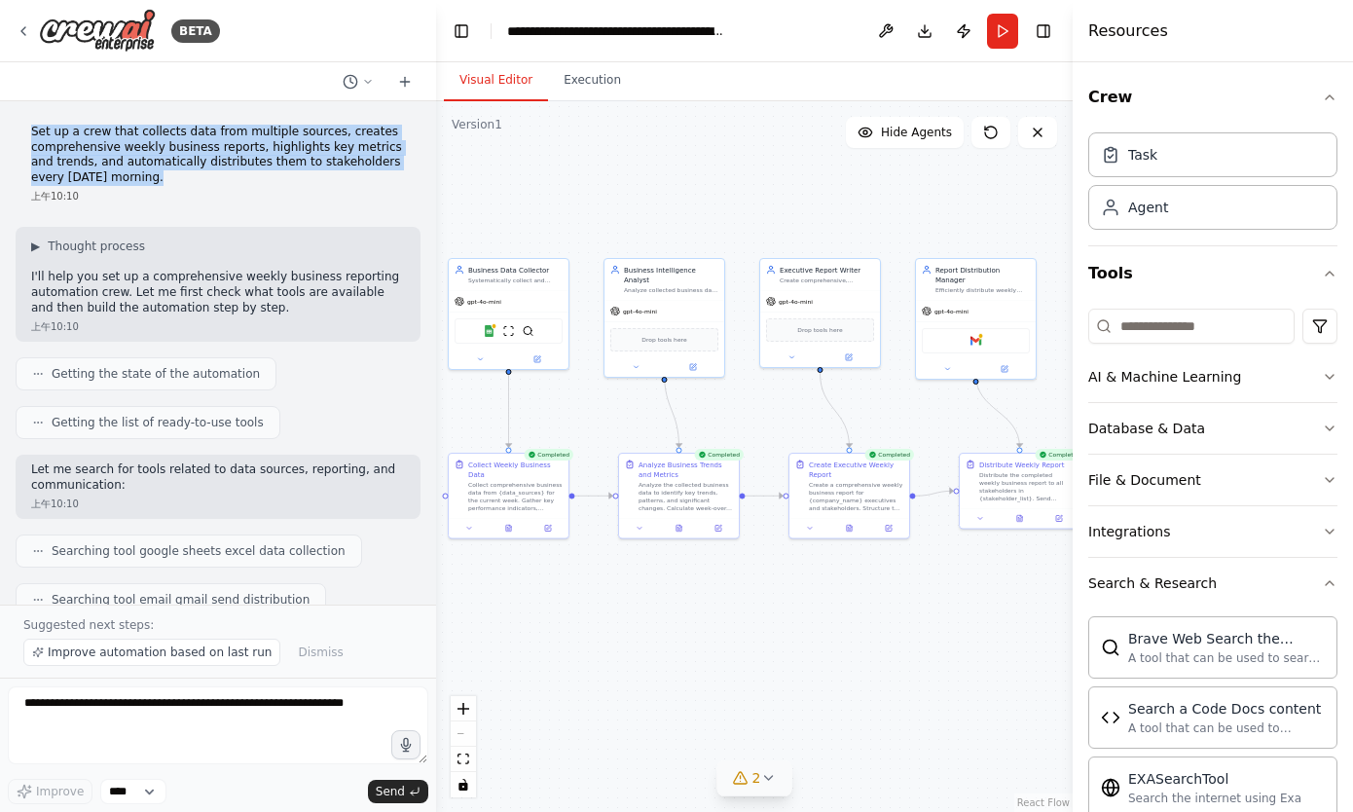
drag, startPoint x: 33, startPoint y: 135, endPoint x: 170, endPoint y: 184, distance: 145.6
click at [170, 184] on p "Set up a crew that collects data from multiple sources, creates comprehensive w…" at bounding box center [218, 155] width 374 height 60
copy p "Set up a crew that collects data from multiple sources, creates comprehensive w…"
click at [320, 167] on p "Set up a crew that collects data from multiple sources, creates comprehensive w…" at bounding box center [218, 155] width 374 height 60
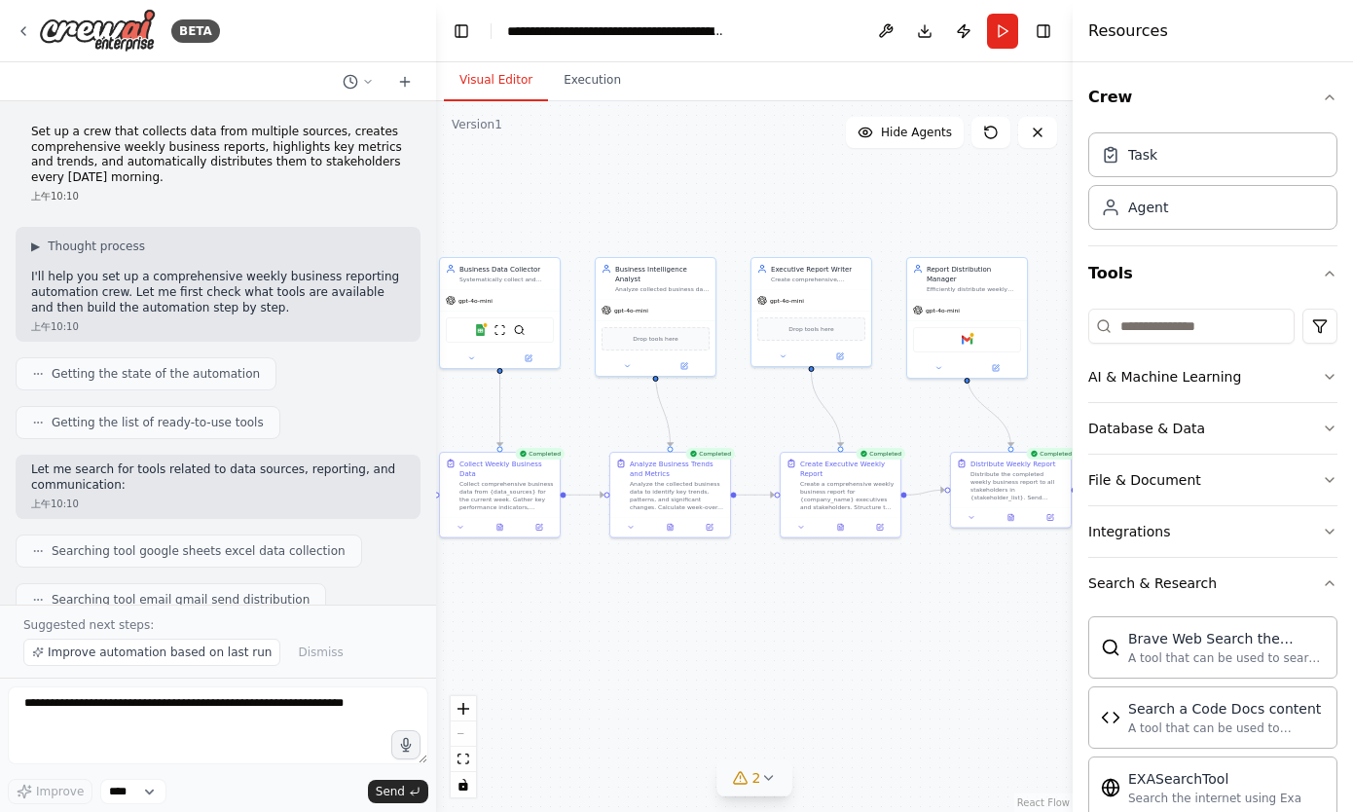
click at [653, 679] on div ".deletable-edge-delete-btn { width: 20px; height: 20px; border: 0px solid #ffff…" at bounding box center [754, 456] width 636 height 710
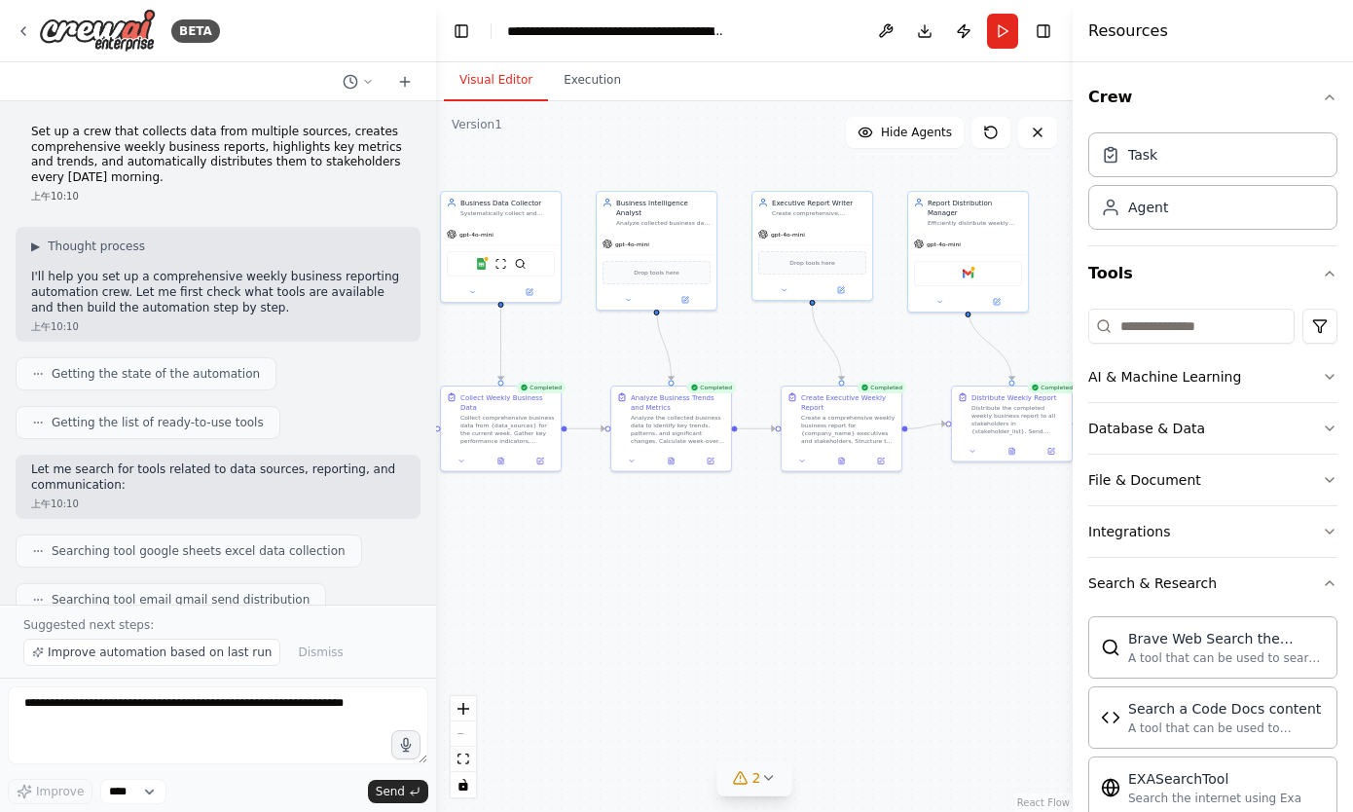
drag, startPoint x: 653, startPoint y: 679, endPoint x: 654, endPoint y: 613, distance: 66.2
click at [654, 613] on div ".deletable-edge-delete-btn { width: 20px; height: 20px; border: 0px solid #ffff…" at bounding box center [754, 456] width 636 height 710
click at [652, 613] on div ".deletable-edge-delete-btn { width: 20px; height: 20px; border: 0px solid #ffff…" at bounding box center [754, 456] width 636 height 710
click at [225, 650] on span "Improve automation based on last run" at bounding box center [160, 652] width 224 height 16
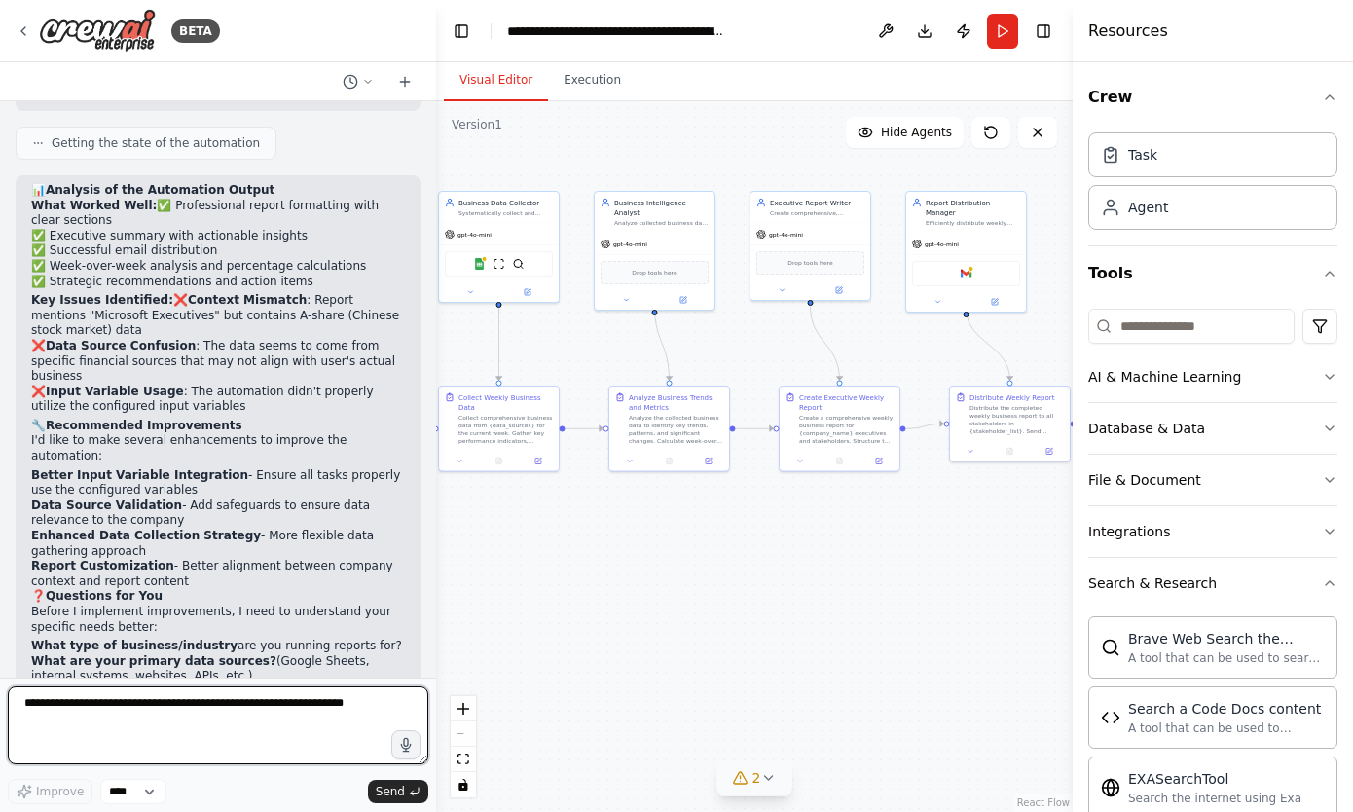
scroll to position [2548, 0]
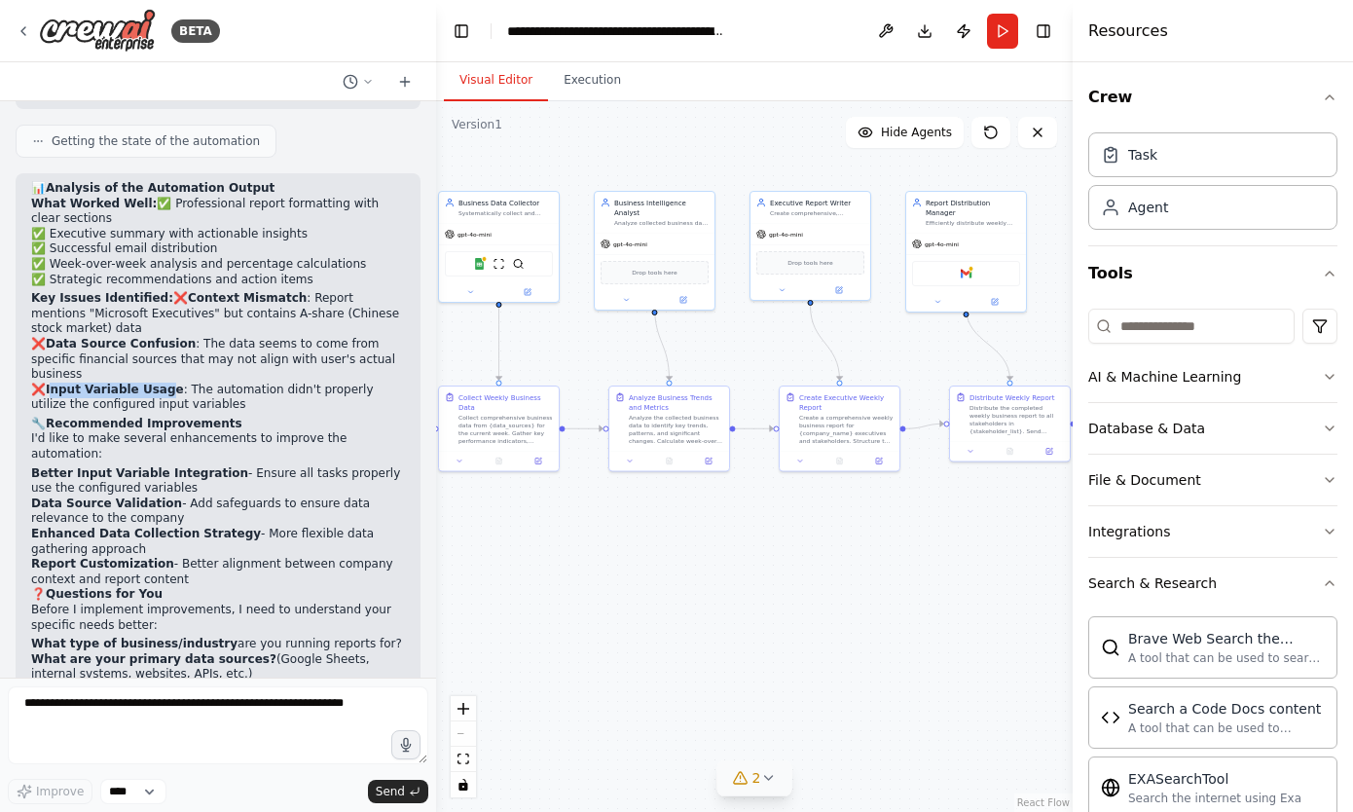
drag, startPoint x: 48, startPoint y: 338, endPoint x: 164, endPoint y: 332, distance: 116.0
click at [164, 382] on strong "Input Variable Usage" at bounding box center [115, 389] width 138 height 14
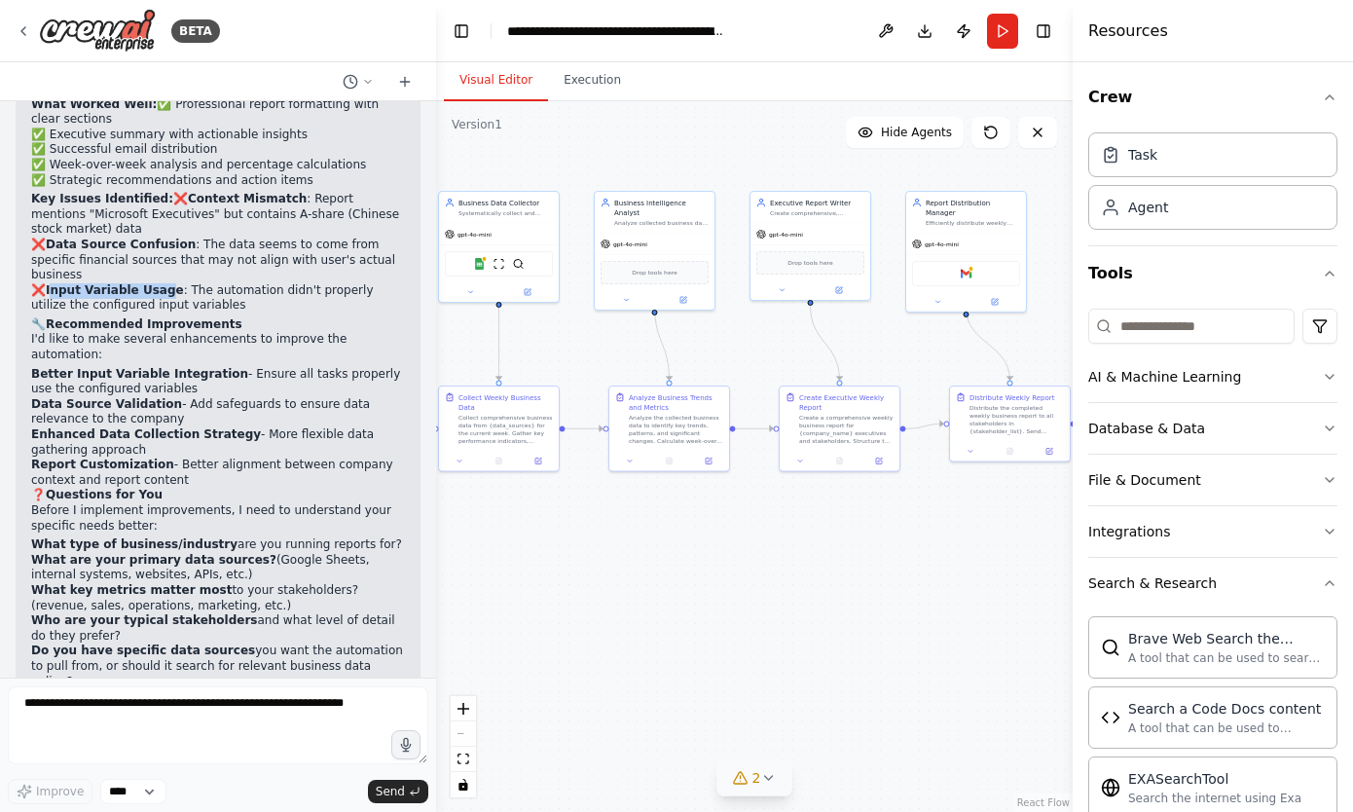
click at [138, 643] on li "Do you have specific data sources you want the automation to pull from, or shou…" at bounding box center [218, 666] width 374 height 46
click at [145, 643] on strong "Do you have specific data sources" at bounding box center [143, 650] width 224 height 14
click at [164, 643] on li "Do you have specific data sources you want the automation to pull from, or shou…" at bounding box center [218, 666] width 374 height 46
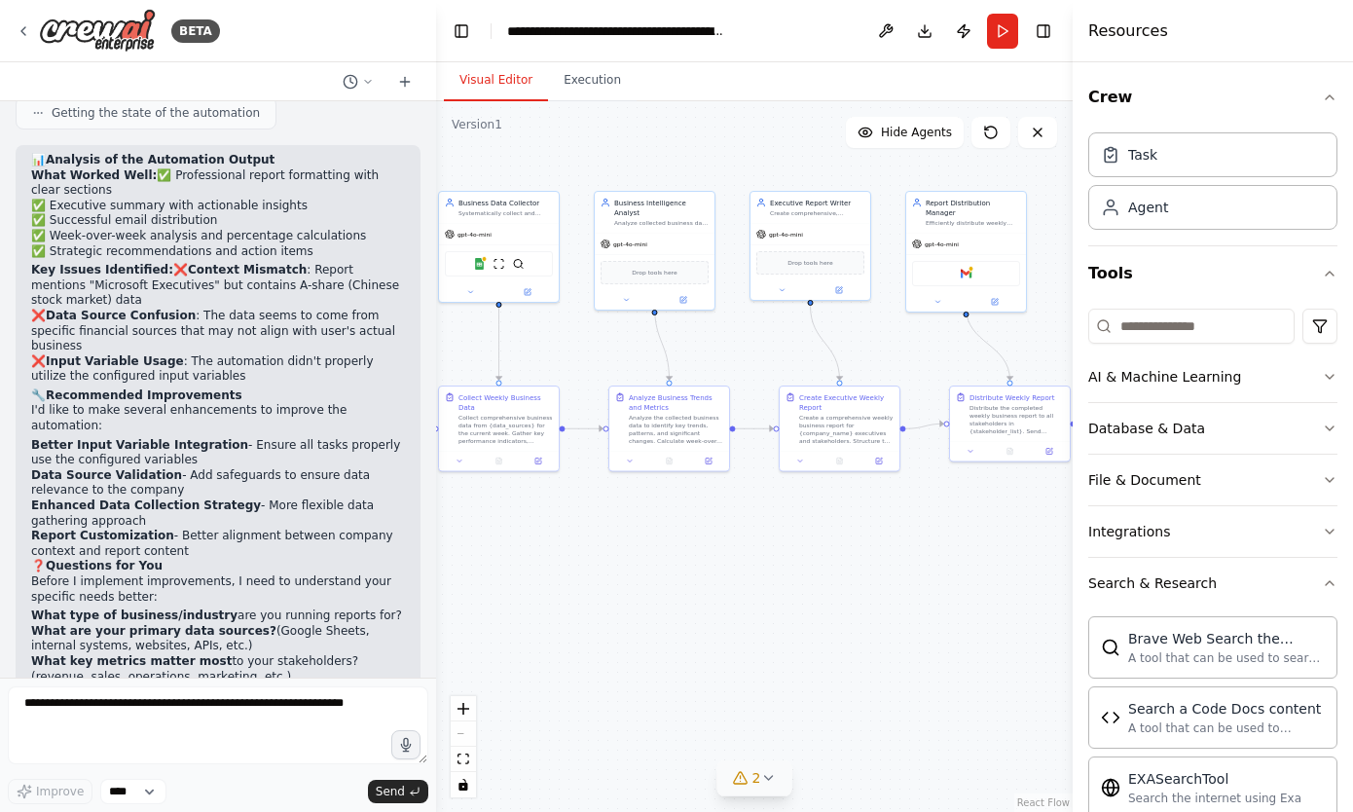
scroll to position [2574, 0]
drag, startPoint x: 55, startPoint y: 514, endPoint x: 124, endPoint y: 528, distance: 70.6
click at [124, 576] on p "Before I implement improvements, I need to understand your specific needs bette…" at bounding box center [218, 591] width 374 height 30
click at [83, 530] on li "Report Customization - Better alignment between company context and report cont…" at bounding box center [218, 545] width 374 height 30
drag, startPoint x: 65, startPoint y: 473, endPoint x: 118, endPoint y: 476, distance: 52.6
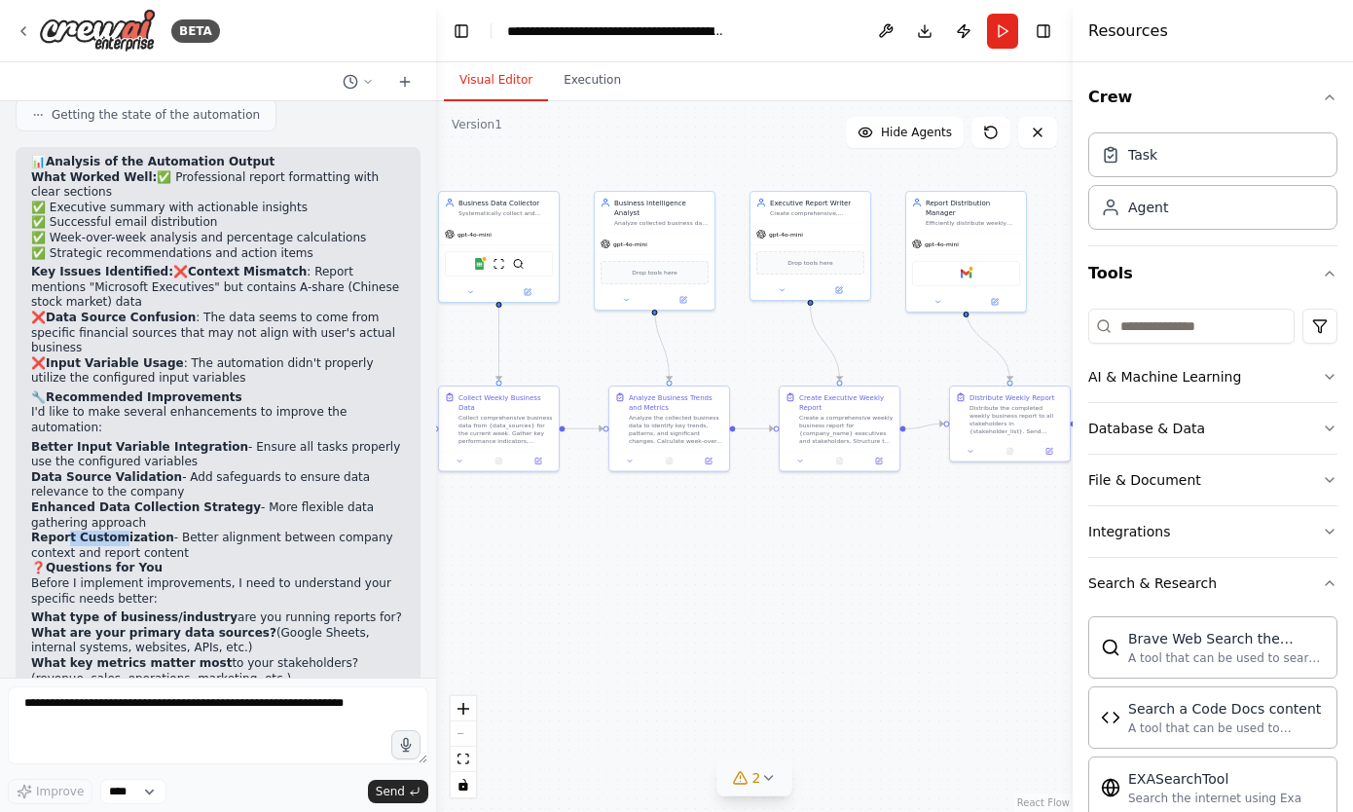
click at [118, 530] on strong "Report Customization" at bounding box center [102, 537] width 143 height 14
click at [97, 500] on li "Enhanced Data Collection Strategy - More flexible data gathering approach" at bounding box center [218, 515] width 374 height 30
drag, startPoint x: 40, startPoint y: 383, endPoint x: 205, endPoint y: 376, distance: 165.6
click at [205, 440] on strong "Better Input Variable Integration" at bounding box center [139, 447] width 217 height 14
click at [53, 440] on strong "Better Input Variable Integration" at bounding box center [139, 447] width 217 height 14
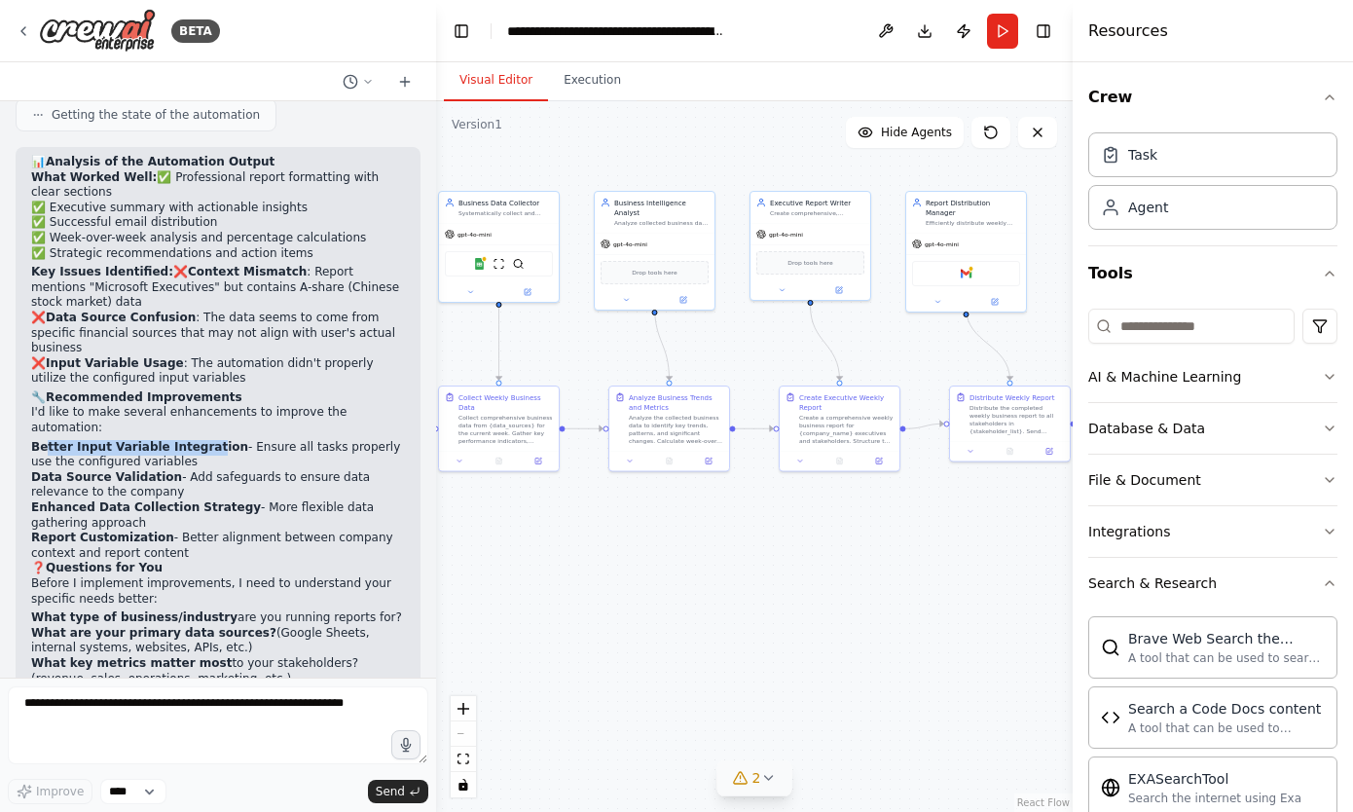
drag, startPoint x: 47, startPoint y: 383, endPoint x: 200, endPoint y: 376, distance: 154.0
click at [200, 440] on strong "Better Input Variable Integration" at bounding box center [139, 447] width 217 height 14
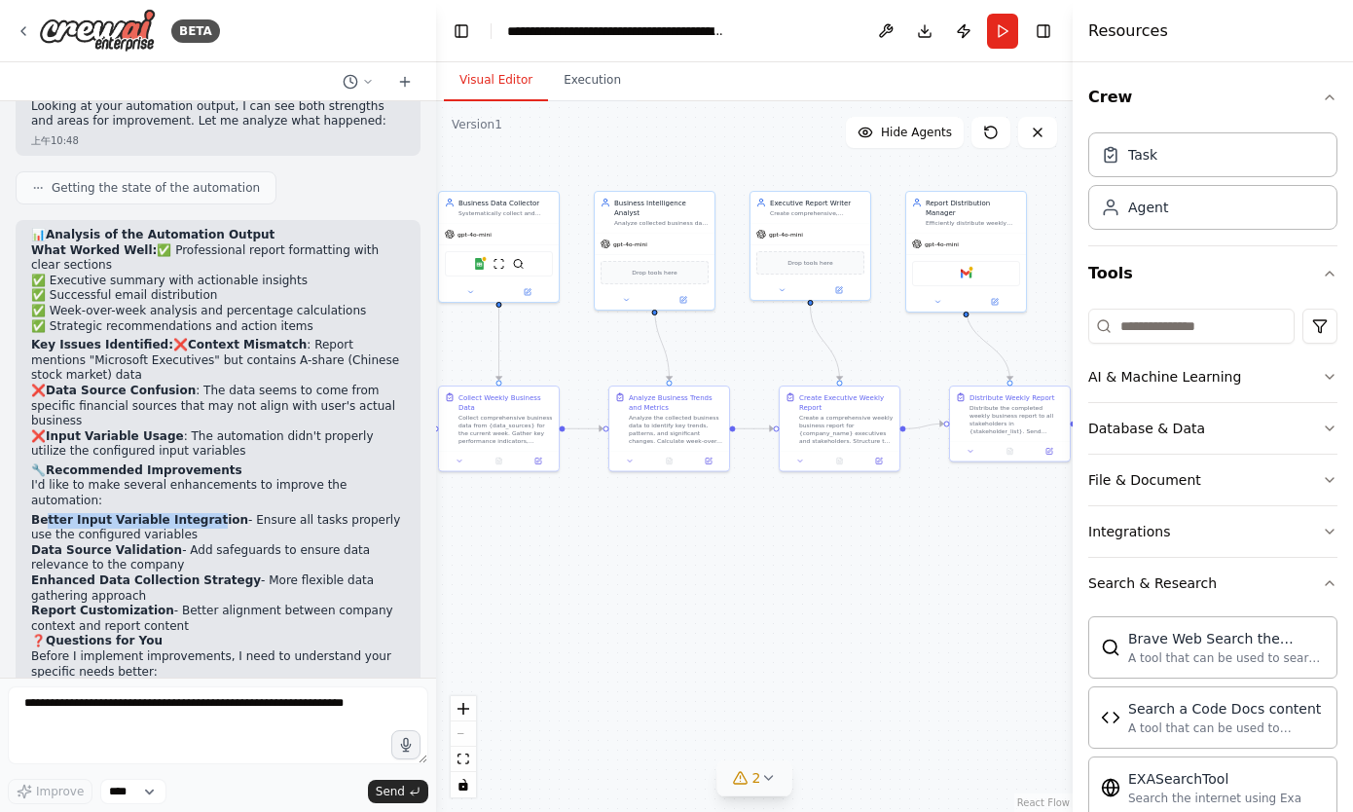
scroll to position [2475, 0]
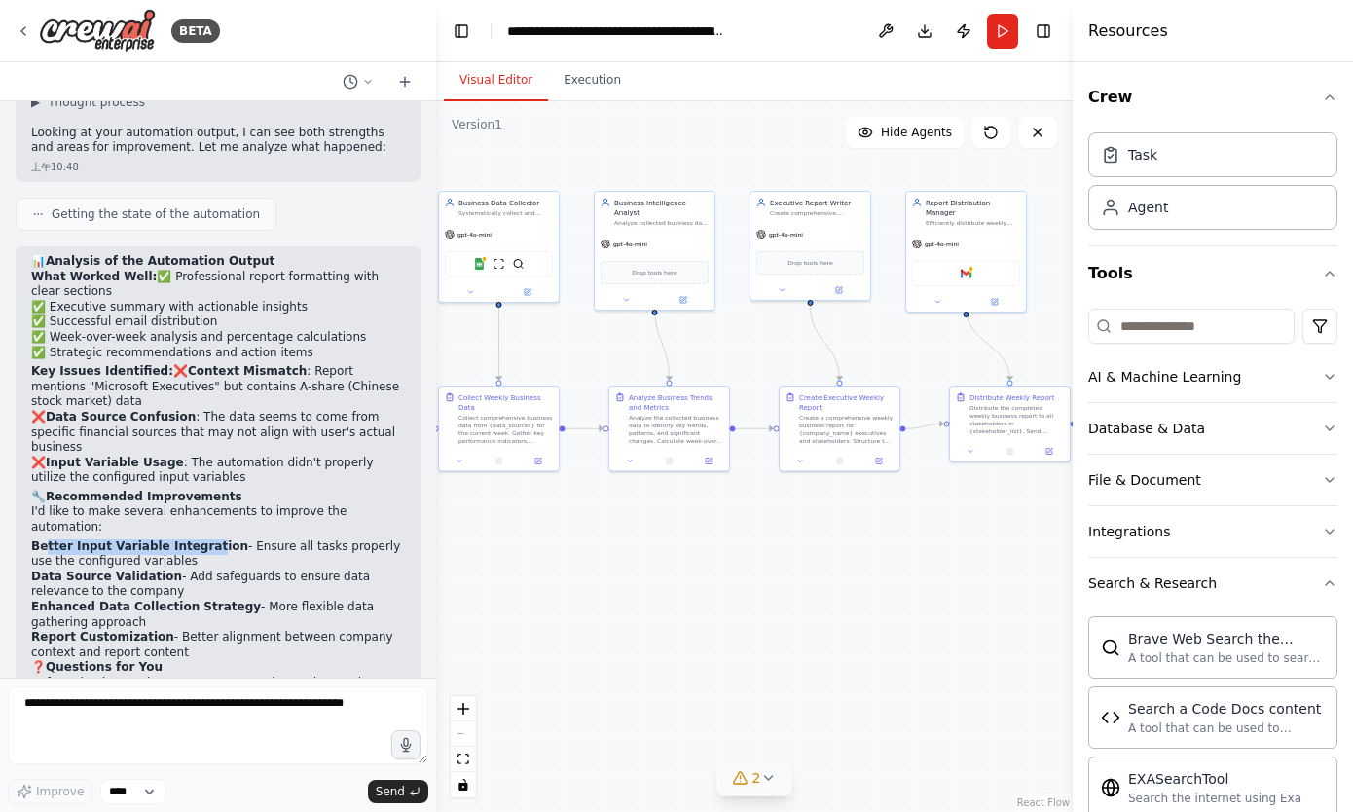
click at [747, 786] on div "2" at bounding box center [747, 777] width 28 height 19
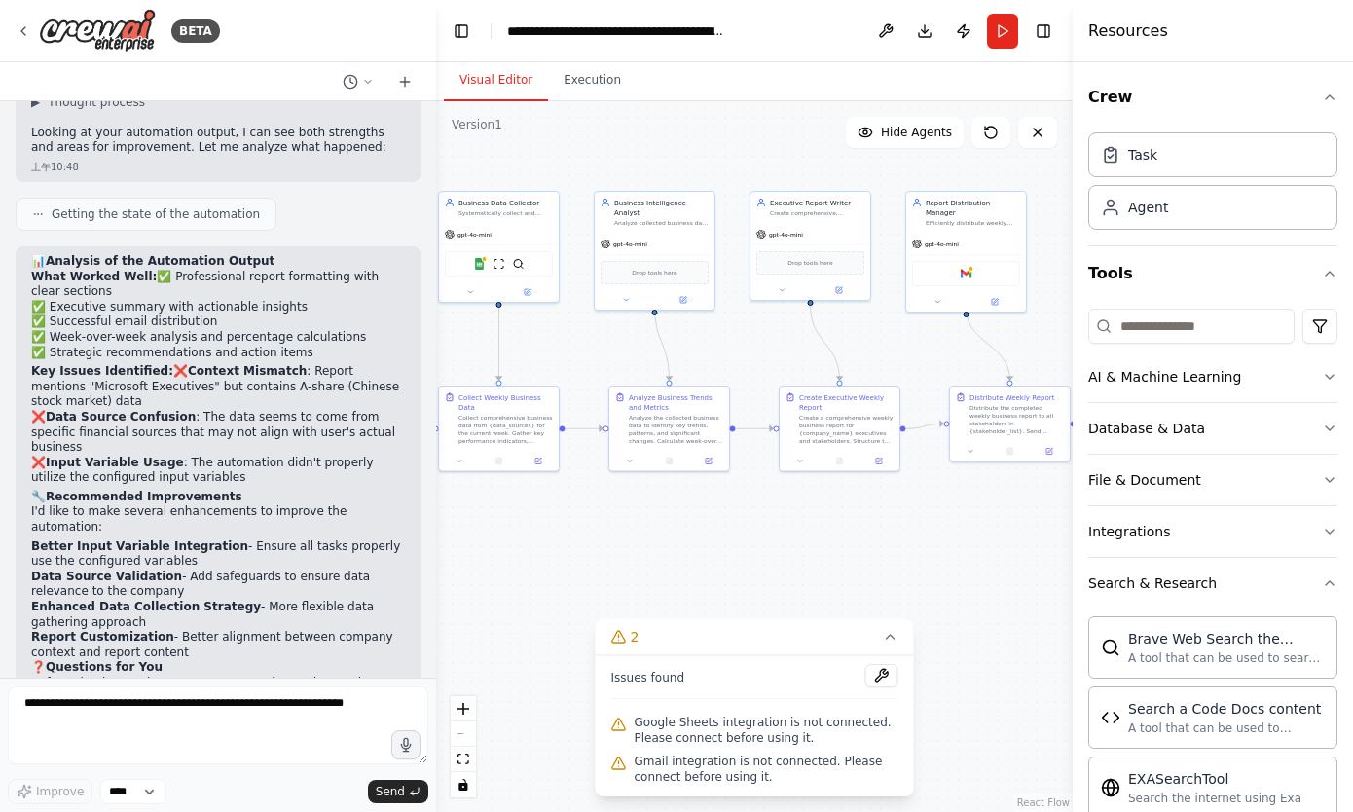
drag, startPoint x: 692, startPoint y: 765, endPoint x: 722, endPoint y: 779, distance: 33.1
click at [722, 779] on span "Gmail integration is not connected. Please connect before using it." at bounding box center [767, 768] width 264 height 31
drag, startPoint x: 676, startPoint y: 765, endPoint x: 722, endPoint y: 780, distance: 48.0
click at [722, 780] on span "Gmail integration is not connected. Please connect before using it." at bounding box center [767, 768] width 264 height 31
click at [695, 768] on span "Gmail integration is not connected. Please connect before using it." at bounding box center [767, 768] width 264 height 31
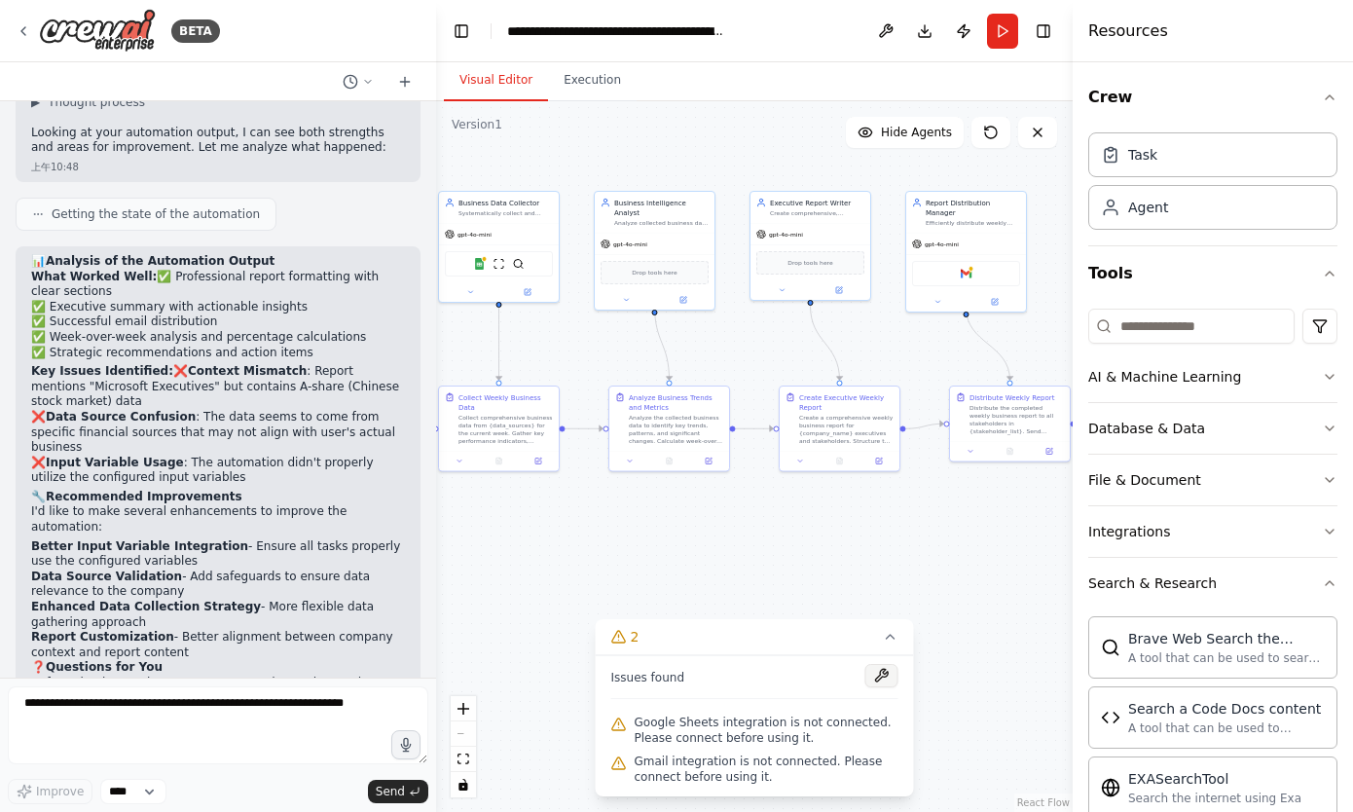
click at [875, 675] on button at bounding box center [881, 675] width 33 height 23
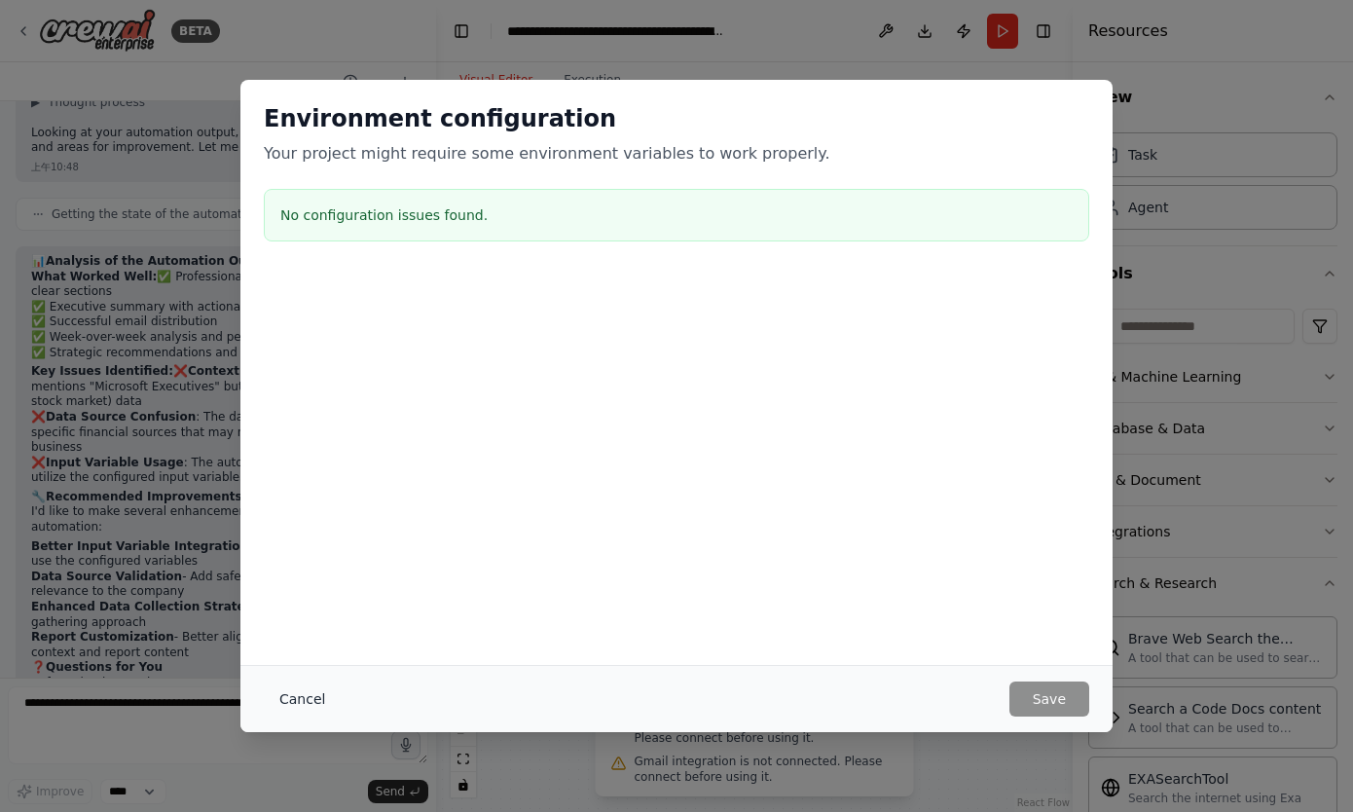
click at [296, 694] on button "Cancel" at bounding box center [302, 698] width 77 height 35
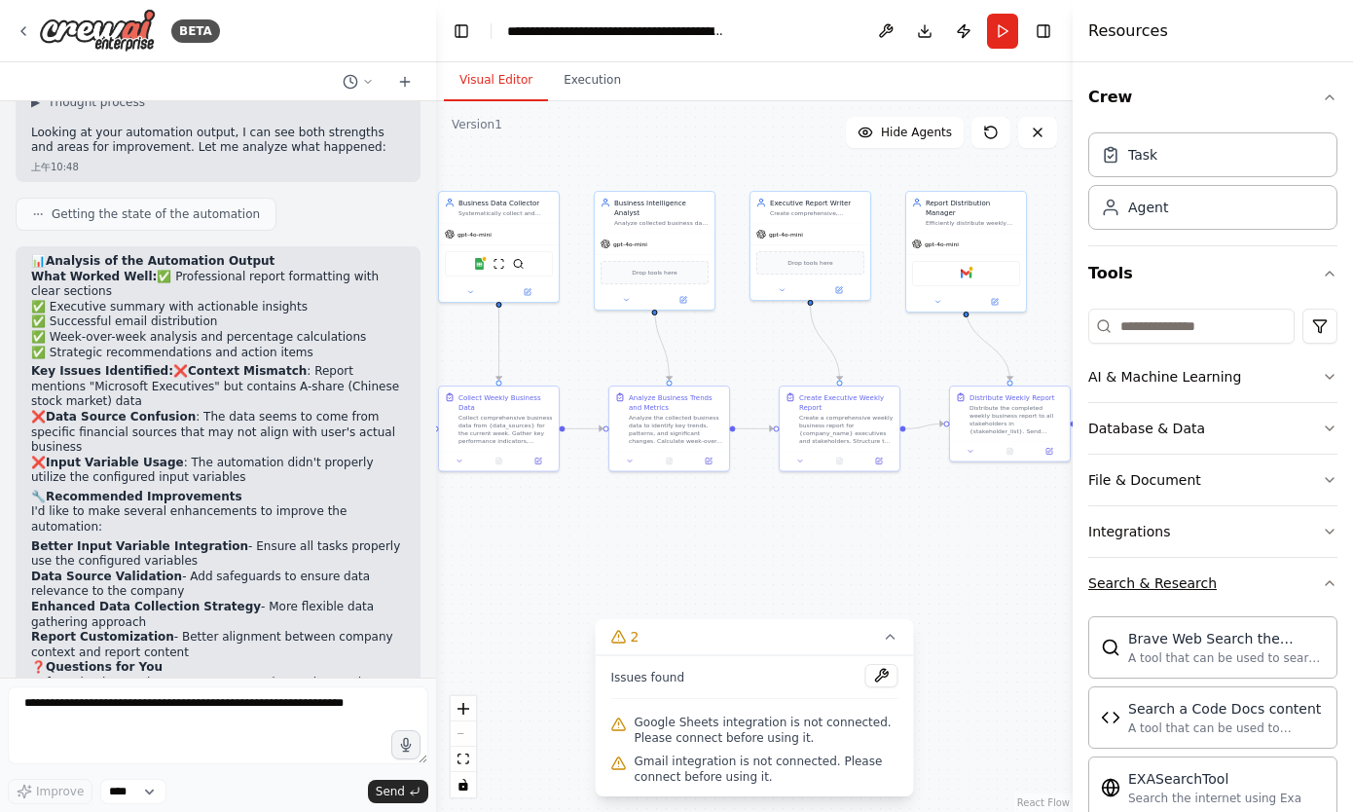
click at [1320, 586] on button "Search & Research" at bounding box center [1212, 583] width 249 height 51
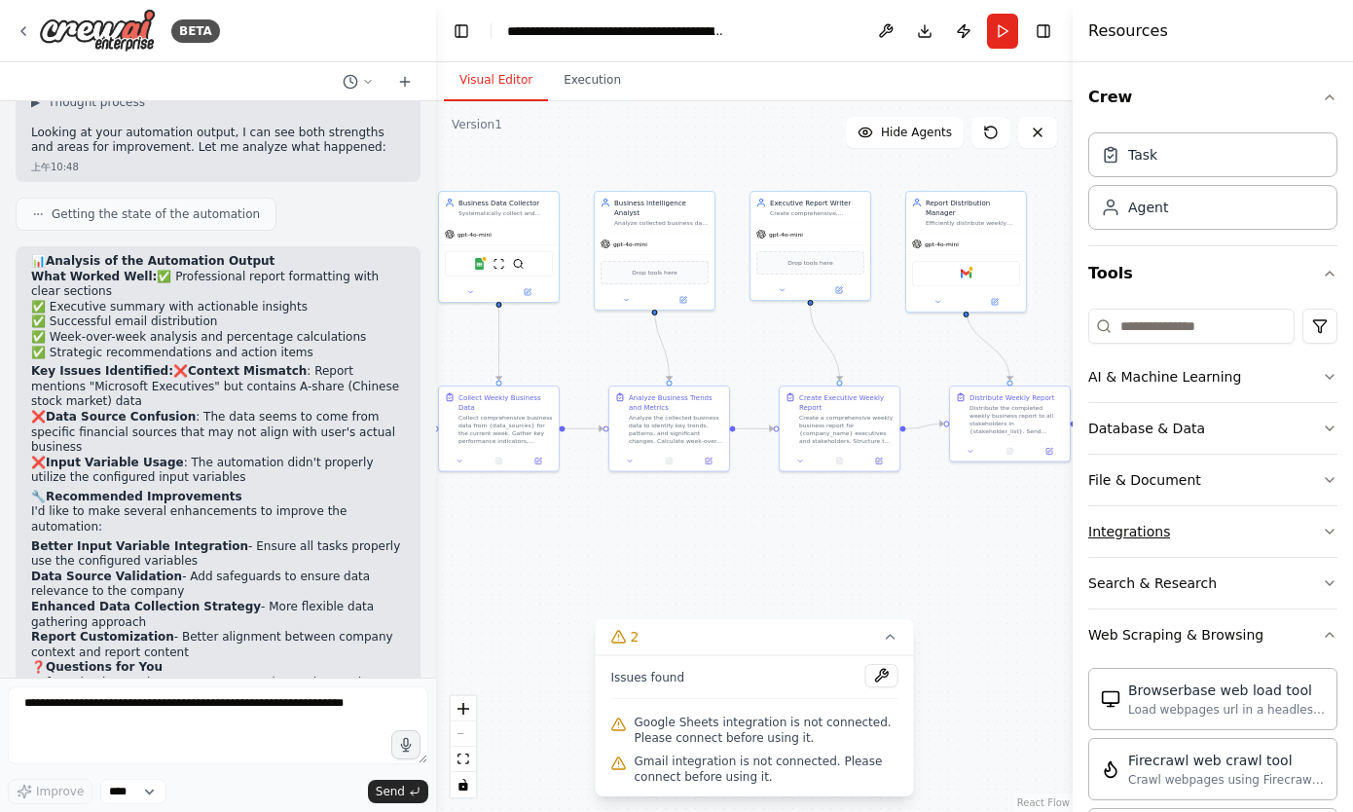
click at [1323, 537] on icon "button" at bounding box center [1330, 532] width 16 height 16
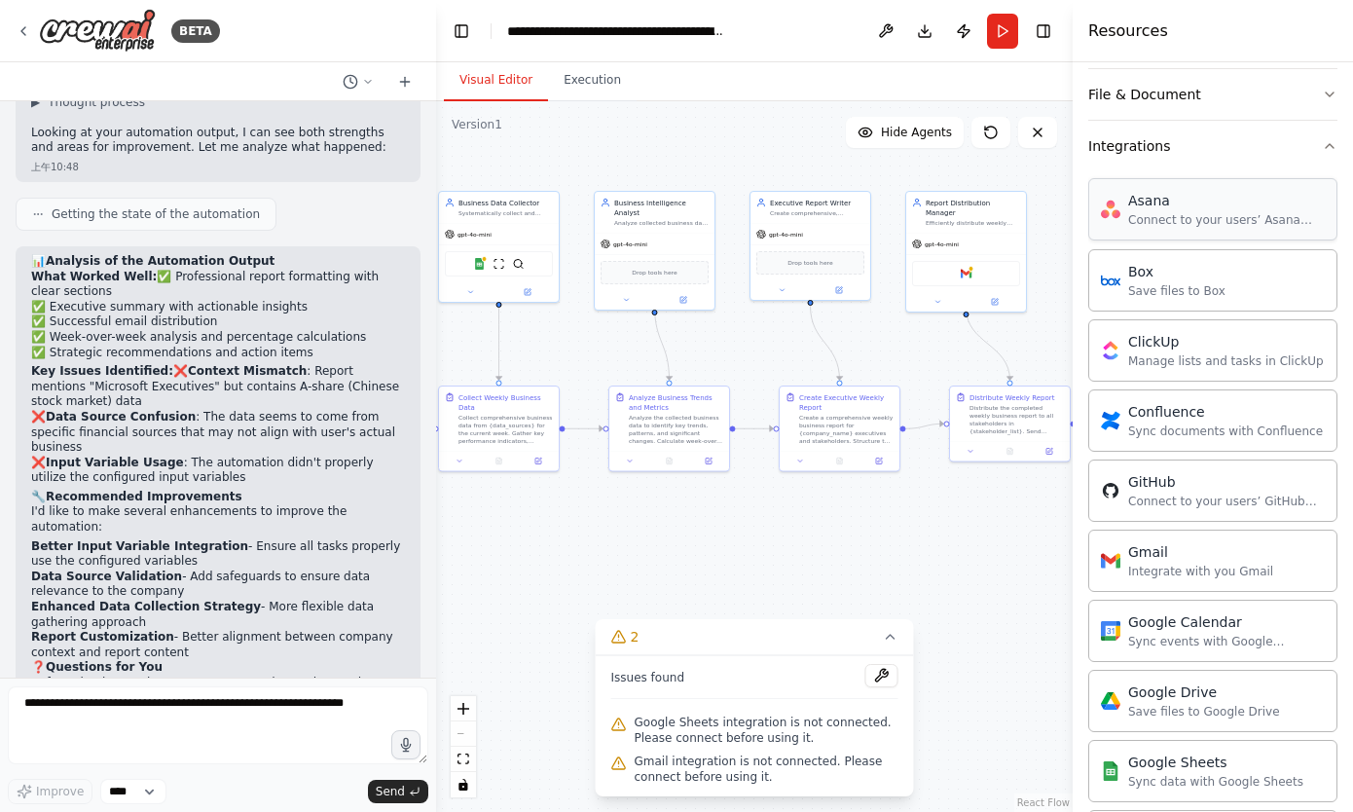
scroll to position [477, 0]
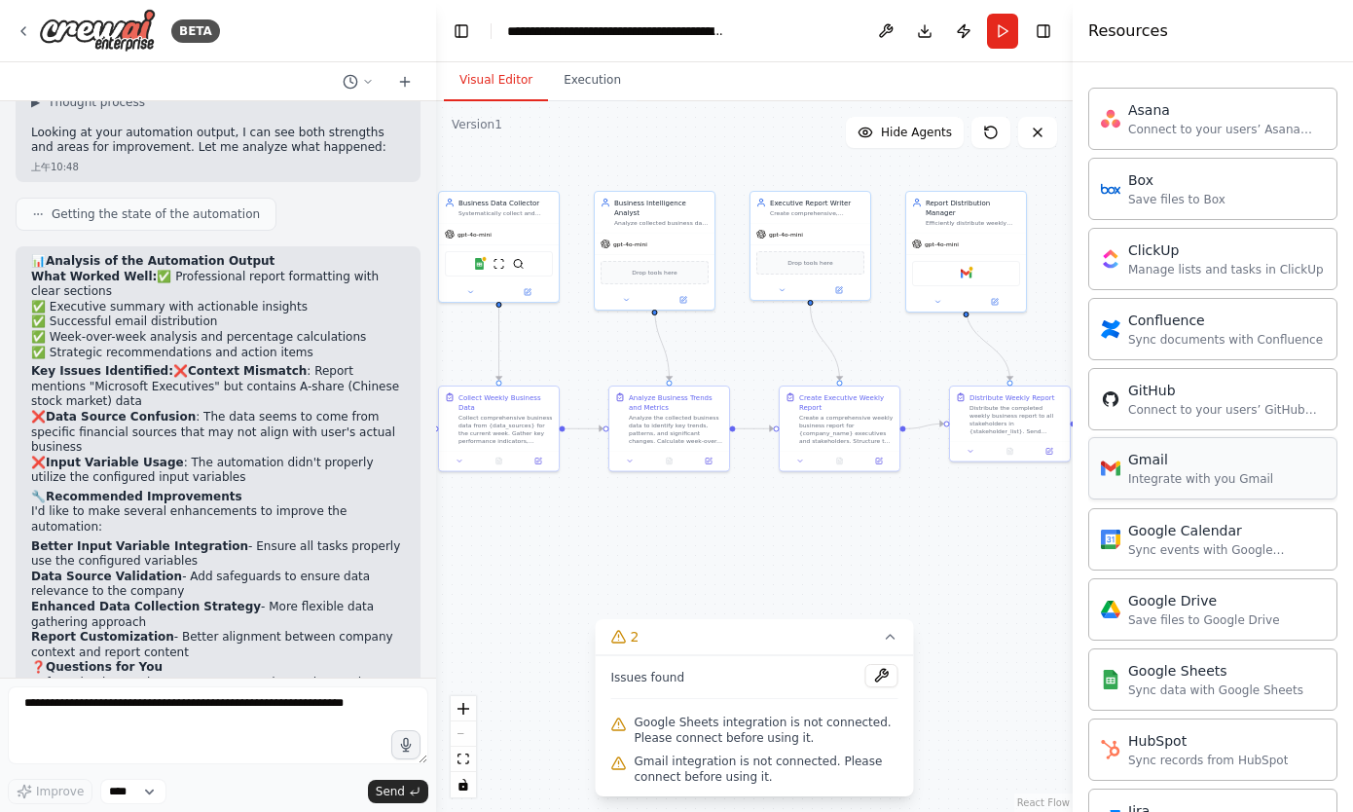
click at [1219, 477] on div "Integrate with you Gmail" at bounding box center [1200, 479] width 145 height 16
click at [1153, 466] on div "Gmail" at bounding box center [1200, 459] width 145 height 19
click at [876, 679] on button at bounding box center [881, 675] width 33 height 23
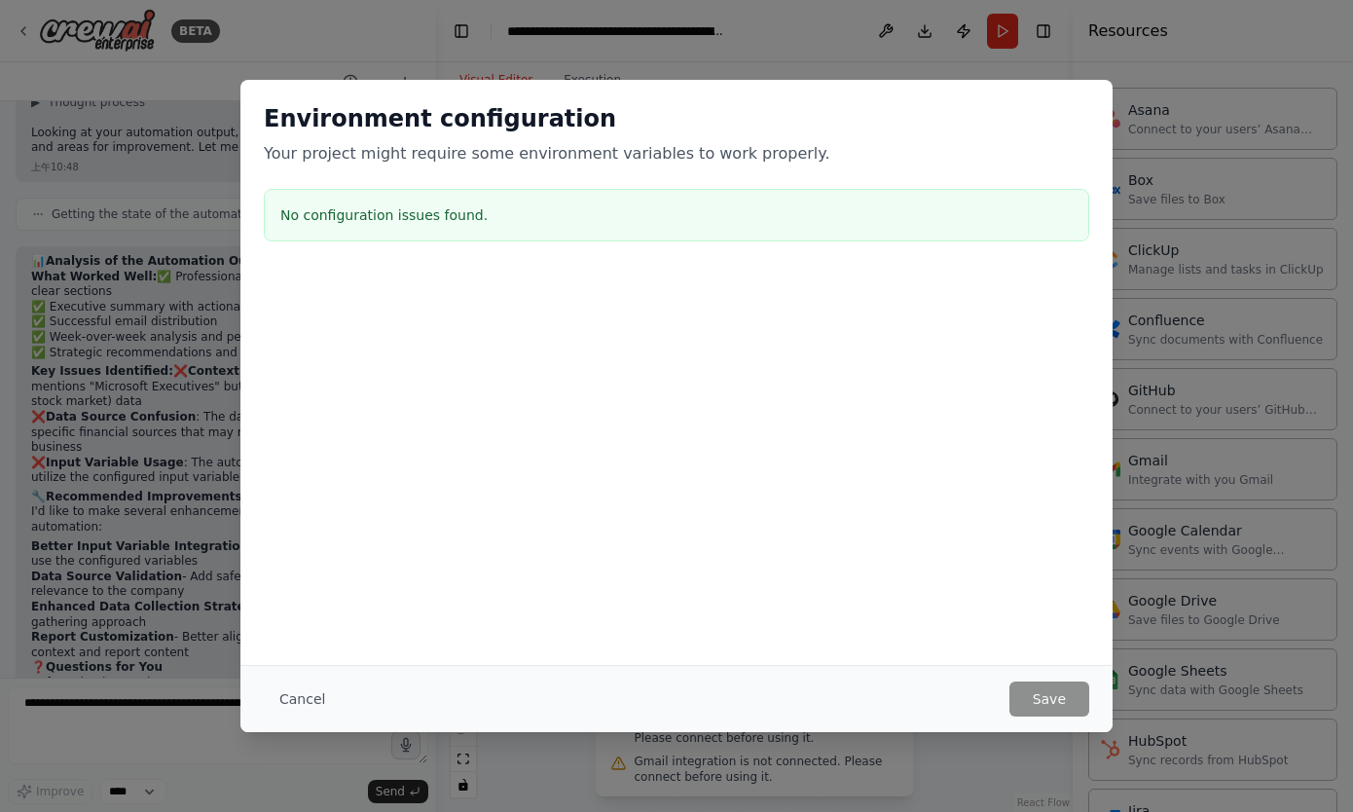
click at [418, 213] on h3 "No configuration issues found." at bounding box center [676, 214] width 792 height 19
click at [367, 271] on div "Environment configuration Your project might require some environment variables…" at bounding box center [676, 176] width 872 height 193
click at [305, 696] on button "Cancel" at bounding box center [302, 698] width 77 height 35
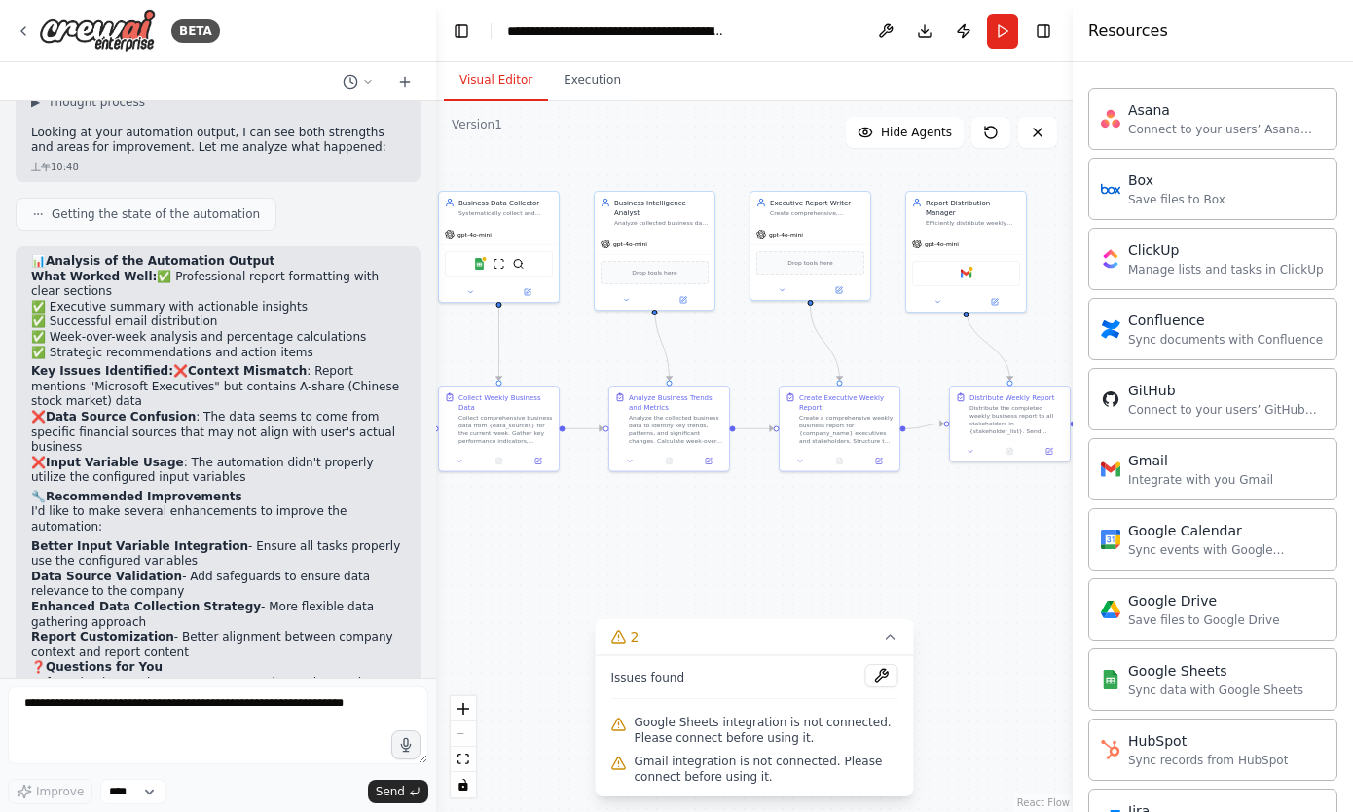
click at [683, 774] on span "Gmail integration is not connected. Please connect before using it." at bounding box center [767, 768] width 264 height 31
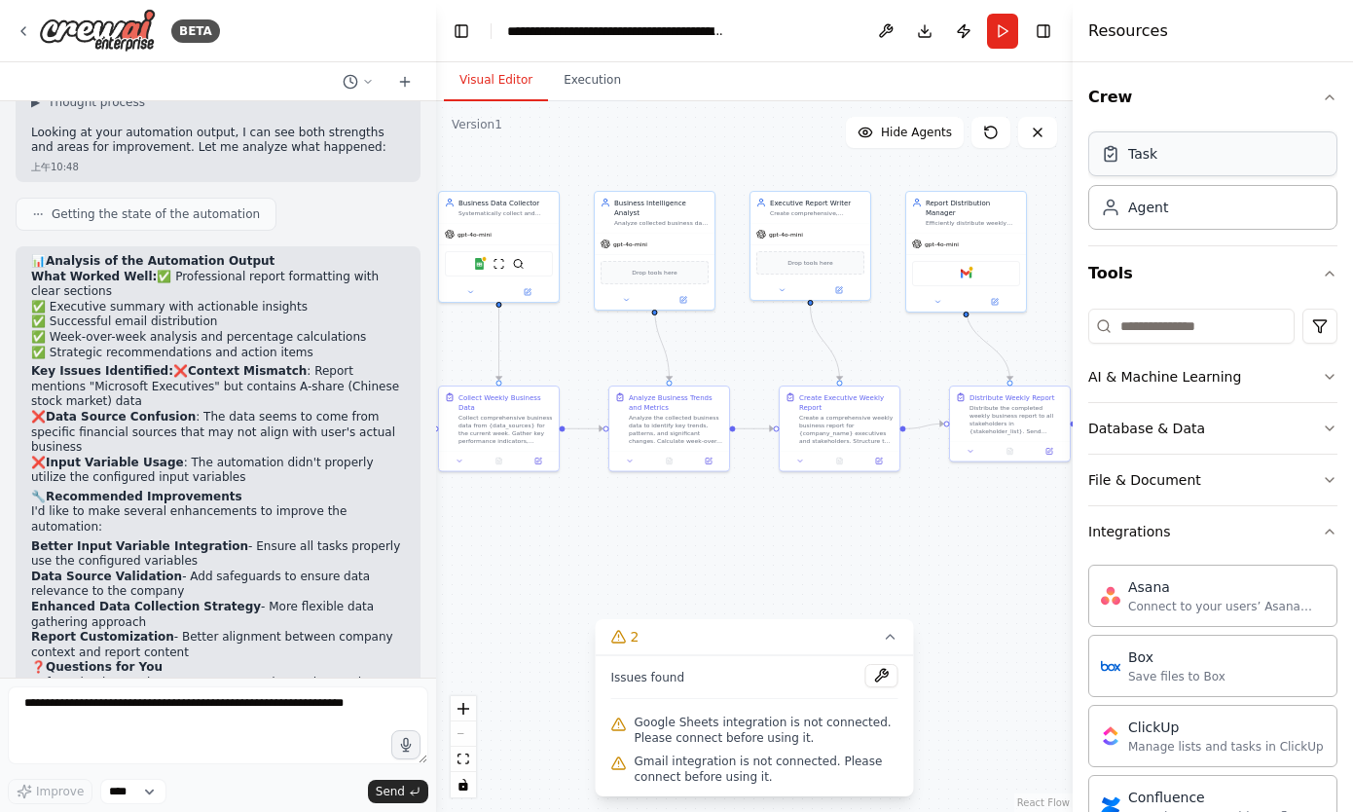
click at [1222, 147] on div "Task" at bounding box center [1212, 153] width 249 height 45
click at [1272, 217] on div "Agent" at bounding box center [1212, 206] width 249 height 45
click at [1304, 373] on button "AI & Machine Learning" at bounding box center [1212, 376] width 249 height 51
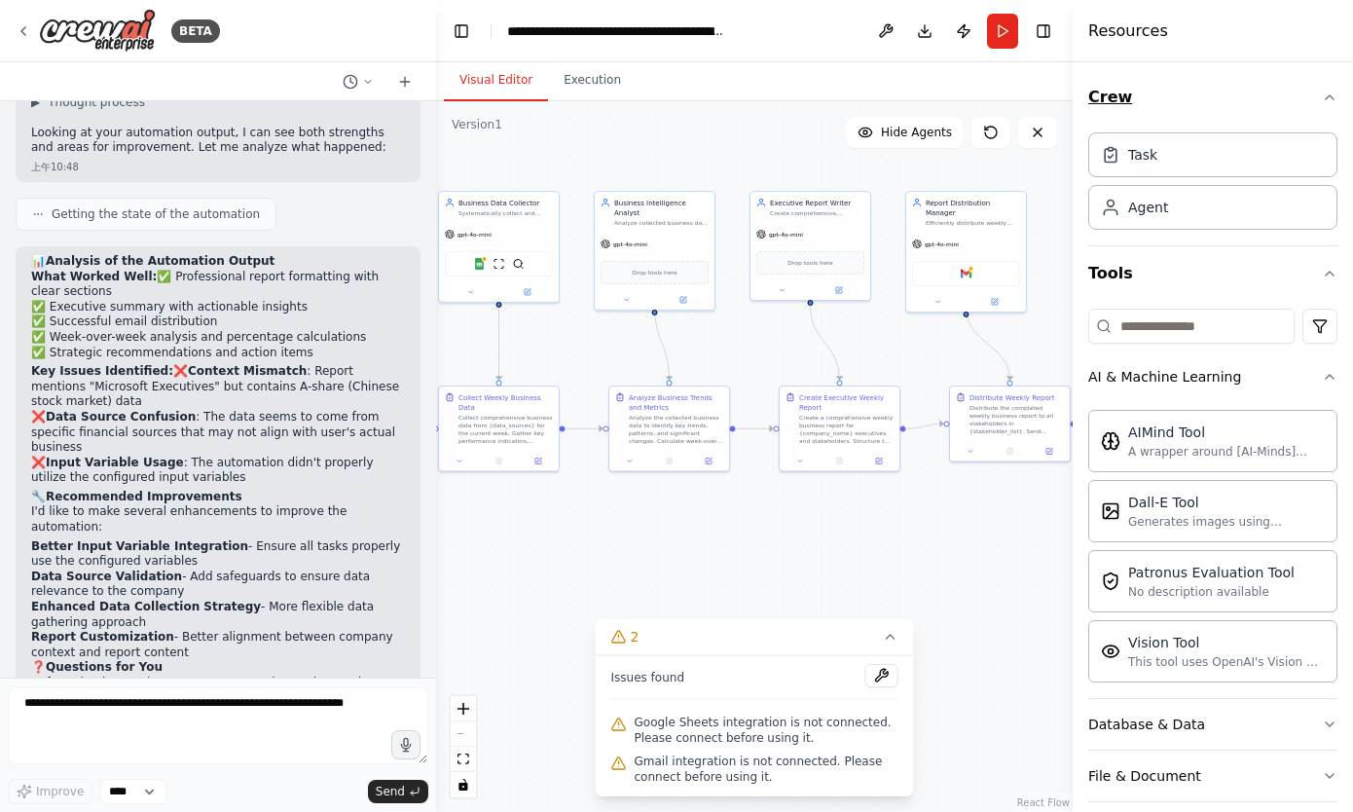
click at [1323, 97] on icon "button" at bounding box center [1330, 98] width 16 height 16
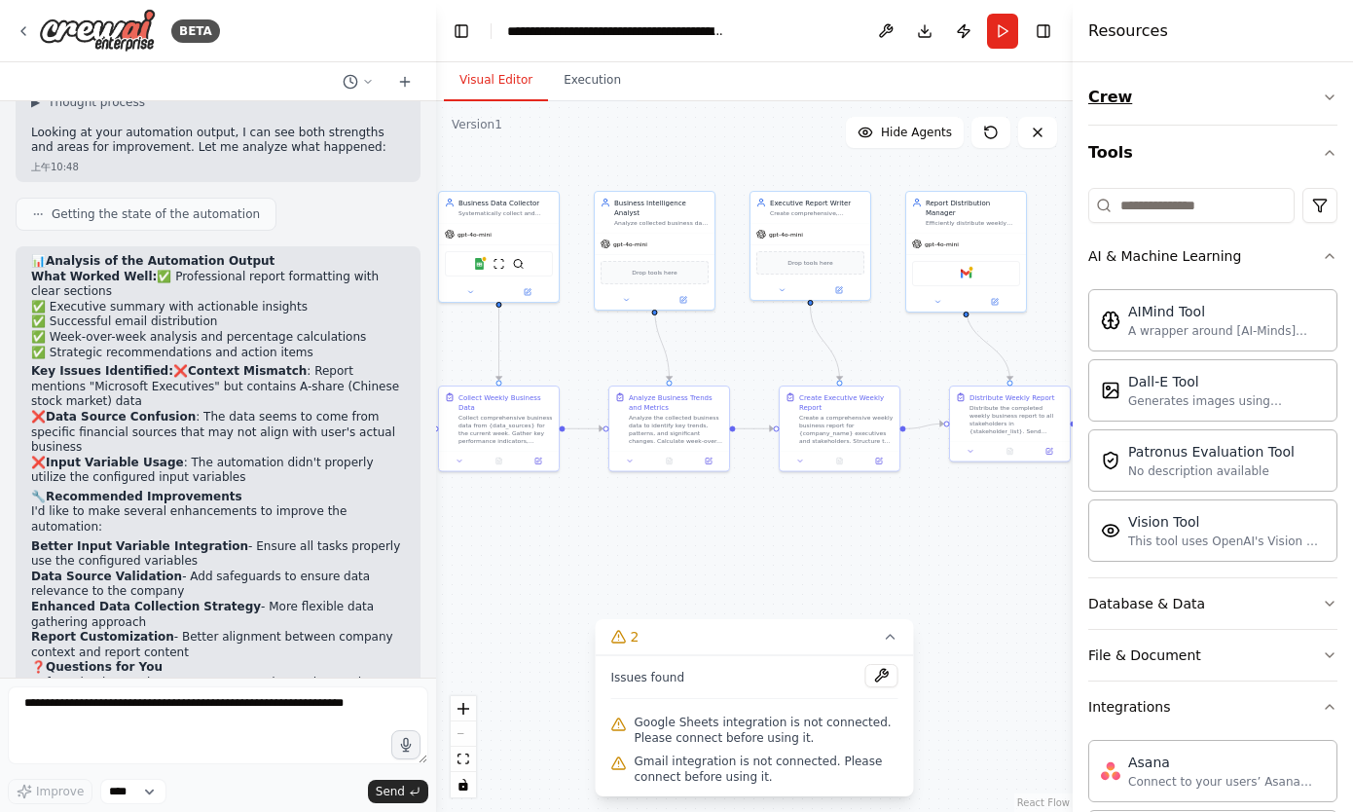
click at [1323, 97] on icon "button" at bounding box center [1330, 98] width 16 height 16
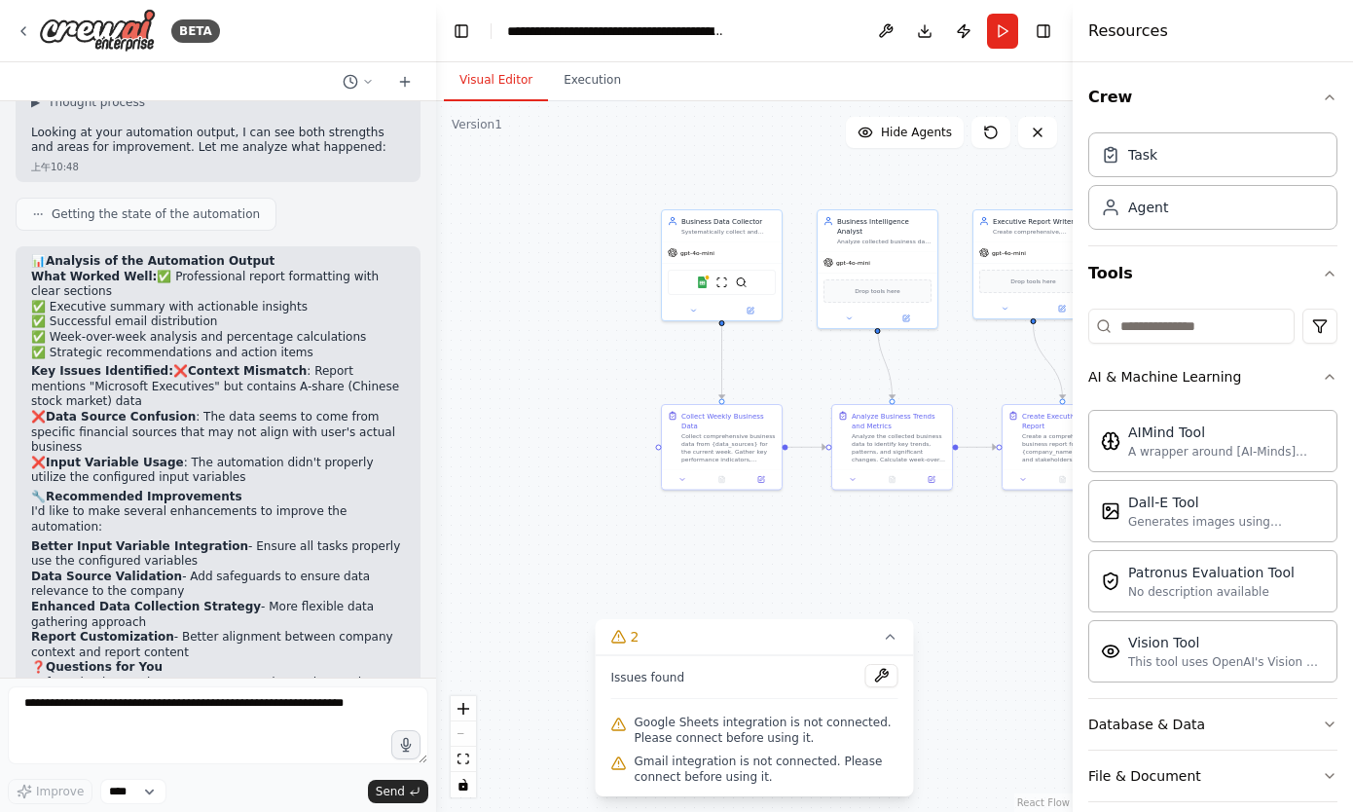
drag, startPoint x: 736, startPoint y: 345, endPoint x: 959, endPoint y: 364, distance: 223.6
click at [959, 364] on div ".deletable-edge-delete-btn { width: 20px; height: 20px; border: 0px solid #ffff…" at bounding box center [754, 456] width 636 height 710
click at [694, 300] on div at bounding box center [722, 308] width 120 height 19
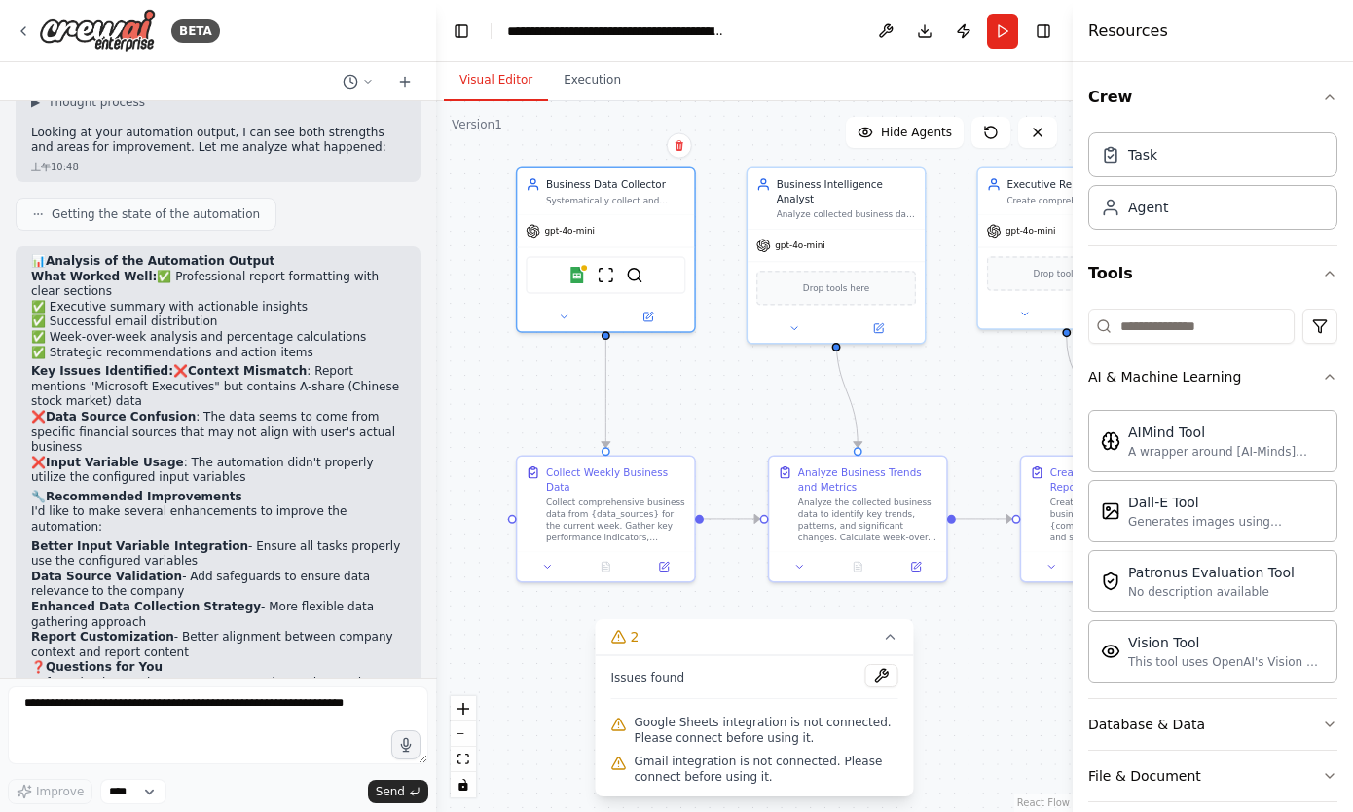
drag, startPoint x: 655, startPoint y: 354, endPoint x: 507, endPoint y: 382, distance: 150.4
click at [507, 382] on div ".deletable-edge-delete-btn { width: 20px; height: 20px; border: 0px solid #ffff…" at bounding box center [754, 456] width 636 height 710
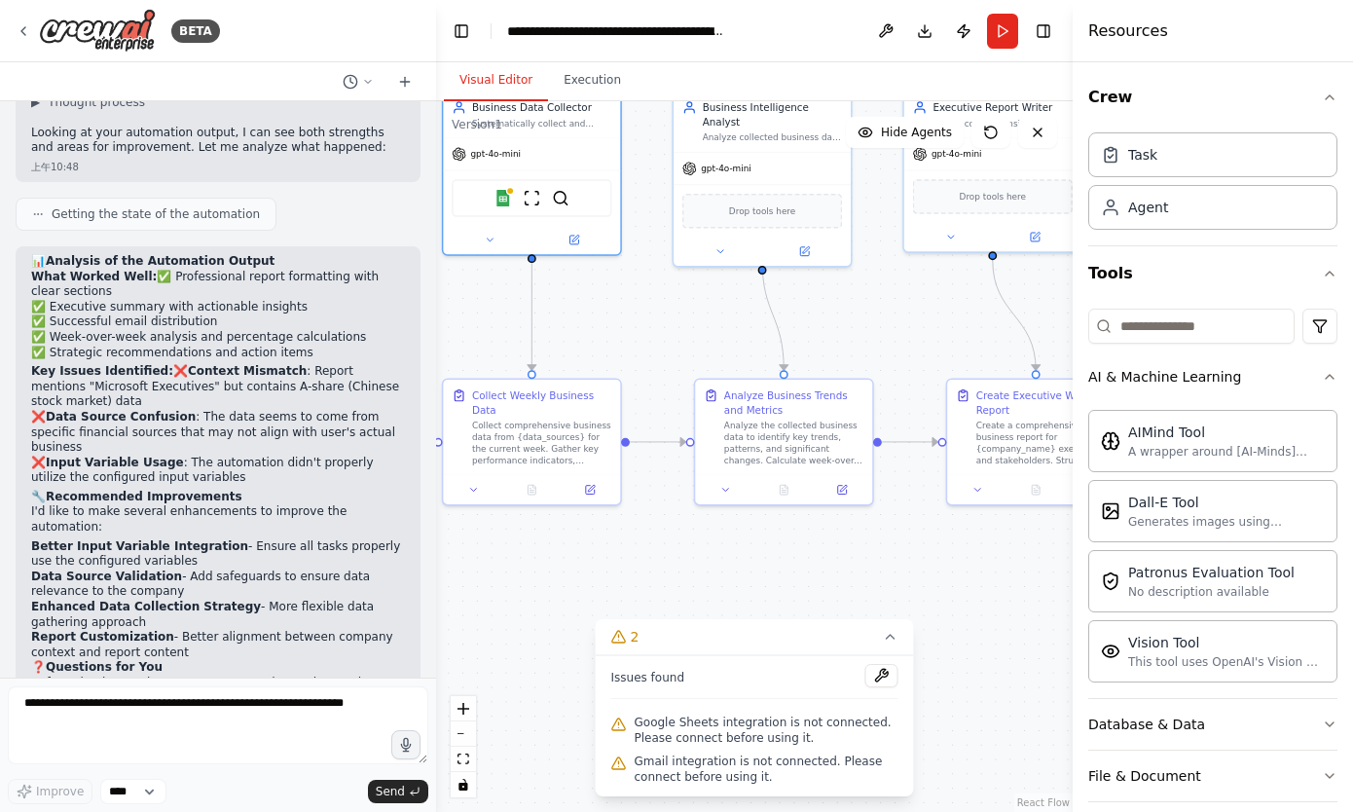
drag, startPoint x: 716, startPoint y: 382, endPoint x: 642, endPoint y: 305, distance: 106.7
click at [642, 305] on div ".deletable-edge-delete-btn { width: 20px; height: 20px; border: 0px solid #ffff…" at bounding box center [754, 456] width 636 height 710
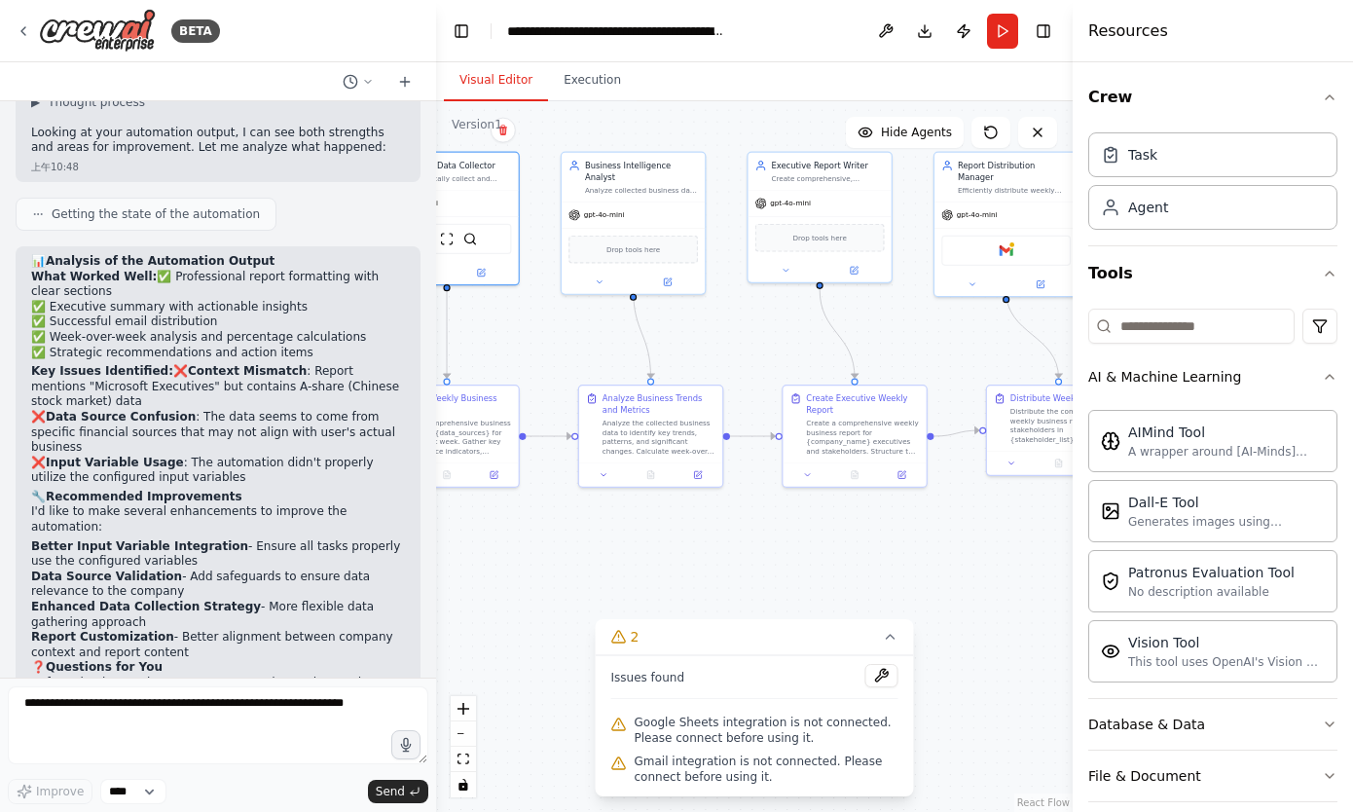
drag, startPoint x: 682, startPoint y: 324, endPoint x: 576, endPoint y: 345, distance: 108.0
click at [576, 345] on div ".deletable-edge-delete-btn { width: 20px; height: 20px; border: 0px solid #ffff…" at bounding box center [754, 456] width 636 height 710
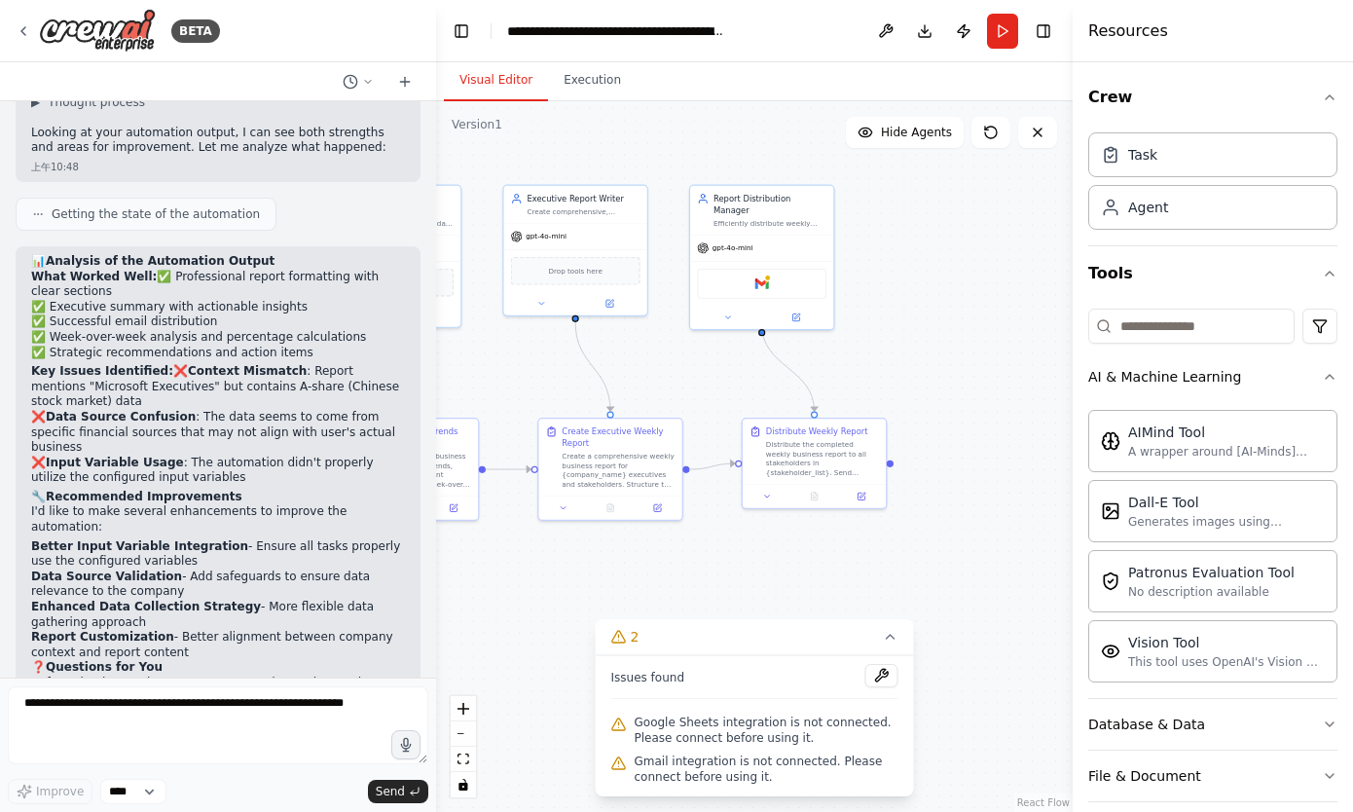
drag, startPoint x: 757, startPoint y: 332, endPoint x: 513, endPoint y: 365, distance: 246.5
click at [513, 365] on div ".deletable-edge-delete-btn { width: 20px; height: 20px; border: 0px solid #ffff…" at bounding box center [754, 456] width 636 height 710
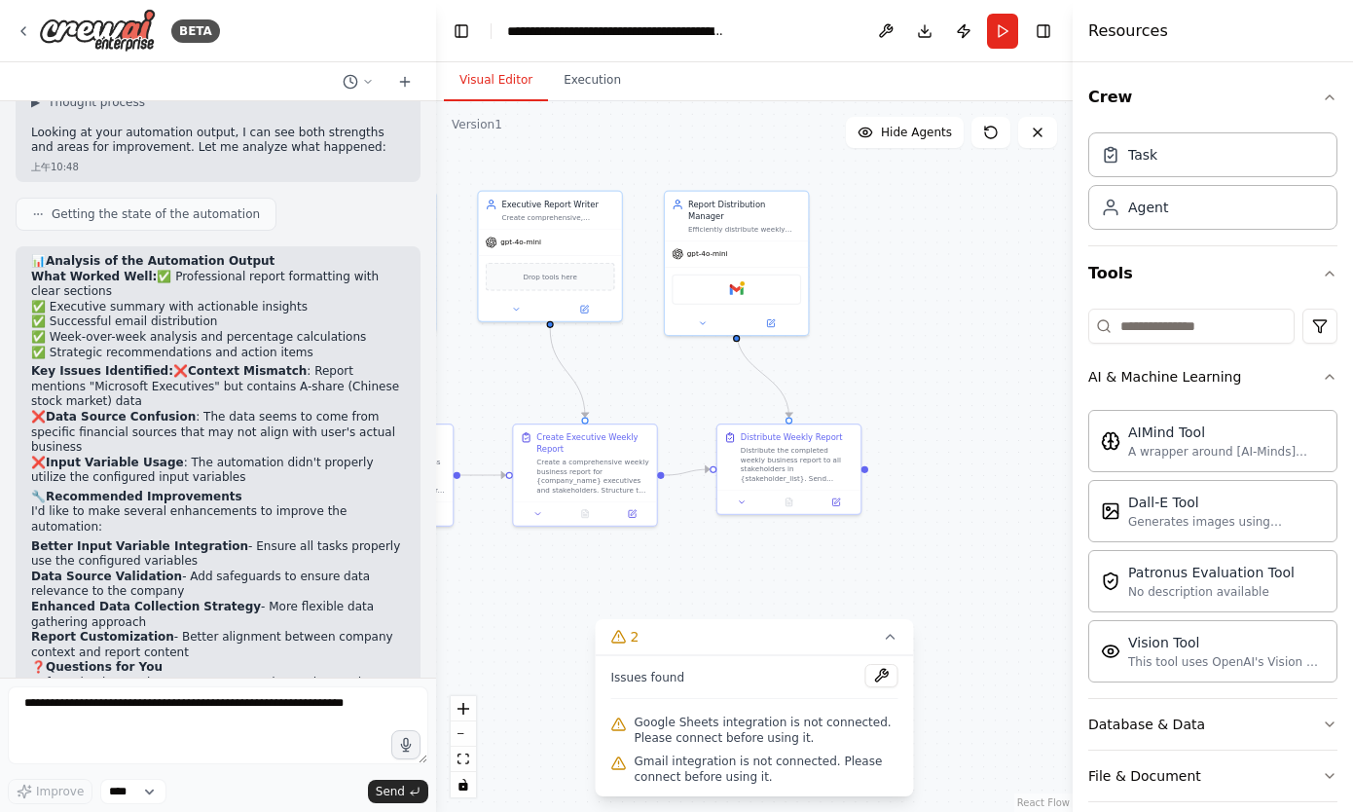
drag, startPoint x: 737, startPoint y: 356, endPoint x: 711, endPoint y: 362, distance: 26.0
click at [711, 362] on div ".deletable-edge-delete-btn { width: 20px; height: 20px; border: 0px solid #ffff…" at bounding box center [754, 456] width 636 height 710
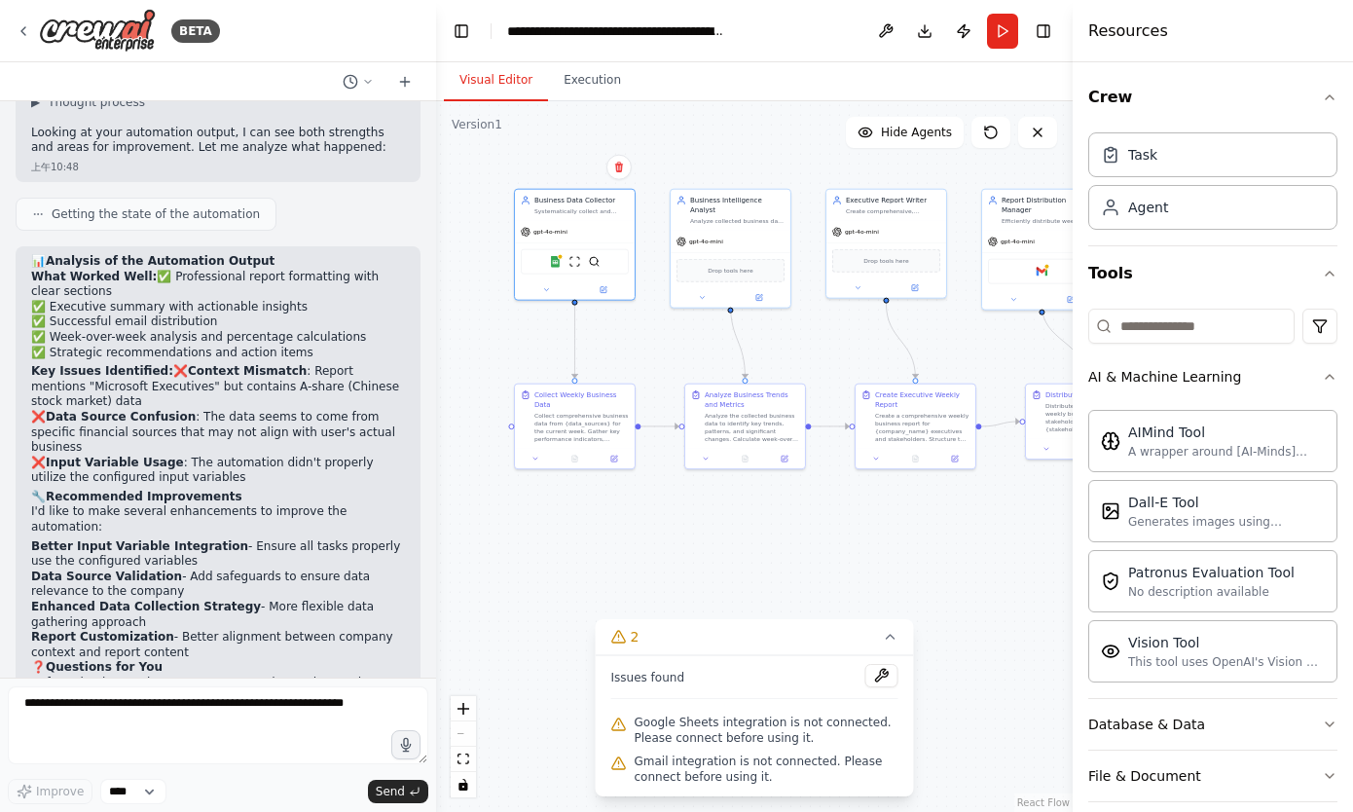
drag, startPoint x: 673, startPoint y: 372, endPoint x: 983, endPoint y: 342, distance: 311.0
click at [983, 342] on div ".deletable-edge-delete-btn { width: 20px; height: 20px; border: 0px solid #ffff…" at bounding box center [754, 456] width 636 height 710
drag, startPoint x: 575, startPoint y: 301, endPoint x: 745, endPoint y: 387, distance: 190.2
click at [745, 387] on div "Business Data Collector Systematically collect and aggregate business data from…" at bounding box center [624, 317] width 318 height 355
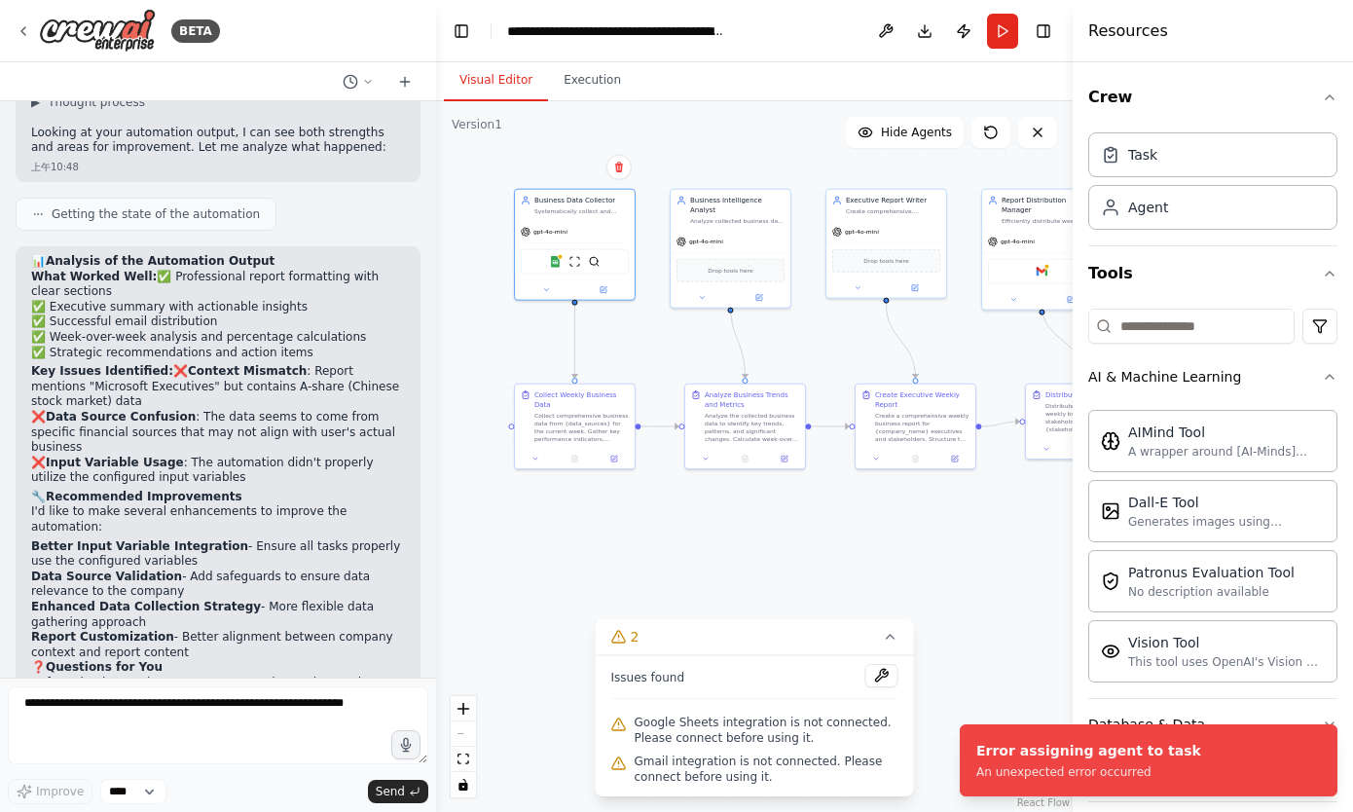
scroll to position [2647, 0]
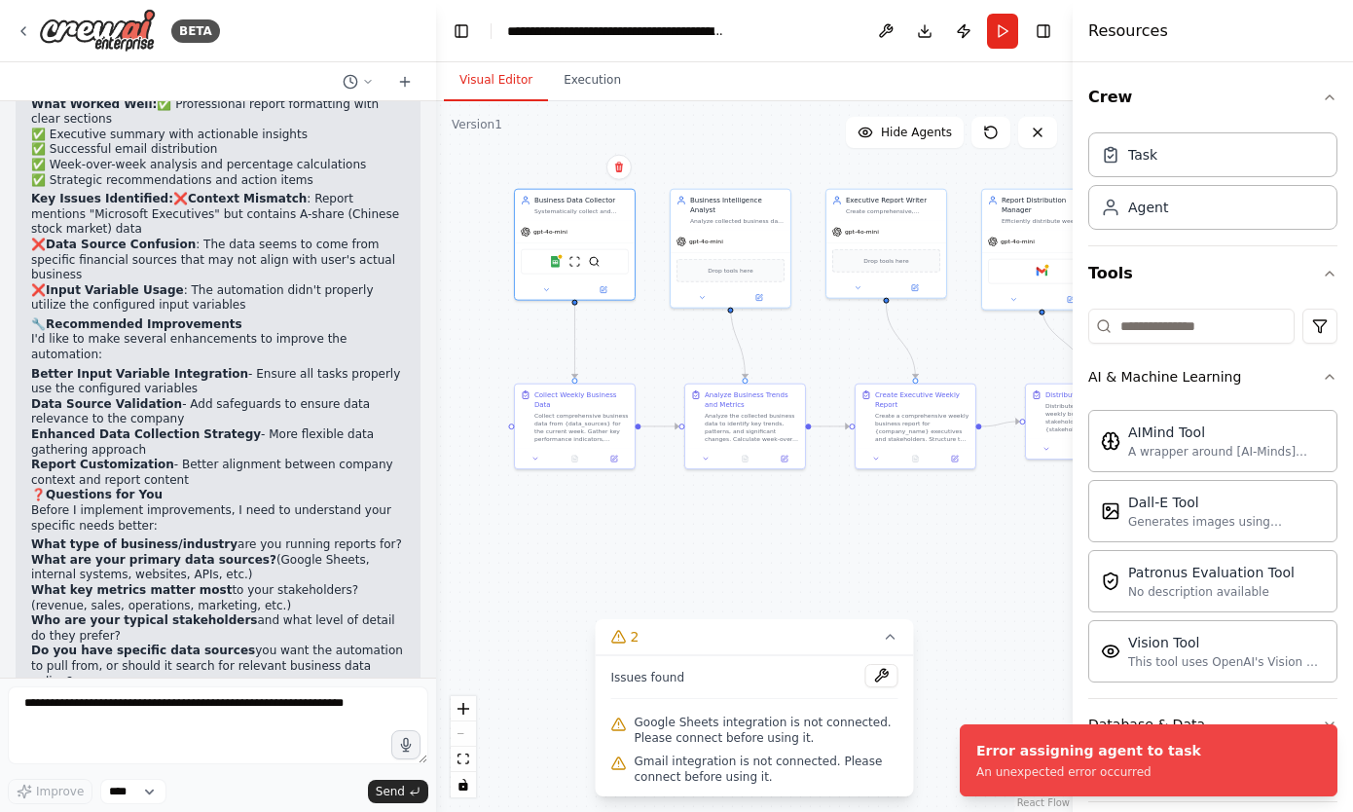
click at [110, 689] on p "This information will help me tailor the automation to your specific business c…" at bounding box center [218, 712] width 374 height 46
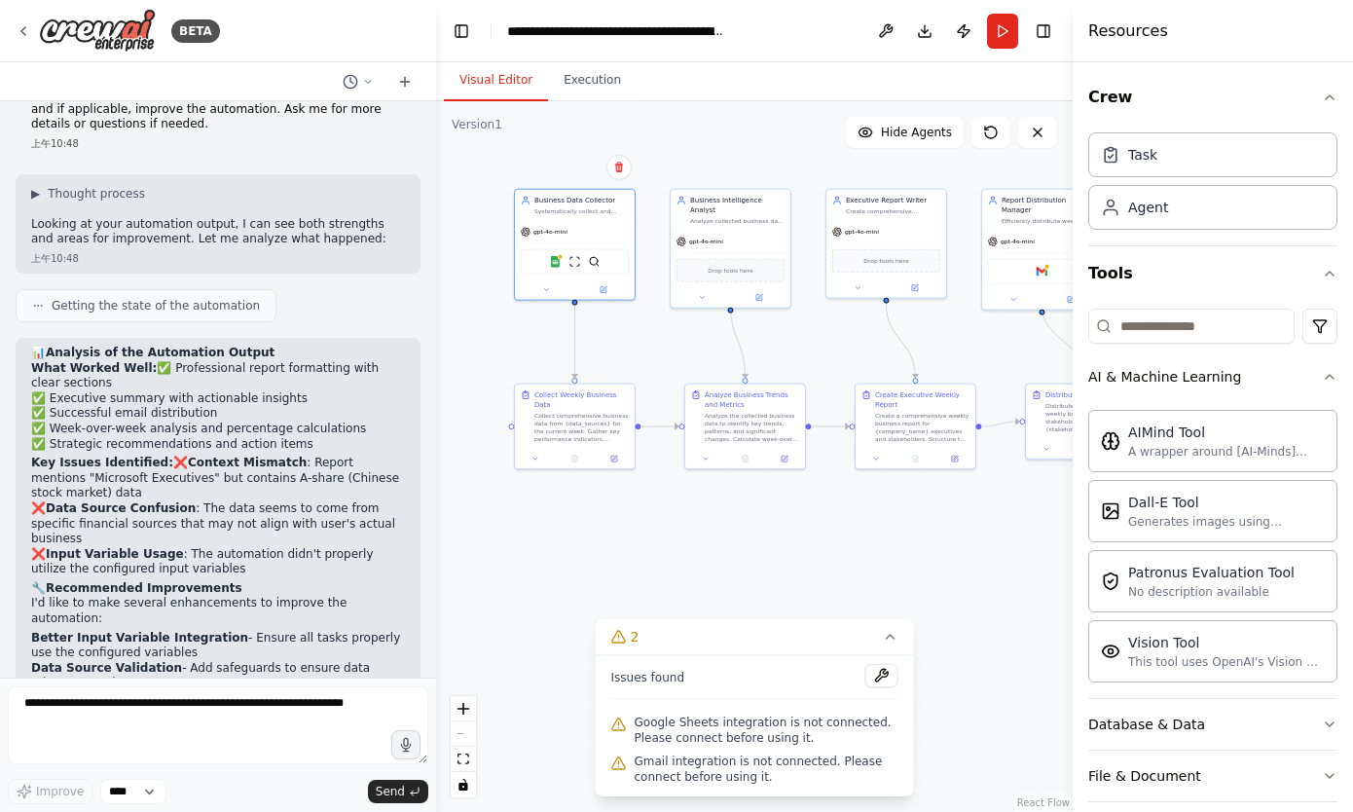
scroll to position [2212, 0]
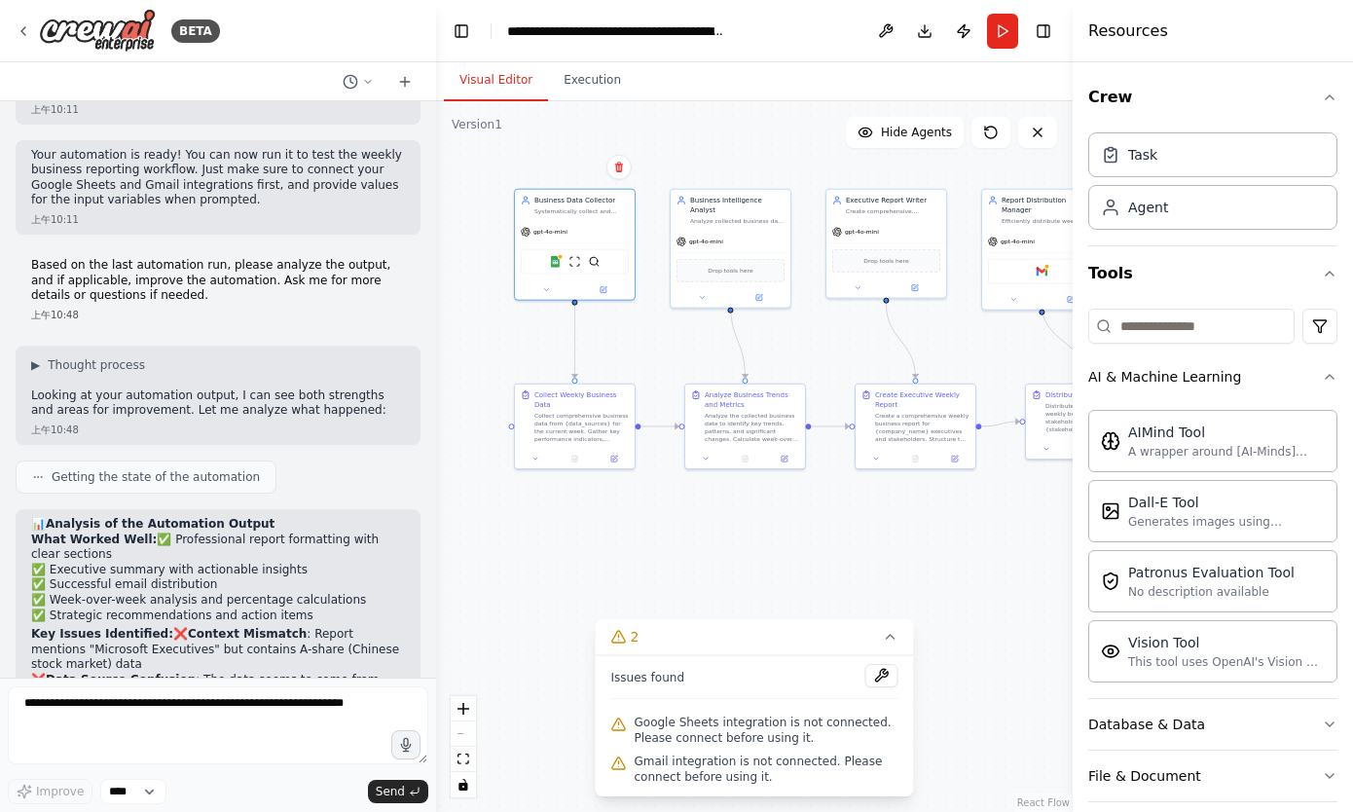
click at [129, 460] on div "Getting the state of the automation" at bounding box center [146, 476] width 261 height 33
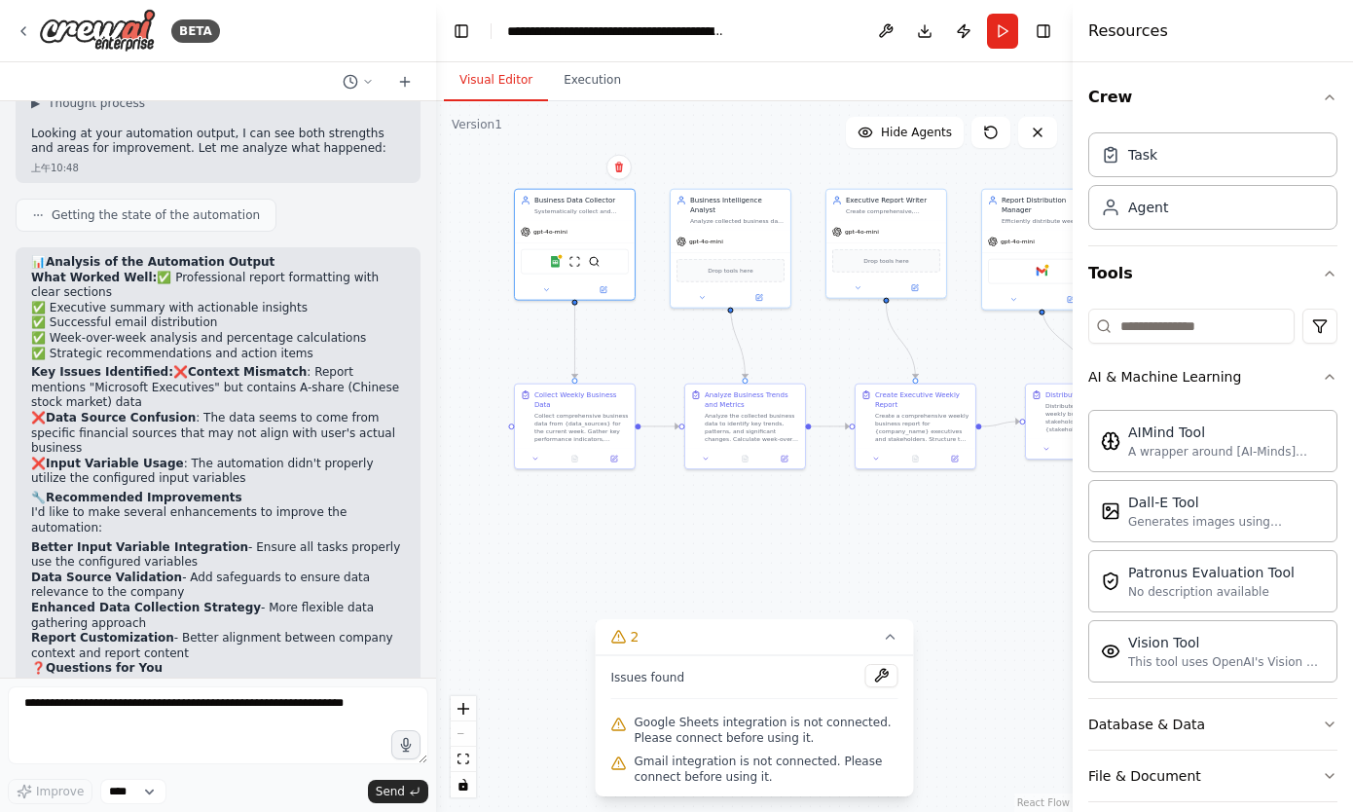
scroll to position [2647, 0]
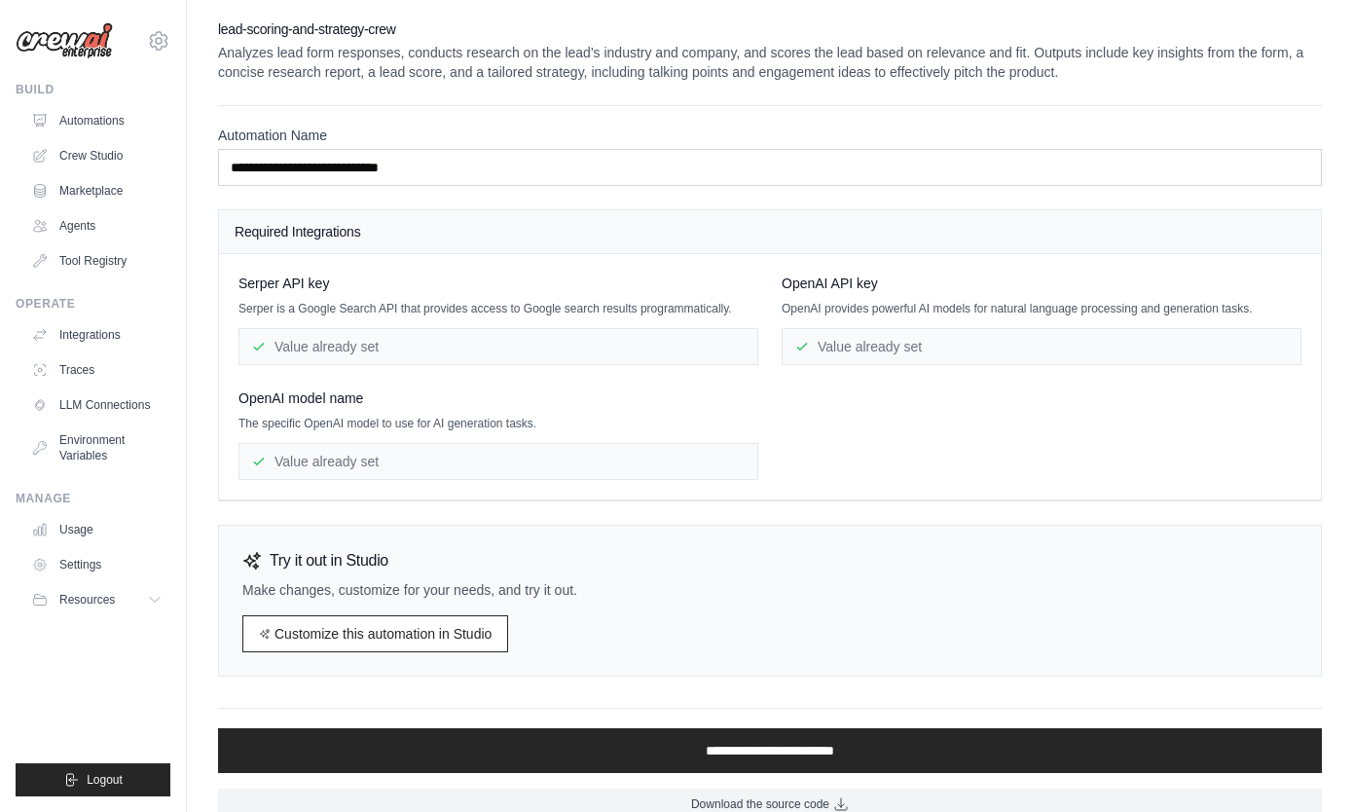
click at [394, 347] on div "Value already set" at bounding box center [498, 346] width 520 height 37
click at [95, 122] on link "Automations" at bounding box center [98, 120] width 147 height 31
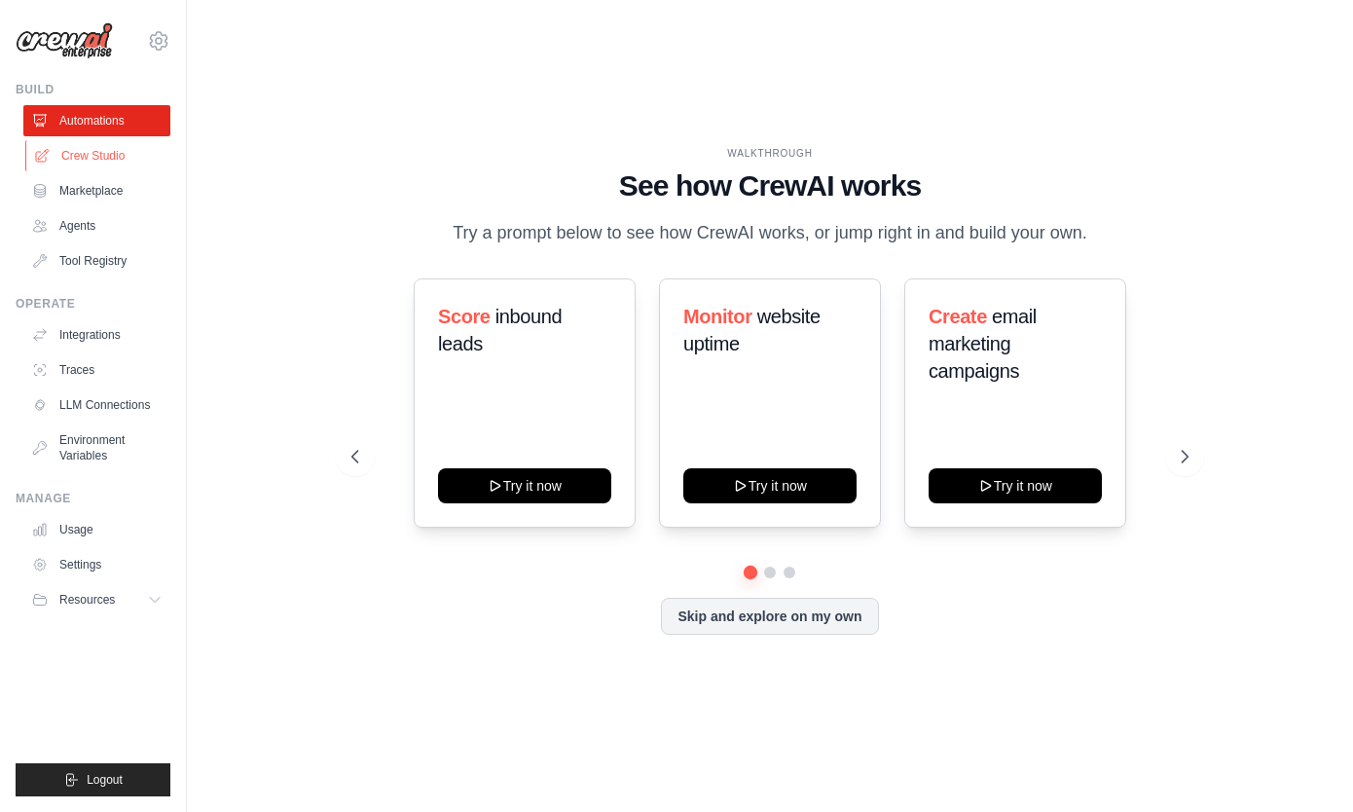
click at [95, 151] on link "Crew Studio" at bounding box center [98, 155] width 147 height 31
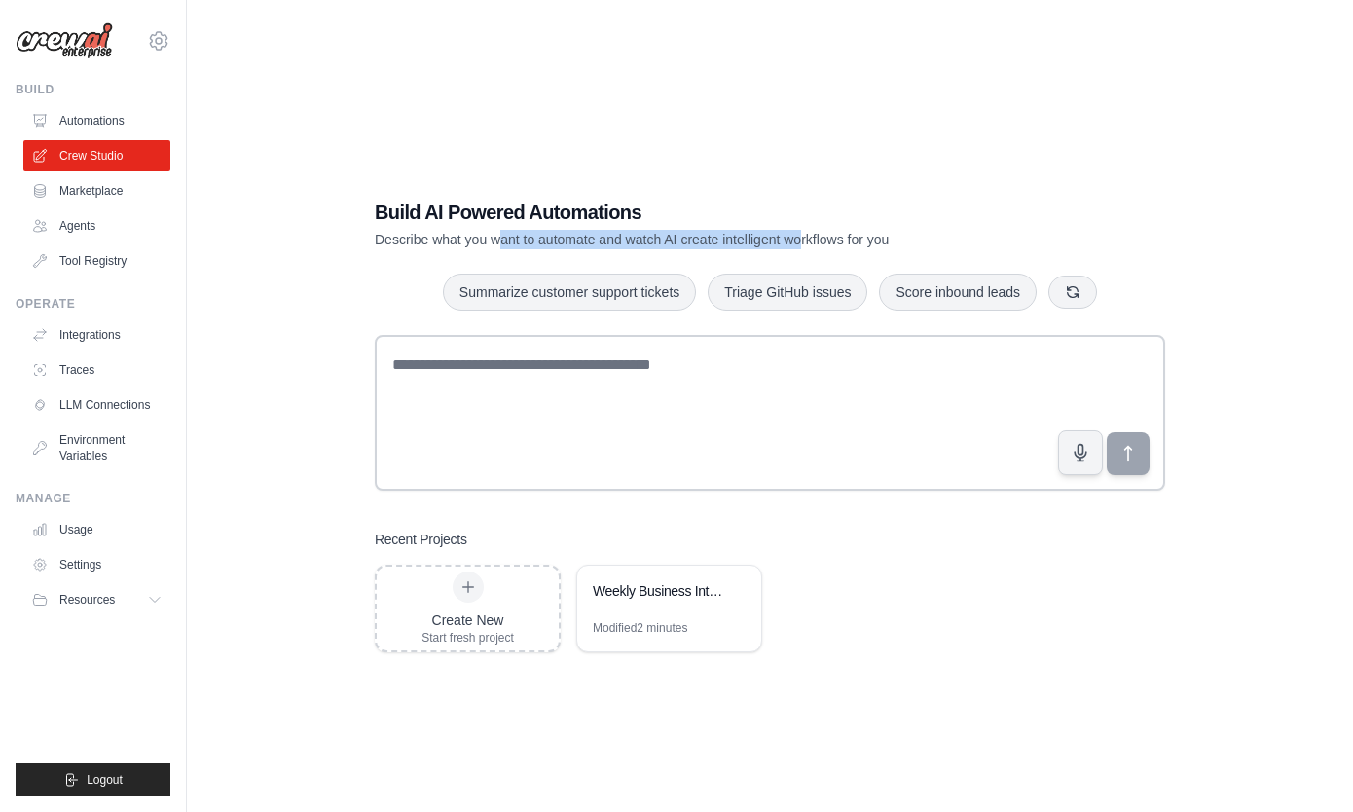
drag, startPoint x: 509, startPoint y: 247, endPoint x: 826, endPoint y: 237, distance: 317.4
click at [826, 237] on p "Describe what you want to automate and watch AI create intelligent workflows fo…" at bounding box center [702, 239] width 654 height 19
click at [373, 247] on div "Build AI Powered Automations Describe what you want to automate and watch AI cr…" at bounding box center [769, 425] width 837 height 516
click at [317, 272] on div "Build AI Powered Automations Describe what you want to automate and watch AI cr…" at bounding box center [770, 425] width 1104 height 812
click at [113, 118] on link "Automations" at bounding box center [98, 120] width 147 height 31
